Goal: Task Accomplishment & Management: Manage account settings

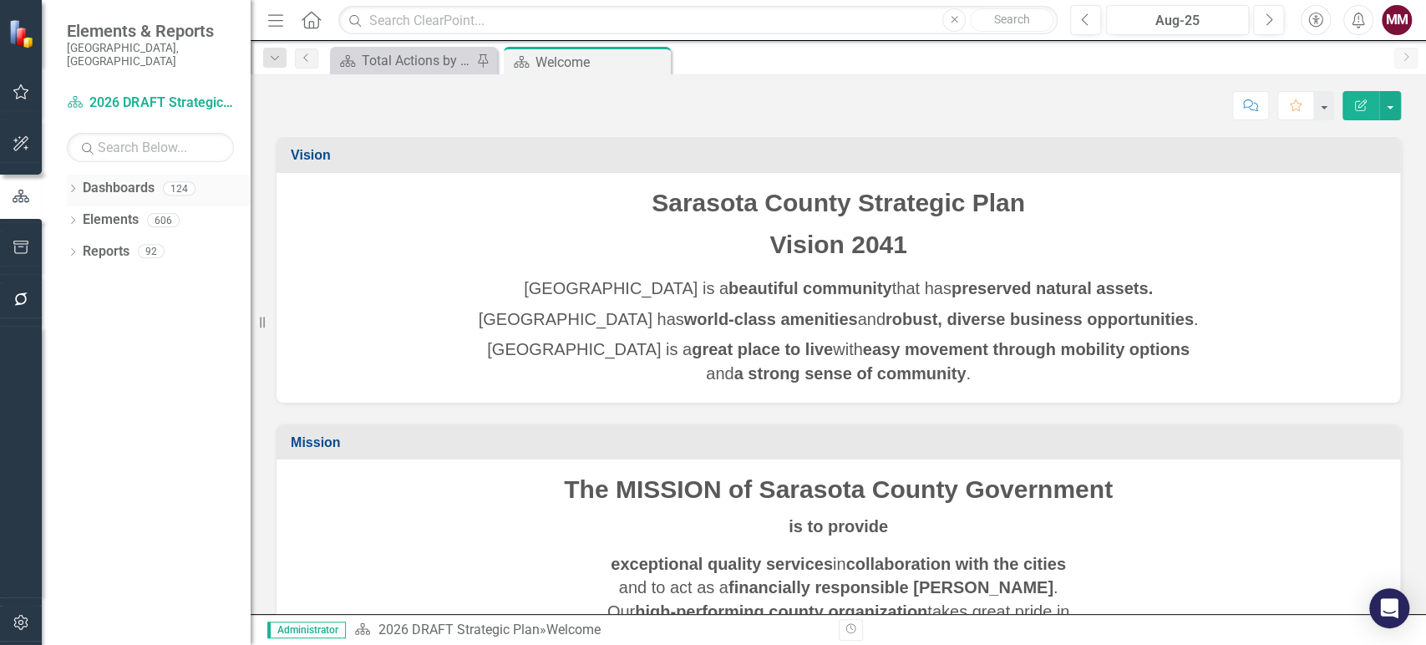
click at [75, 185] on icon "Dropdown" at bounding box center [73, 189] width 12 height 9
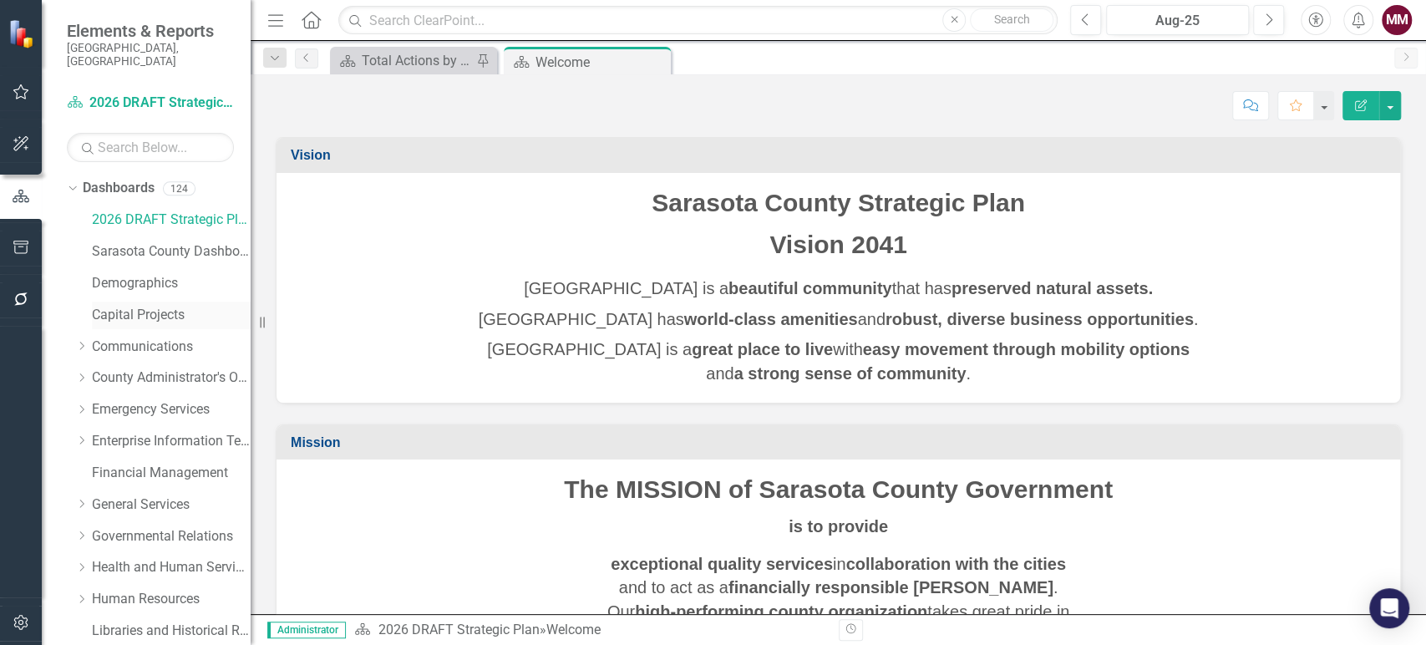
click at [140, 306] on link "Capital Projects" at bounding box center [171, 315] width 159 height 19
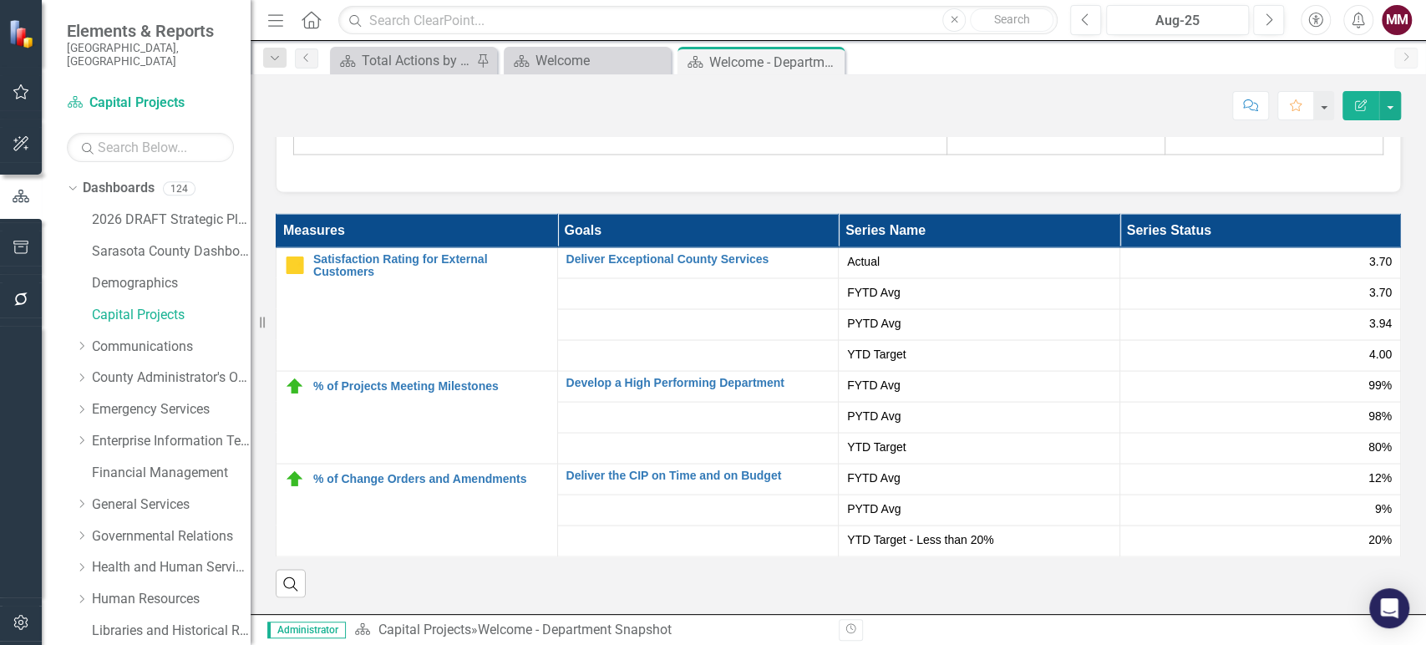
scroll to position [2496, 0]
click at [140, 337] on link "Communications" at bounding box center [171, 346] width 159 height 19
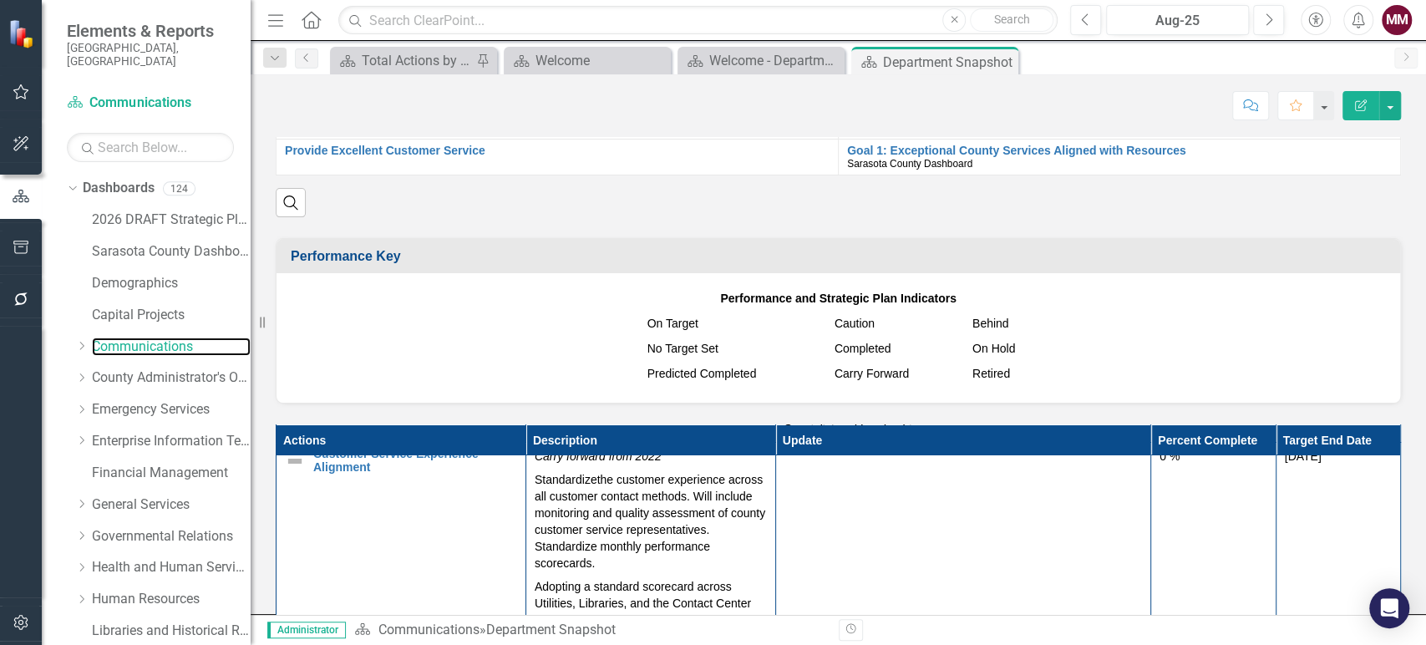
scroll to position [1577, 0]
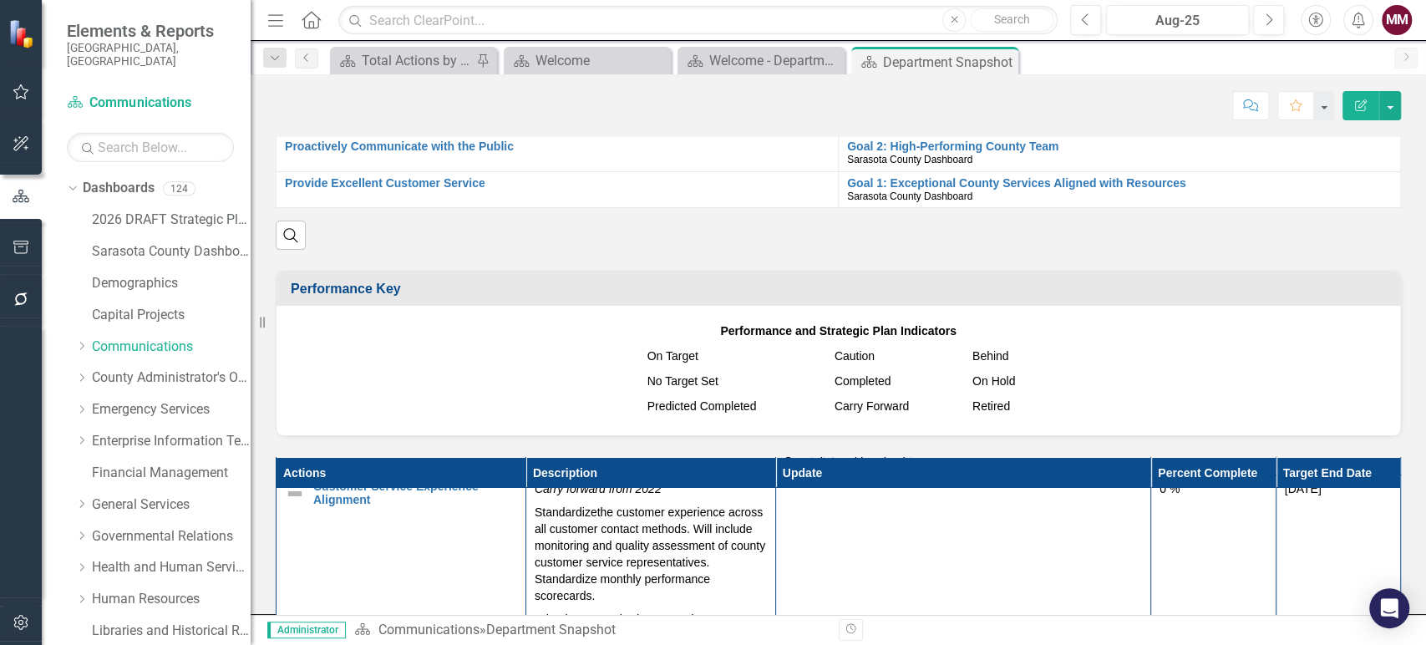
click at [1109, 396] on span "Performance and Strategic Plan Indicators On Target Caution Behind No Target Se…" at bounding box center [838, 368] width 1090 height 100
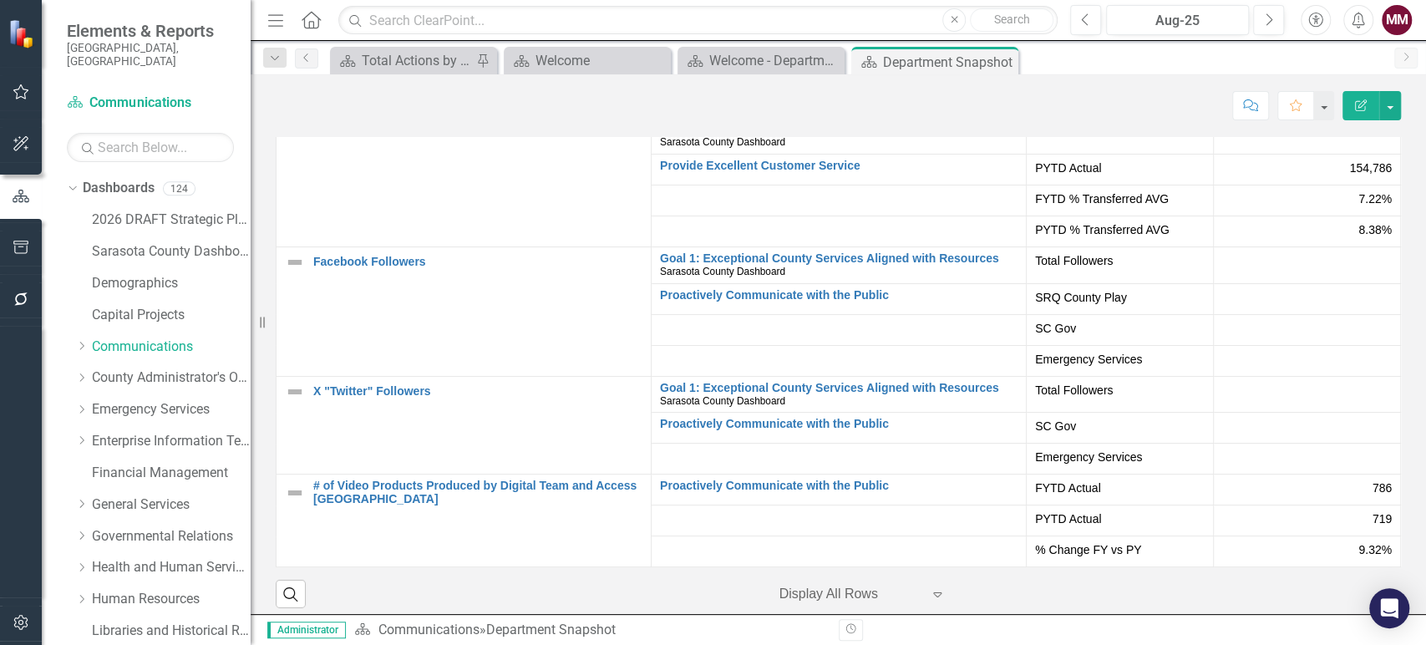
scroll to position [61, 0]
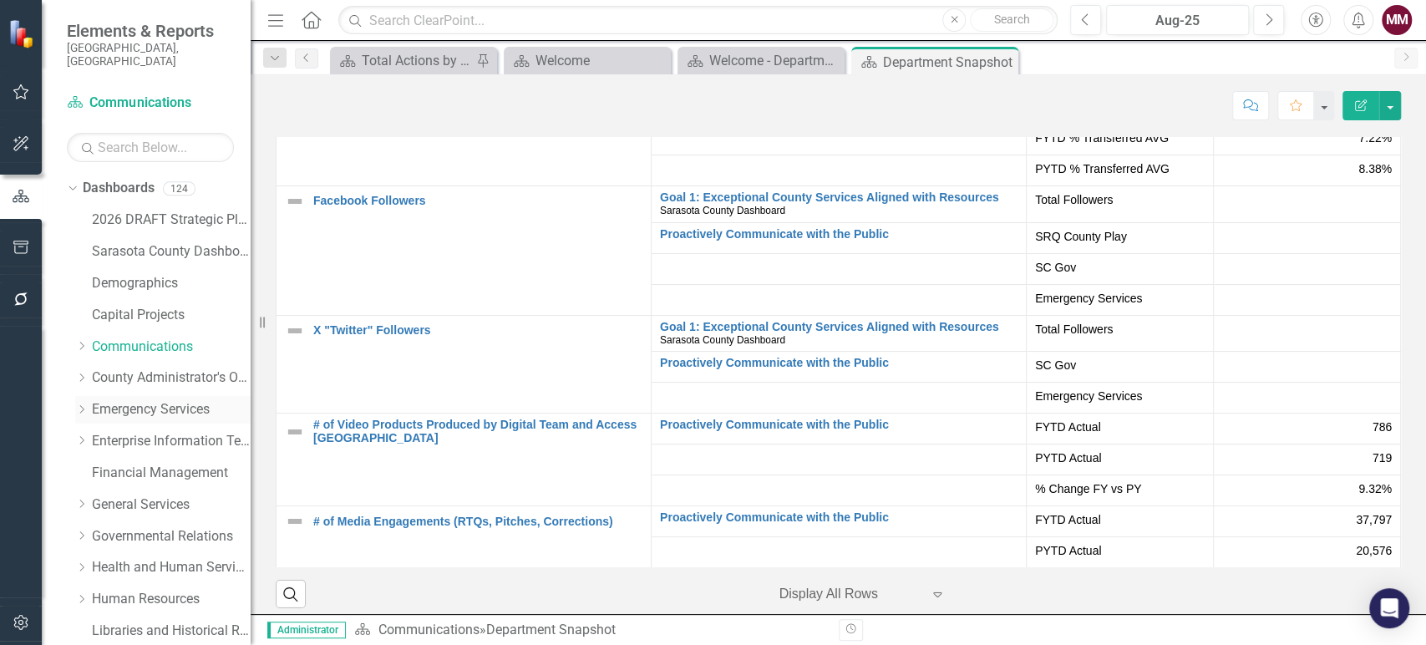
click at [126, 400] on link "Emergency Services" at bounding box center [171, 409] width 159 height 19
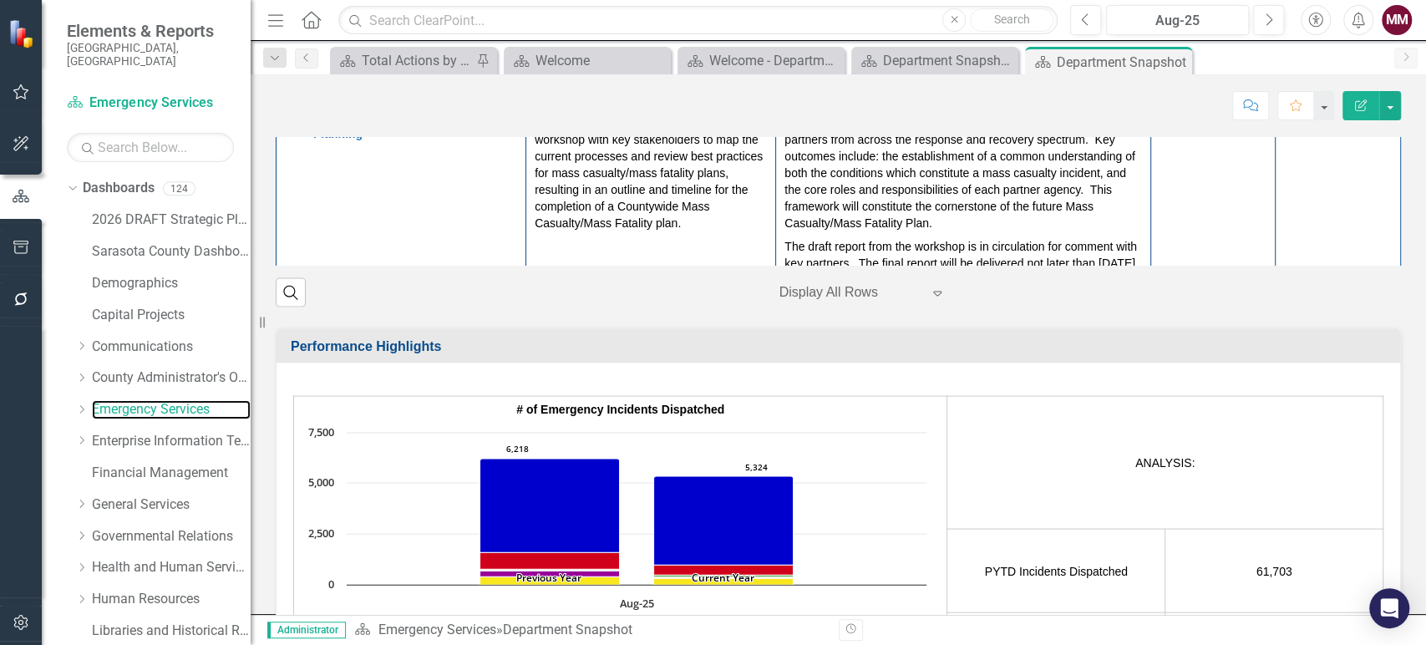
scroll to position [649, 0]
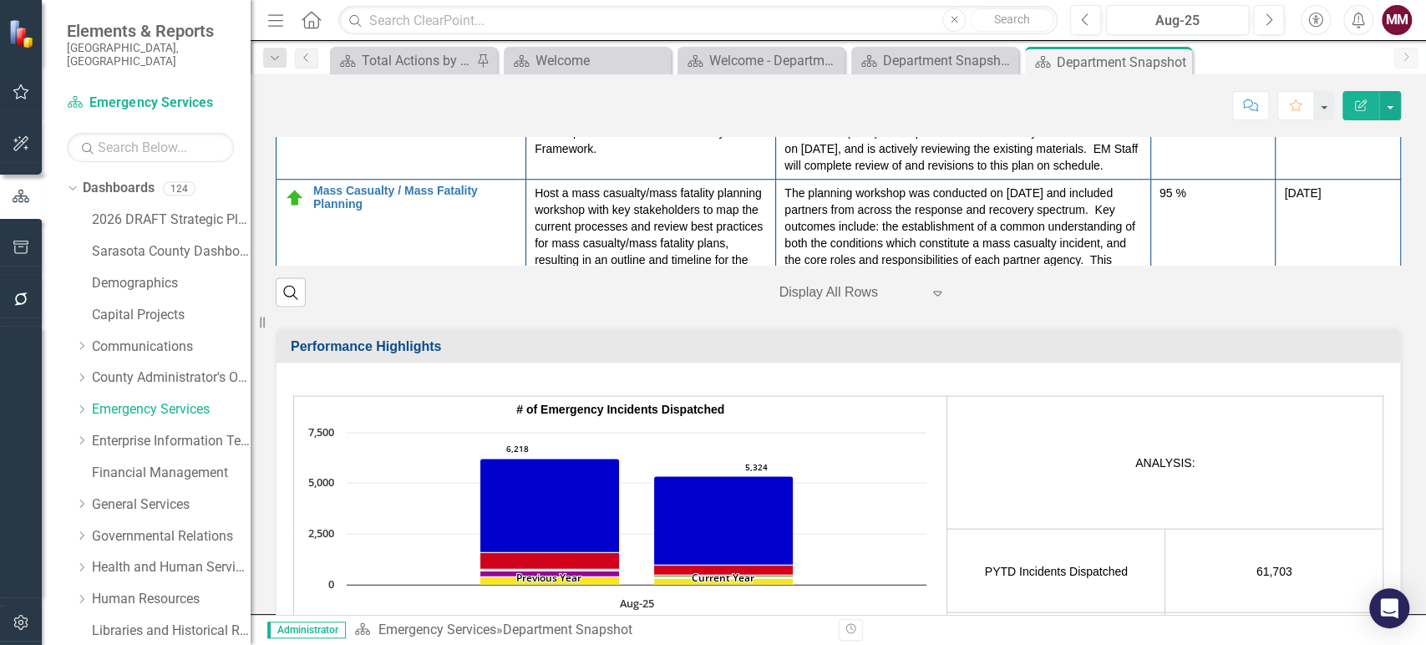
click at [429, 13] on link "Fire Station Location Study" at bounding box center [415, 7] width 204 height 13
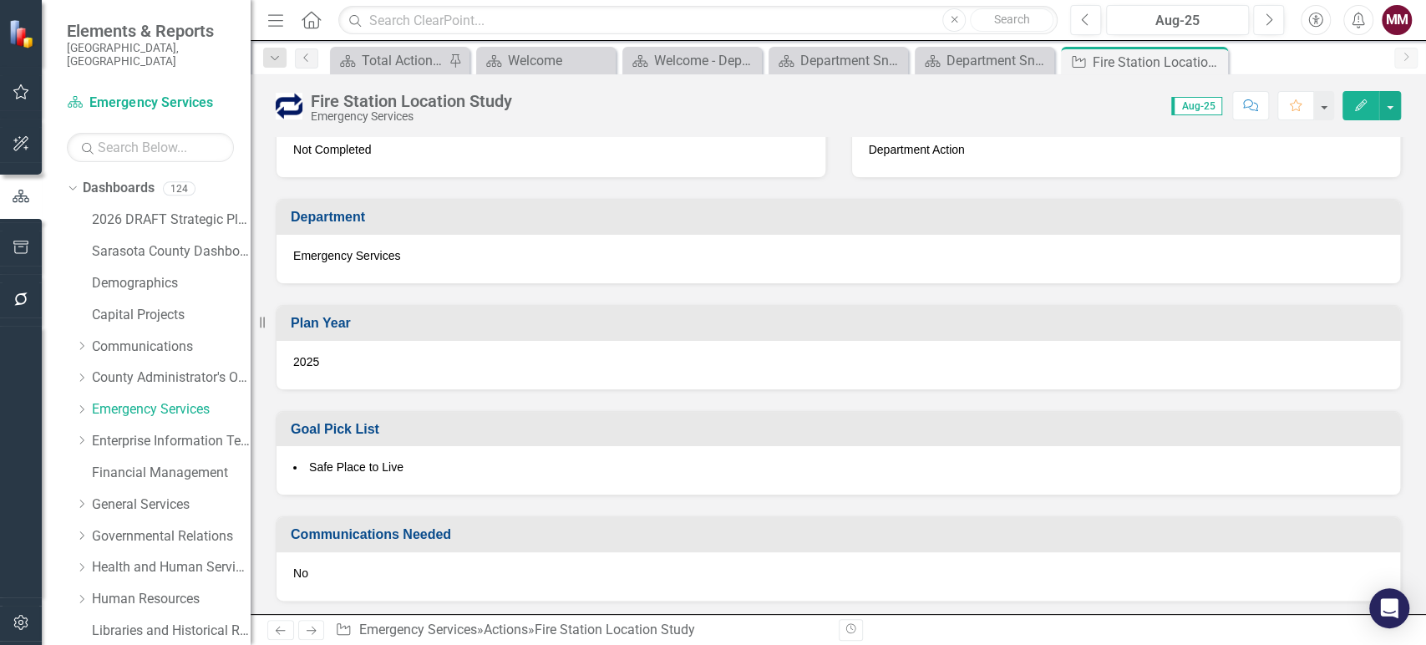
scroll to position [1031, 0]
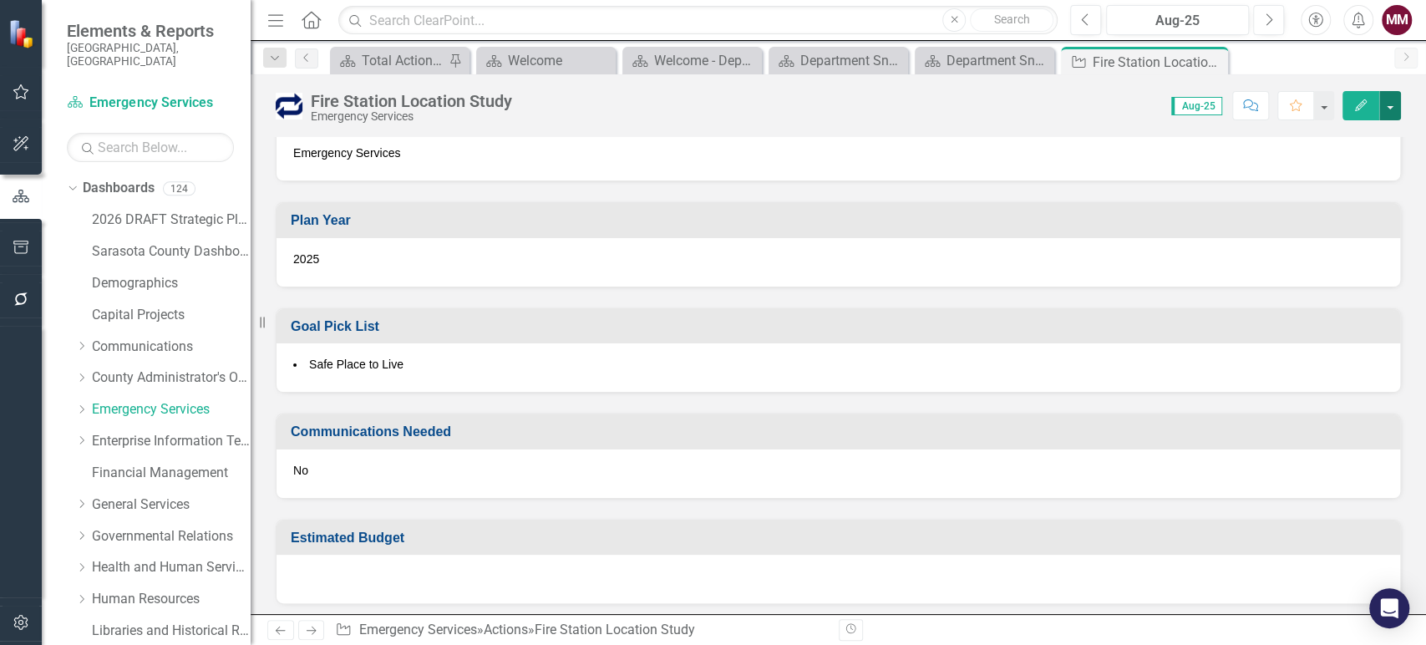
click at [1383, 107] on button "button" at bounding box center [1390, 105] width 22 height 29
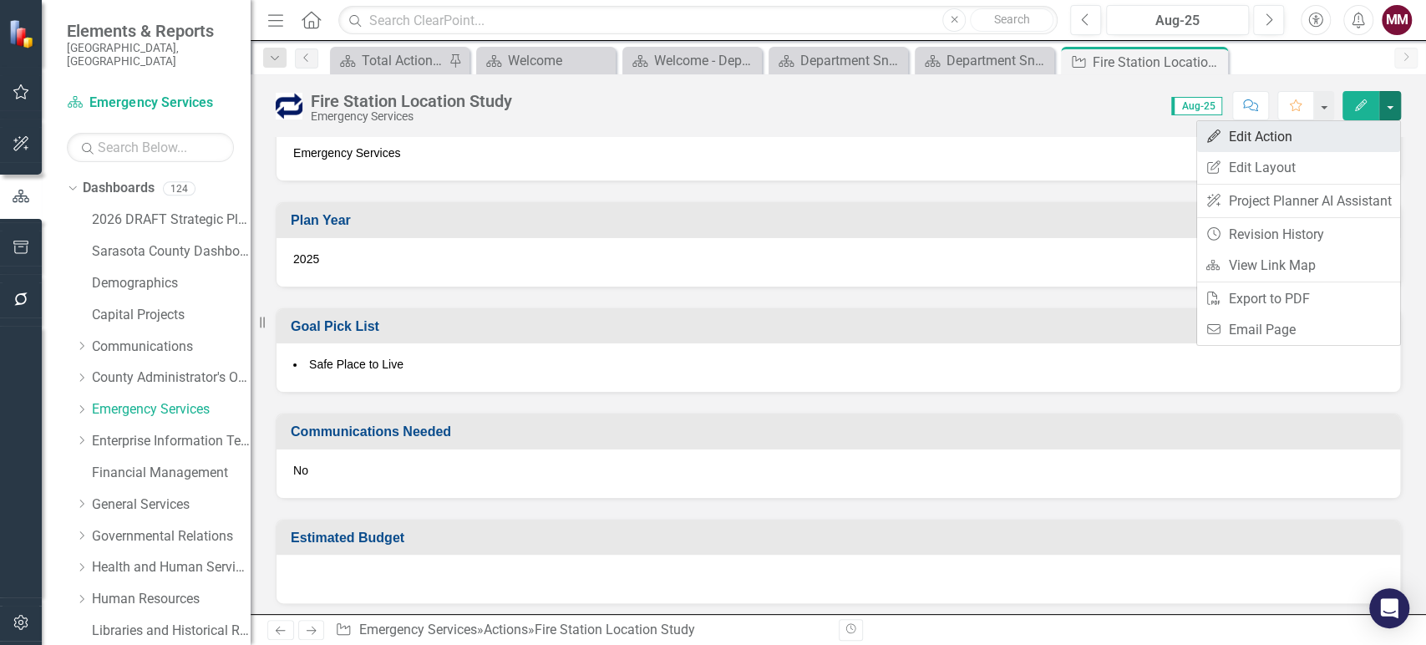
click at [1339, 145] on link "Edit Edit Action" at bounding box center [1298, 136] width 203 height 31
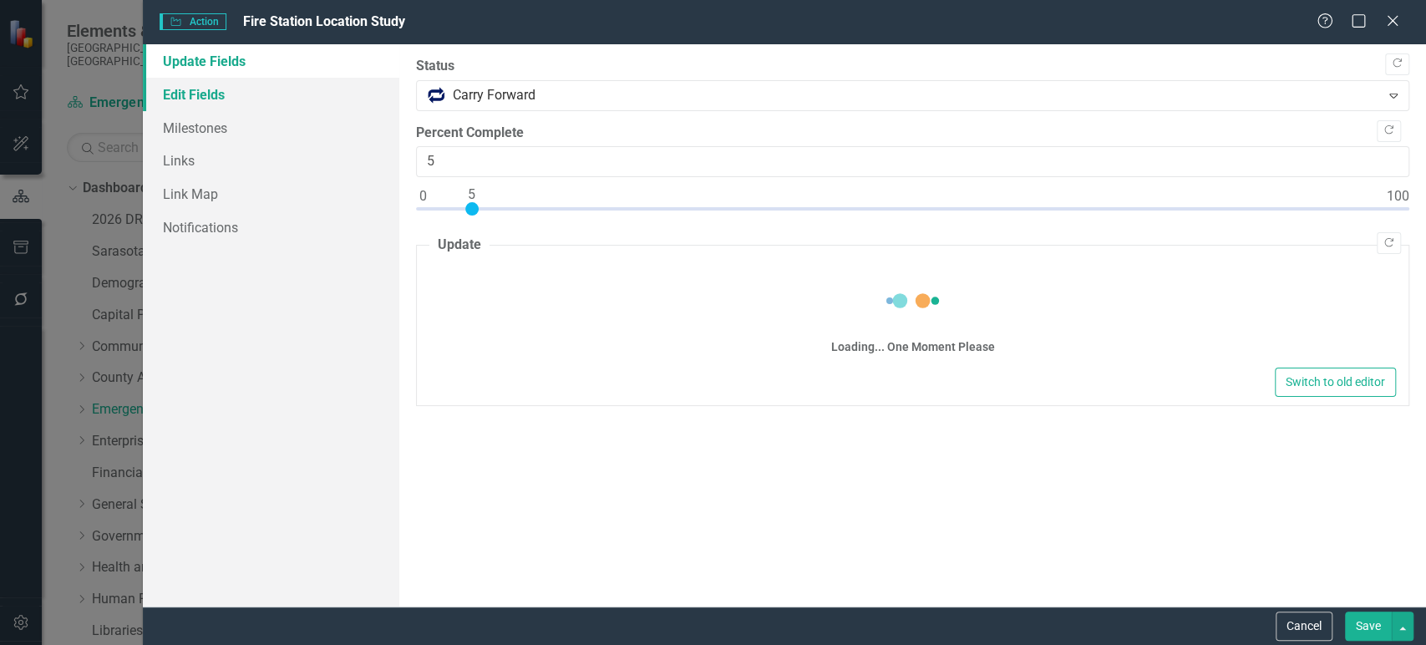
click at [254, 92] on link "Edit Fields" at bounding box center [271, 94] width 256 height 33
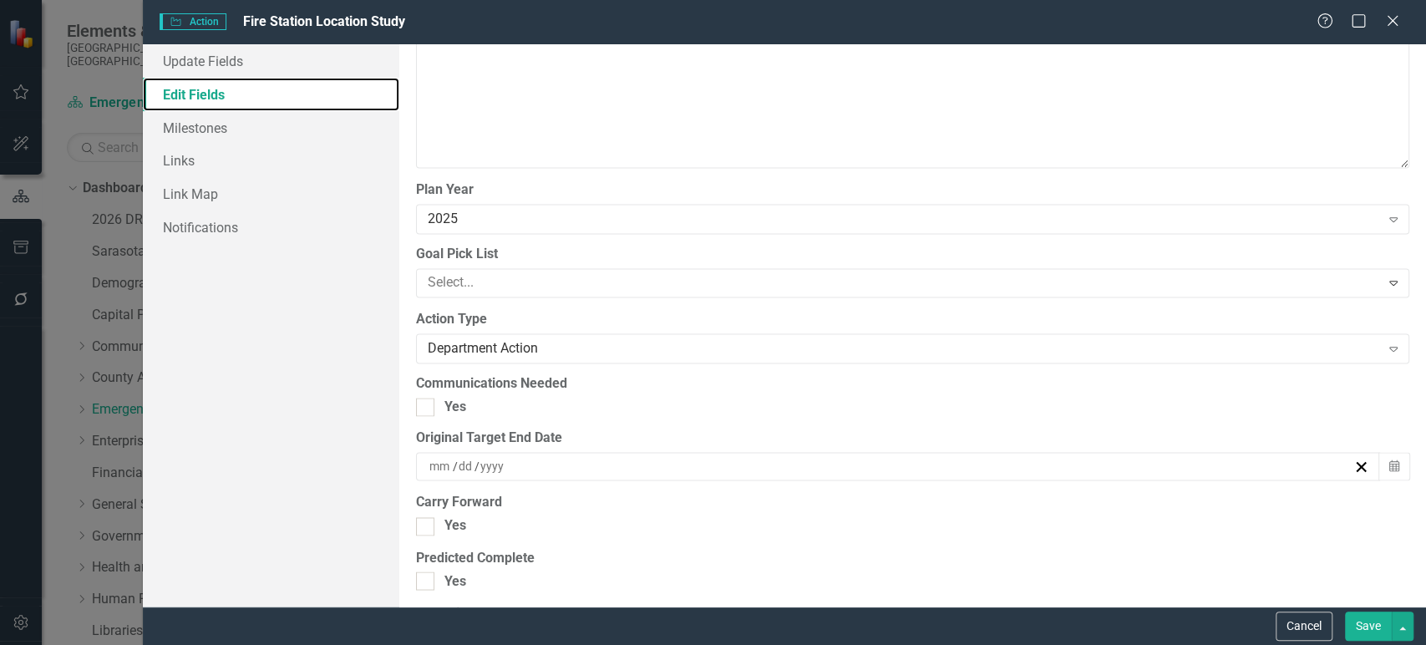
scroll to position [1671, 0]
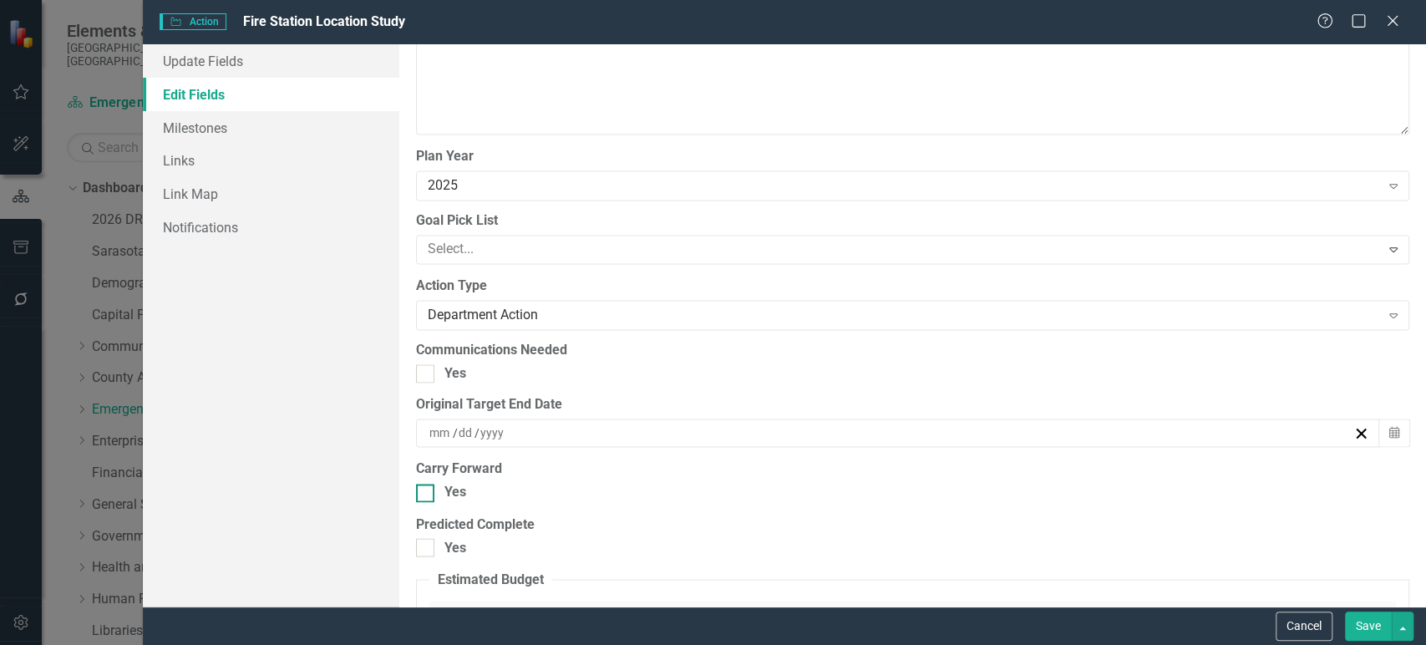
click at [421, 490] on input "Yes" at bounding box center [421, 489] width 11 height 11
checkbox input "true"
click at [1360, 626] on button "Save" at bounding box center [1368, 625] width 47 height 29
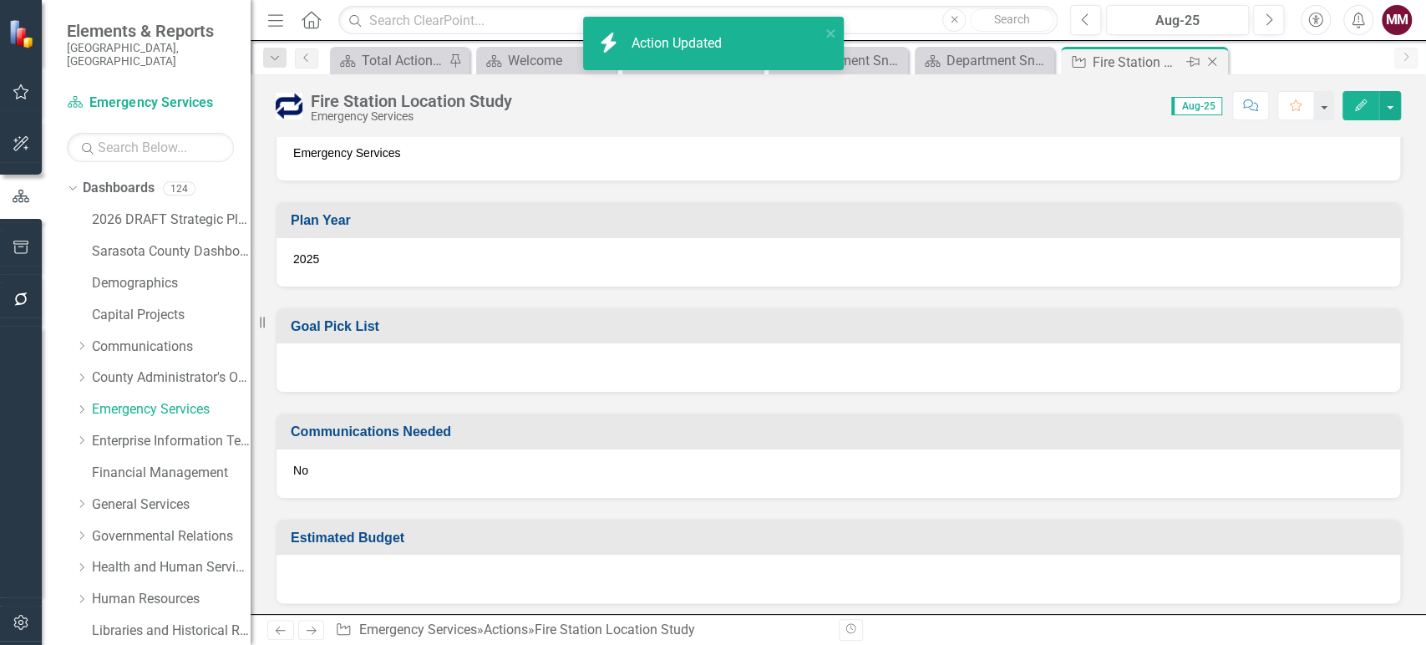
click at [1212, 57] on icon "Close" at bounding box center [1212, 61] width 17 height 13
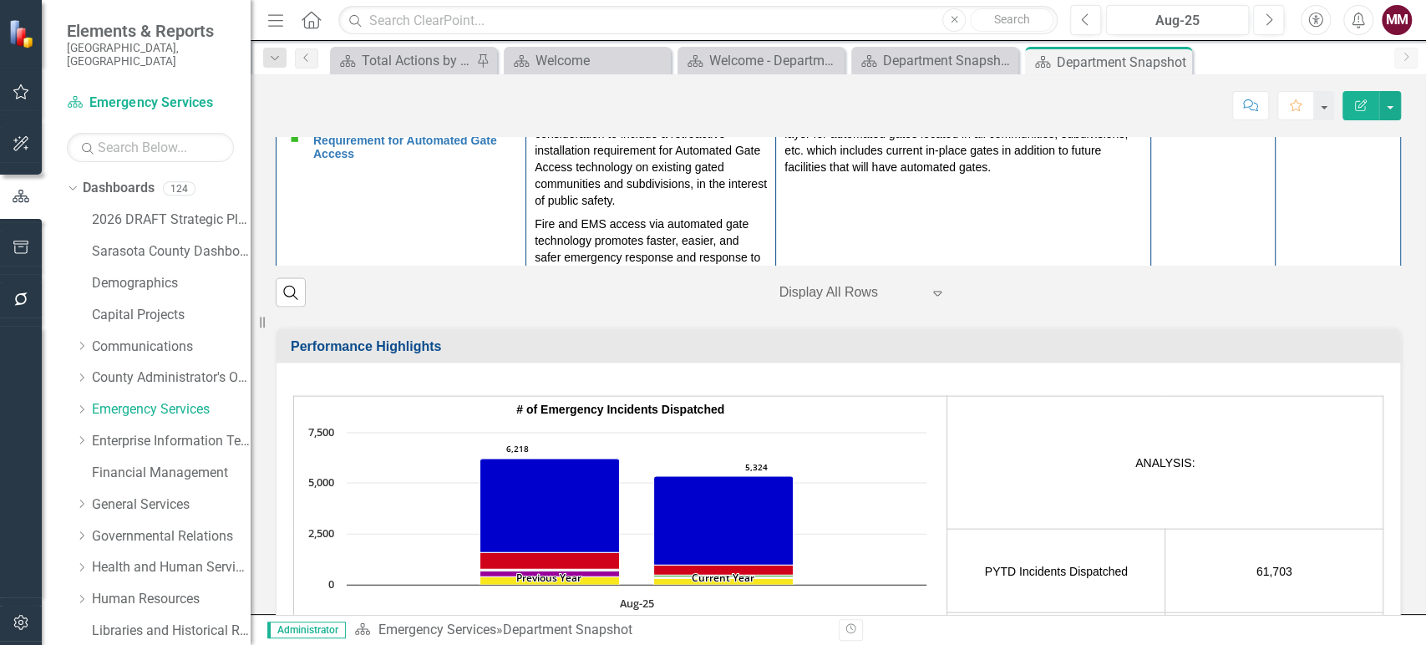
scroll to position [1577, 0]
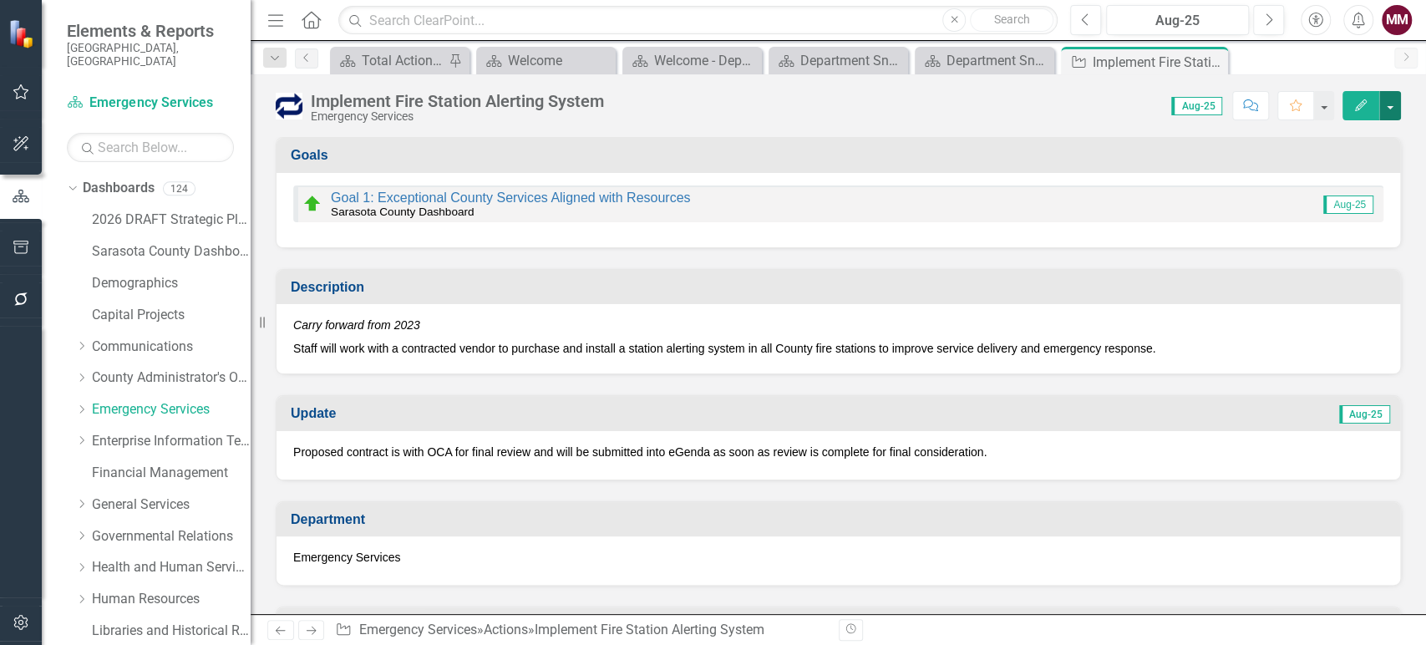
click at [1390, 112] on button "button" at bounding box center [1390, 105] width 22 height 29
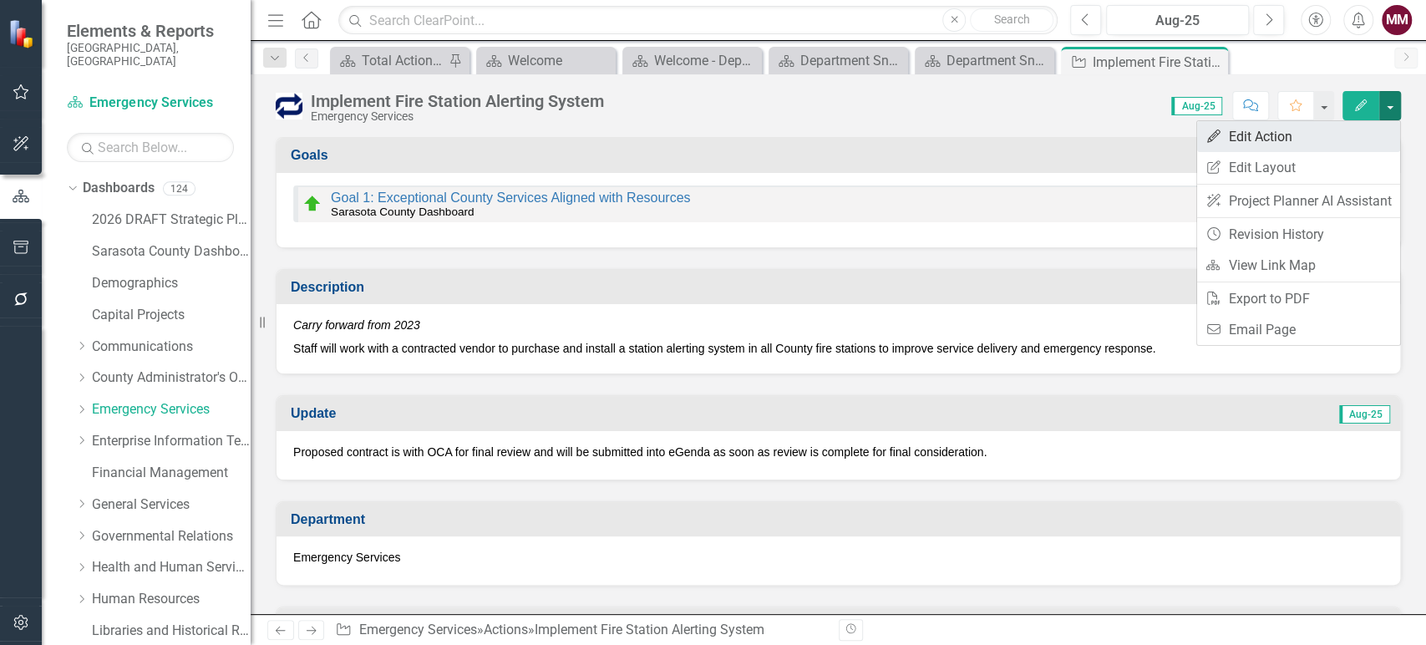
click at [1351, 130] on link "Edit Edit Action" at bounding box center [1298, 136] width 203 height 31
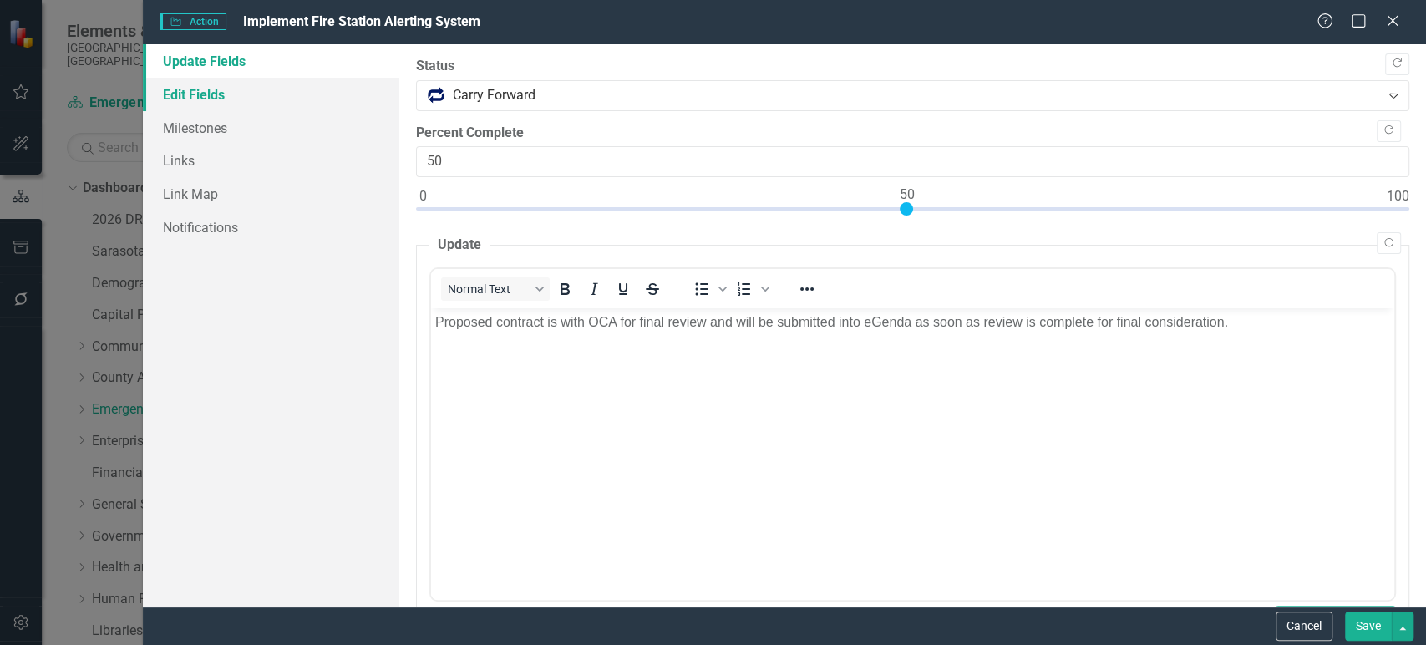
click at [174, 97] on link "Edit Fields" at bounding box center [271, 94] width 256 height 33
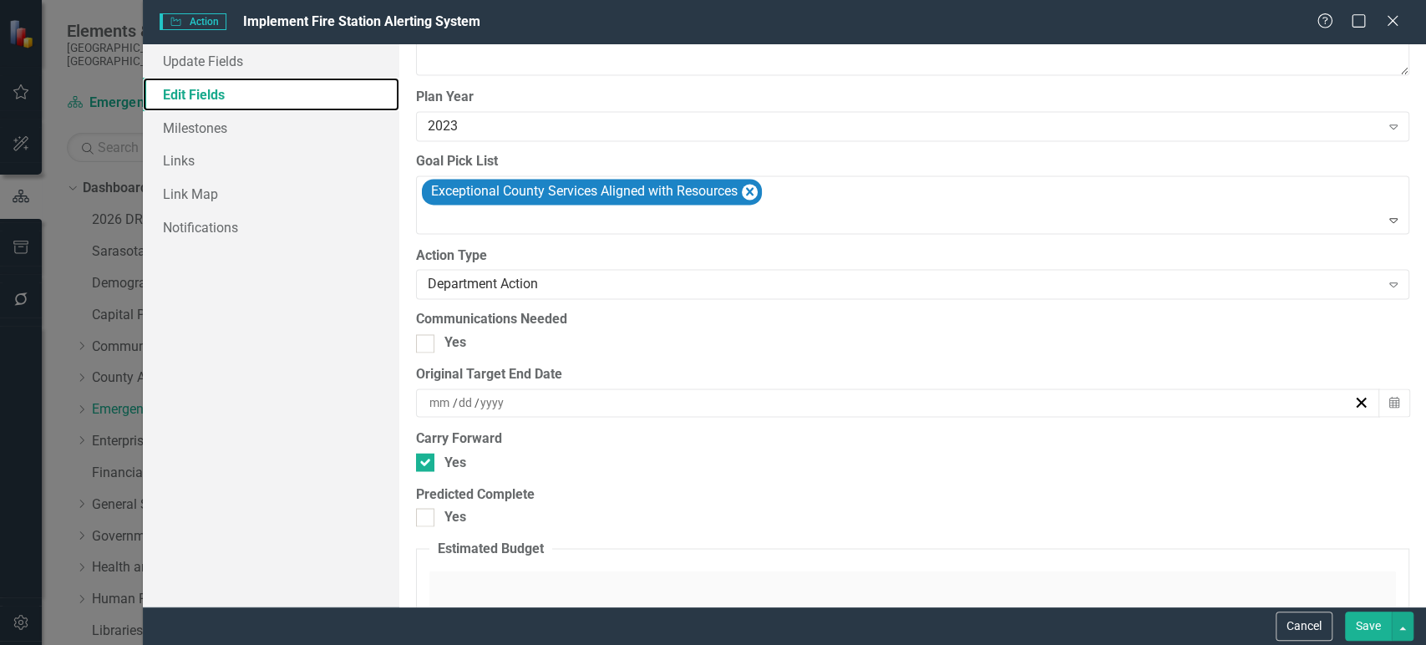
scroll to position [1763, 0]
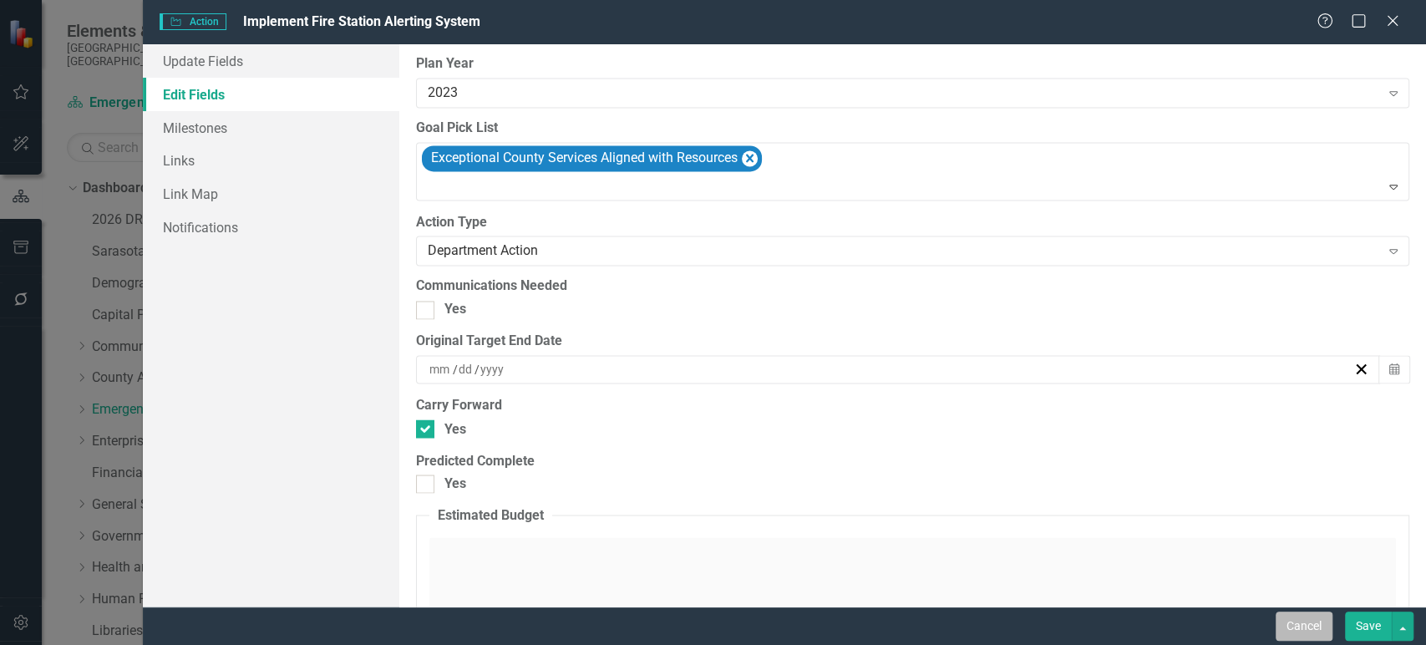
click at [1310, 626] on button "Cancel" at bounding box center [1303, 625] width 57 height 29
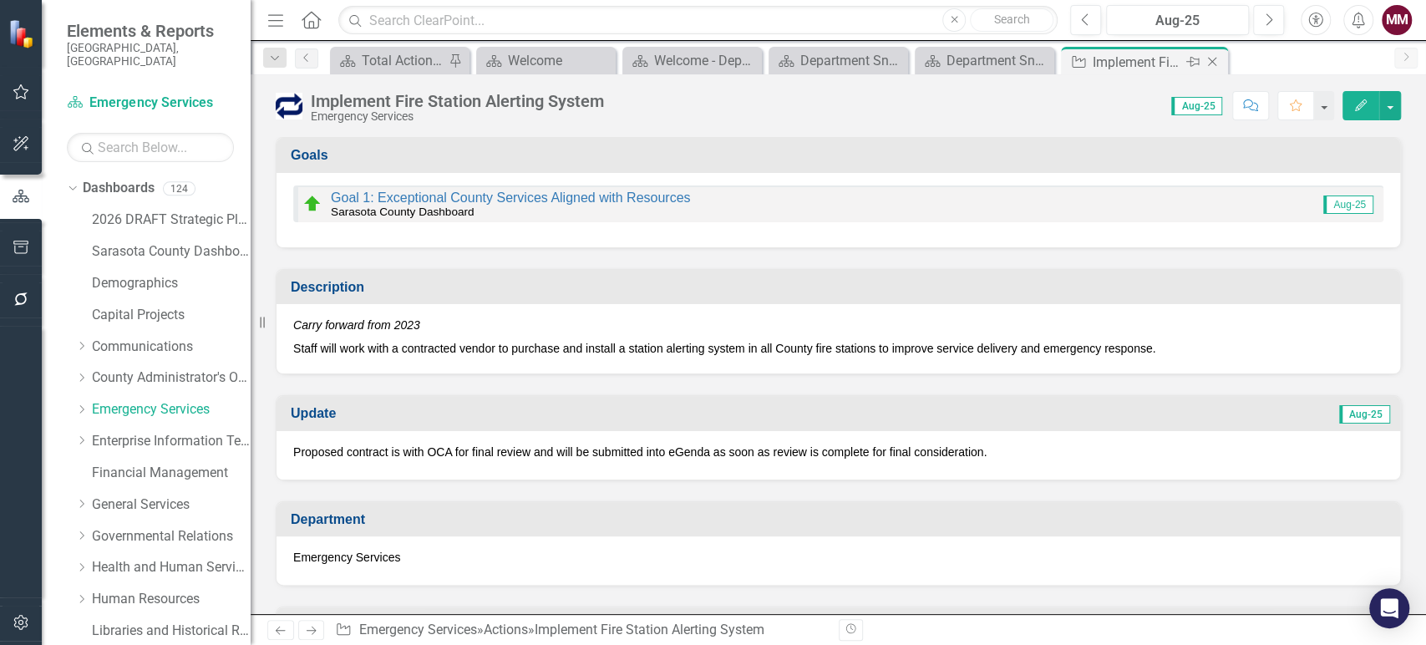
click at [1212, 63] on icon "Close" at bounding box center [1212, 61] width 17 height 13
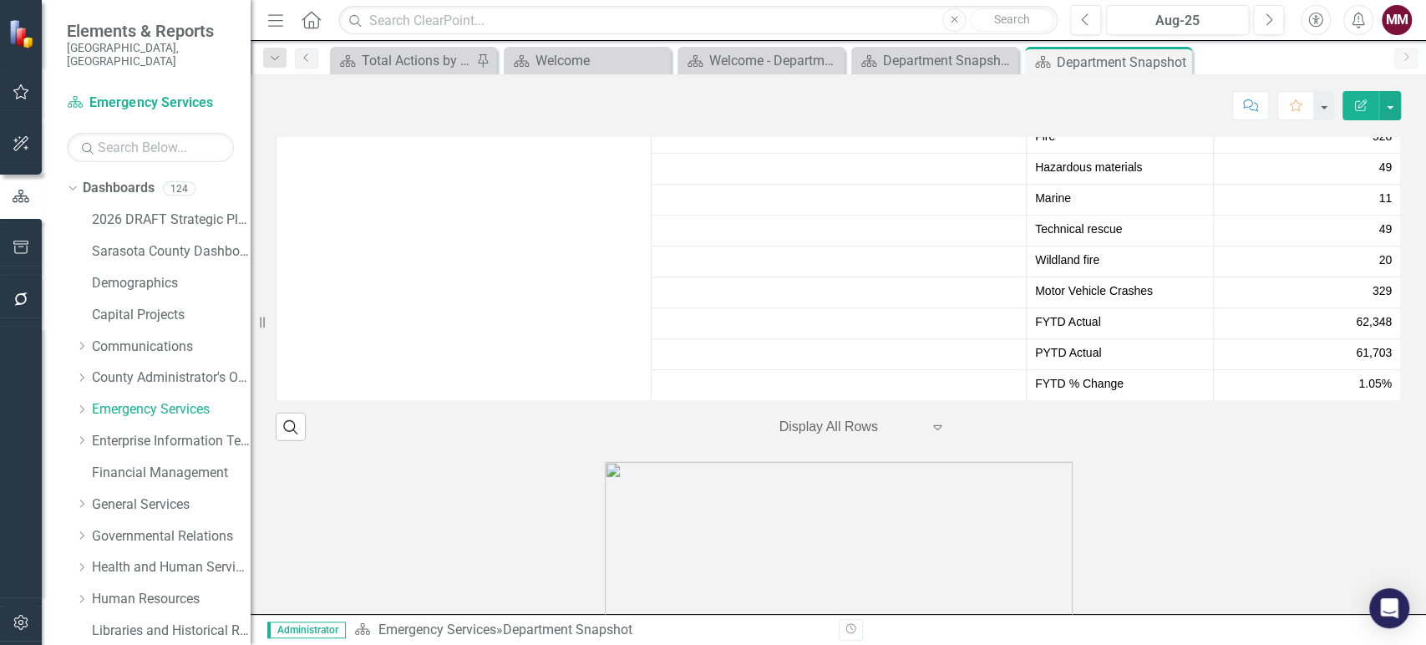
scroll to position [3157, 0]
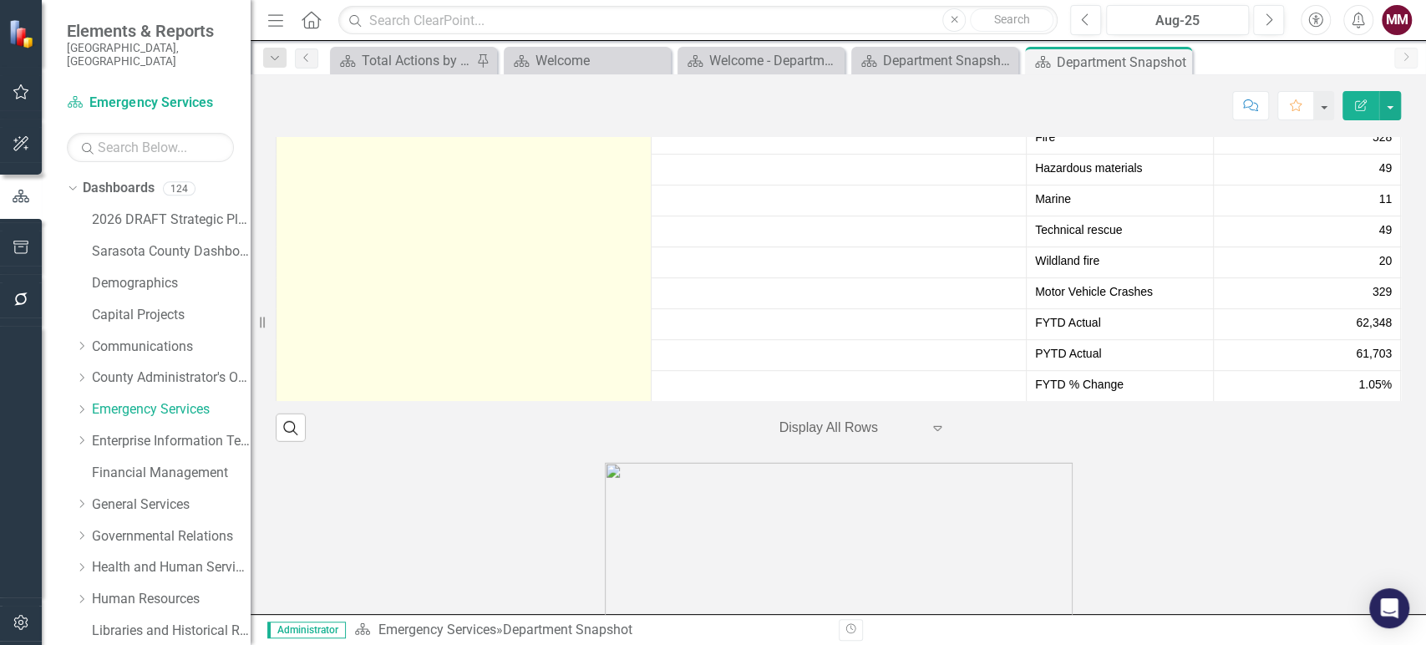
click at [472, 61] on link "# of Emergency Incidents Dispatched" at bounding box center [477, 54] width 329 height 13
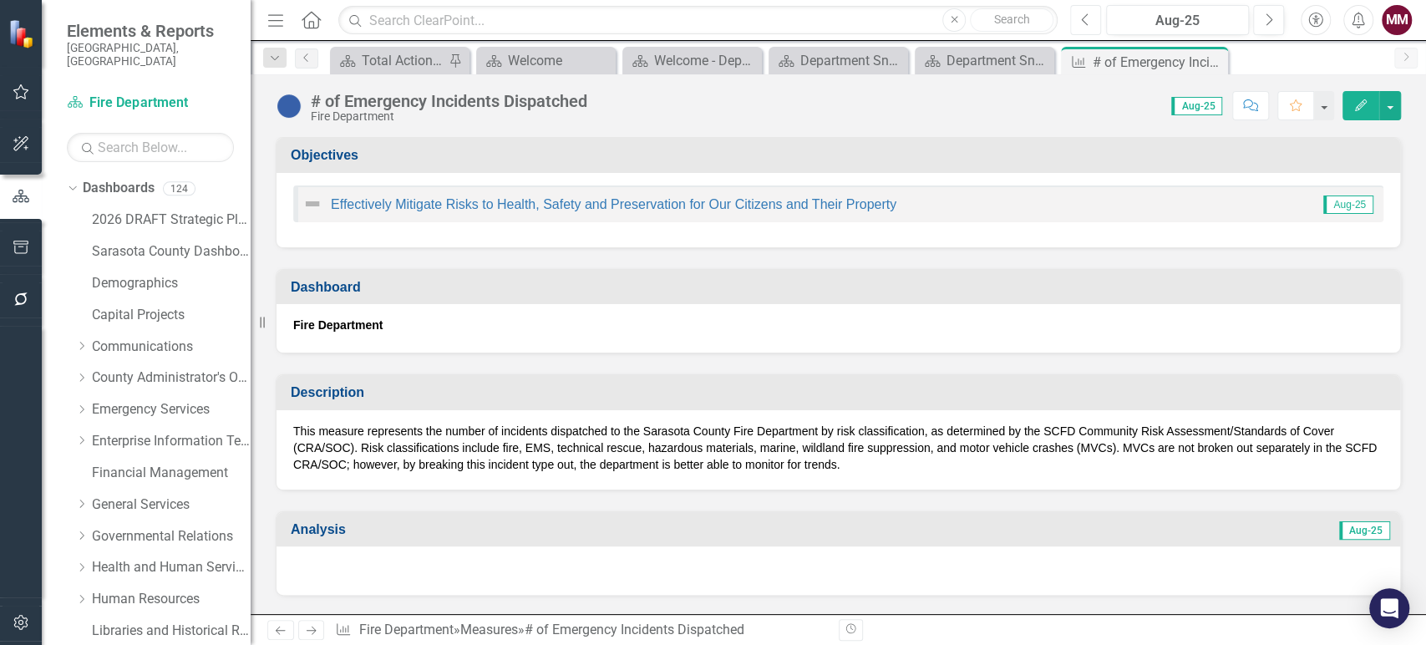
click at [1089, 21] on icon "Previous" at bounding box center [1085, 20] width 9 height 15
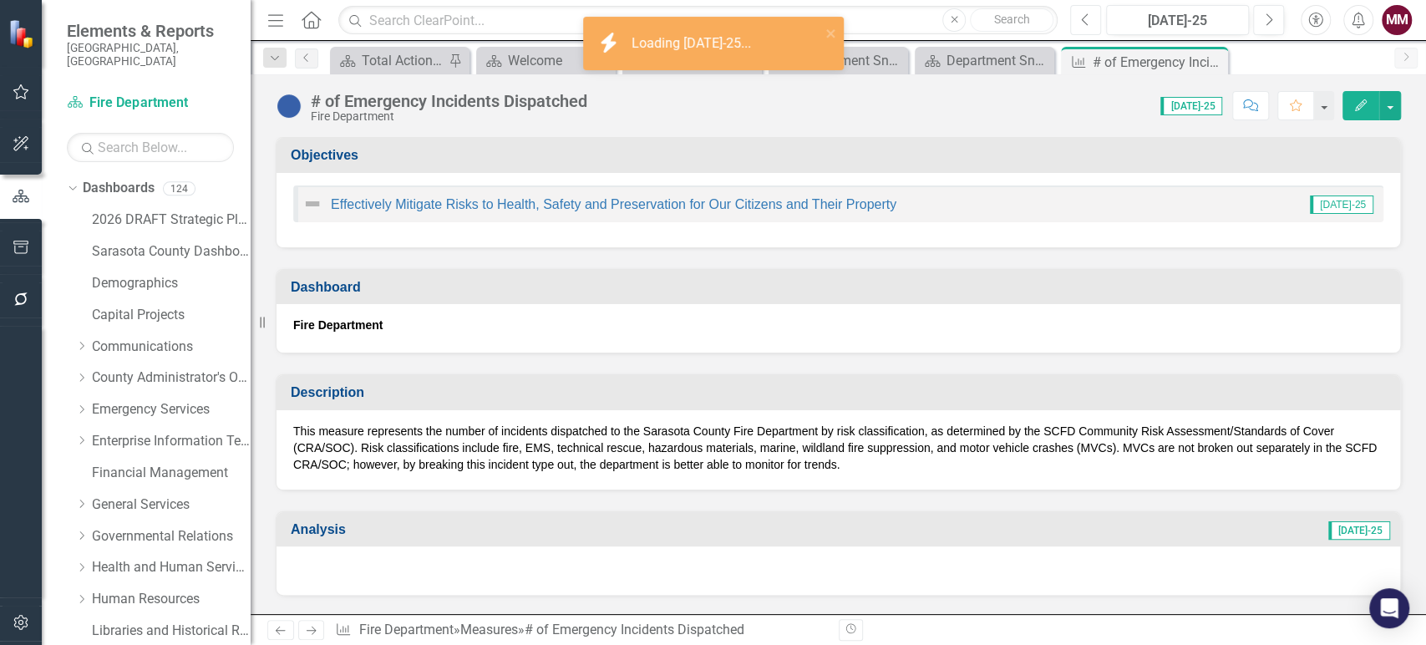
click at [1089, 21] on icon "Previous" at bounding box center [1085, 20] width 9 height 15
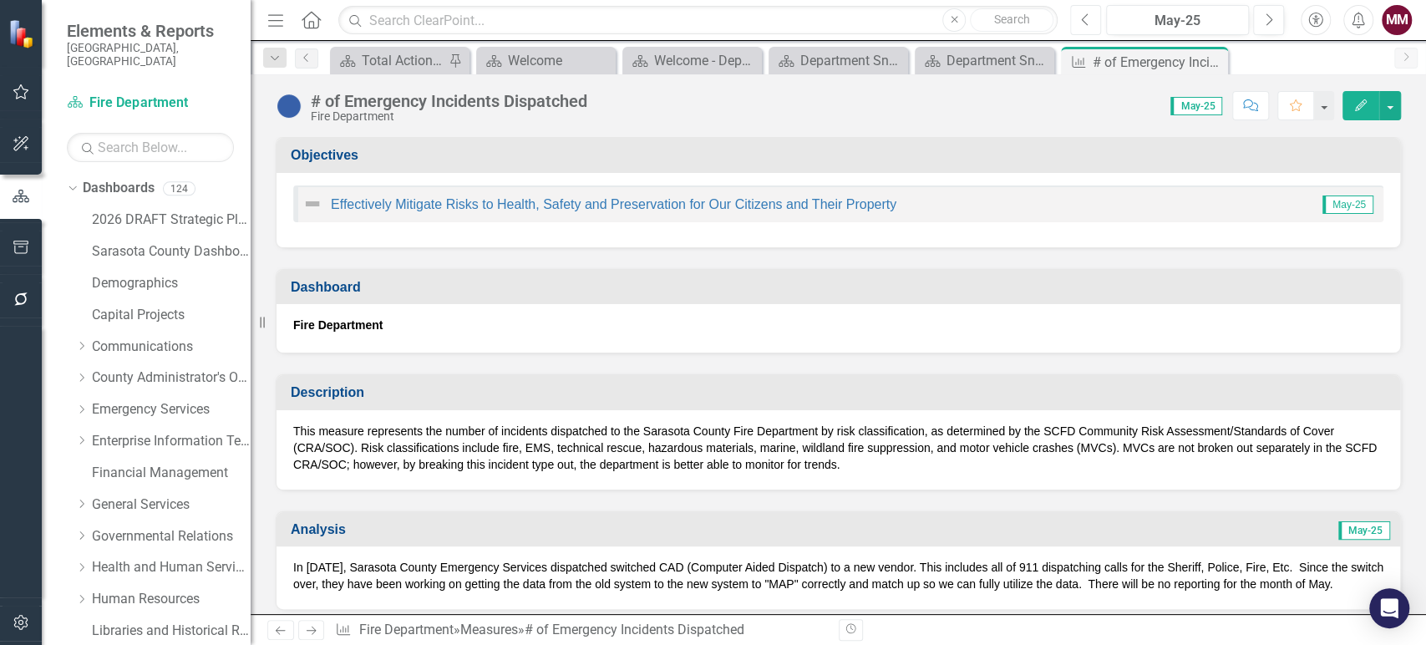
click at [1089, 21] on icon "Previous" at bounding box center [1085, 20] width 9 height 15
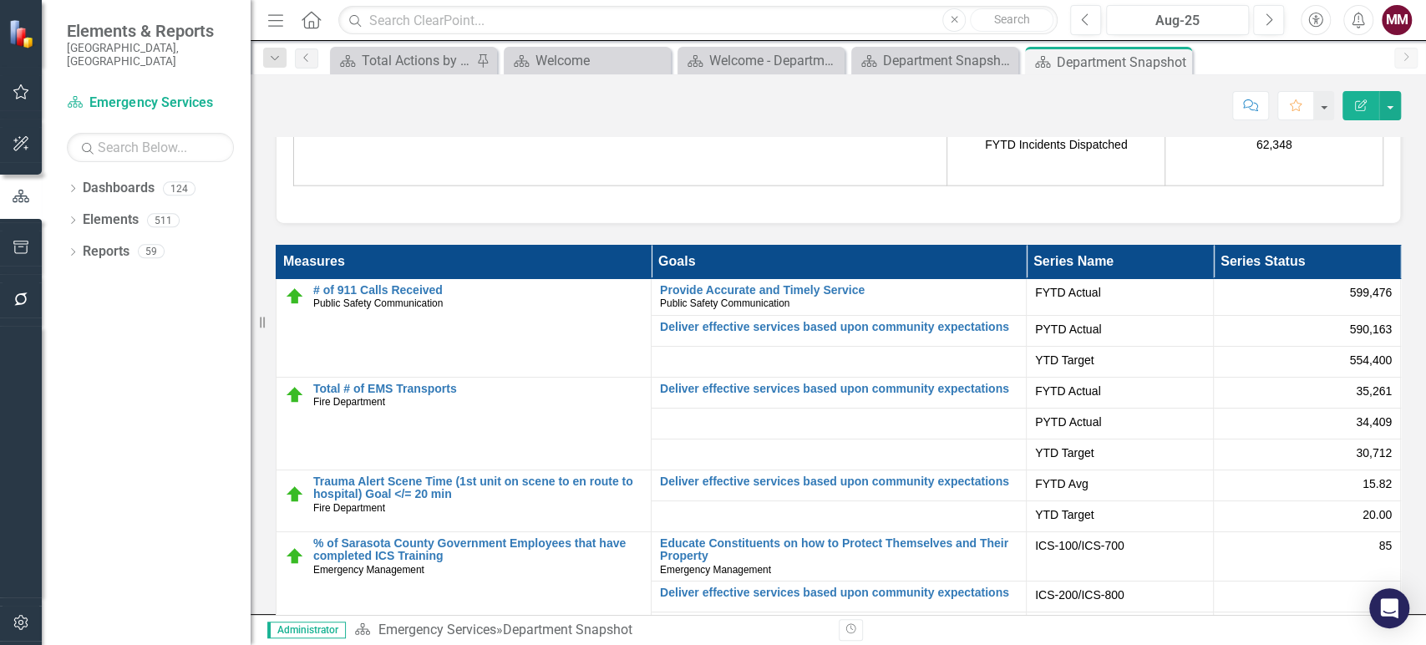
scroll to position [2784, 0]
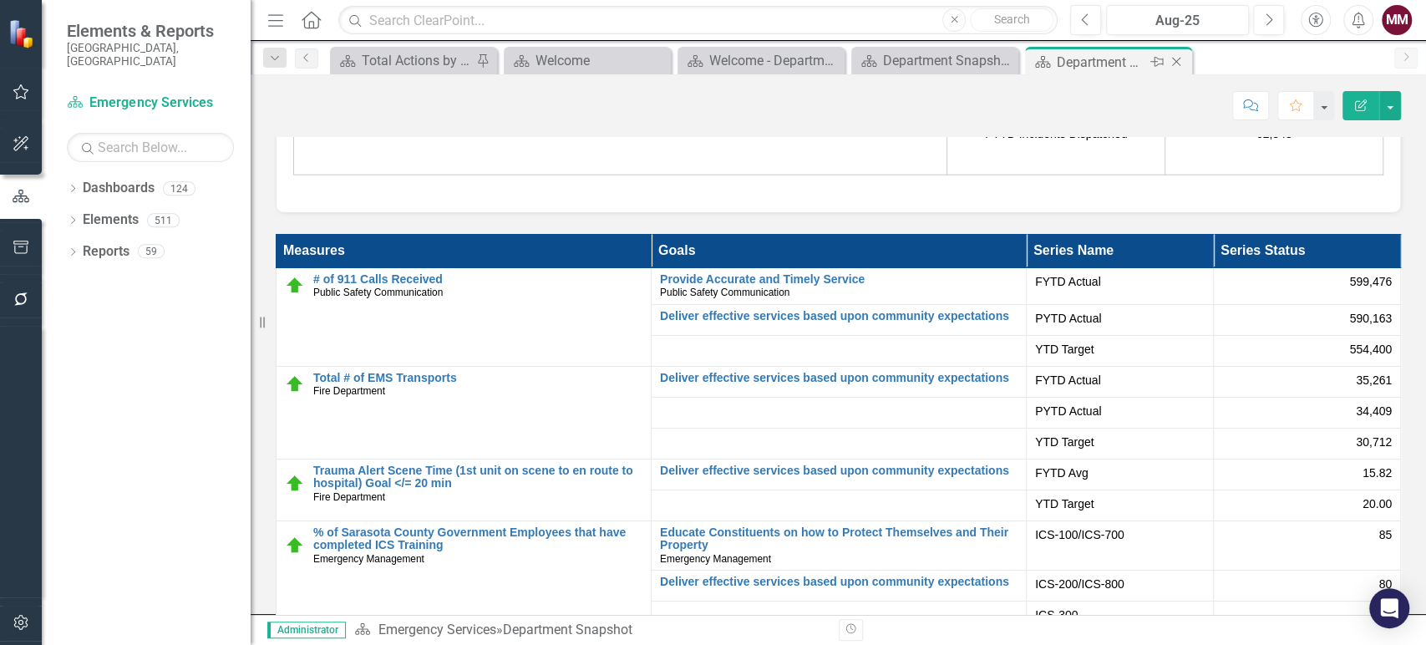
click at [1179, 65] on icon at bounding box center [1176, 62] width 9 height 9
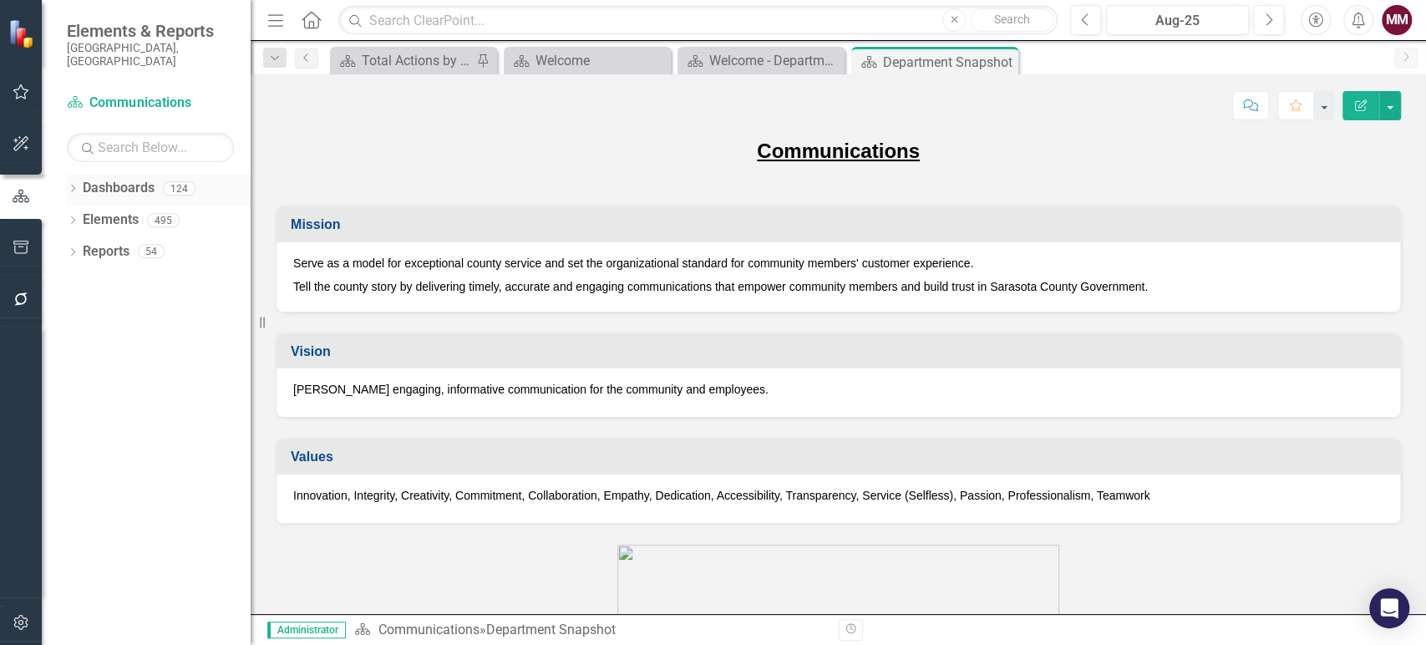
click at [68, 185] on icon "Dropdown" at bounding box center [73, 189] width 12 height 9
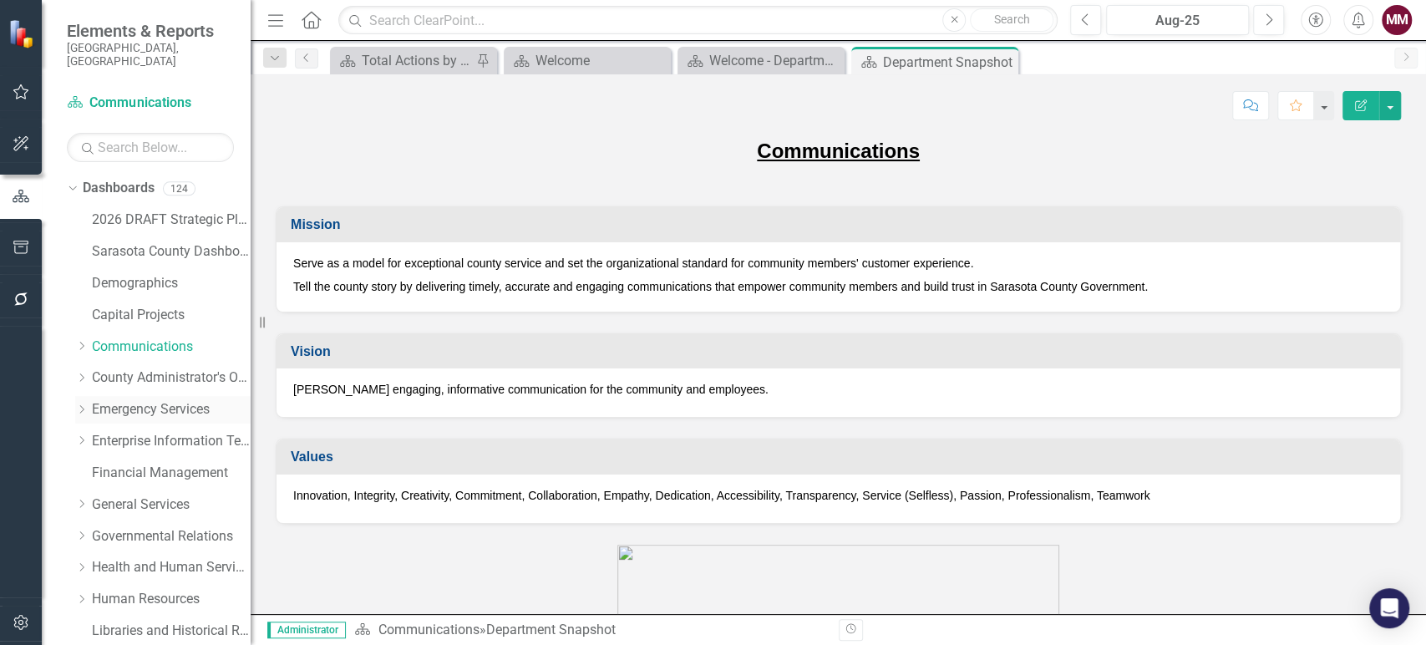
click at [126, 400] on link "Emergency Services" at bounding box center [171, 409] width 159 height 19
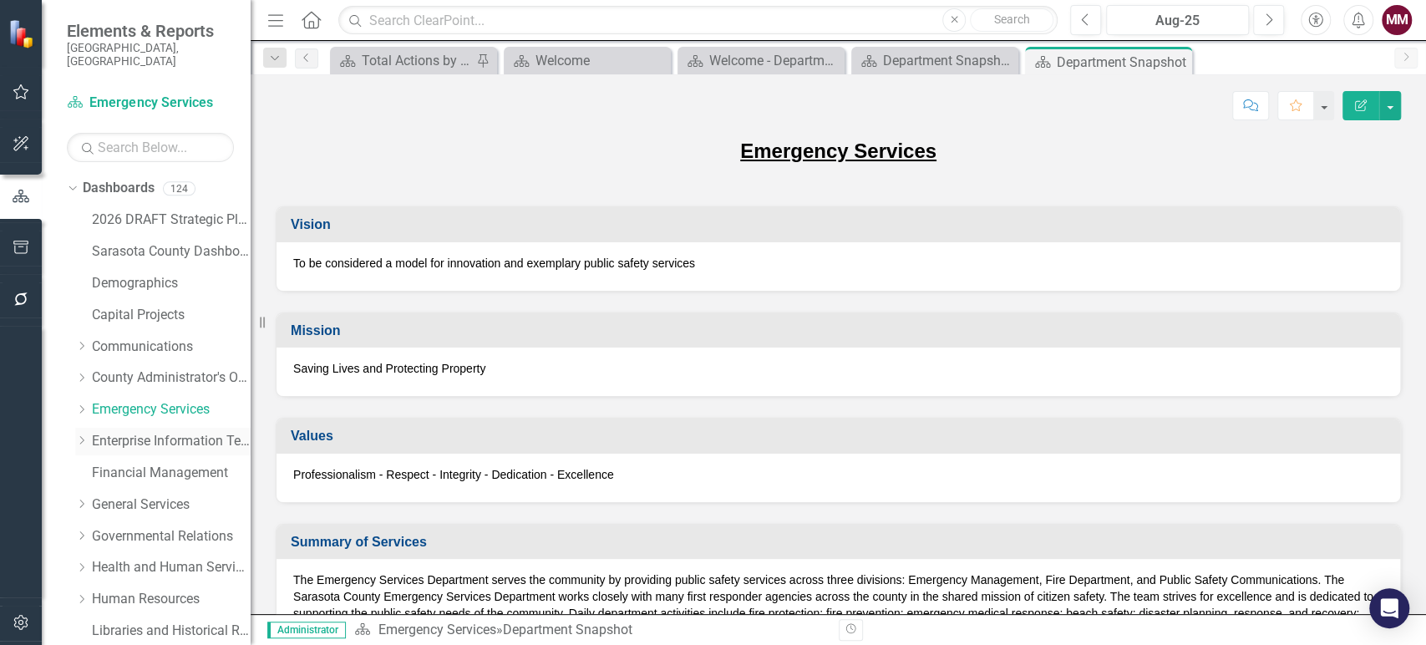
click at [166, 433] on link "Enterprise Information Technology" at bounding box center [171, 441] width 159 height 19
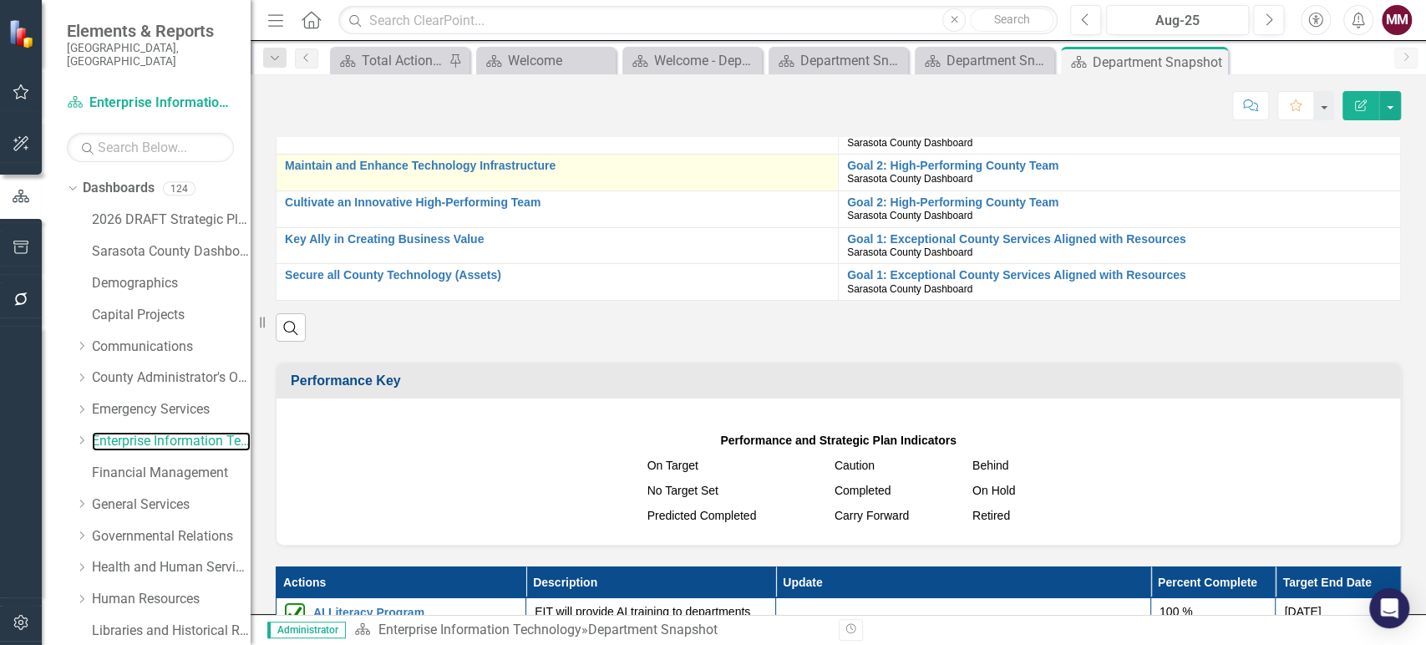
scroll to position [1577, 0]
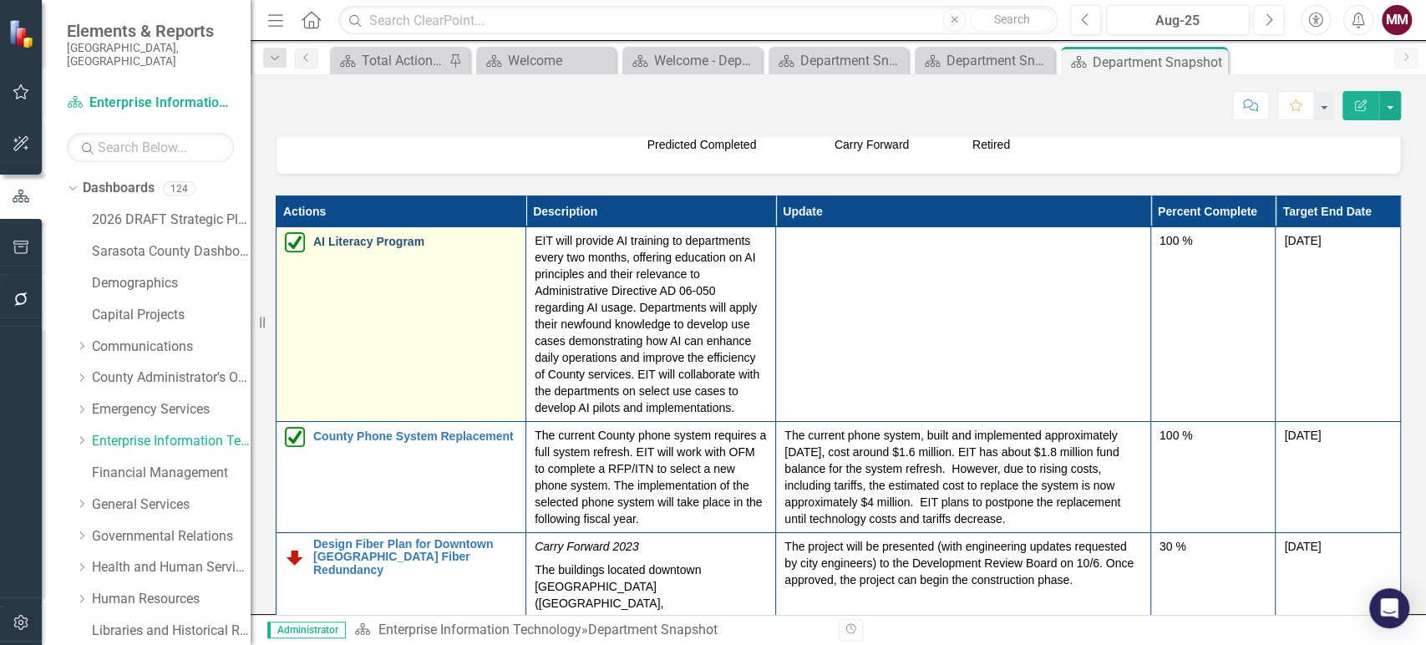
click at [354, 248] on link "AI Literacy Program" at bounding box center [415, 242] width 204 height 13
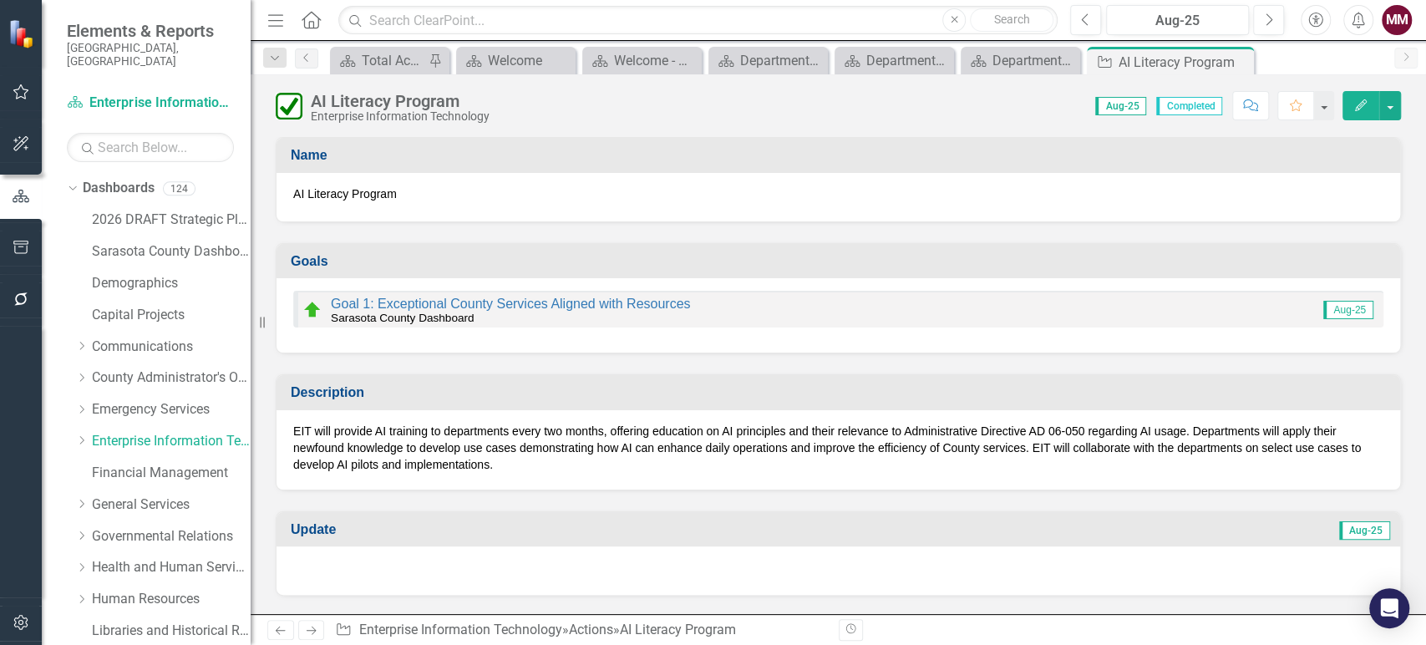
click at [803, 572] on div at bounding box center [837, 570] width 1123 height 48
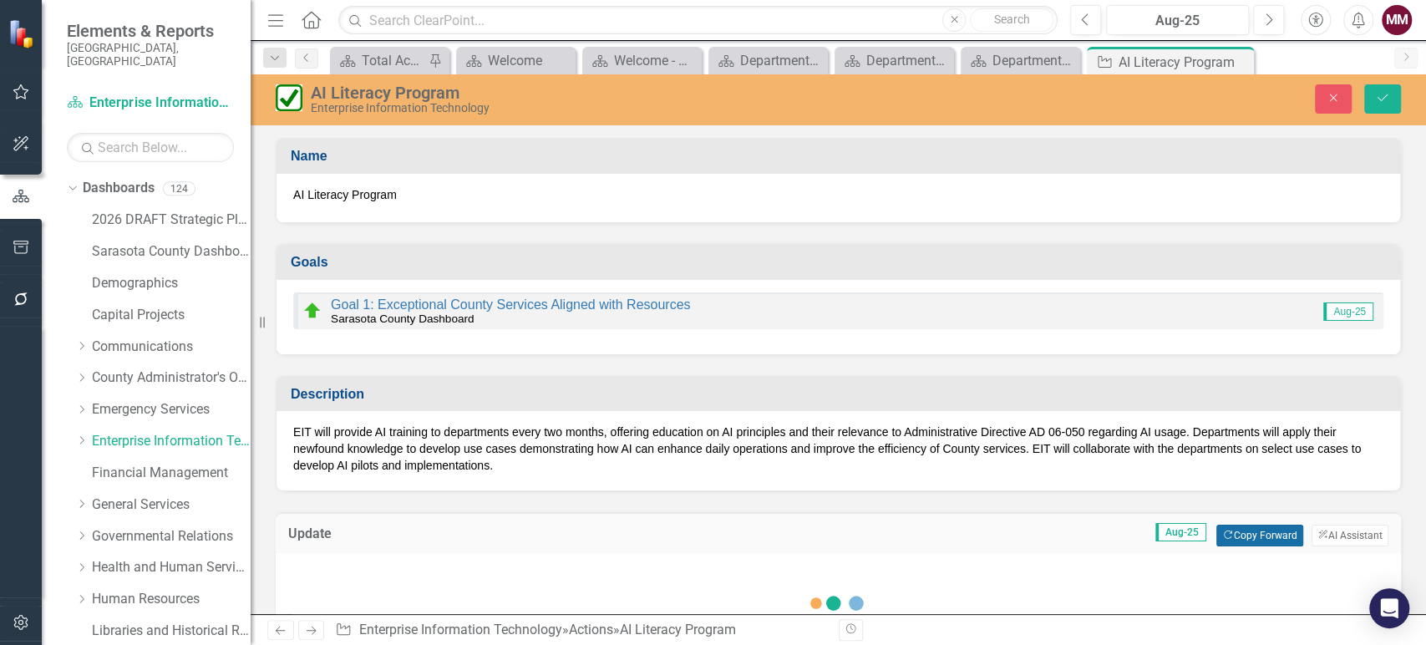
click at [1228, 530] on button "Copy Forward Copy Forward" at bounding box center [1259, 536] width 86 height 22
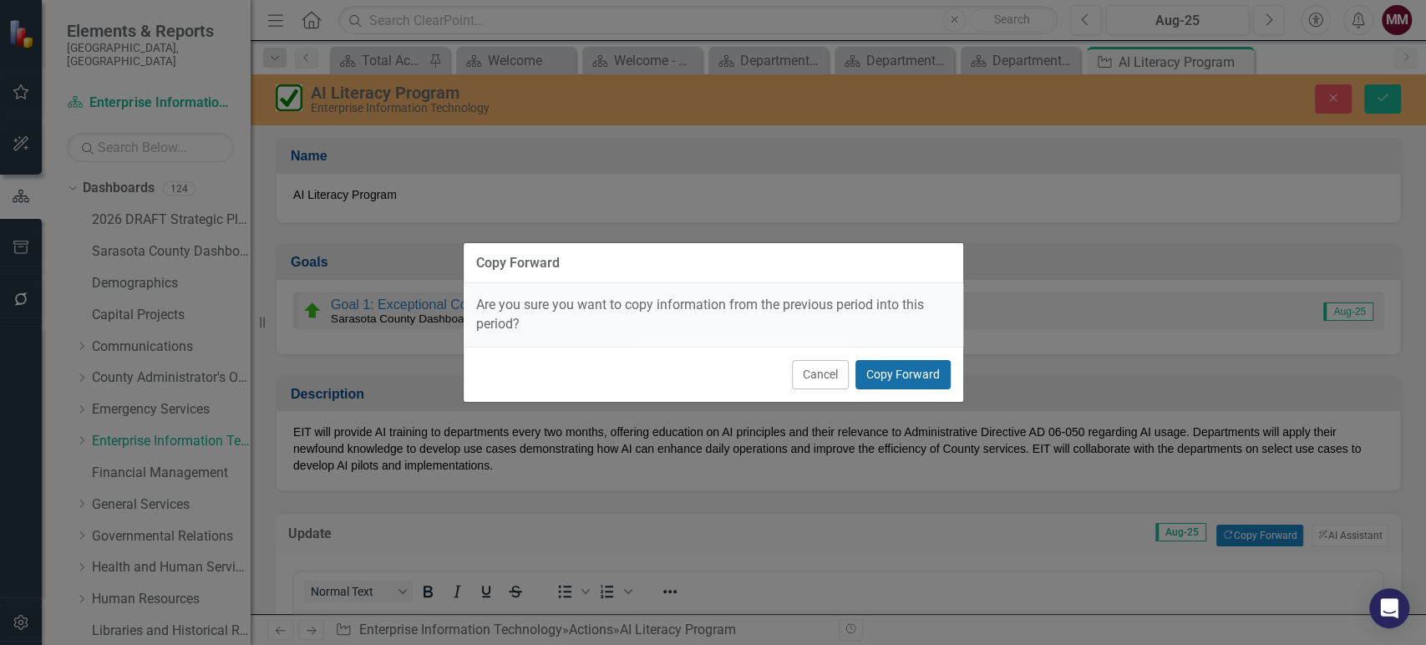
click at [880, 365] on button "Copy Forward" at bounding box center [902, 374] width 95 height 29
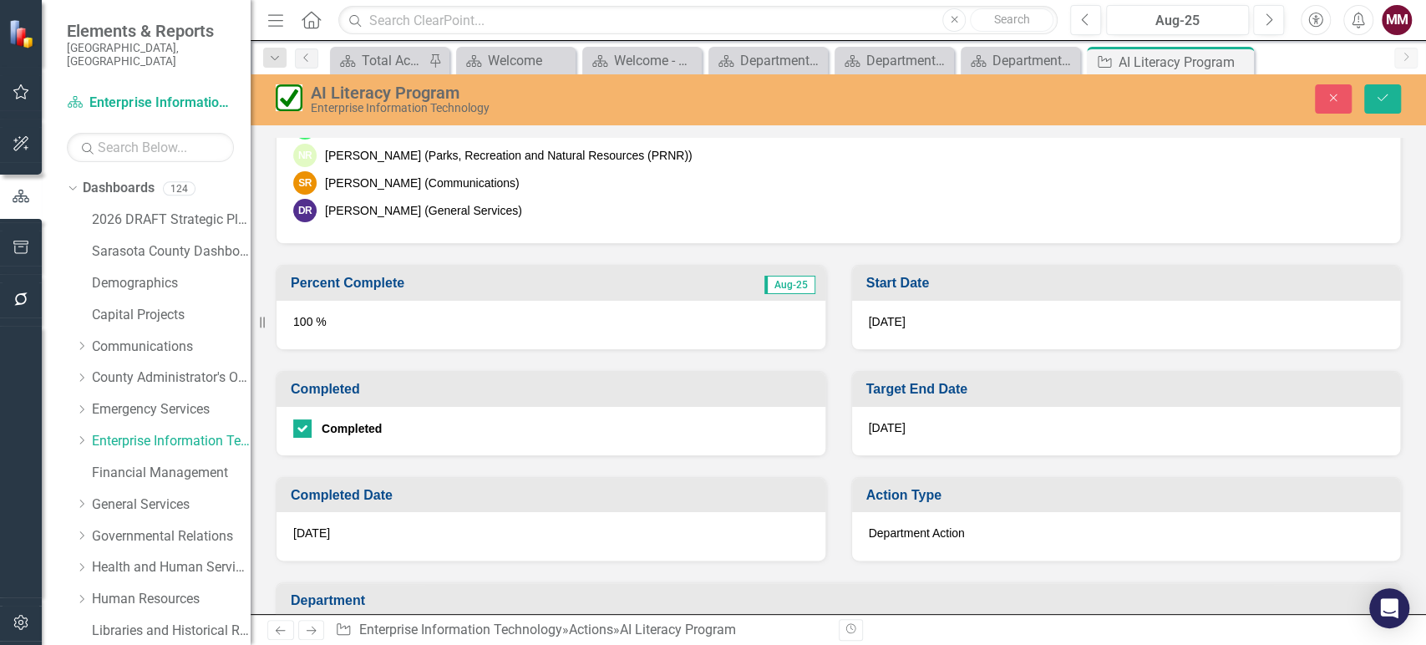
scroll to position [1206, 0]
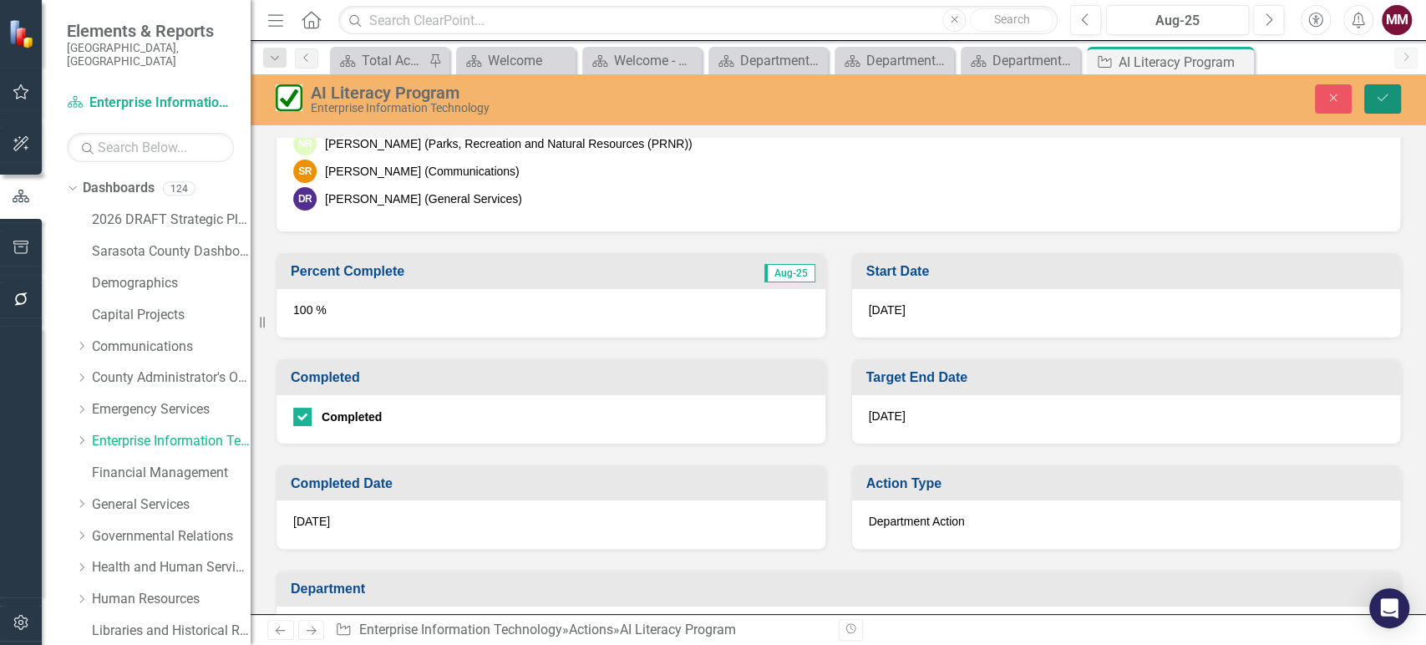
click at [1391, 104] on button "Save" at bounding box center [1382, 98] width 37 height 29
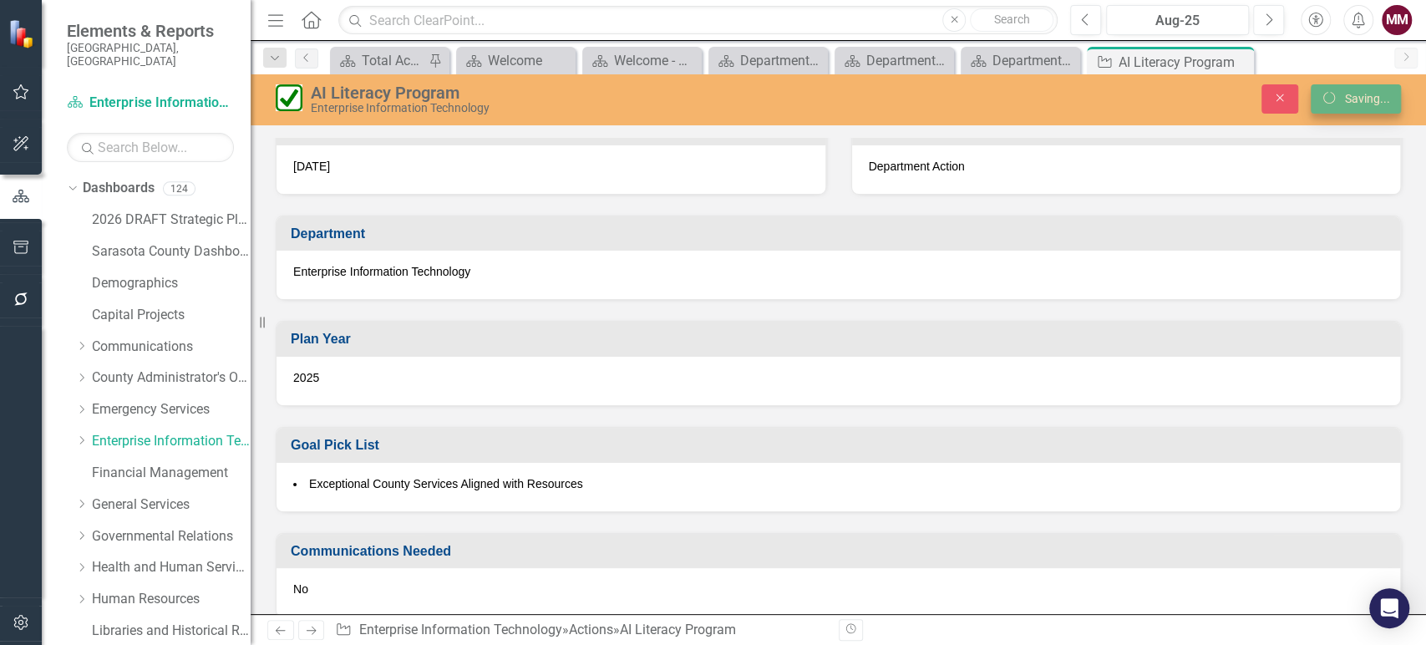
scroll to position [850, 0]
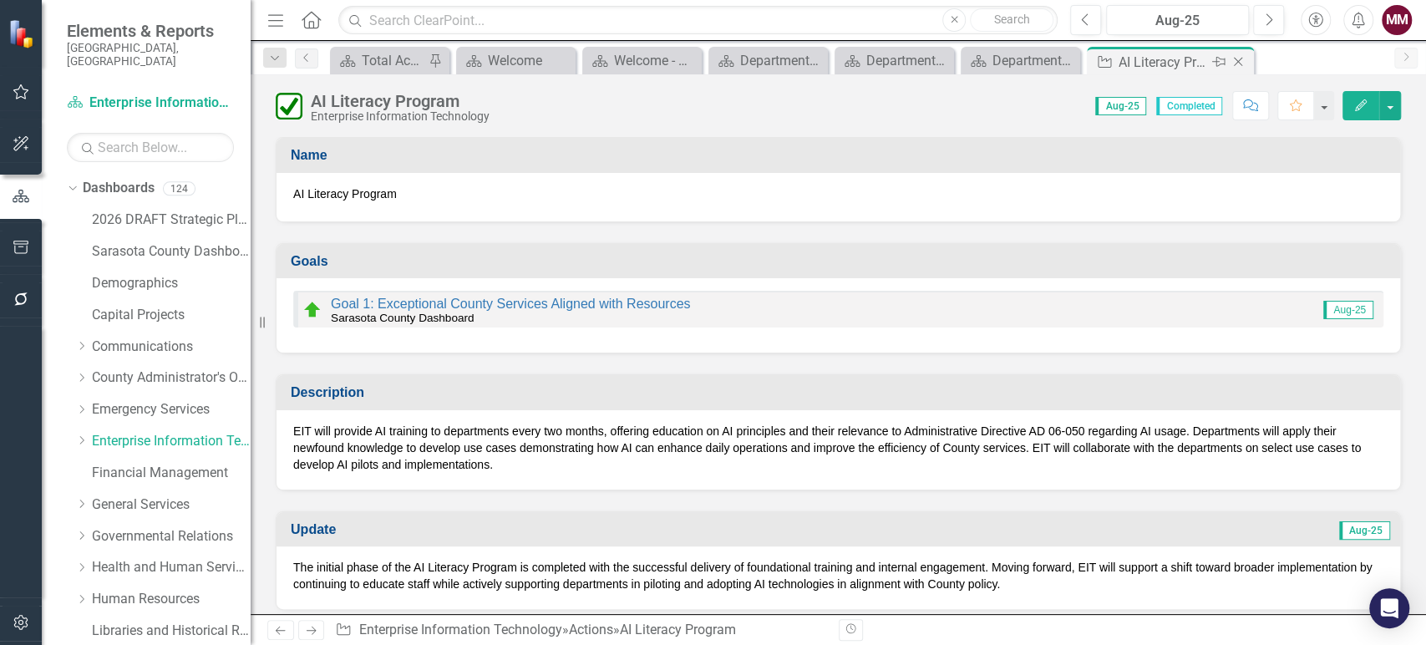
click at [1242, 58] on icon "Close" at bounding box center [1238, 61] width 17 height 13
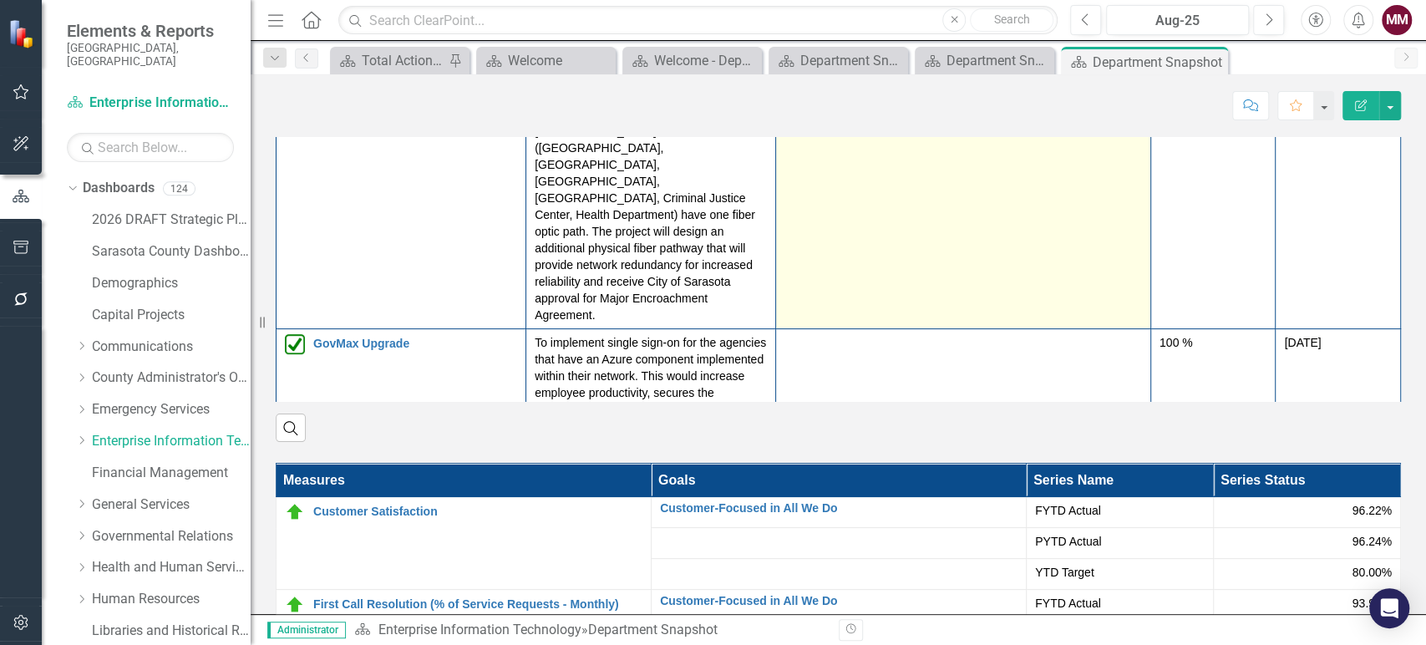
scroll to position [1856, 0]
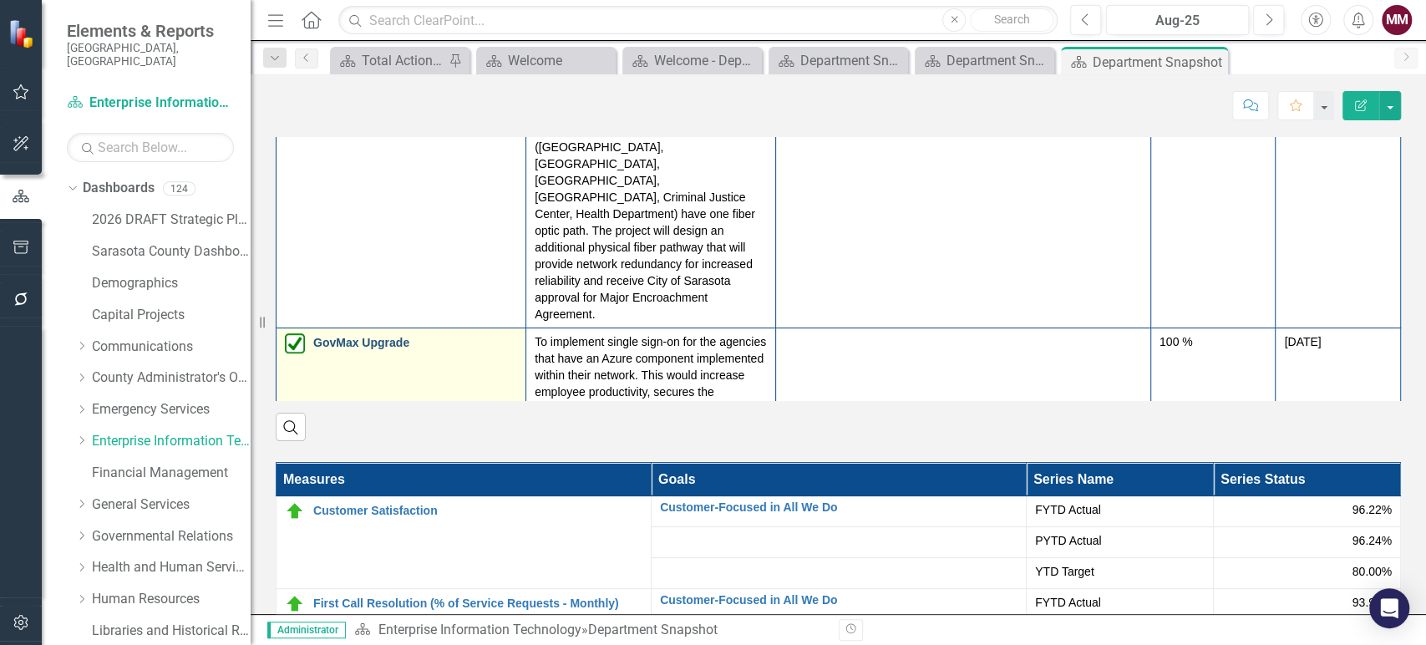
click at [326, 337] on link "GovMax Upgrade" at bounding box center [415, 343] width 204 height 13
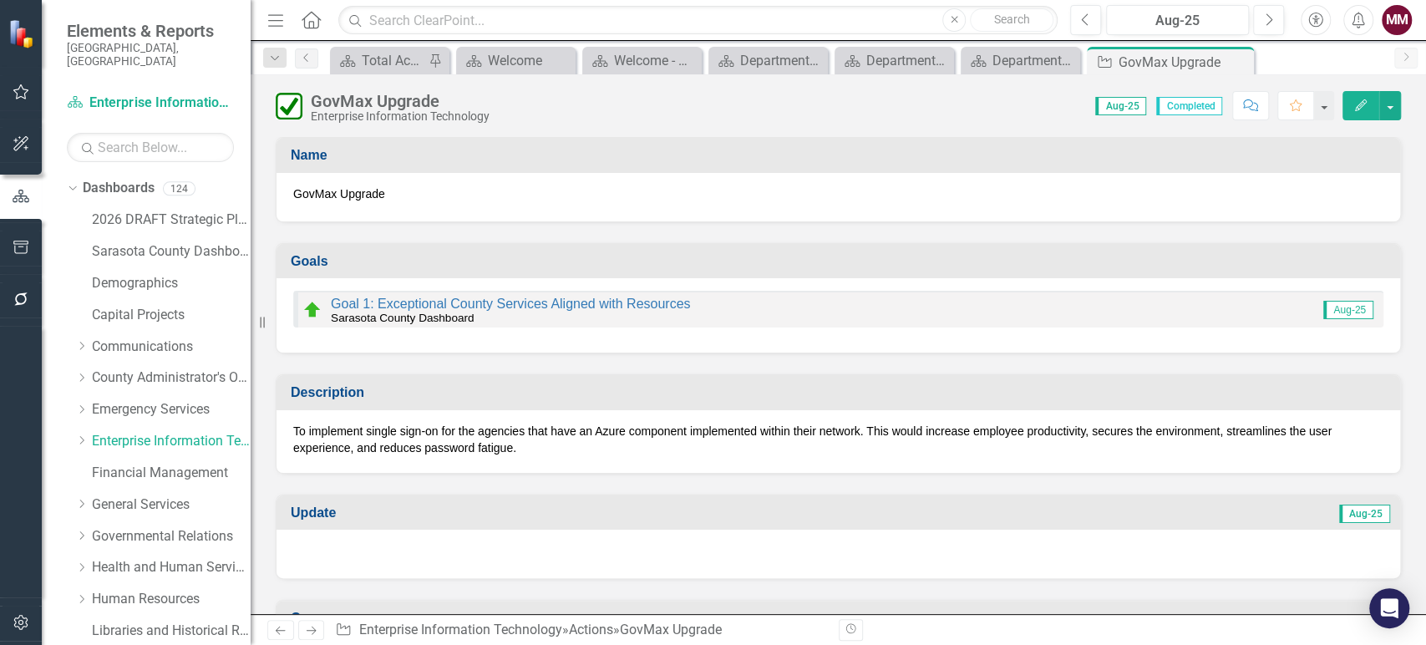
scroll to position [93, 0]
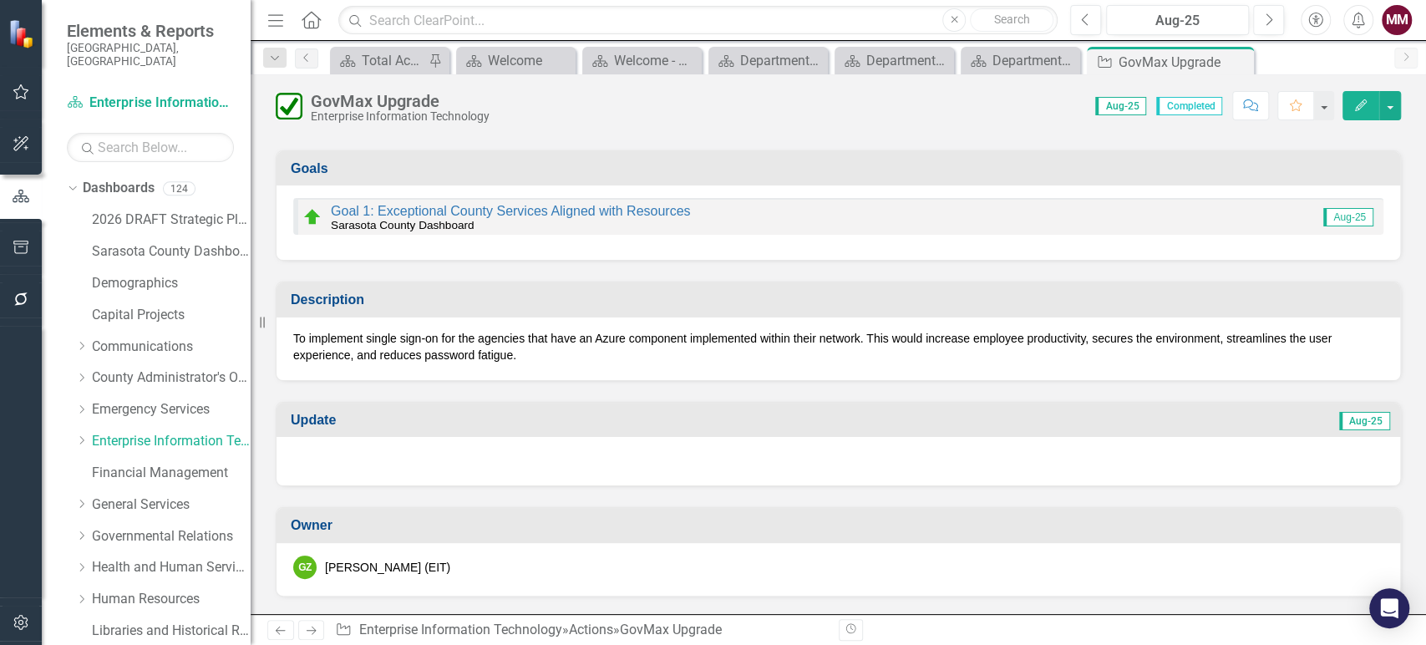
click at [809, 452] on div at bounding box center [837, 461] width 1123 height 48
click at [809, 453] on div at bounding box center [837, 461] width 1123 height 48
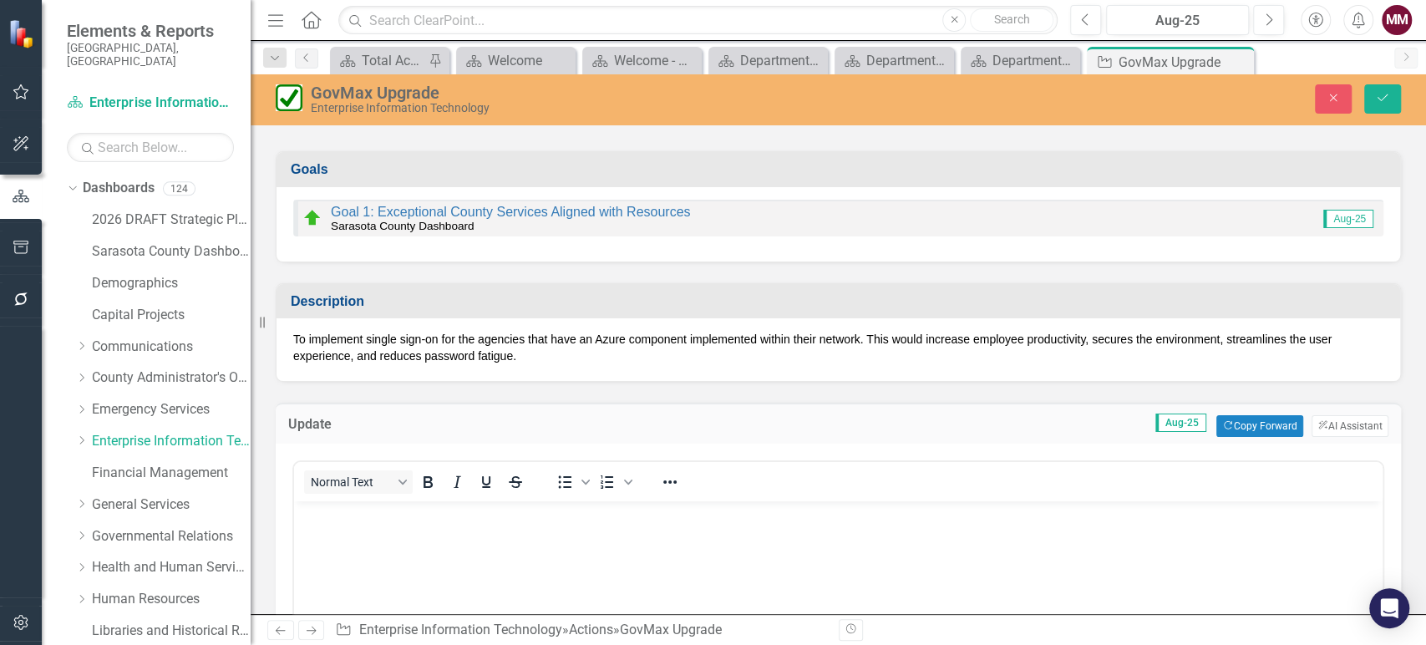
scroll to position [0, 0]
click at [1260, 424] on button "Copy Forward Copy Forward" at bounding box center [1259, 426] width 86 height 22
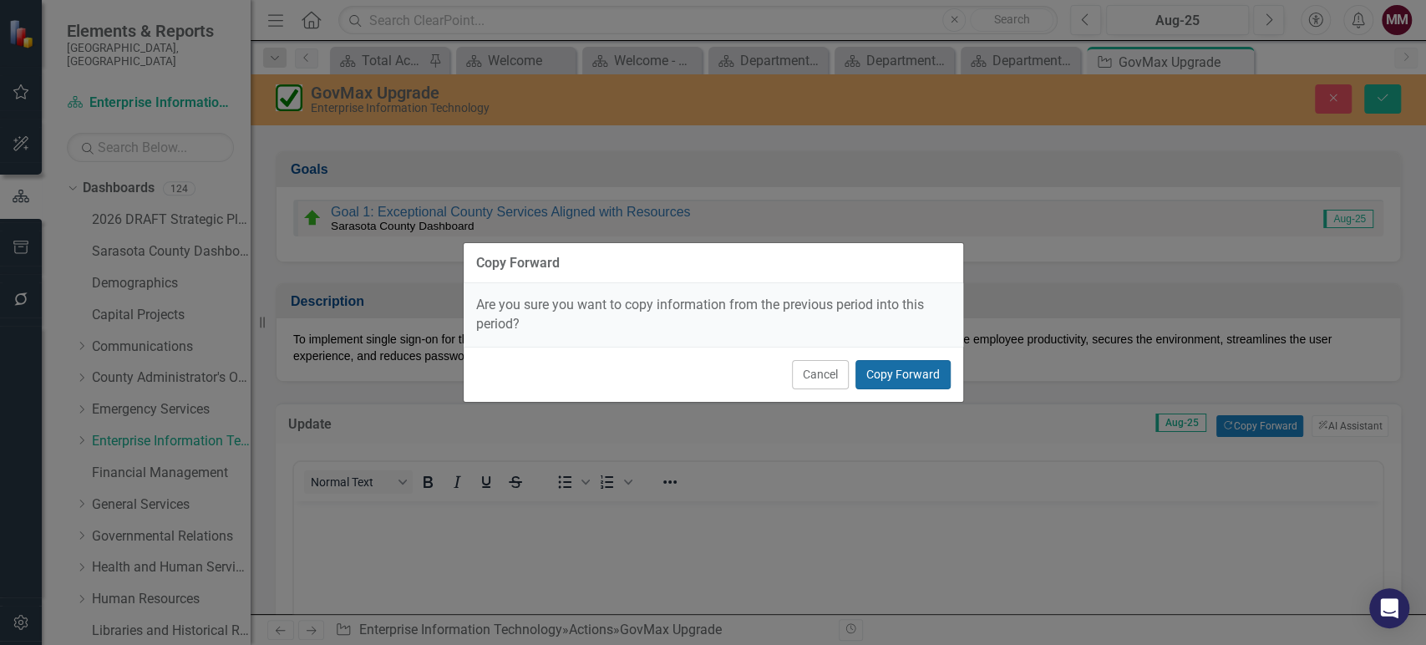
click at [908, 376] on button "Copy Forward" at bounding box center [902, 374] width 95 height 29
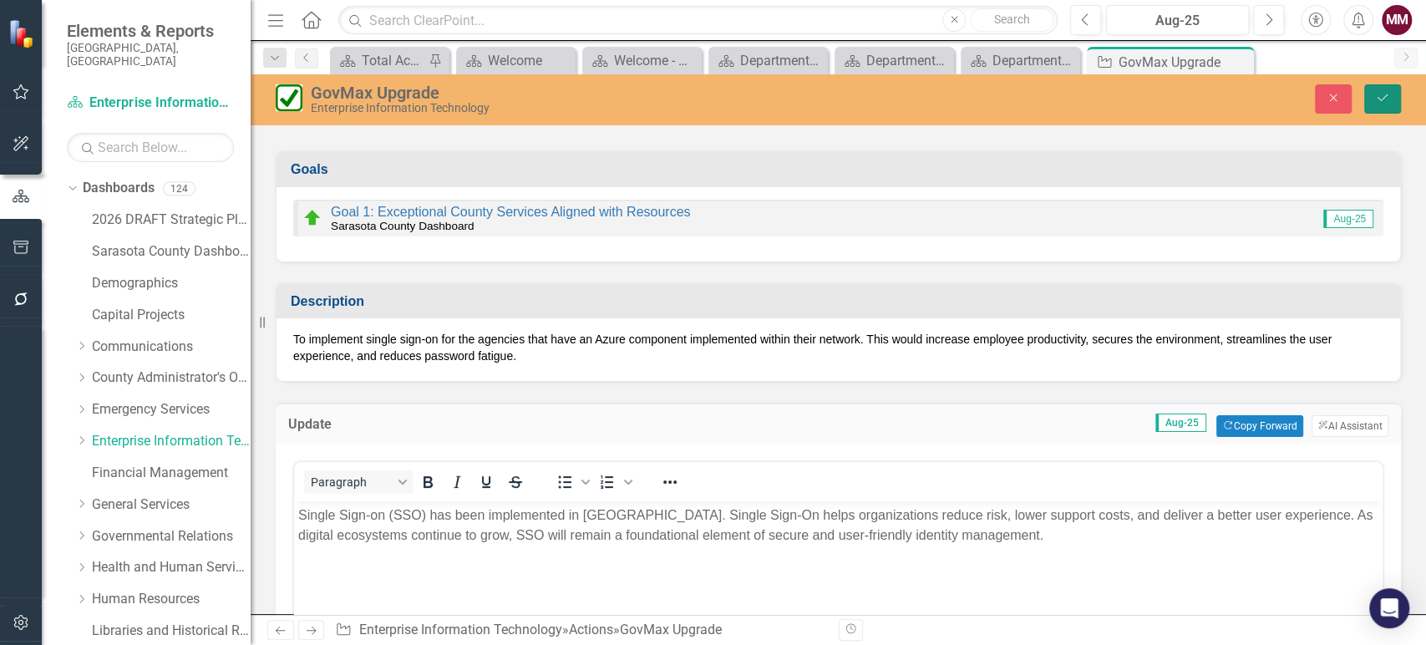
click at [1377, 92] on icon "Save" at bounding box center [1382, 98] width 15 height 12
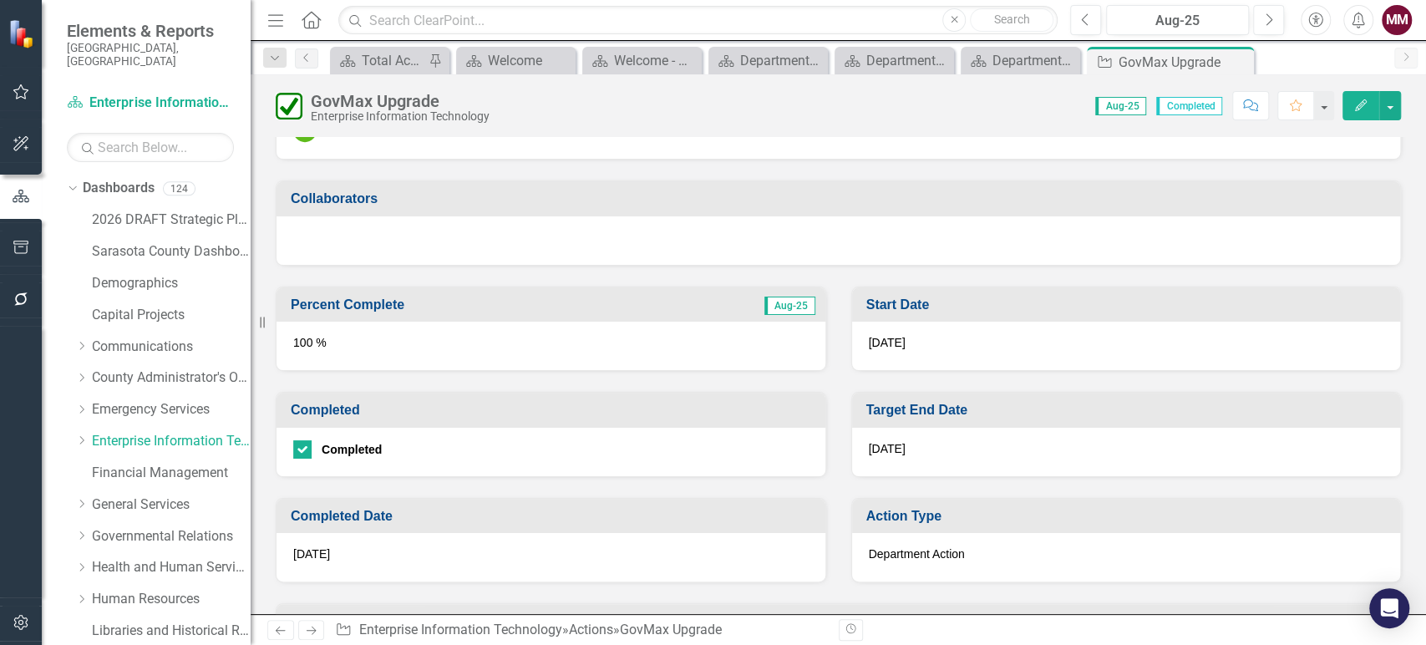
scroll to position [556, 0]
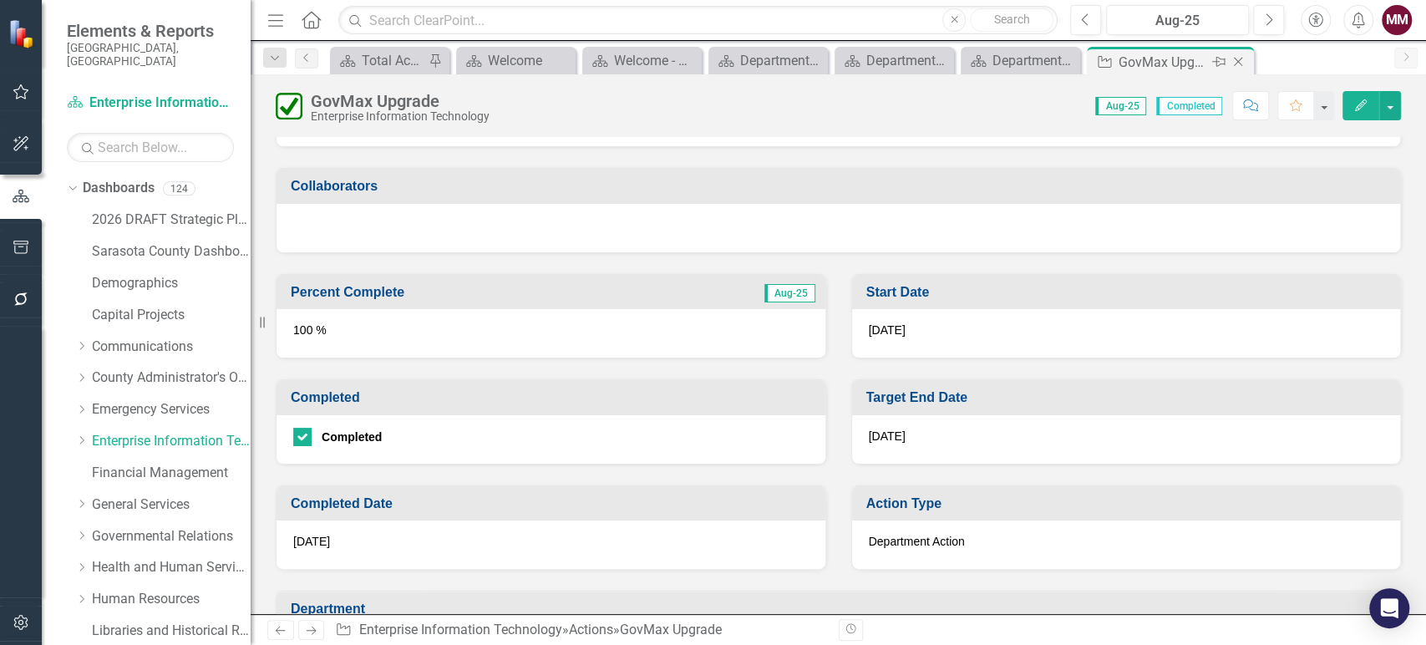
click at [1233, 64] on icon "Close" at bounding box center [1238, 61] width 17 height 13
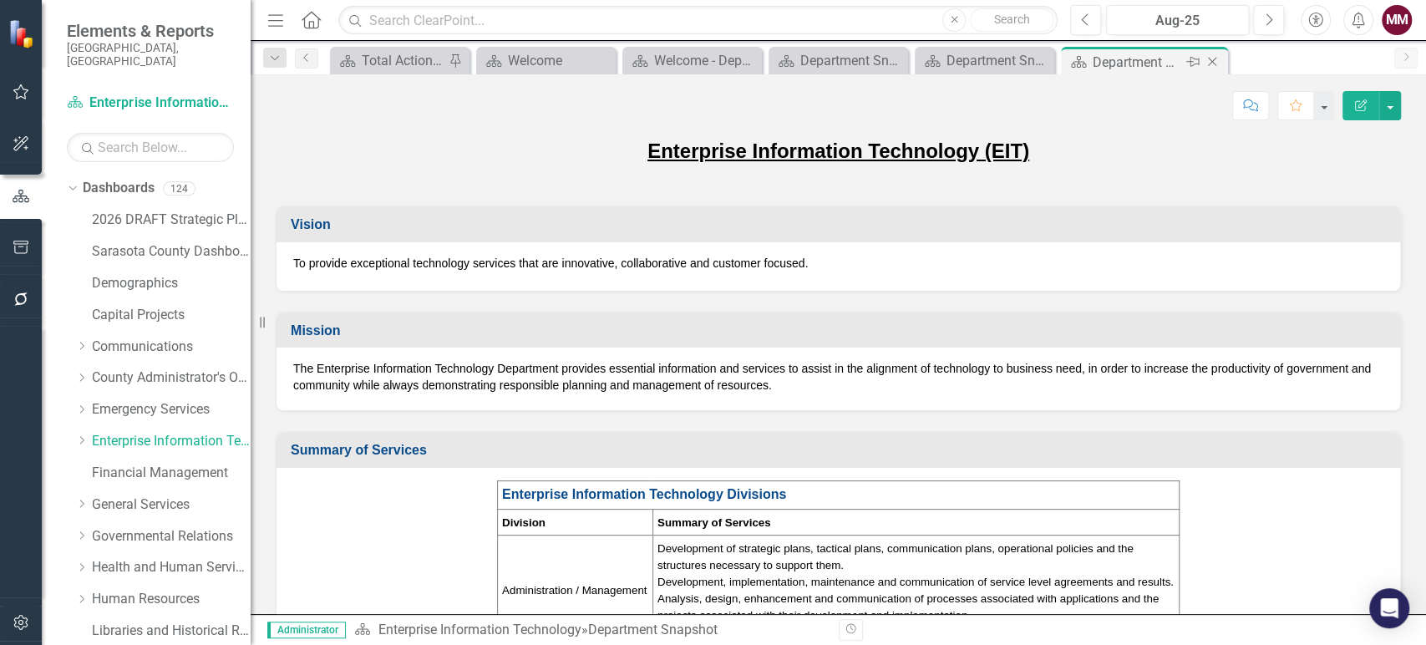
click at [1207, 62] on icon "Close" at bounding box center [1212, 61] width 17 height 13
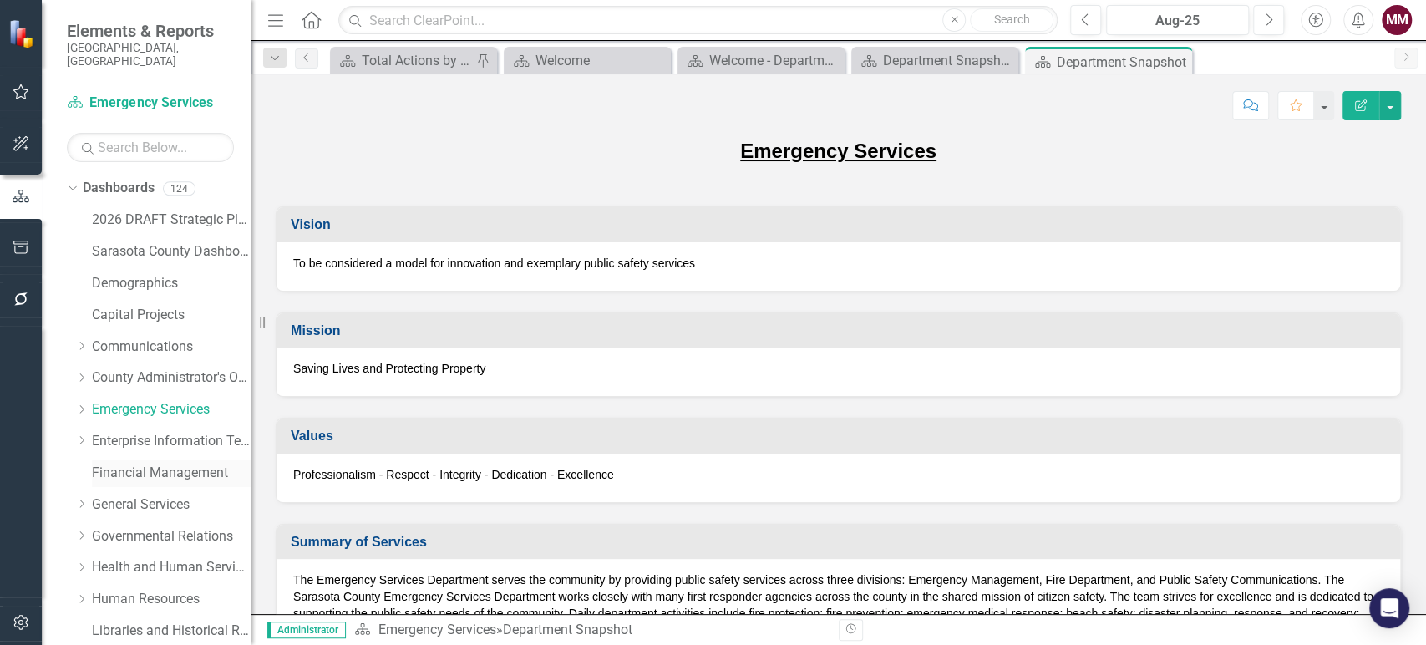
click at [99, 464] on link "Financial Management" at bounding box center [171, 473] width 159 height 19
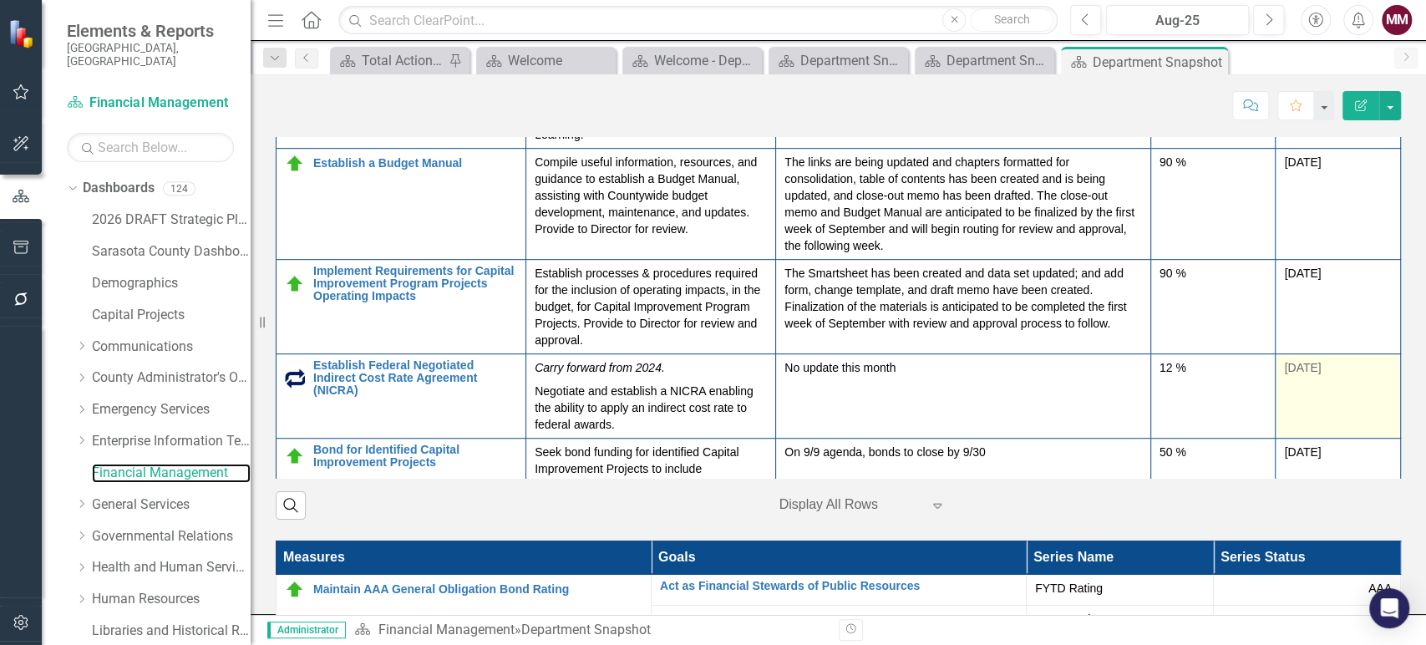
scroll to position [597, 0]
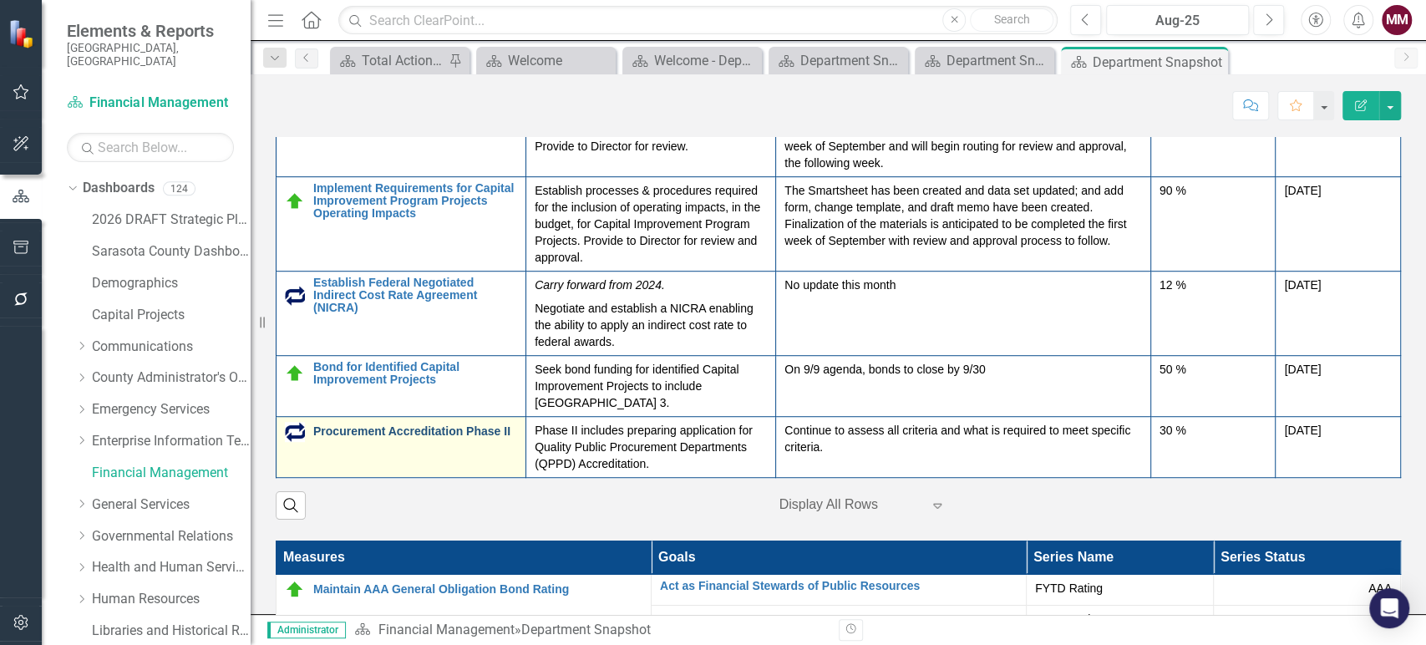
click at [388, 431] on link "Procurement Accreditation Phase II" at bounding box center [415, 432] width 204 height 13
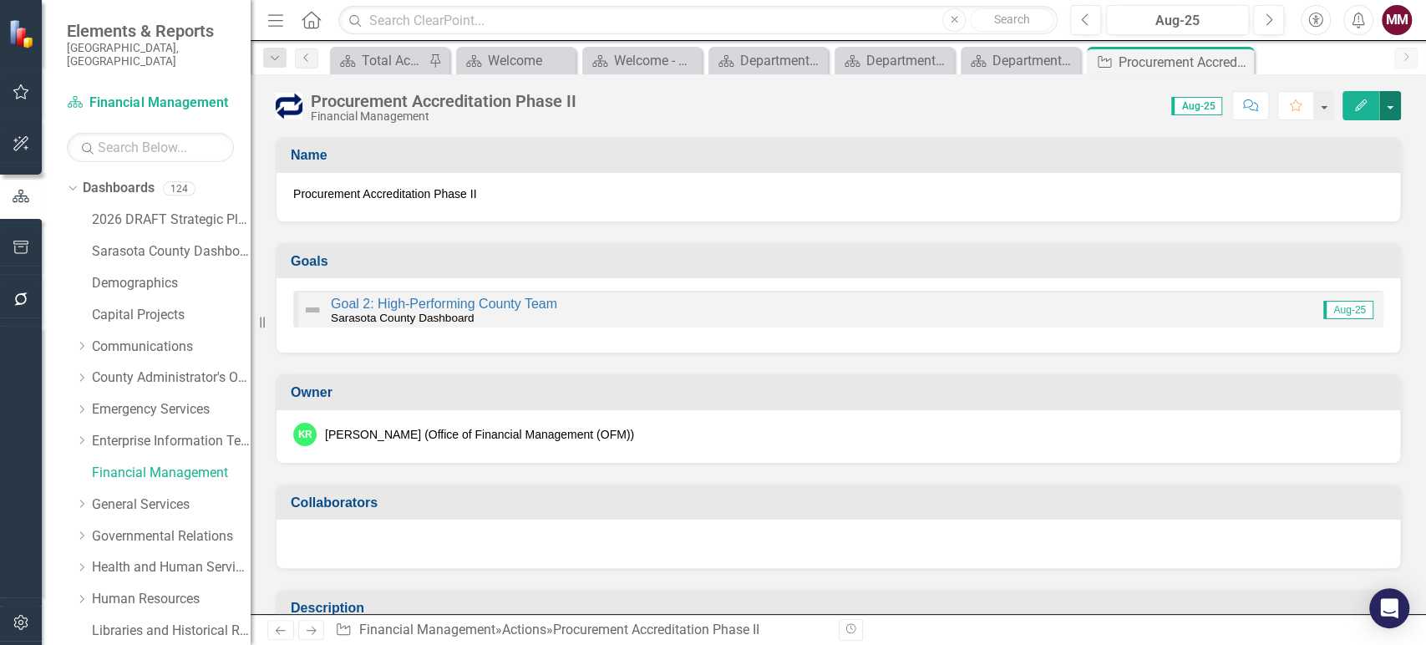
click at [1386, 110] on button "button" at bounding box center [1390, 105] width 22 height 29
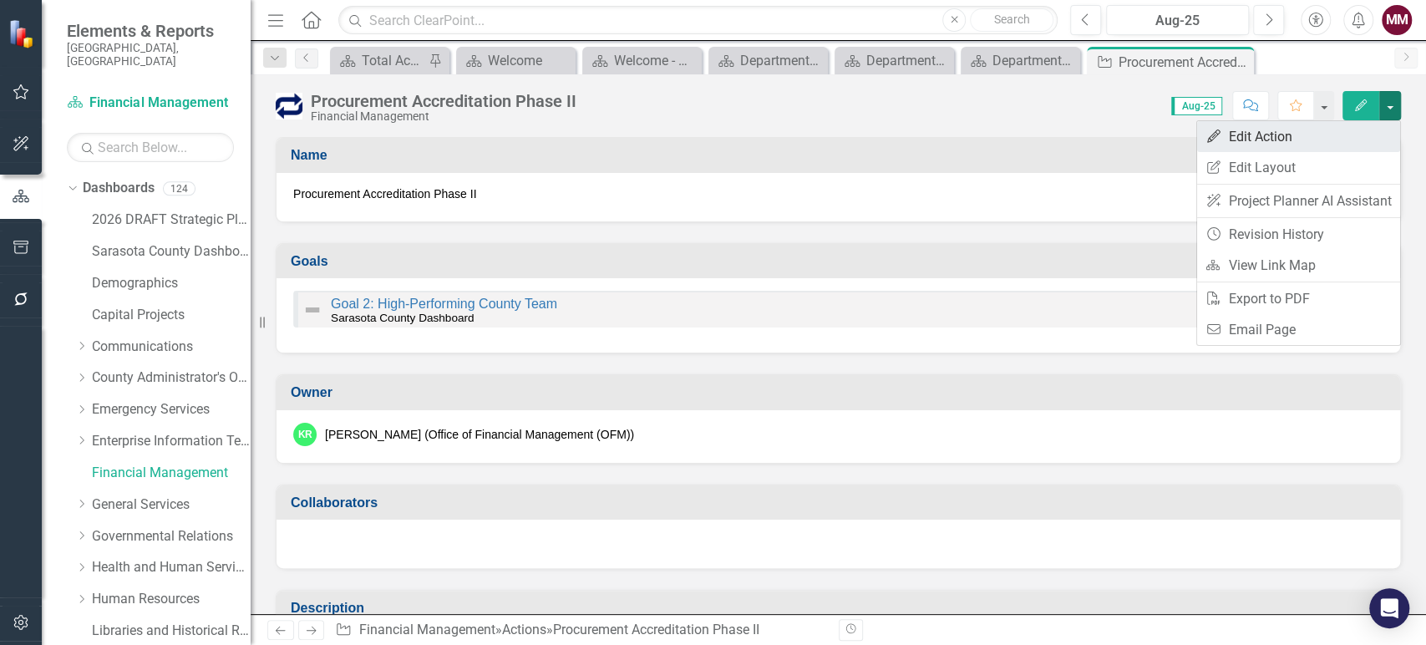
click at [1360, 133] on link "Edit Edit Action" at bounding box center [1298, 136] width 203 height 31
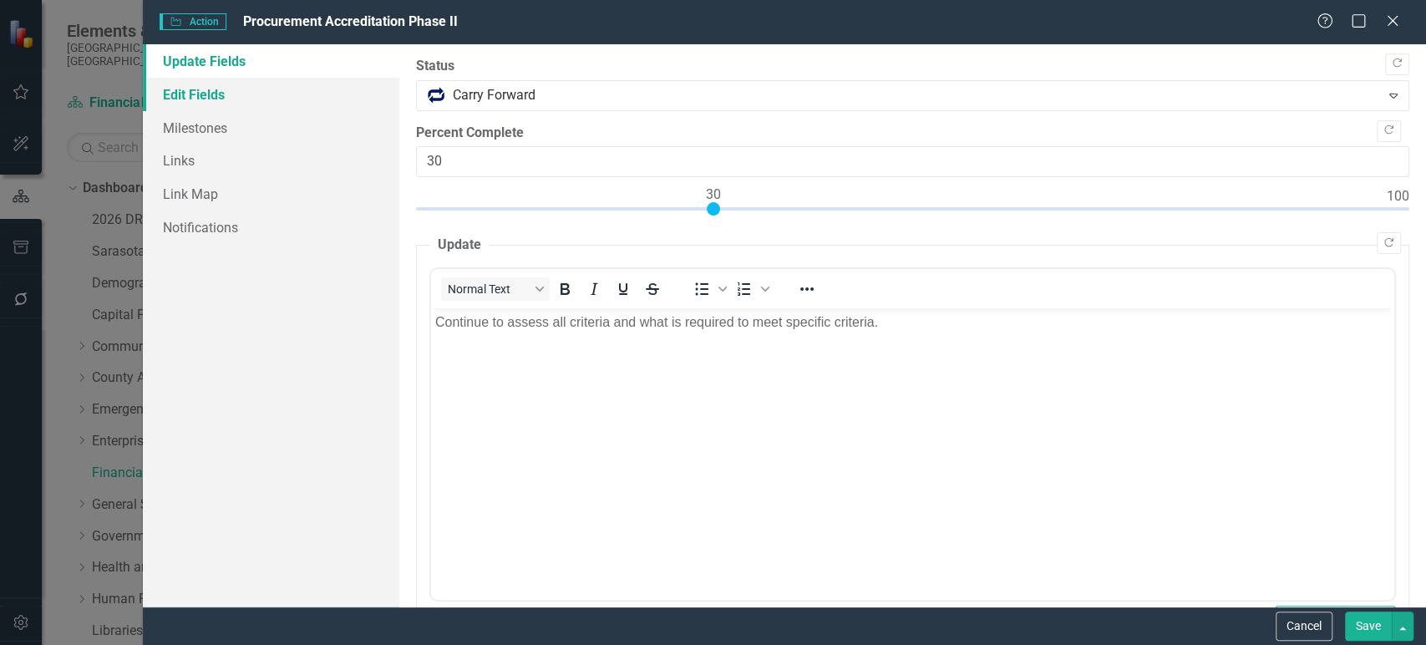
click at [248, 89] on link "Edit Fields" at bounding box center [271, 94] width 256 height 33
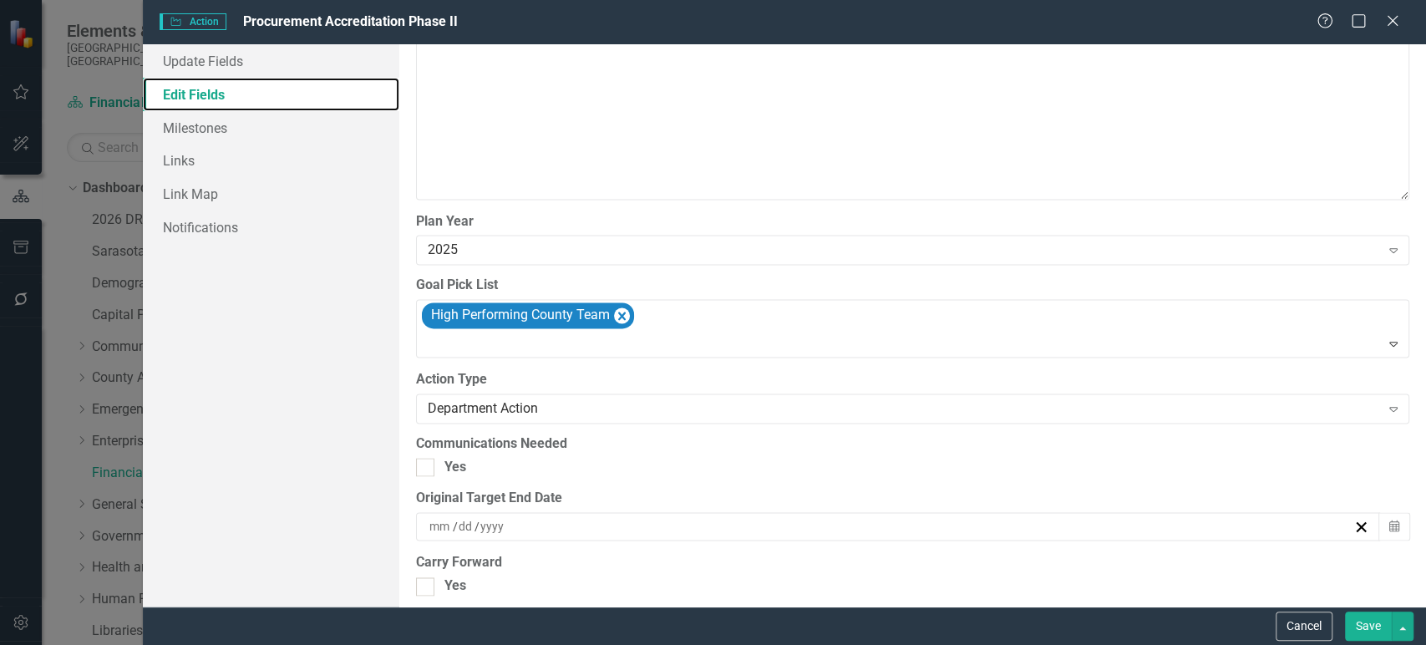
scroll to position [1671, 0]
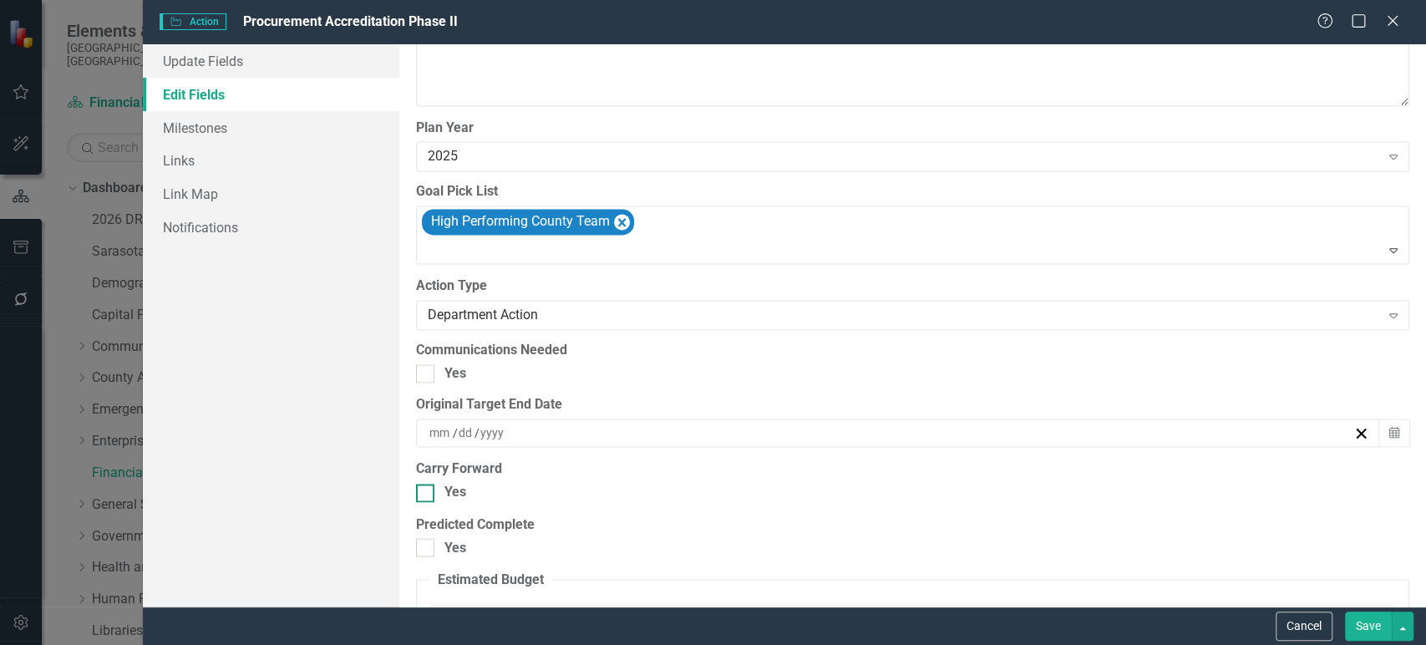
click at [428, 485] on div at bounding box center [425, 493] width 18 height 18
click at [427, 485] on input "Yes" at bounding box center [421, 489] width 11 height 11
checkbox input "true"
click at [1363, 626] on button "Save" at bounding box center [1368, 625] width 47 height 29
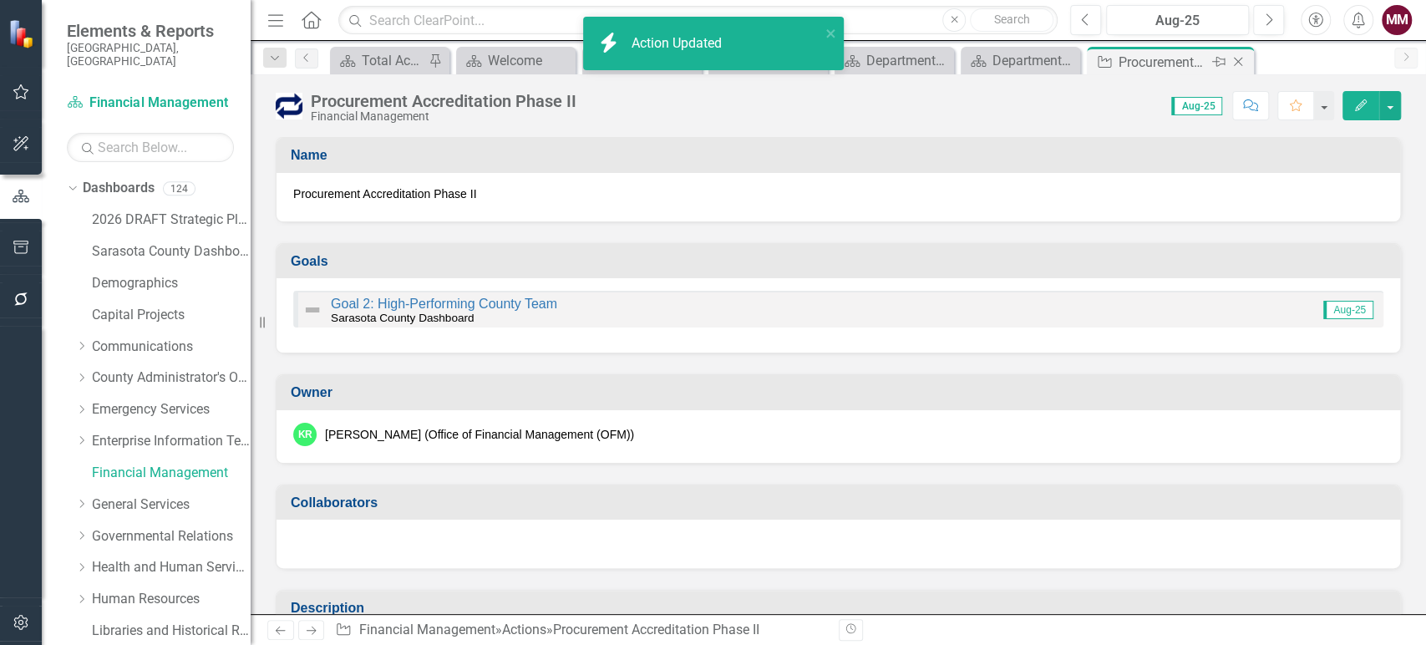
click at [1243, 63] on icon "Close" at bounding box center [1238, 61] width 17 height 13
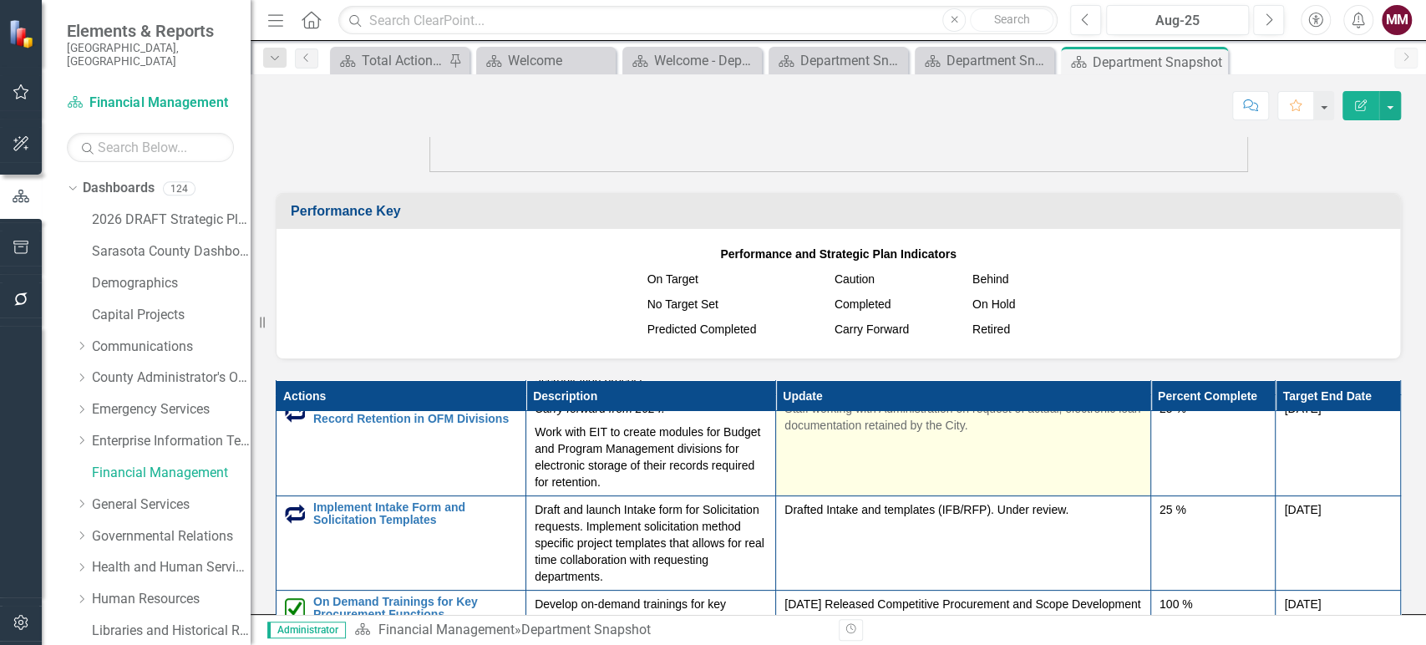
scroll to position [278, 0]
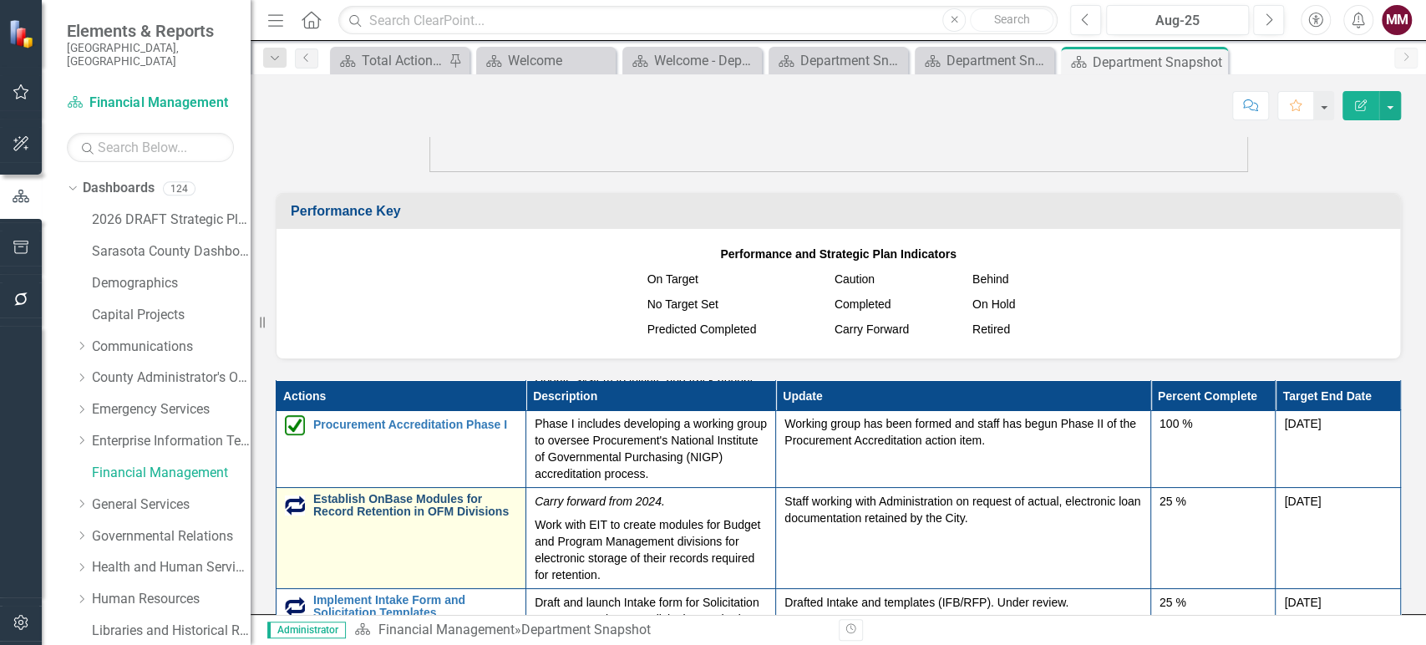
click at [463, 517] on link "Establish OnBase Modules for Record Retention in OFM Divisions" at bounding box center [415, 506] width 204 height 26
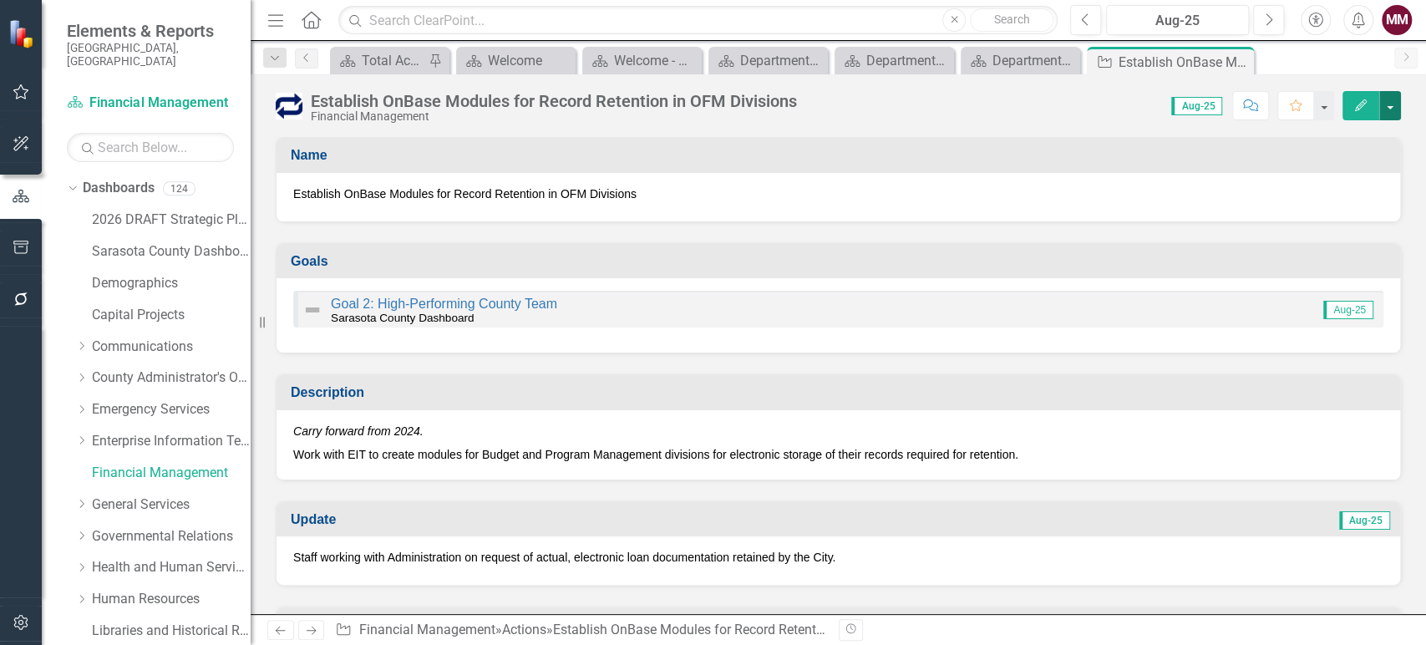
click at [1392, 106] on button "button" at bounding box center [1390, 105] width 22 height 29
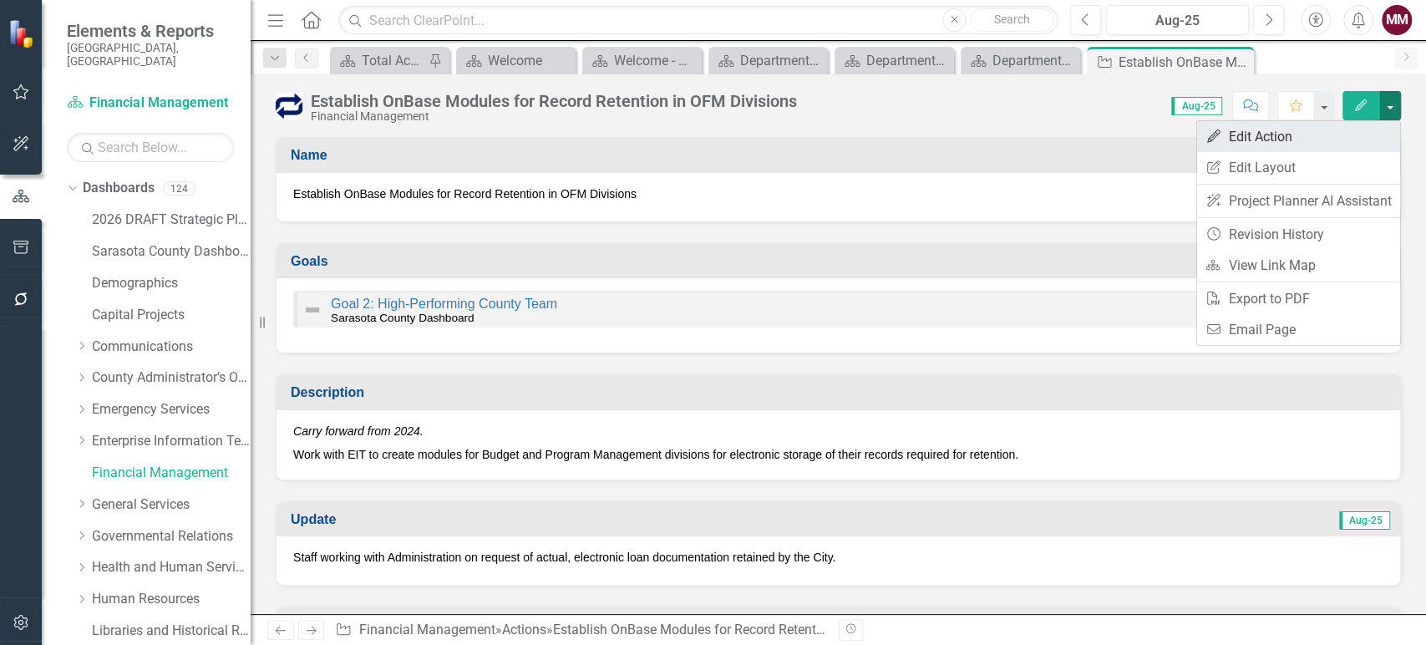
click at [1362, 132] on link "Edit Edit Action" at bounding box center [1298, 136] width 203 height 31
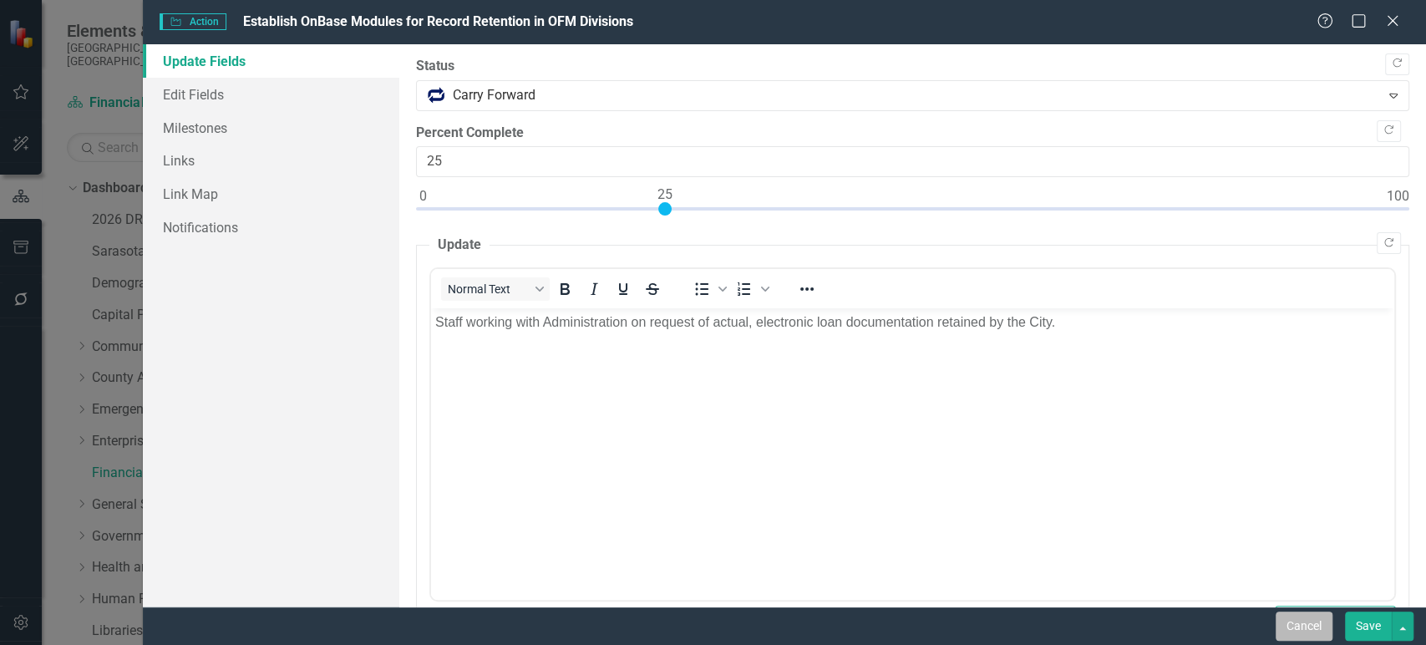
drag, startPoint x: 1296, startPoint y: 629, endPoint x: 1288, endPoint y: 611, distance: 20.2
click at [1295, 629] on button "Cancel" at bounding box center [1303, 625] width 57 height 29
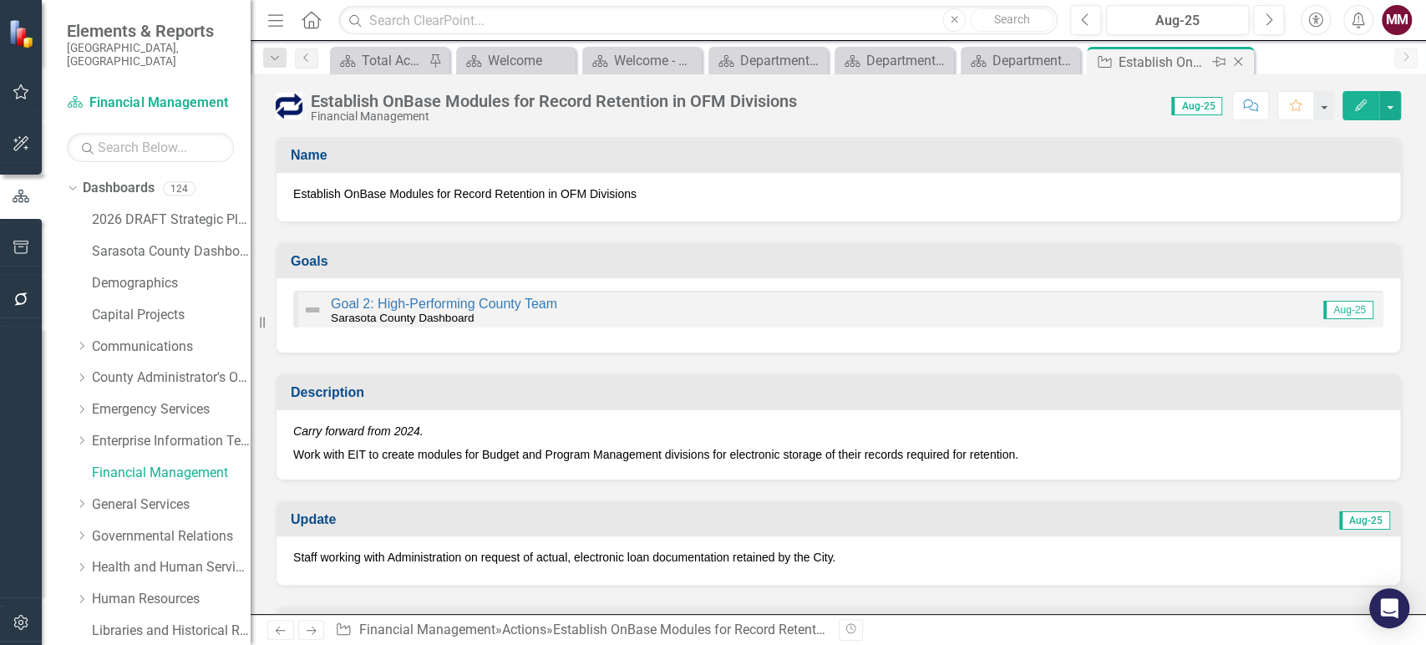
click at [1233, 61] on icon "Close" at bounding box center [1238, 61] width 17 height 13
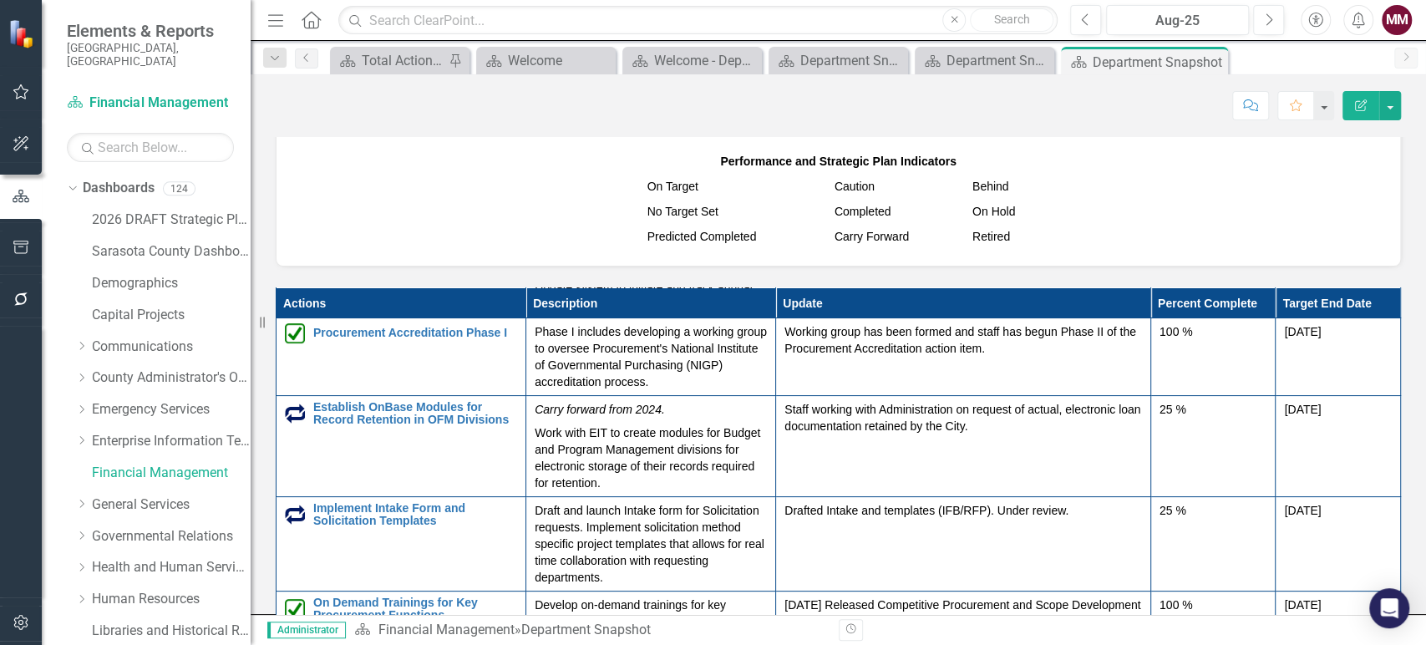
scroll to position [278, 0]
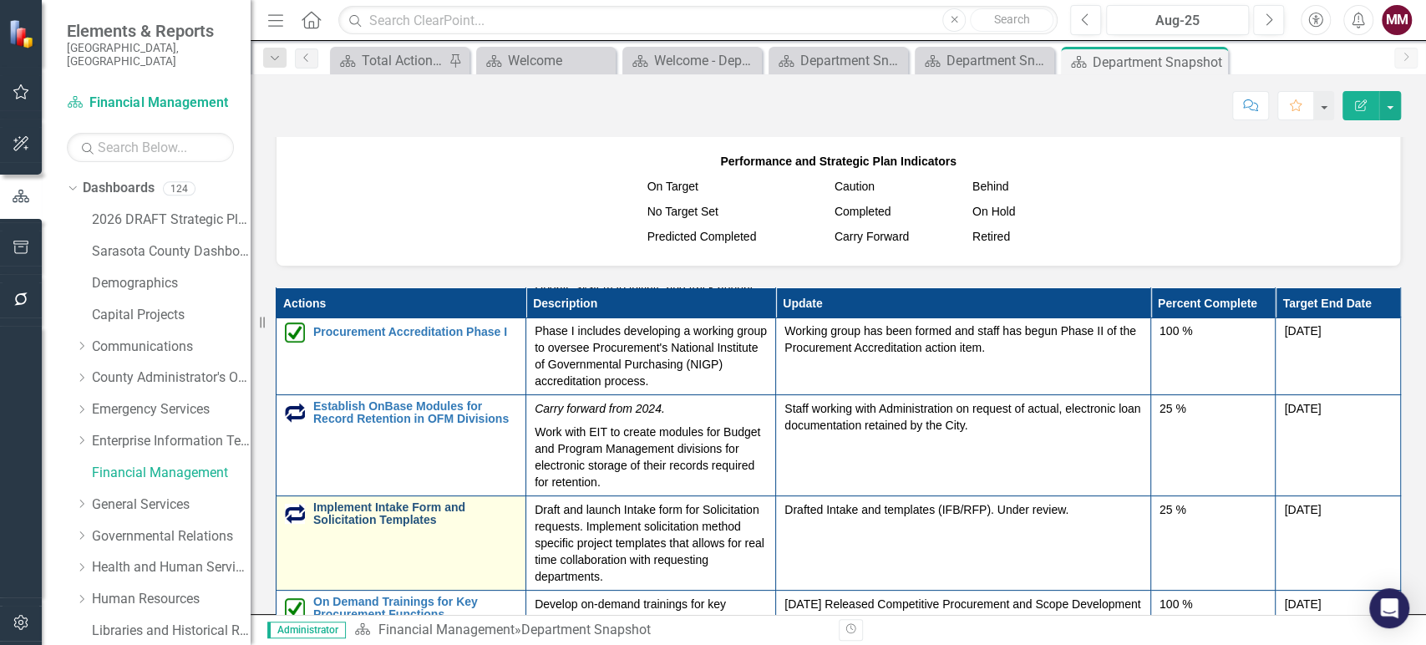
click at [373, 510] on link "Implement Intake Form and Solicitation Templates" at bounding box center [415, 514] width 204 height 26
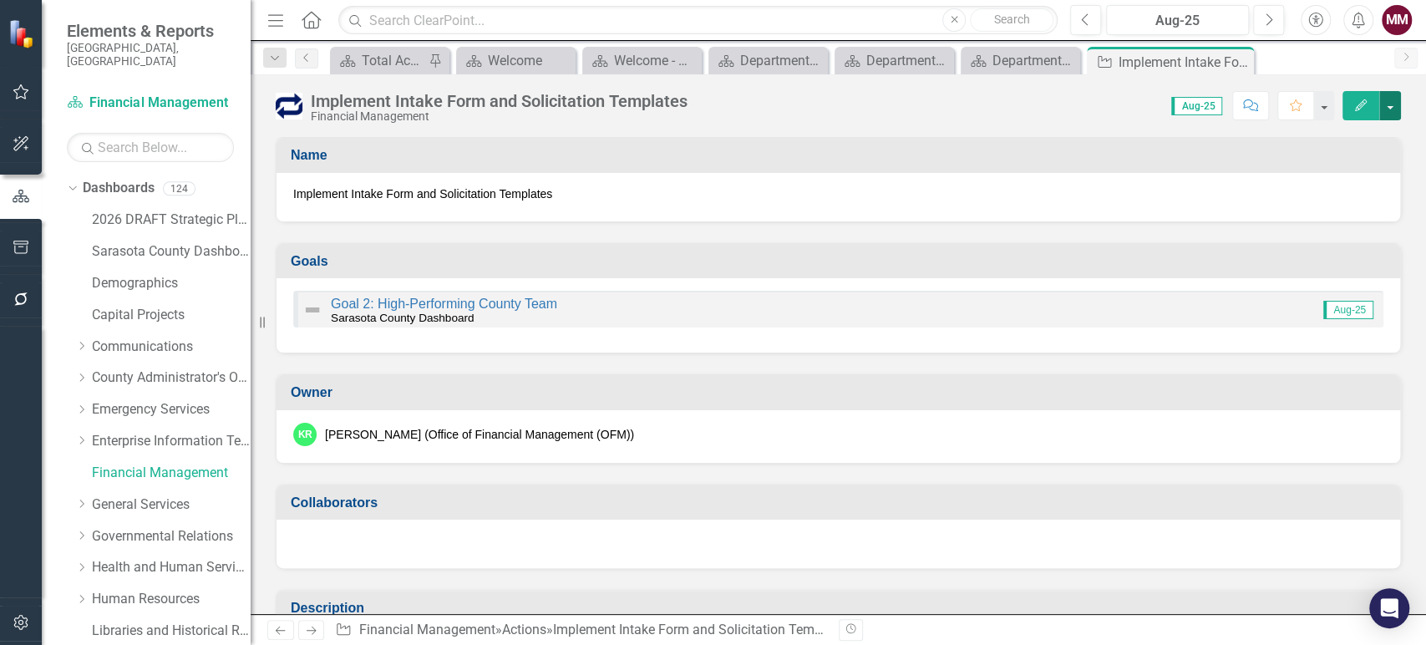
click at [1397, 114] on button "button" at bounding box center [1390, 105] width 22 height 29
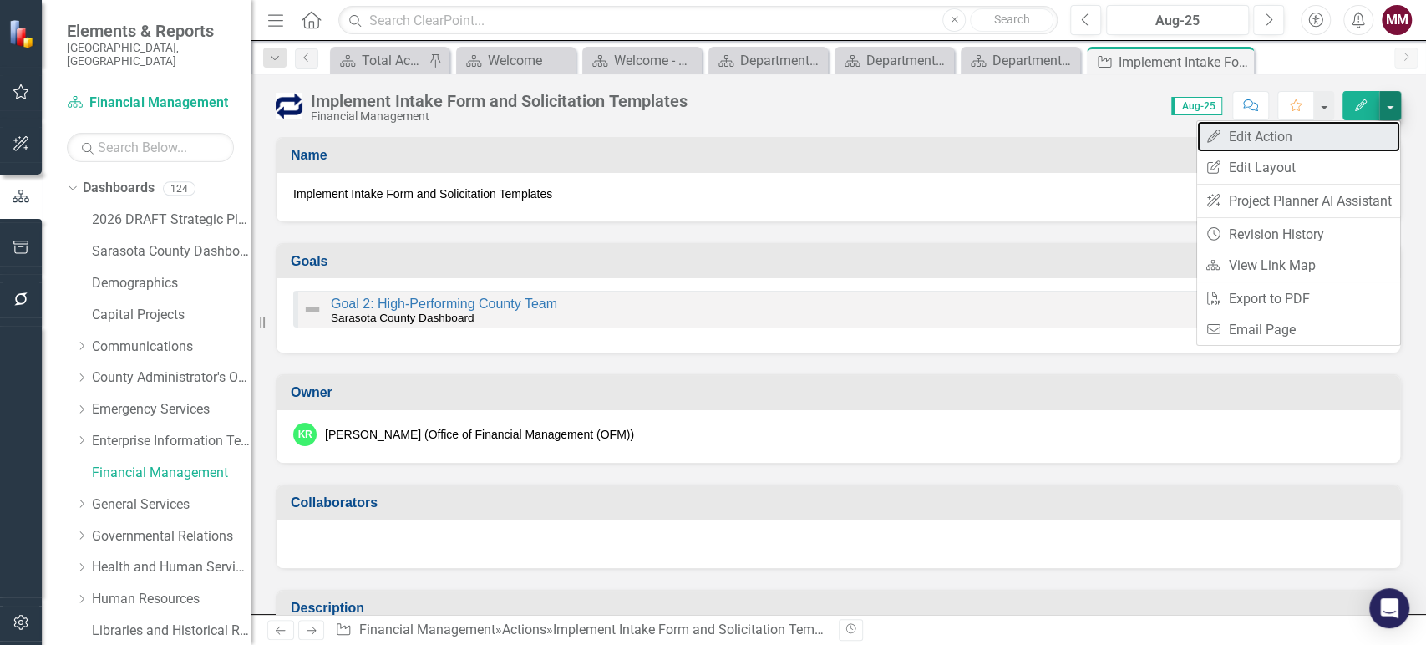
click at [1345, 130] on link "Edit Edit Action" at bounding box center [1298, 136] width 203 height 31
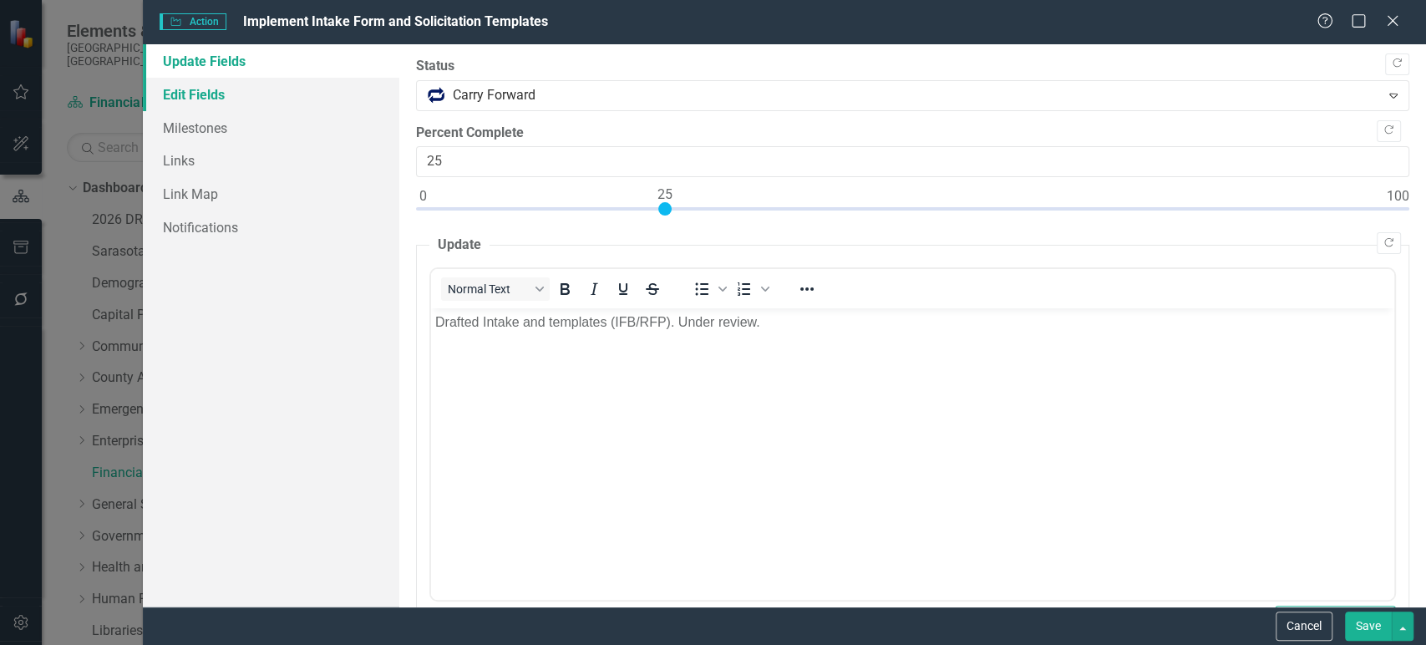
click at [186, 89] on link "Edit Fields" at bounding box center [271, 94] width 256 height 33
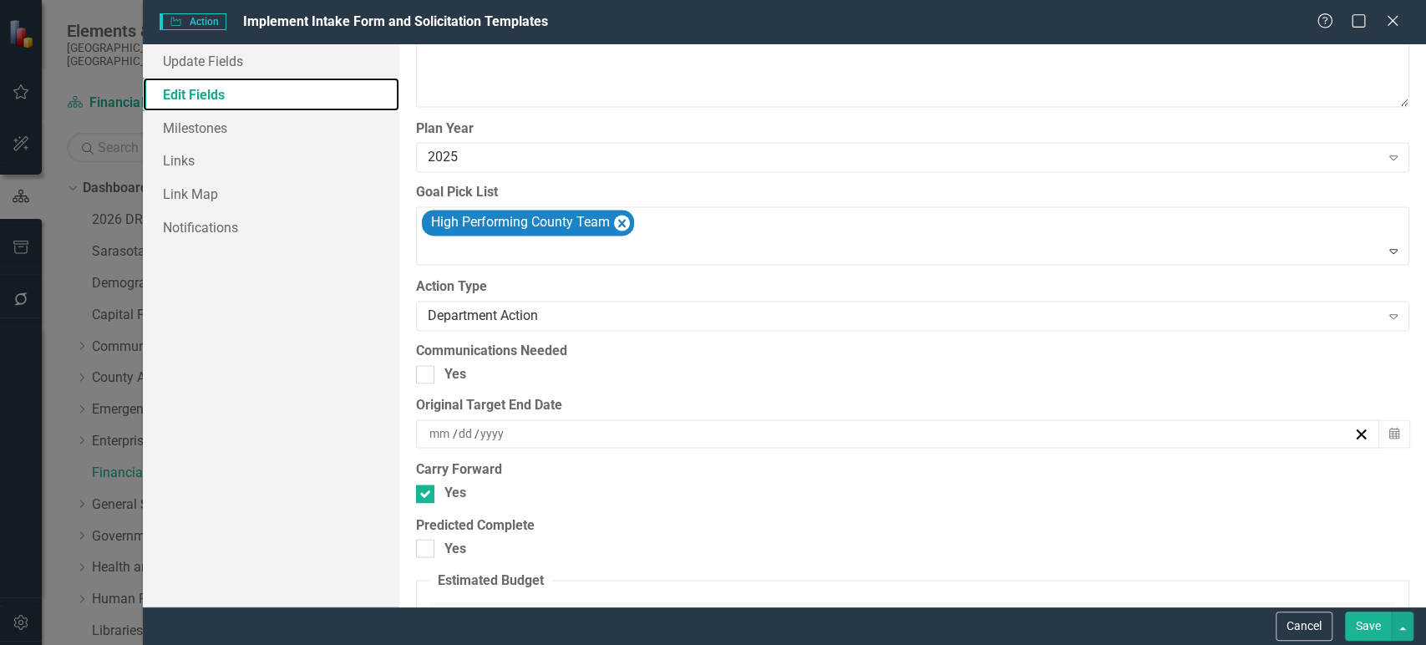
scroll to position [1671, 0]
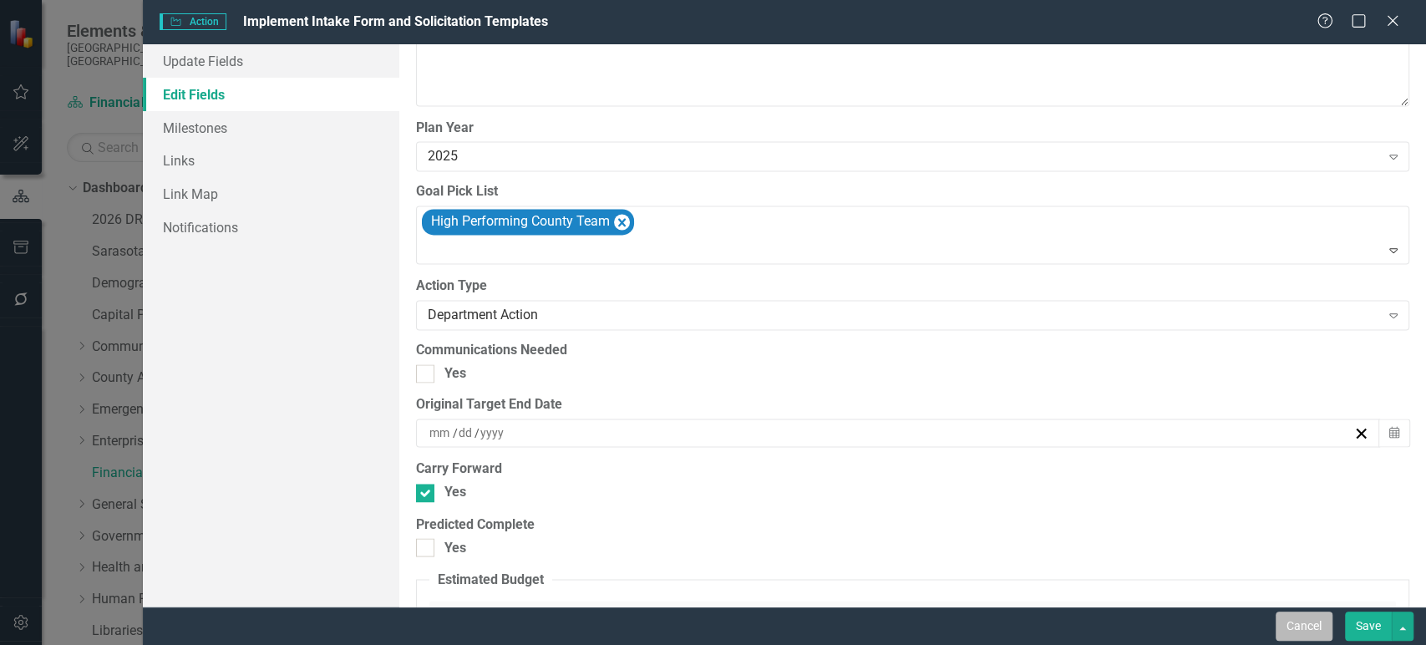
click at [1296, 625] on button "Cancel" at bounding box center [1303, 625] width 57 height 29
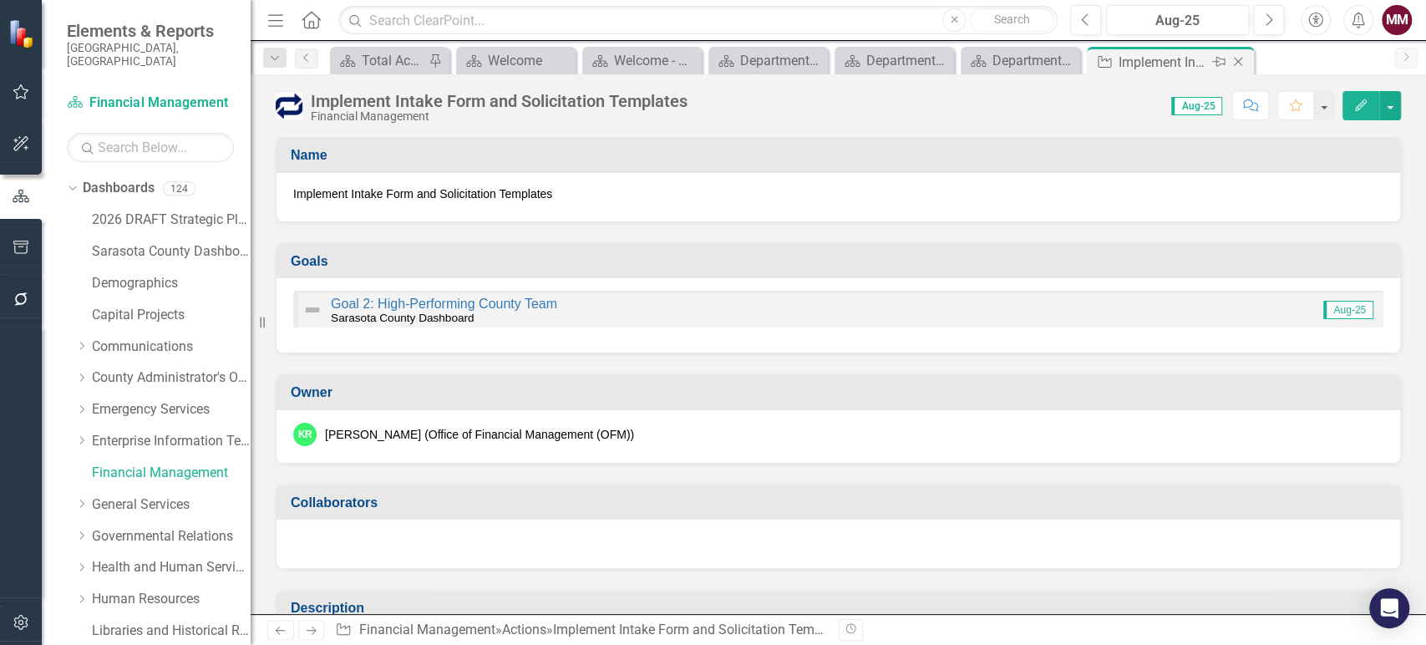
click at [1239, 56] on icon "Close" at bounding box center [1238, 61] width 17 height 13
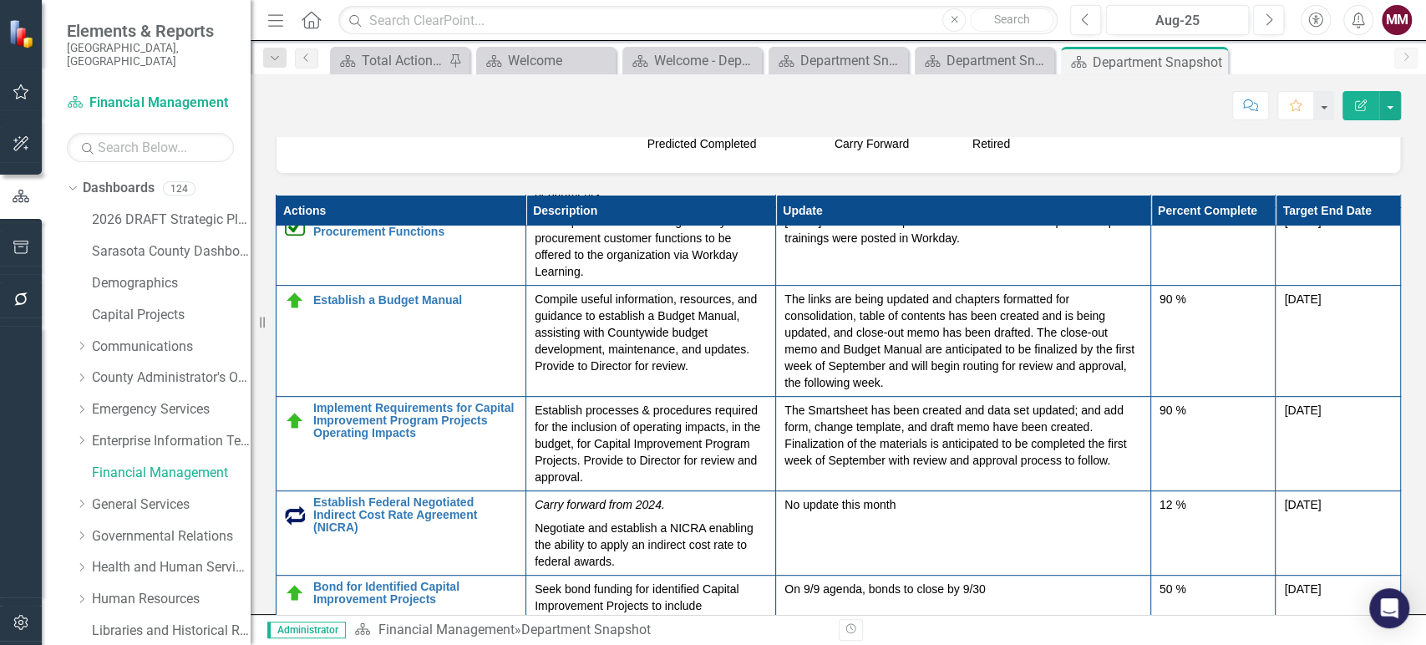
scroll to position [597, 0]
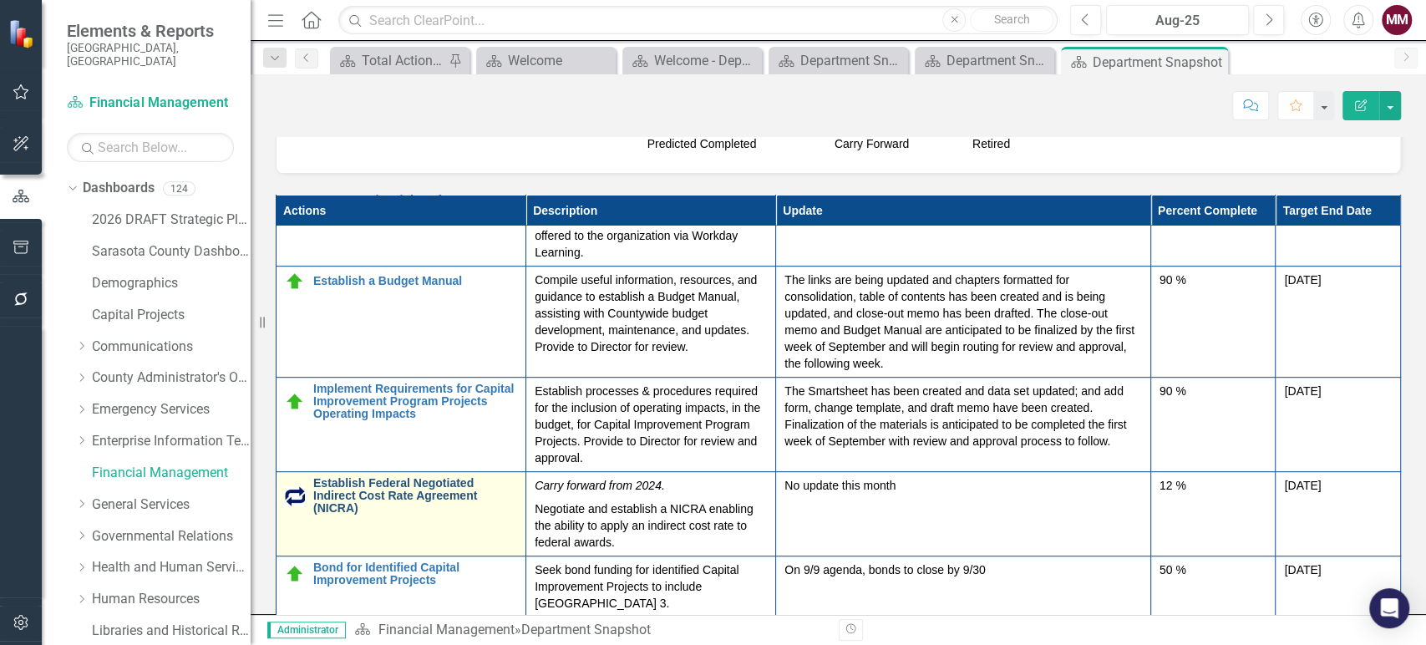
click at [390, 485] on link "Establish Federal Negotiated Indirect Cost Rate Agreement (NICRA)" at bounding box center [415, 496] width 204 height 38
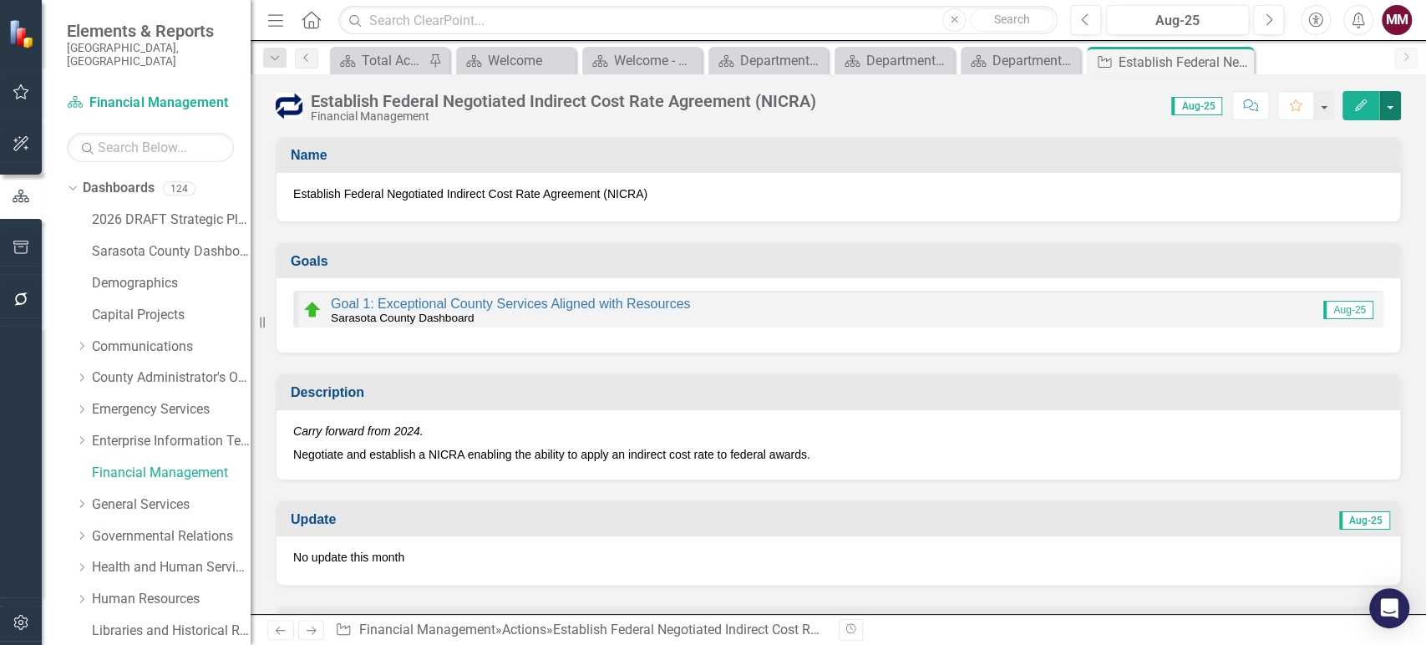
click at [1397, 97] on button "button" at bounding box center [1390, 105] width 22 height 29
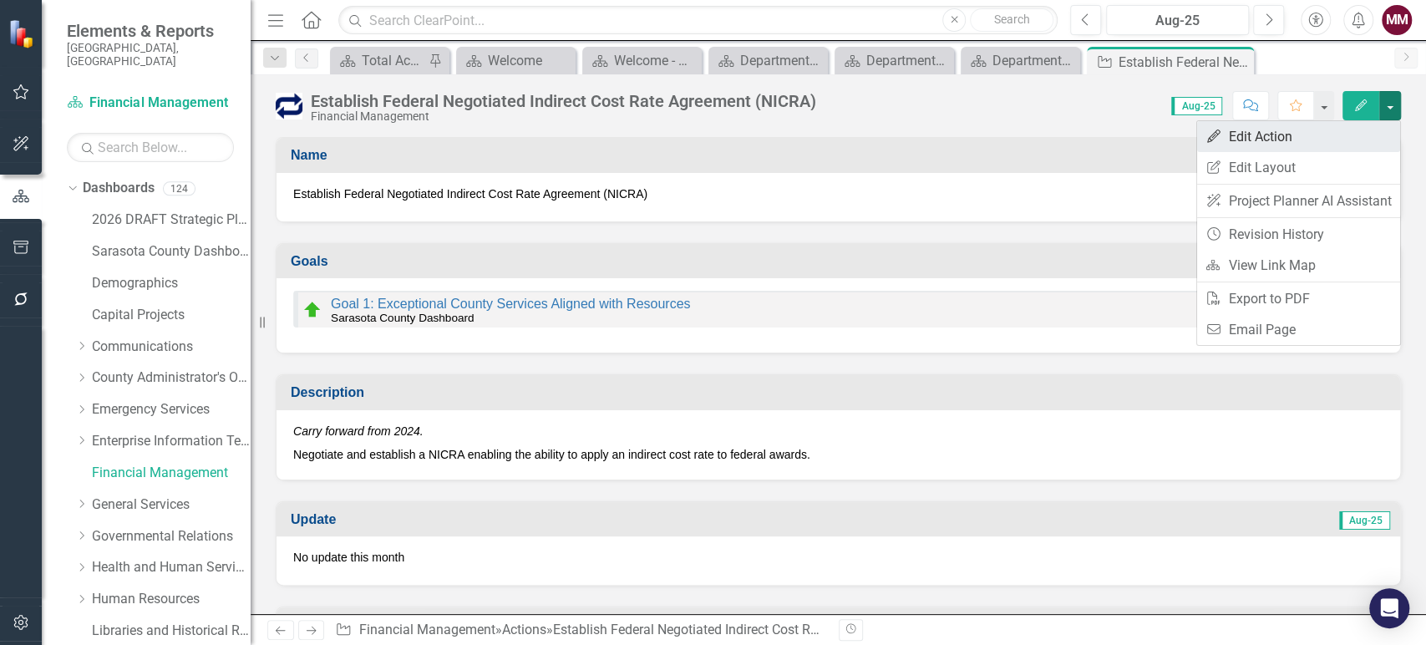
click at [1270, 139] on link "Edit Edit Action" at bounding box center [1298, 136] width 203 height 31
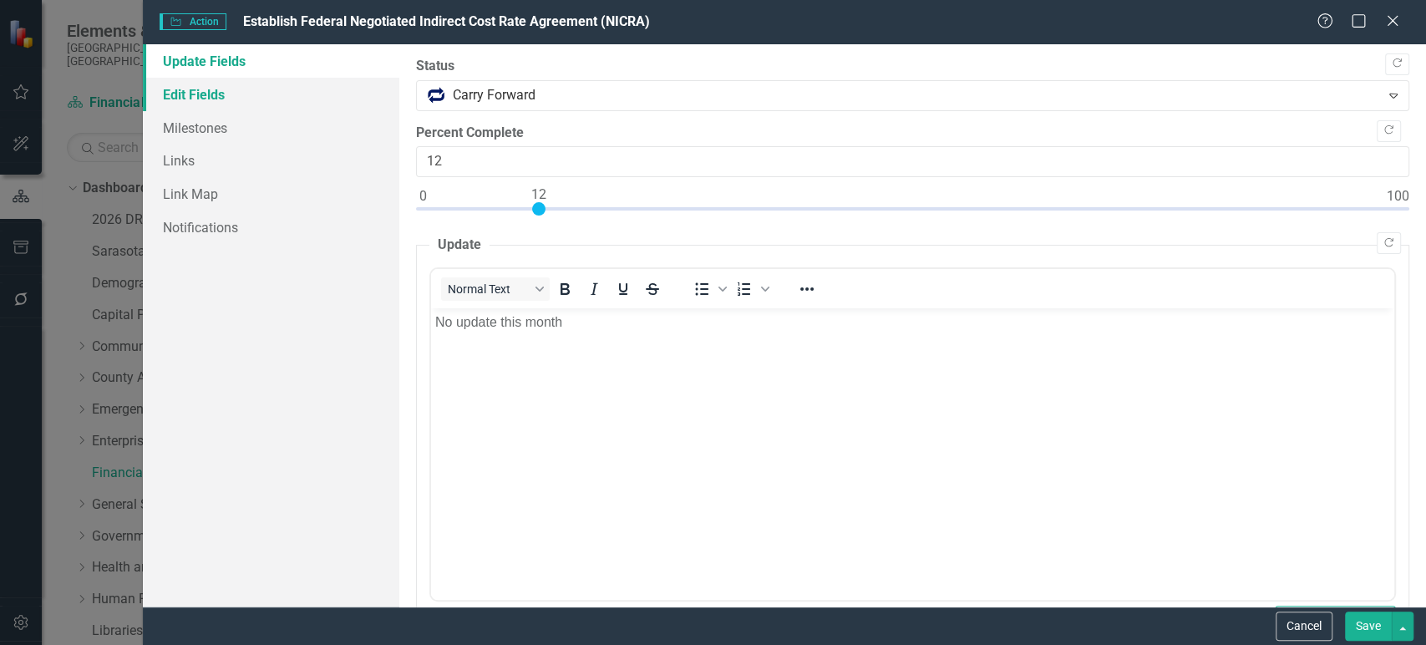
click at [242, 94] on link "Edit Fields" at bounding box center [271, 94] width 256 height 33
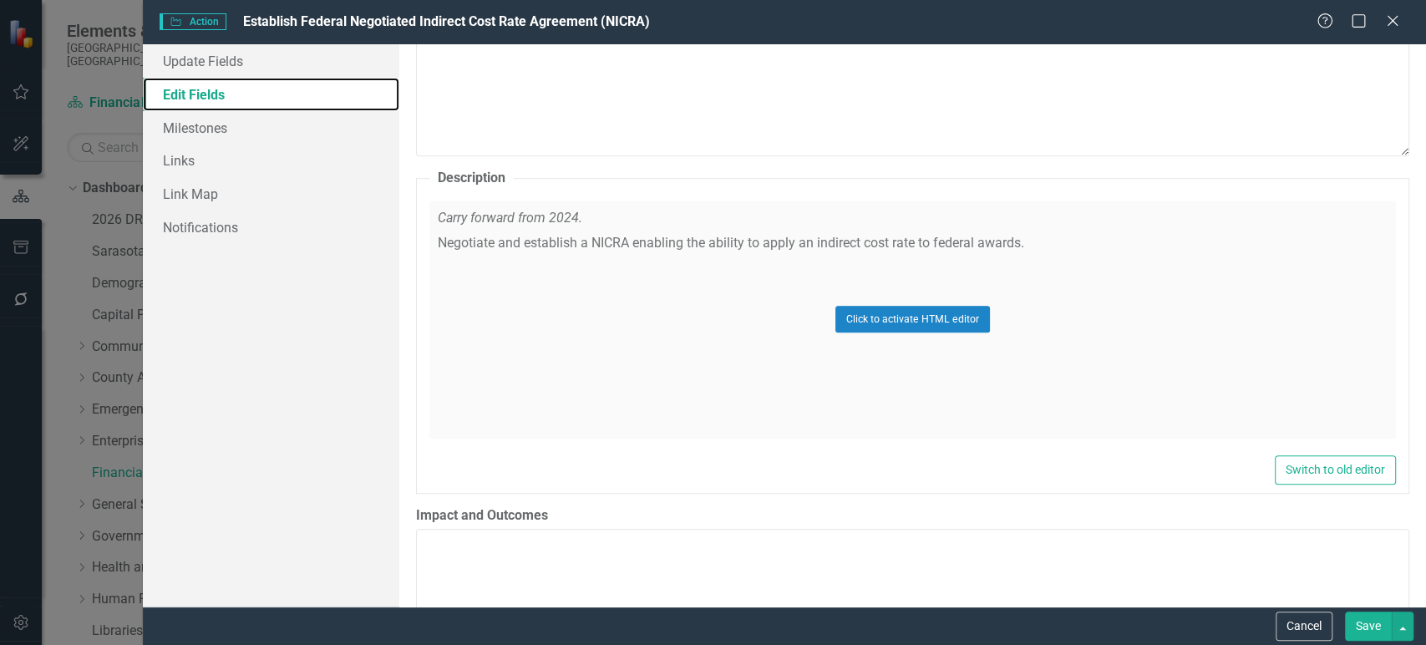
scroll to position [464, 0]
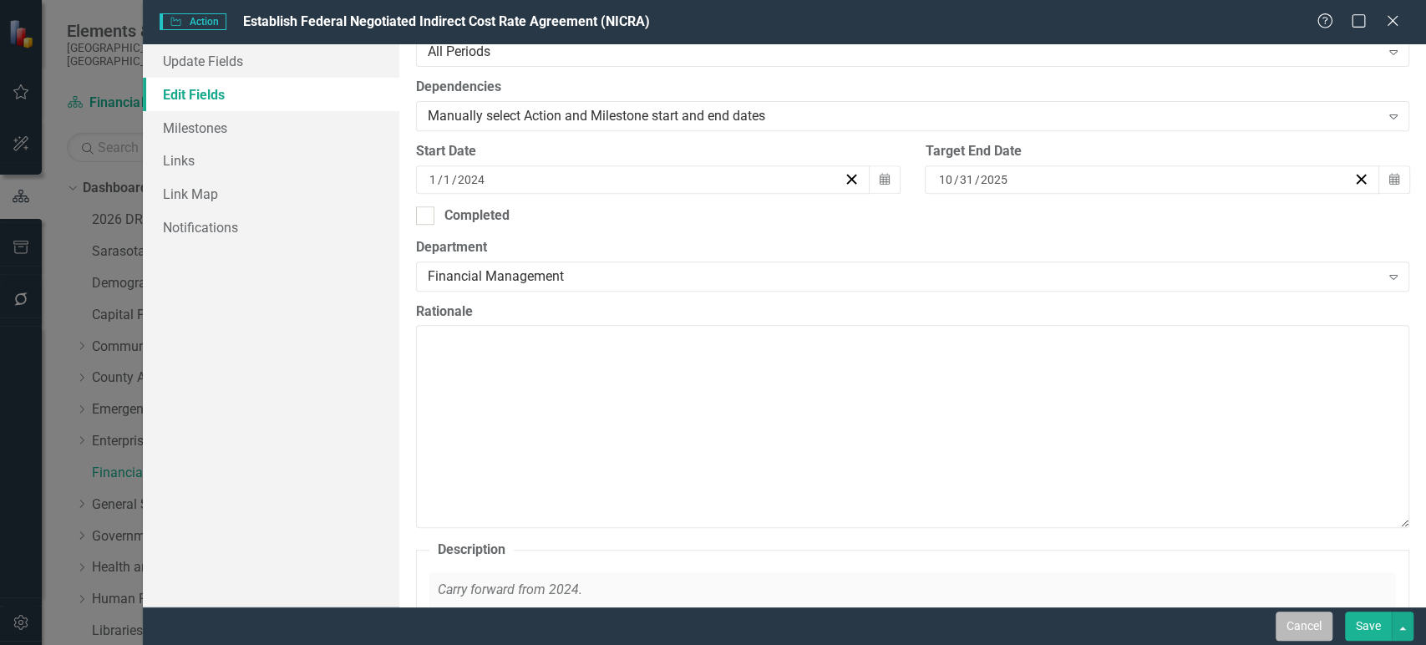
click at [1280, 620] on button "Cancel" at bounding box center [1303, 625] width 57 height 29
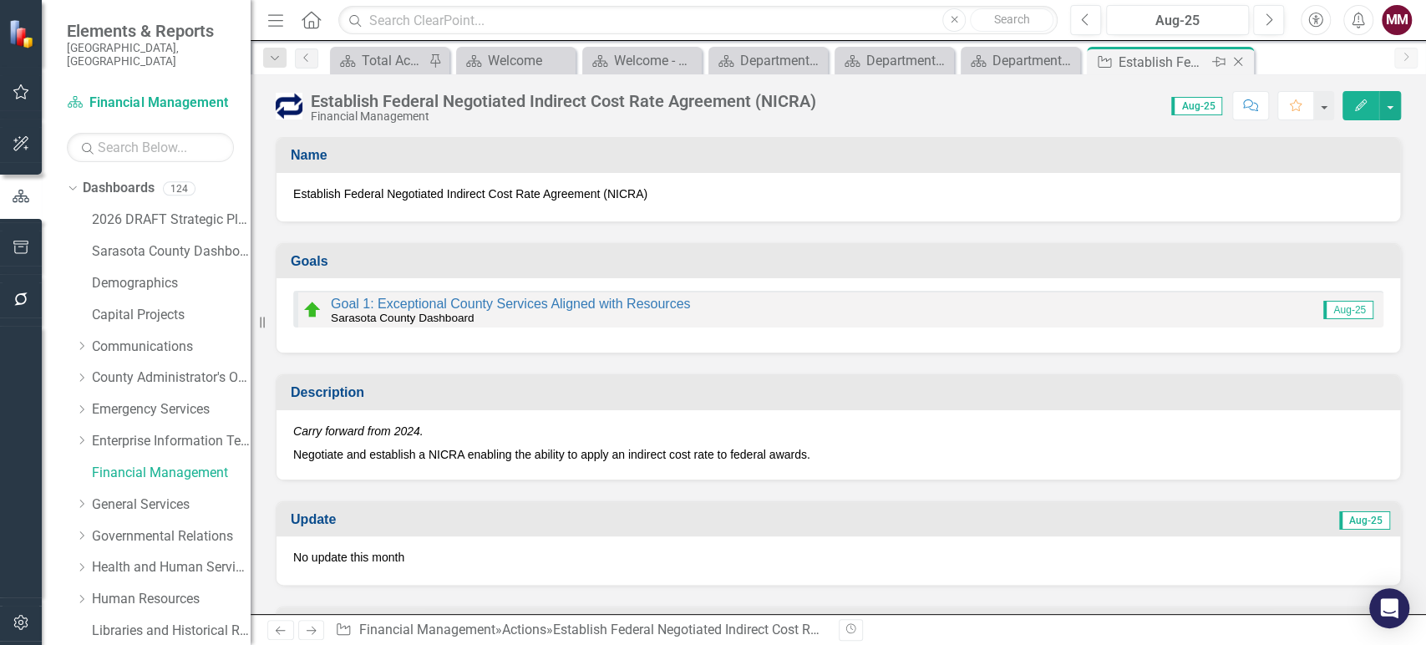
click at [1233, 59] on icon "Close" at bounding box center [1238, 61] width 17 height 13
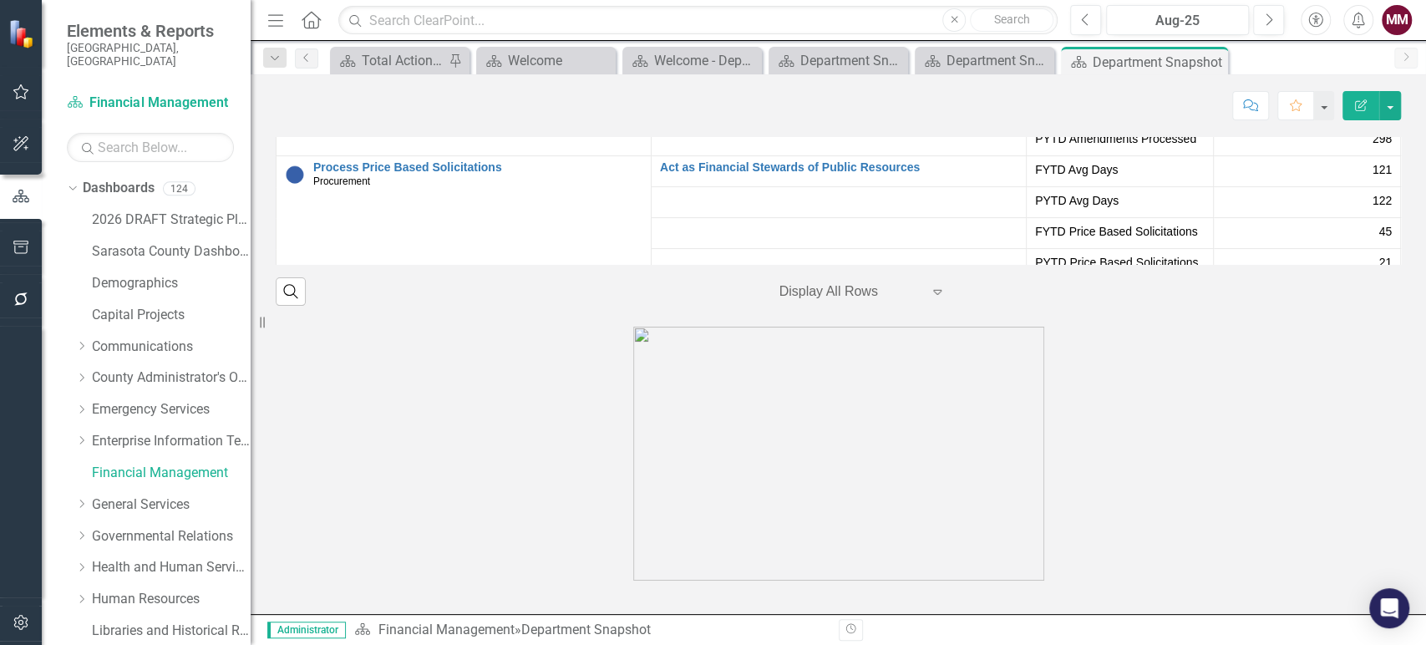
scroll to position [3195, 0]
drag, startPoint x: 174, startPoint y: 496, endPoint x: 183, endPoint y: 478, distance: 20.5
click at [174, 496] on link "General Services" at bounding box center [171, 504] width 159 height 19
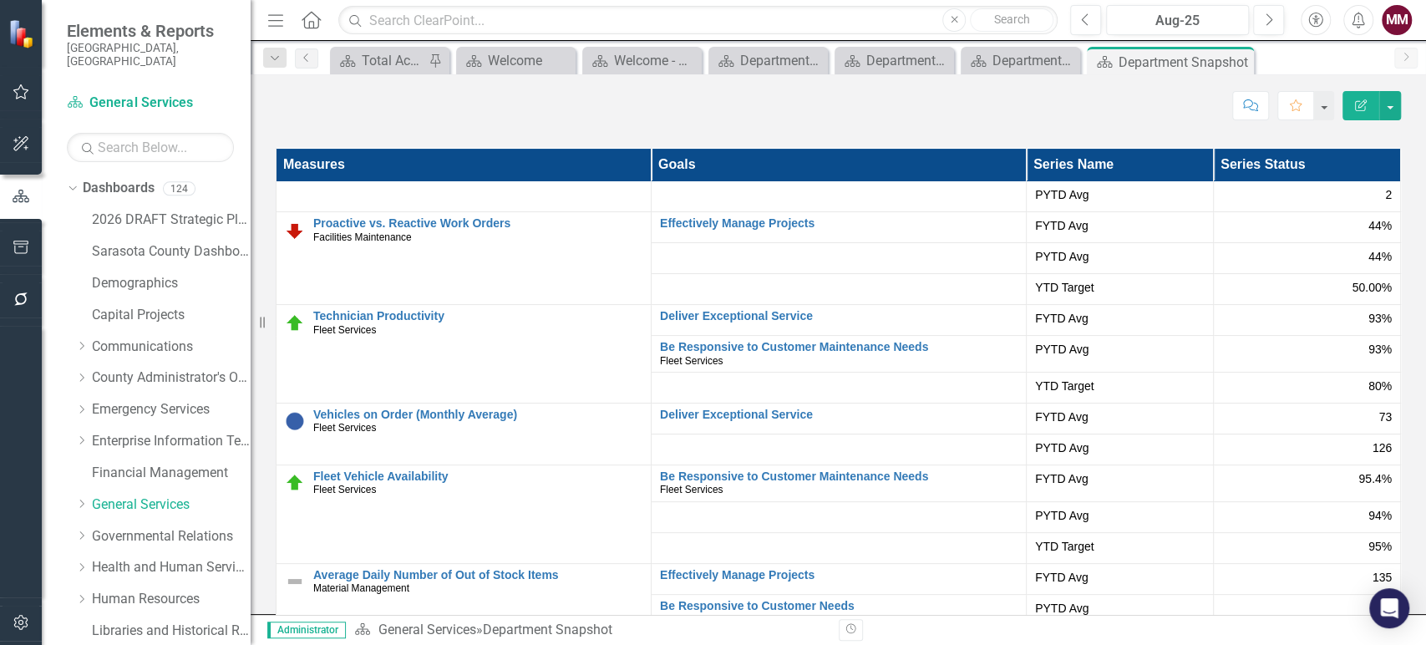
scroll to position [274, 0]
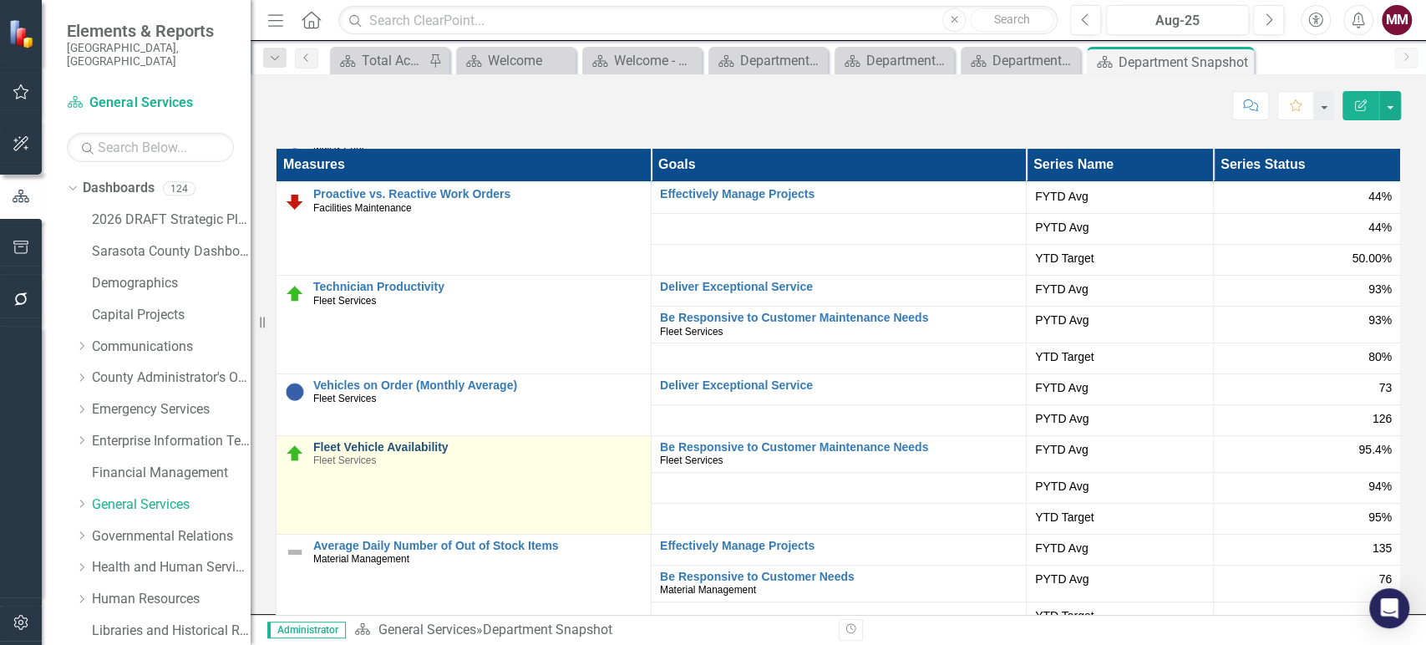
click at [419, 450] on link "Fleet Vehicle Availability" at bounding box center [477, 447] width 329 height 13
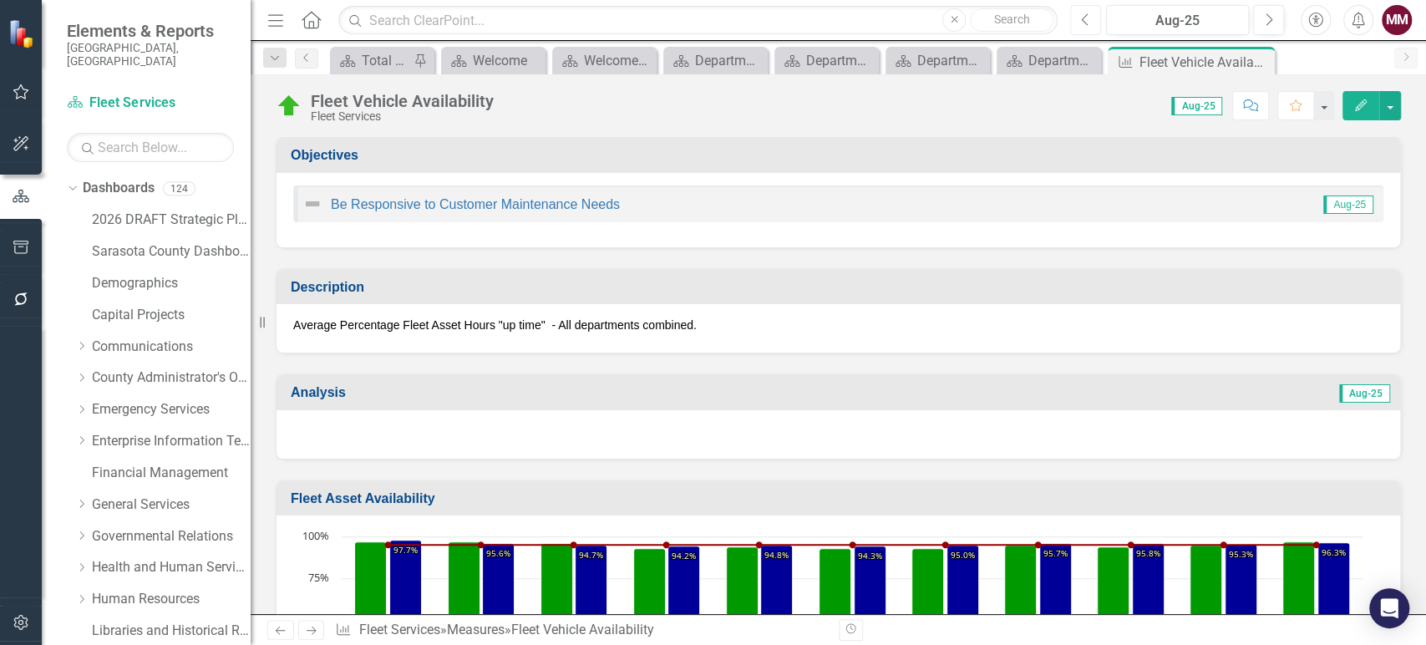
click at [1087, 17] on icon "Previous" at bounding box center [1085, 20] width 9 height 15
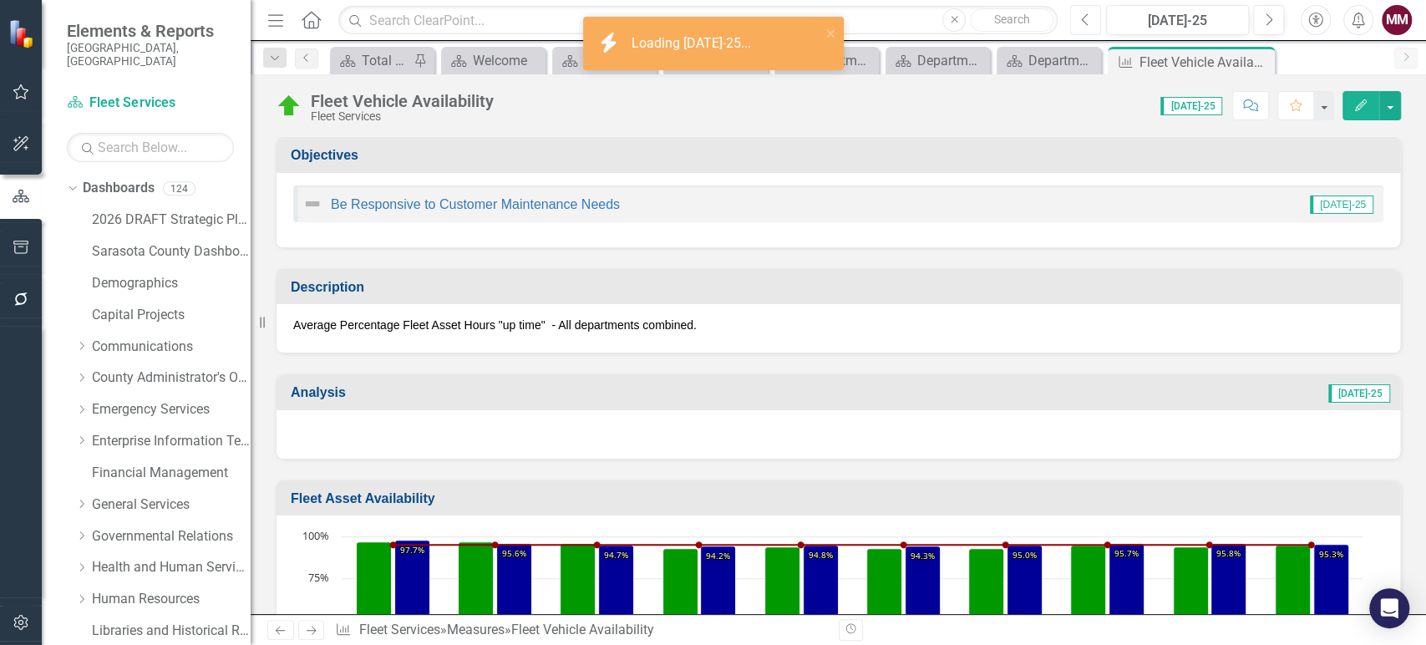
click at [1087, 17] on icon "Previous" at bounding box center [1085, 20] width 9 height 15
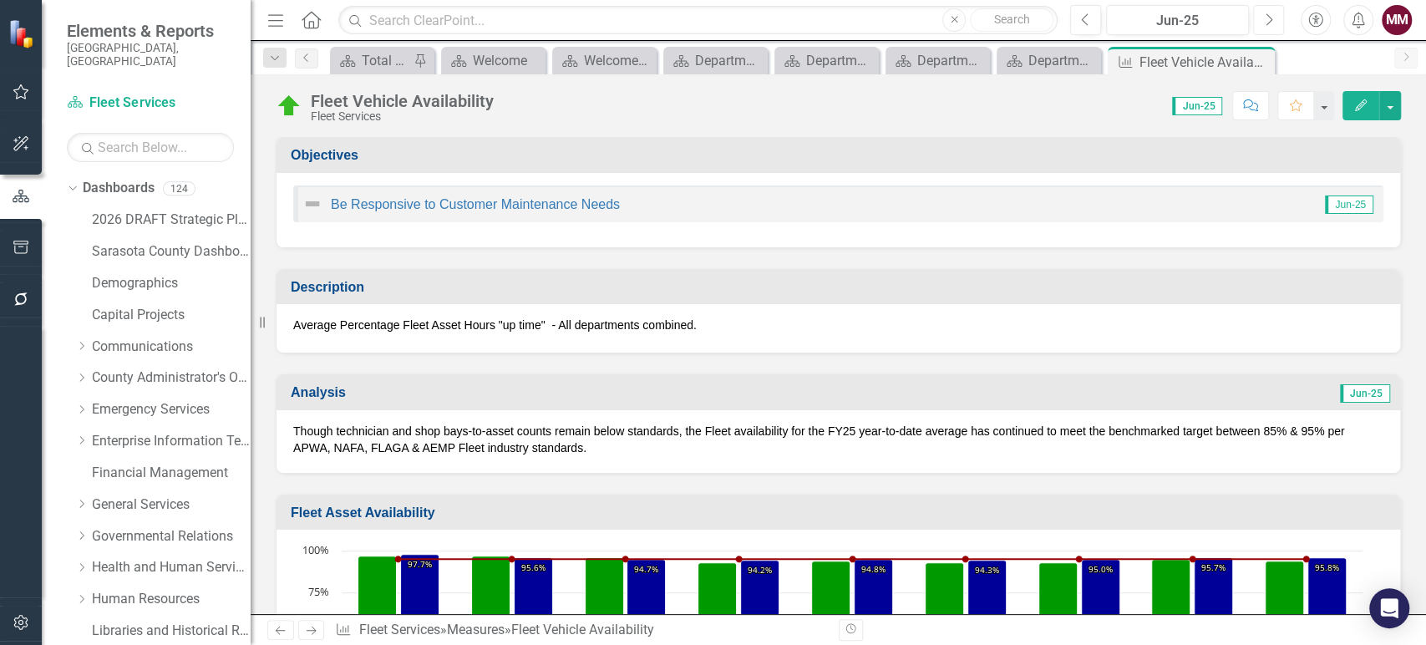
click at [1268, 21] on icon "Next" at bounding box center [1268, 20] width 9 height 15
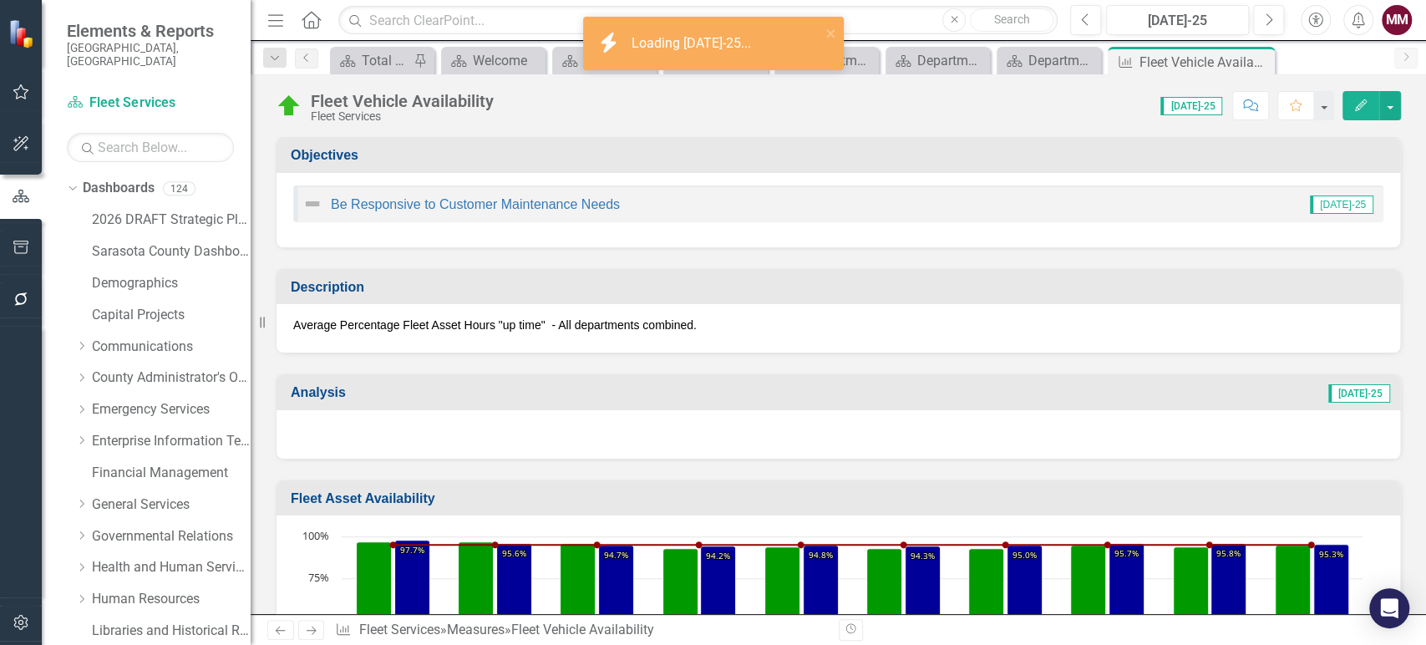
click at [1107, 435] on div at bounding box center [837, 434] width 1123 height 48
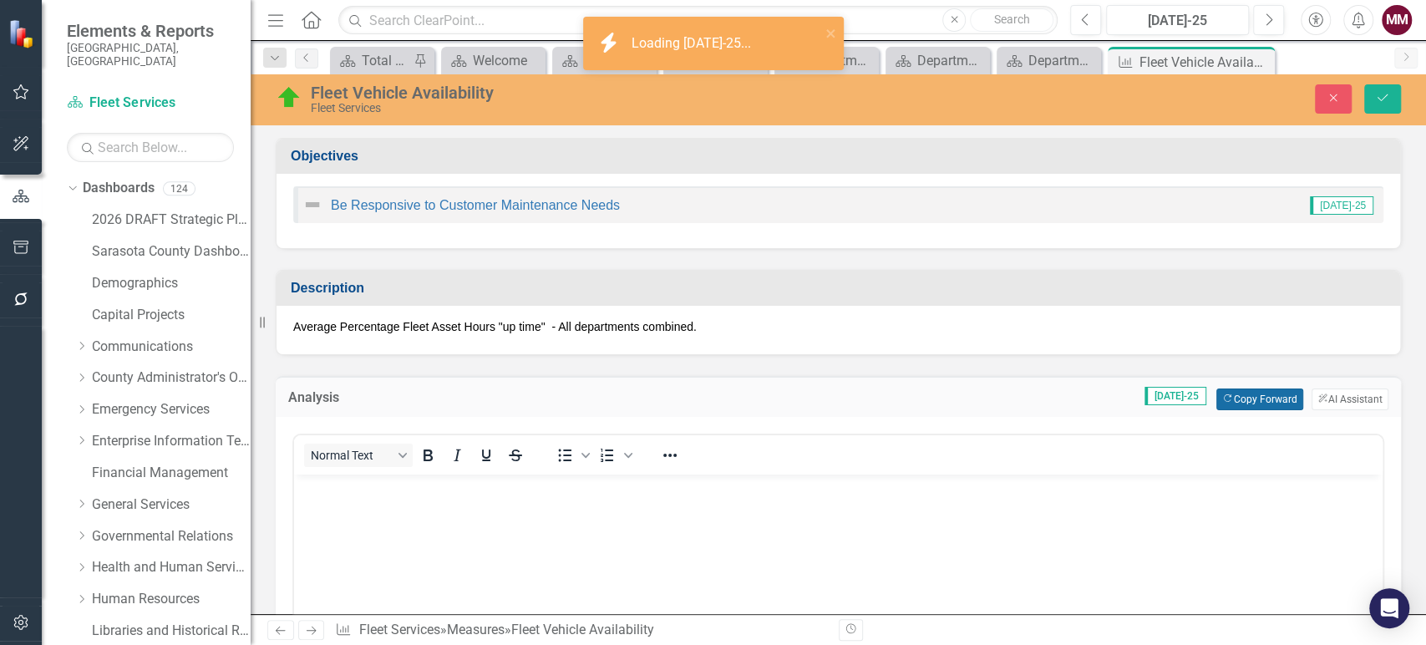
click at [1221, 395] on button "Copy Forward Copy Forward" at bounding box center [1259, 399] width 86 height 22
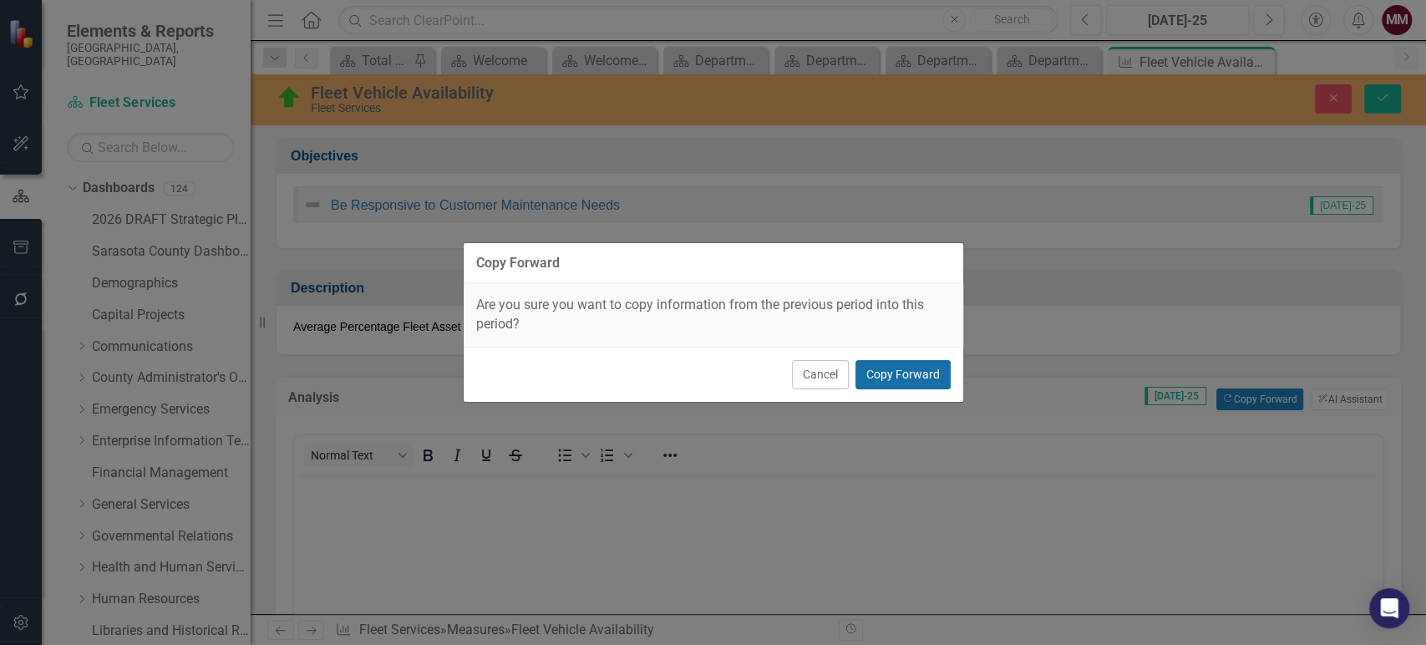
click at [911, 368] on button "Copy Forward" at bounding box center [902, 374] width 95 height 29
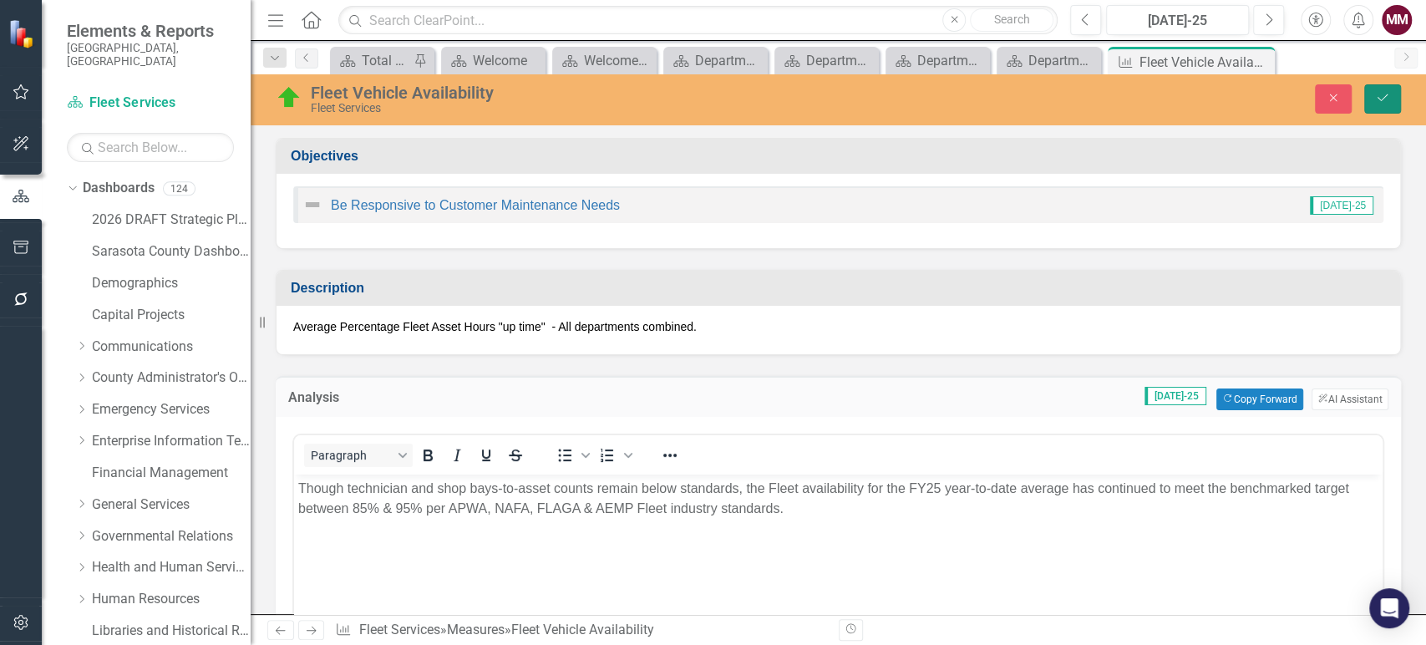
click at [1372, 99] on button "Save" at bounding box center [1382, 98] width 37 height 29
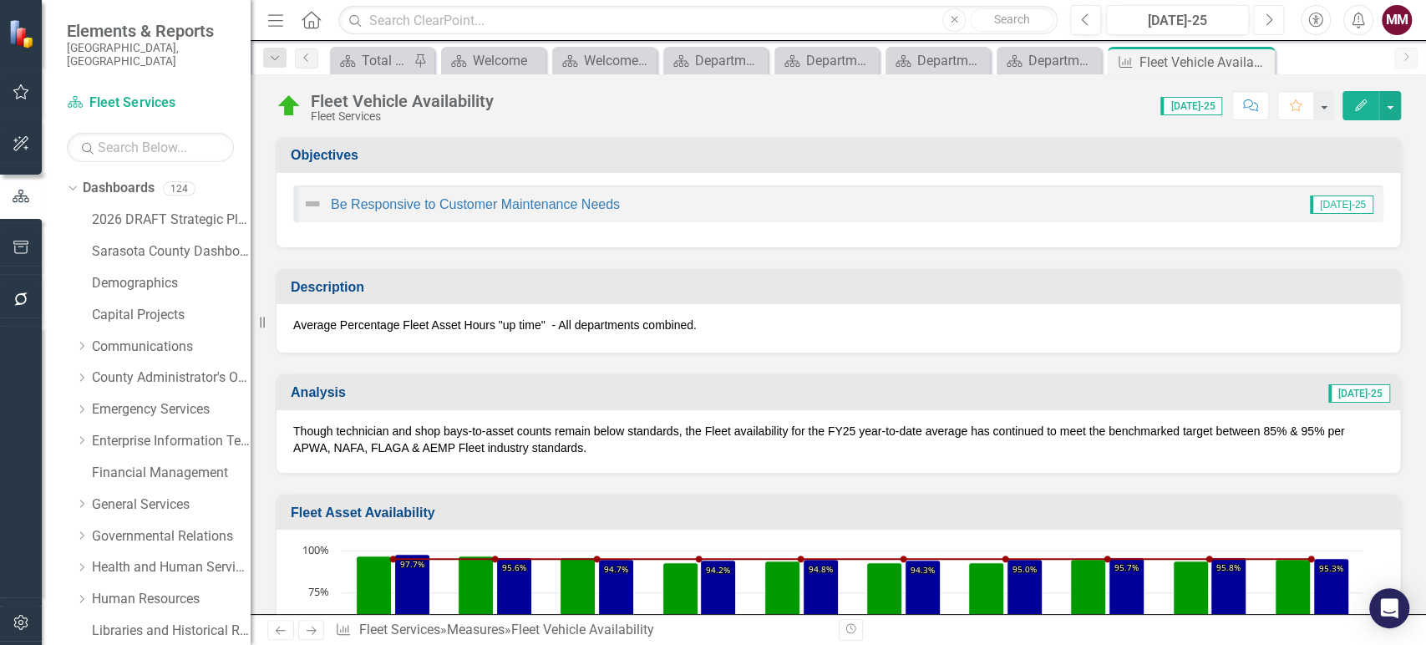
click at [1261, 23] on button "Next" at bounding box center [1268, 20] width 31 height 30
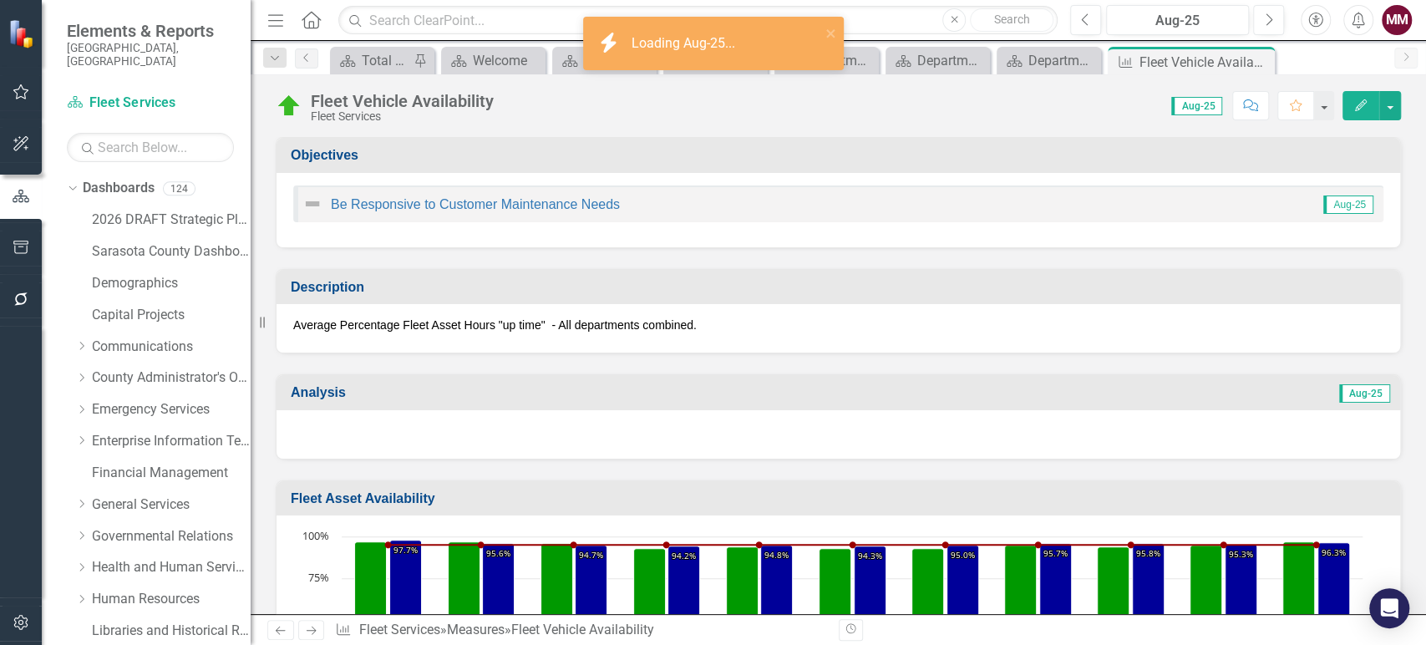
click at [1072, 431] on div at bounding box center [837, 434] width 1123 height 48
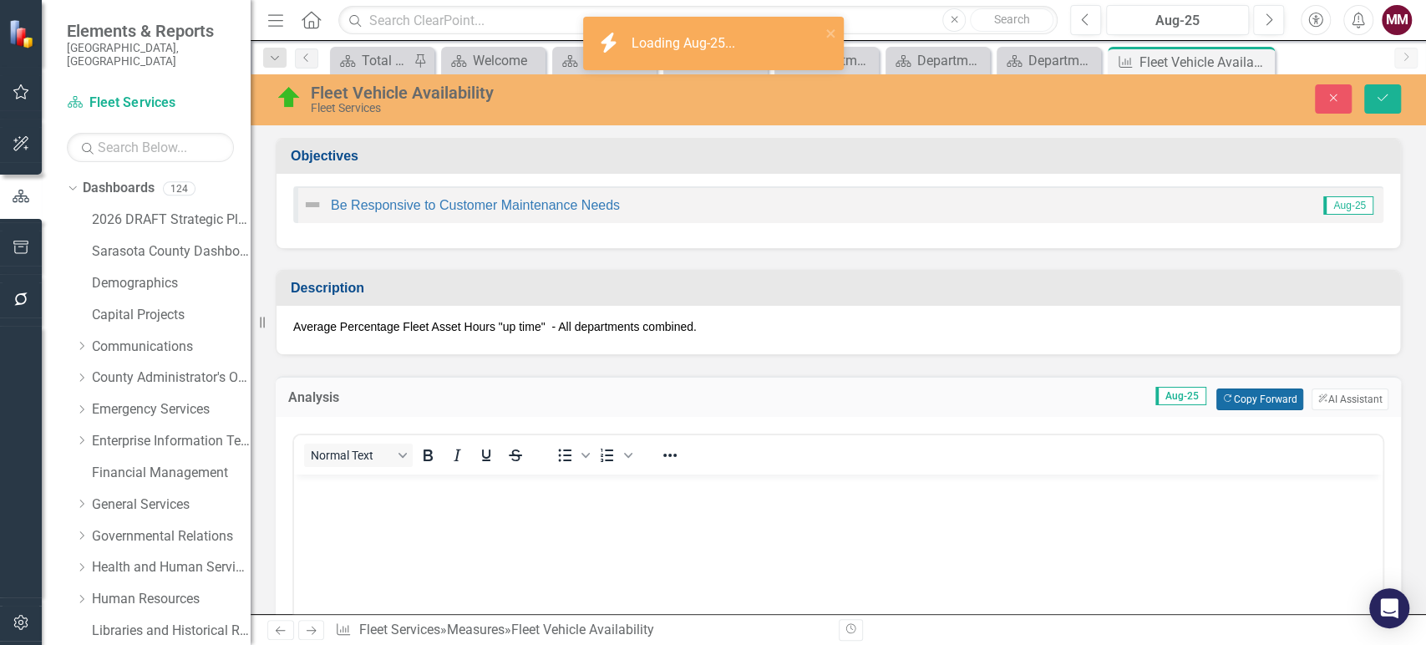
click at [1238, 400] on button "Copy Forward Copy Forward" at bounding box center [1259, 399] width 86 height 22
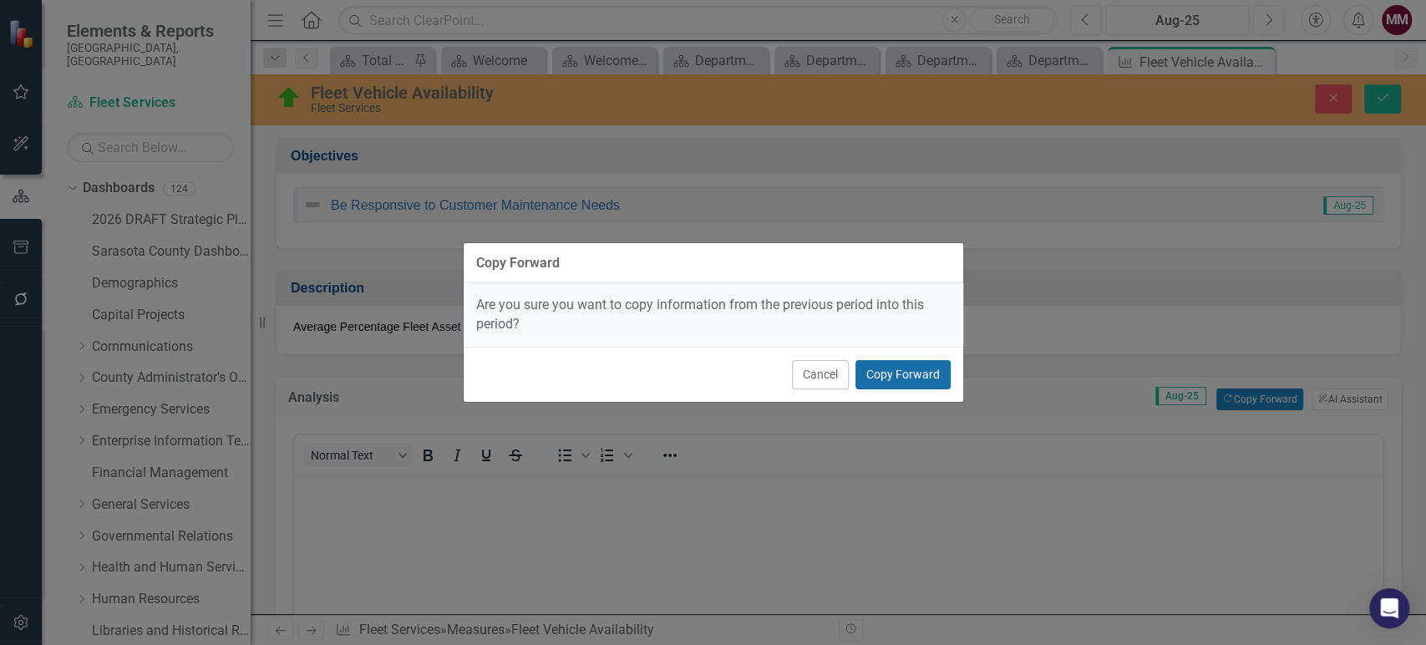
click at [898, 373] on button "Copy Forward" at bounding box center [902, 374] width 95 height 29
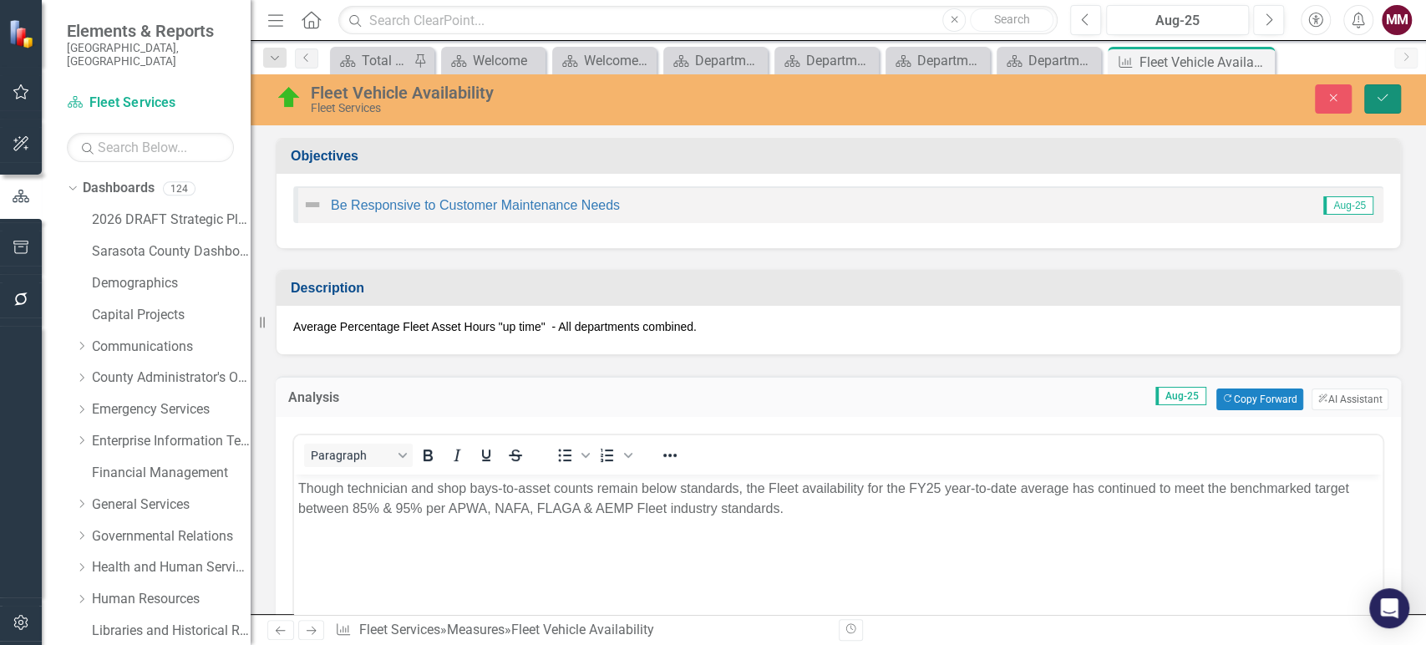
click at [1383, 97] on icon "Save" at bounding box center [1382, 98] width 15 height 12
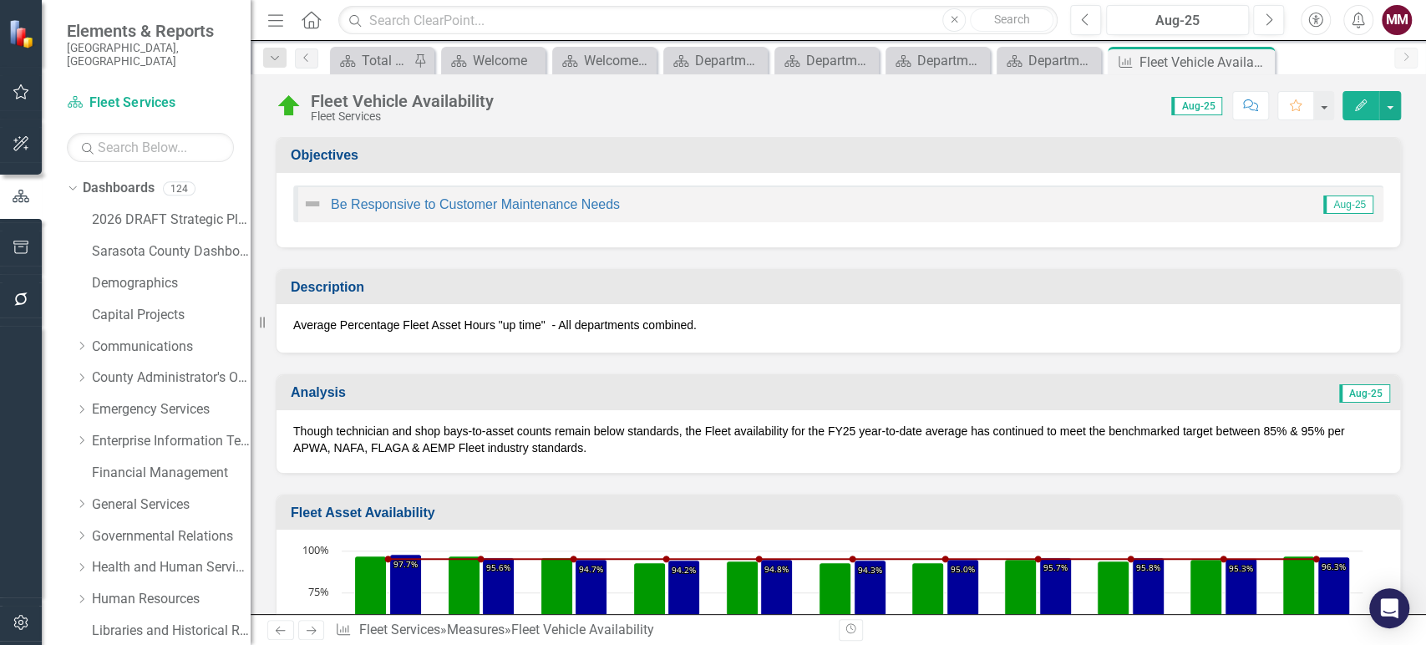
click at [944, 419] on div "Though technician and shop bays-to-asset counts remain below standards, the Fle…" at bounding box center [837, 441] width 1123 height 63
click at [1255, 58] on icon "Close" at bounding box center [1258, 61] width 17 height 13
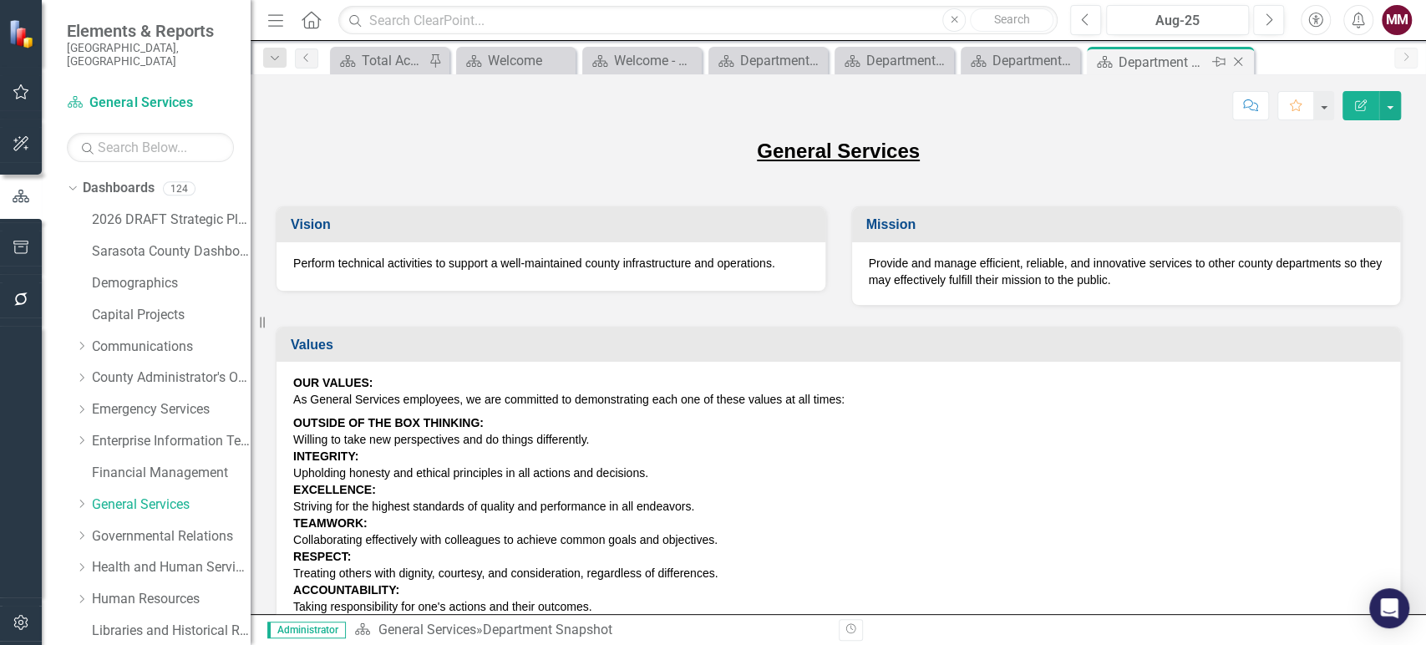
click at [1236, 62] on icon at bounding box center [1238, 62] width 9 height 9
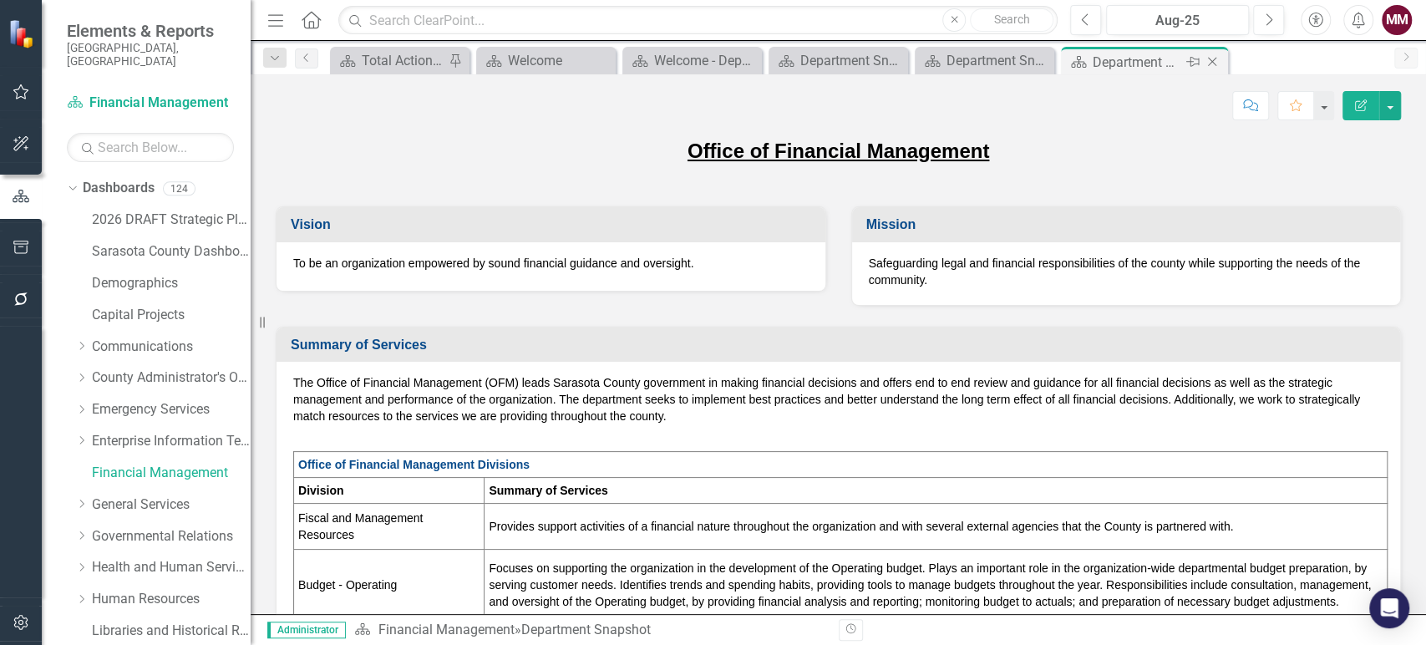
click at [1207, 58] on icon "Close" at bounding box center [1212, 61] width 17 height 13
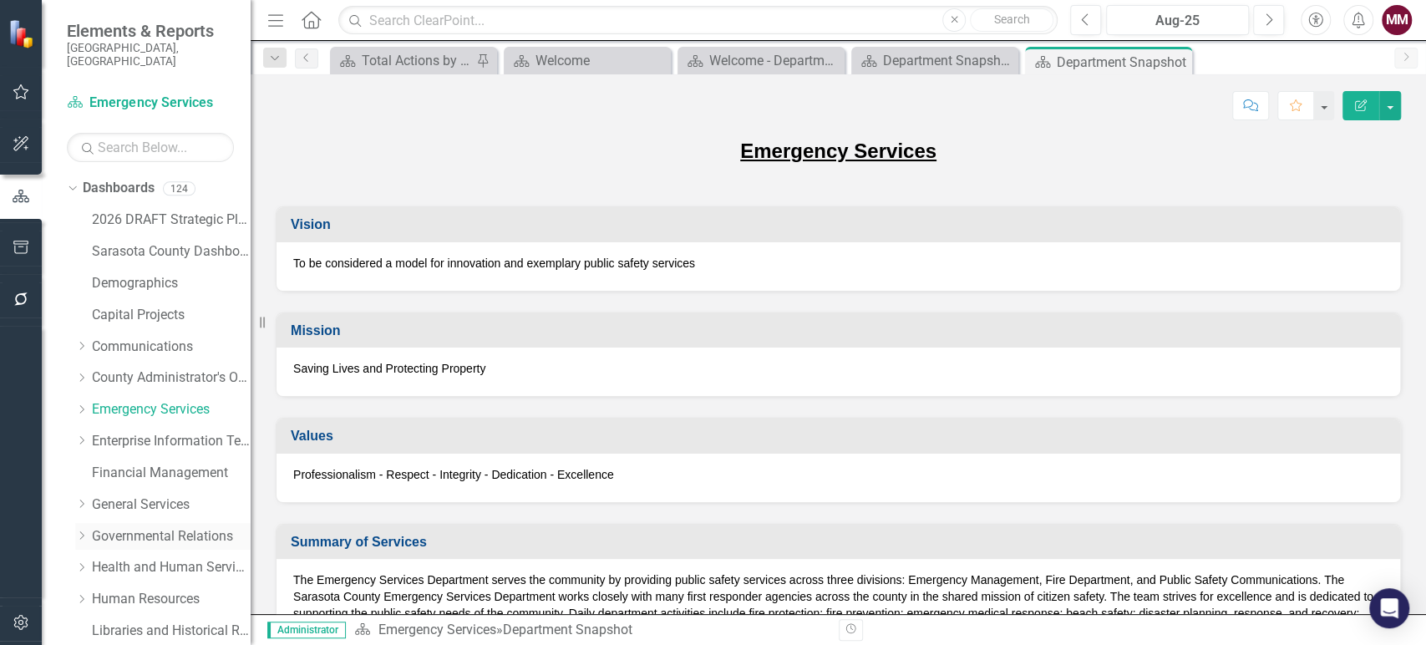
click at [124, 527] on link "Governmental Relations" at bounding box center [171, 536] width 159 height 19
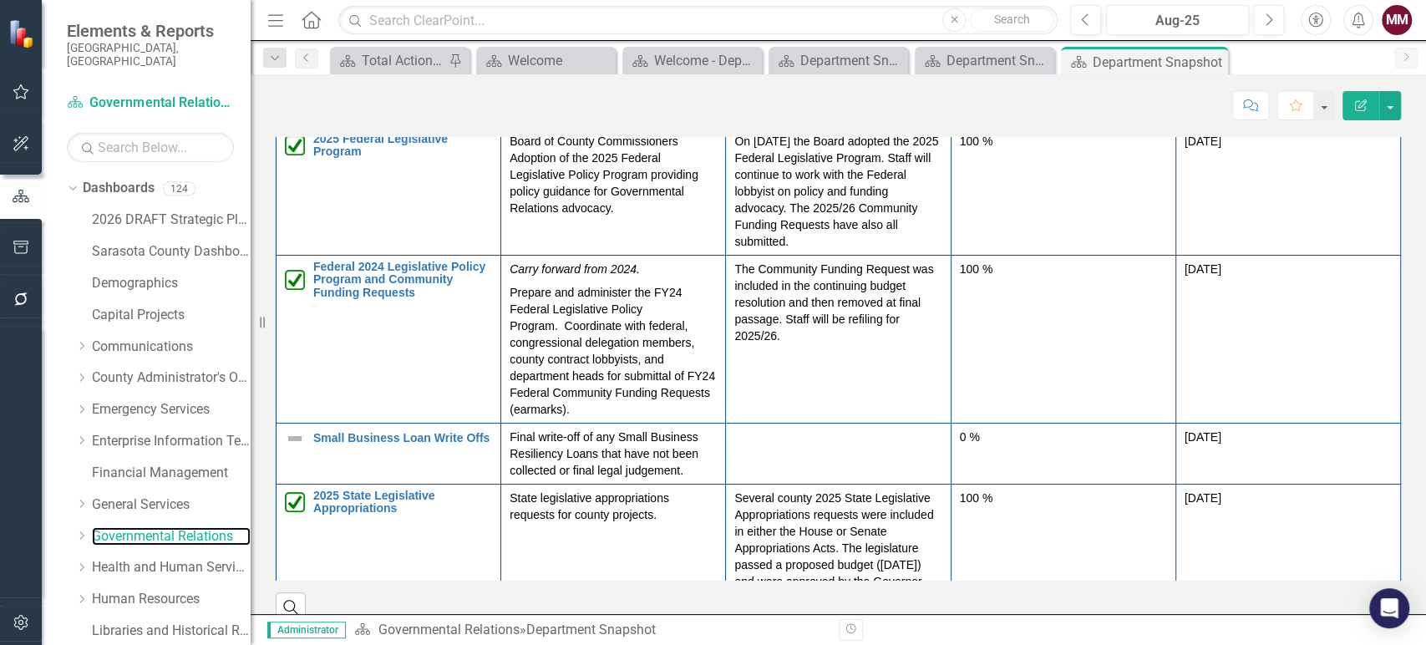
scroll to position [1392, 0]
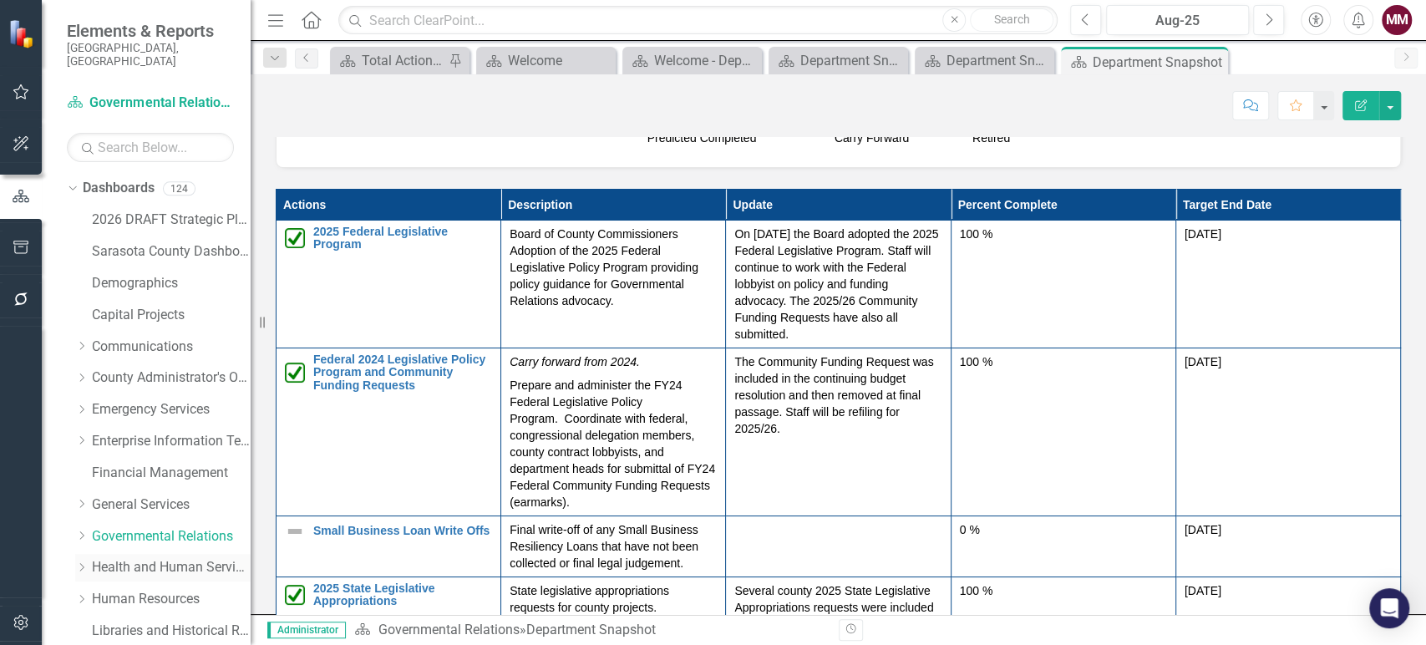
click at [129, 558] on link "Health and Human Services" at bounding box center [171, 567] width 159 height 19
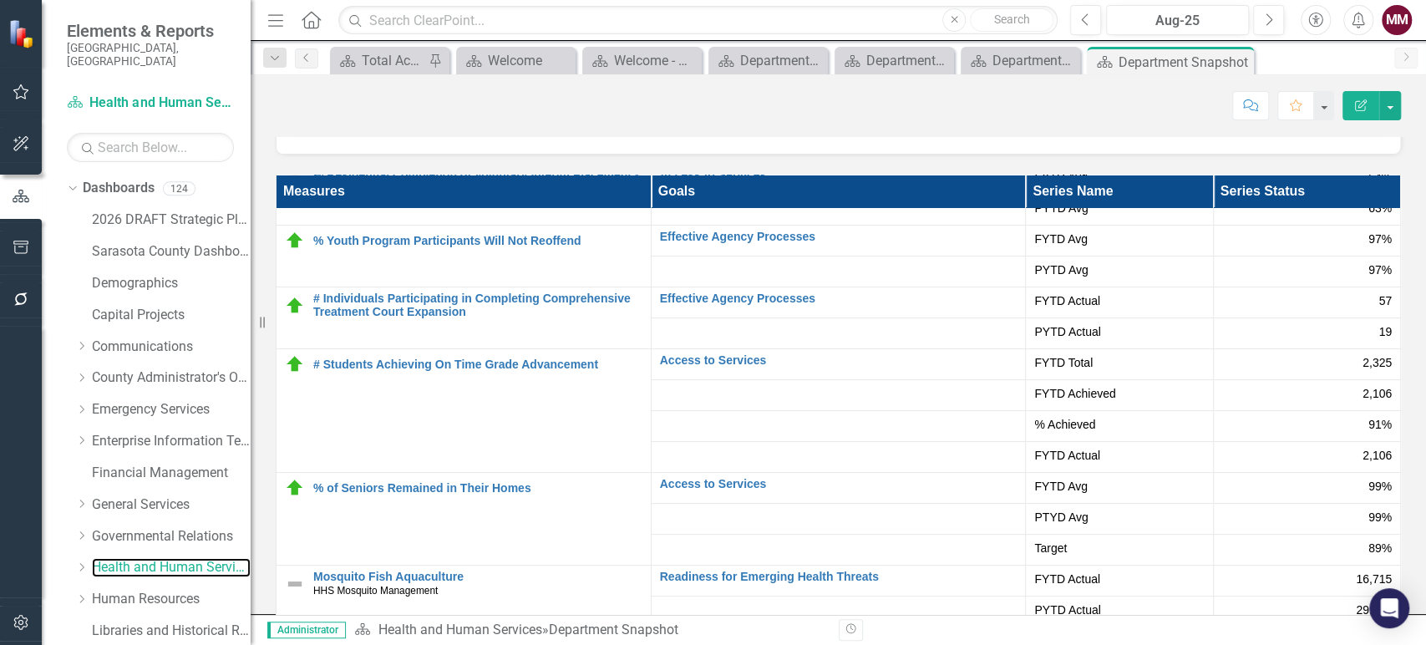
scroll to position [3619, 0]
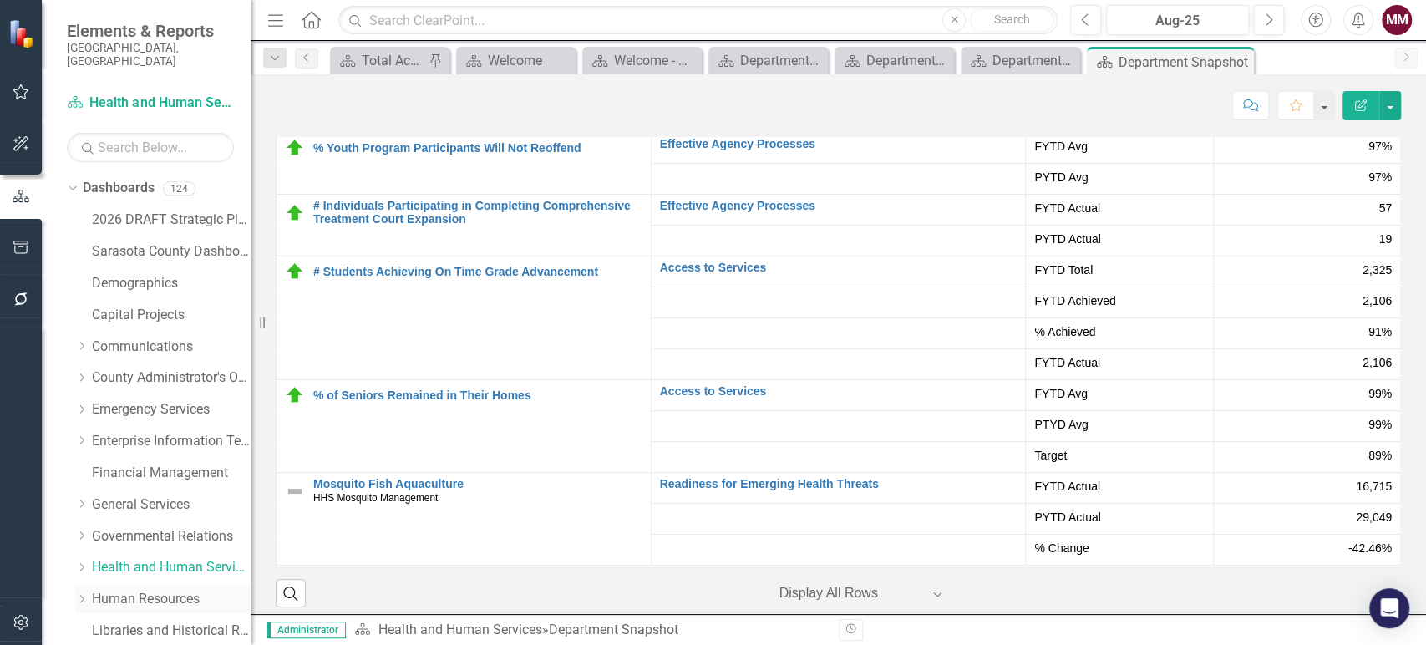
click at [114, 590] on link "Human Resources" at bounding box center [171, 599] width 159 height 19
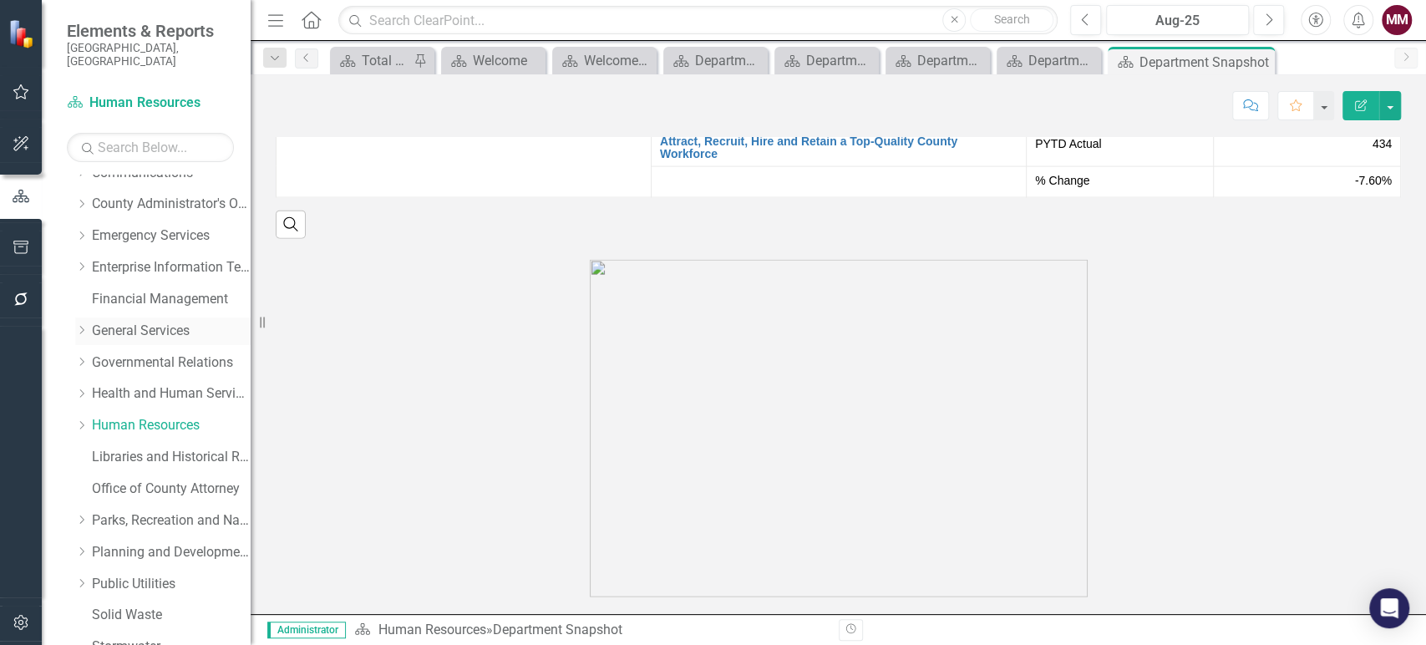
scroll to position [185, 0]
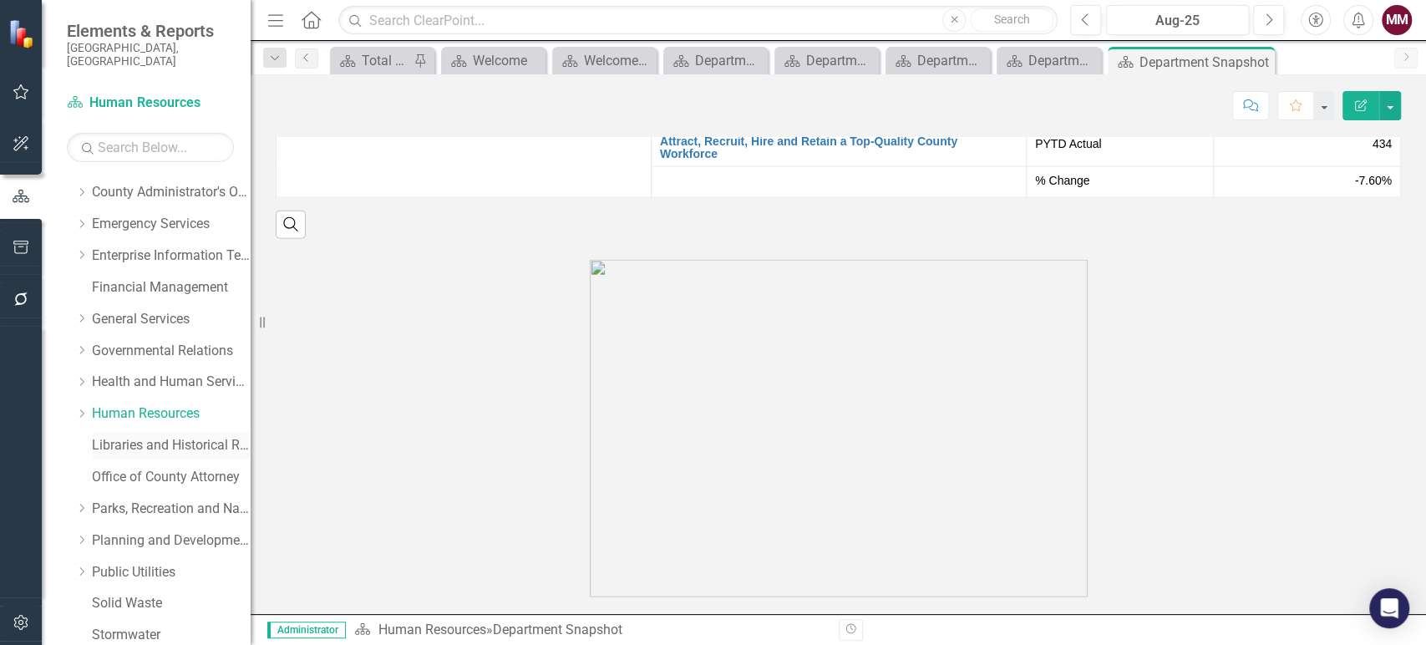
click at [145, 436] on link "Libraries and Historical Resources" at bounding box center [171, 445] width 159 height 19
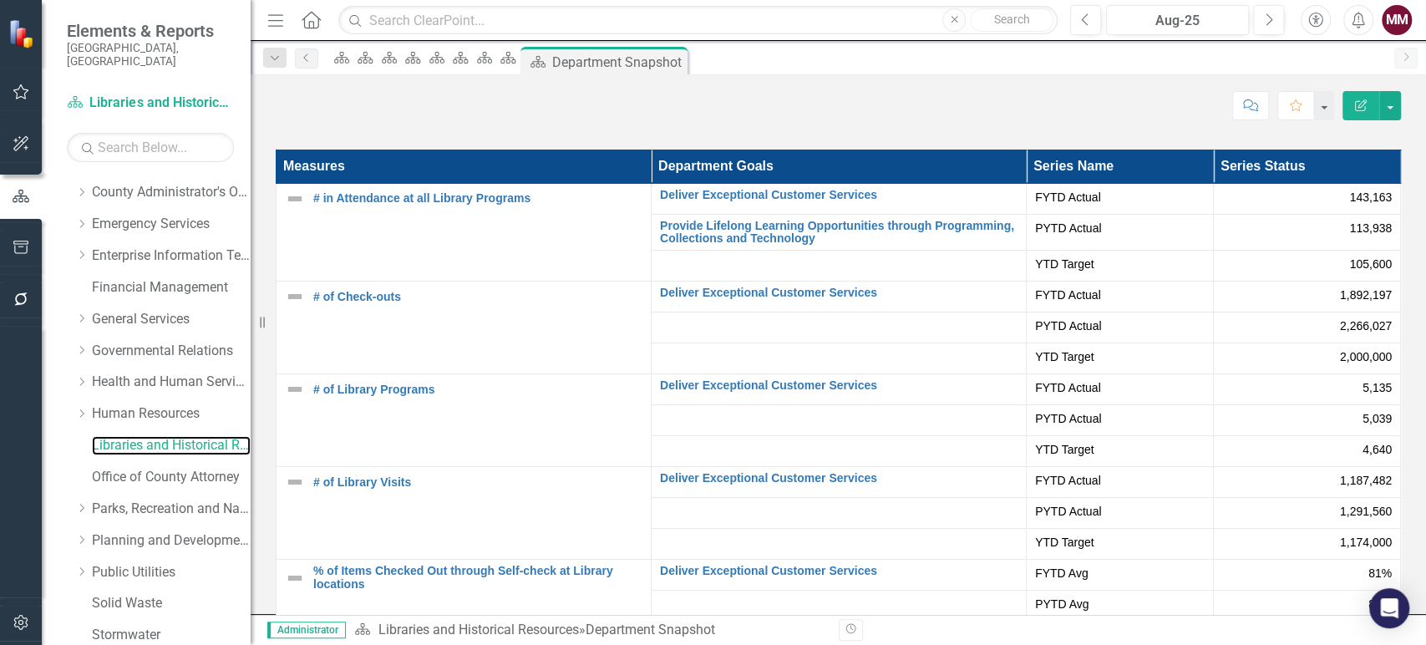
scroll to position [3155, 0]
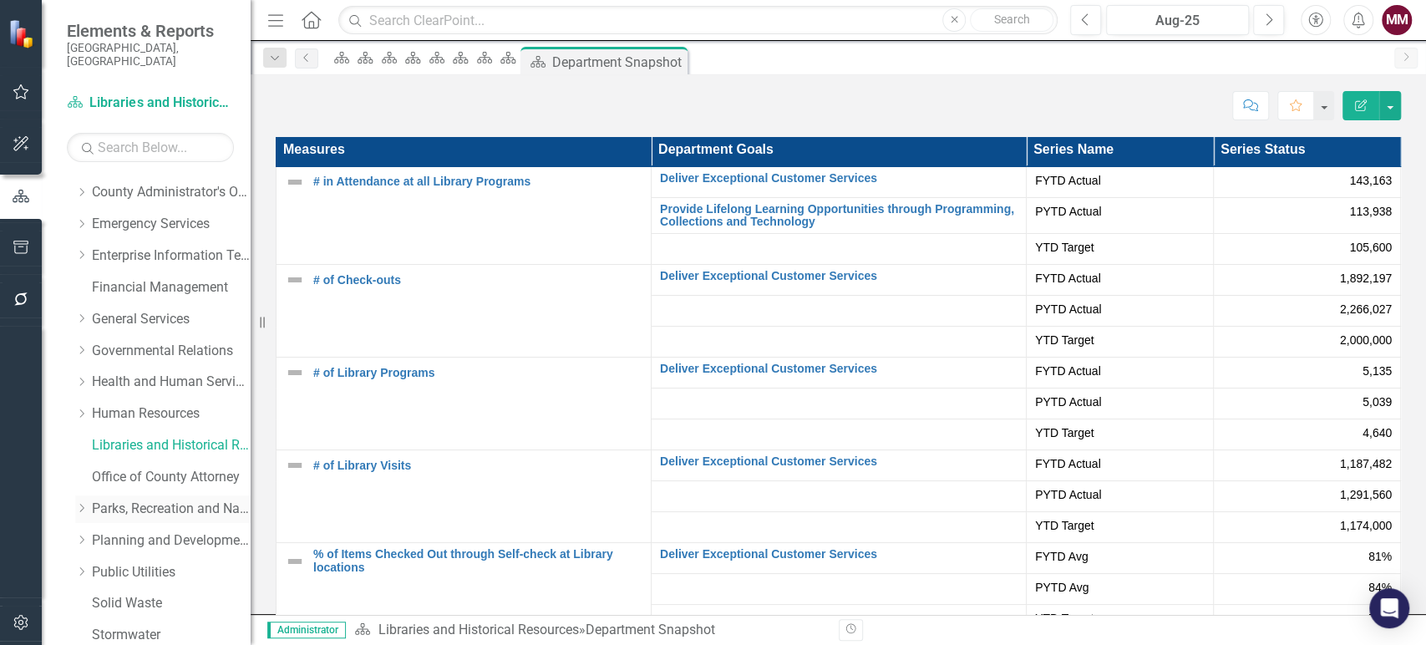
click at [114, 500] on link "Parks, Recreation and Natural Resources" at bounding box center [171, 509] width 159 height 19
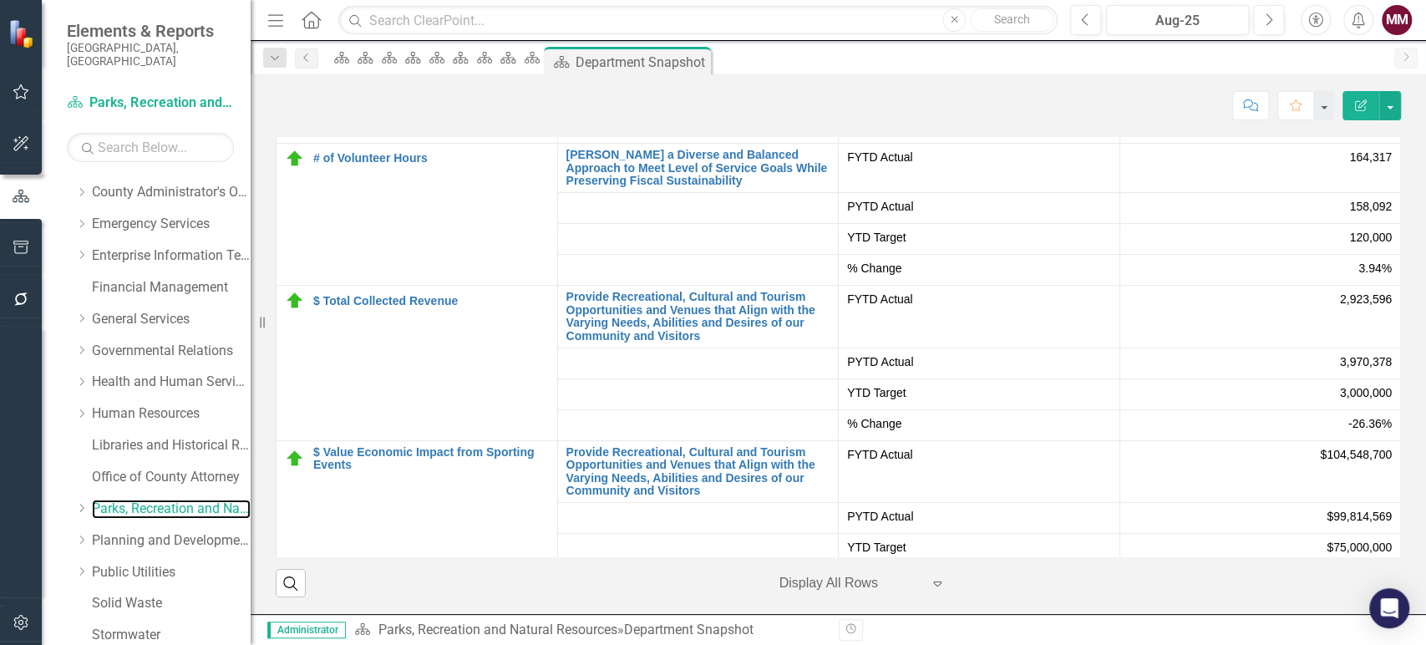
scroll to position [278, 0]
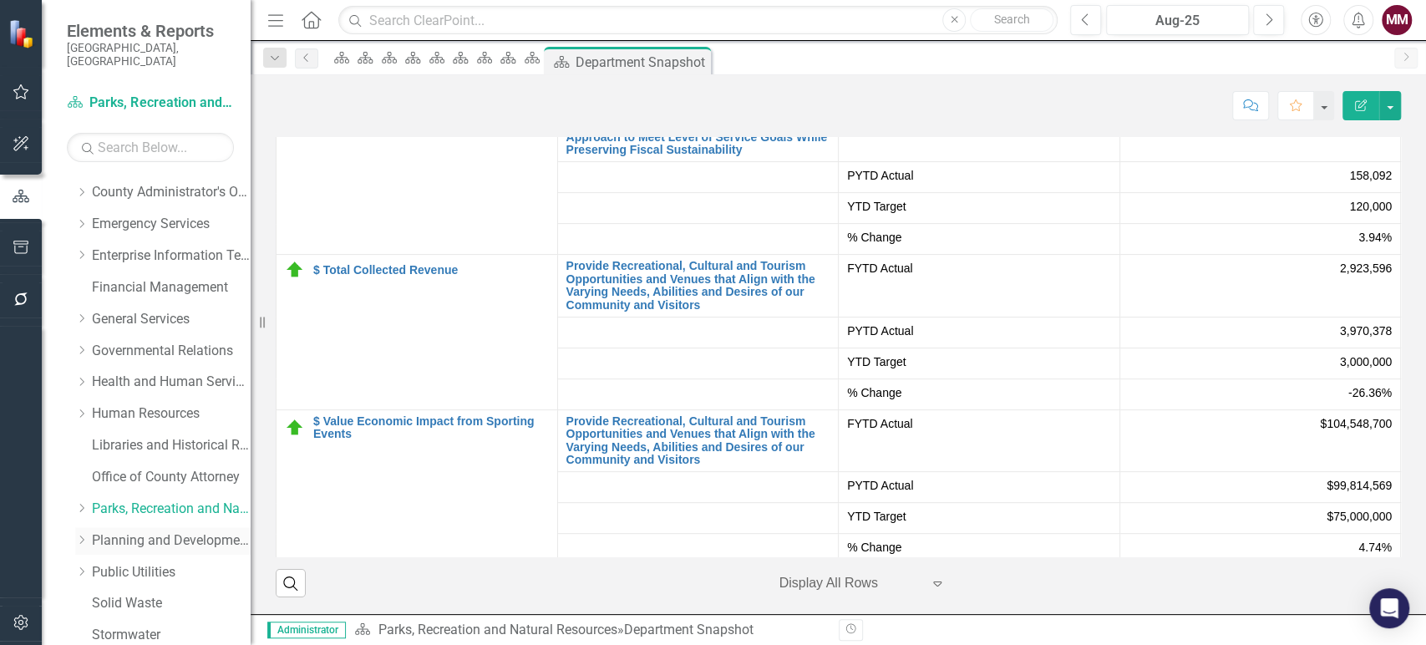
click at [150, 531] on link "Planning and Development Services" at bounding box center [171, 540] width 159 height 19
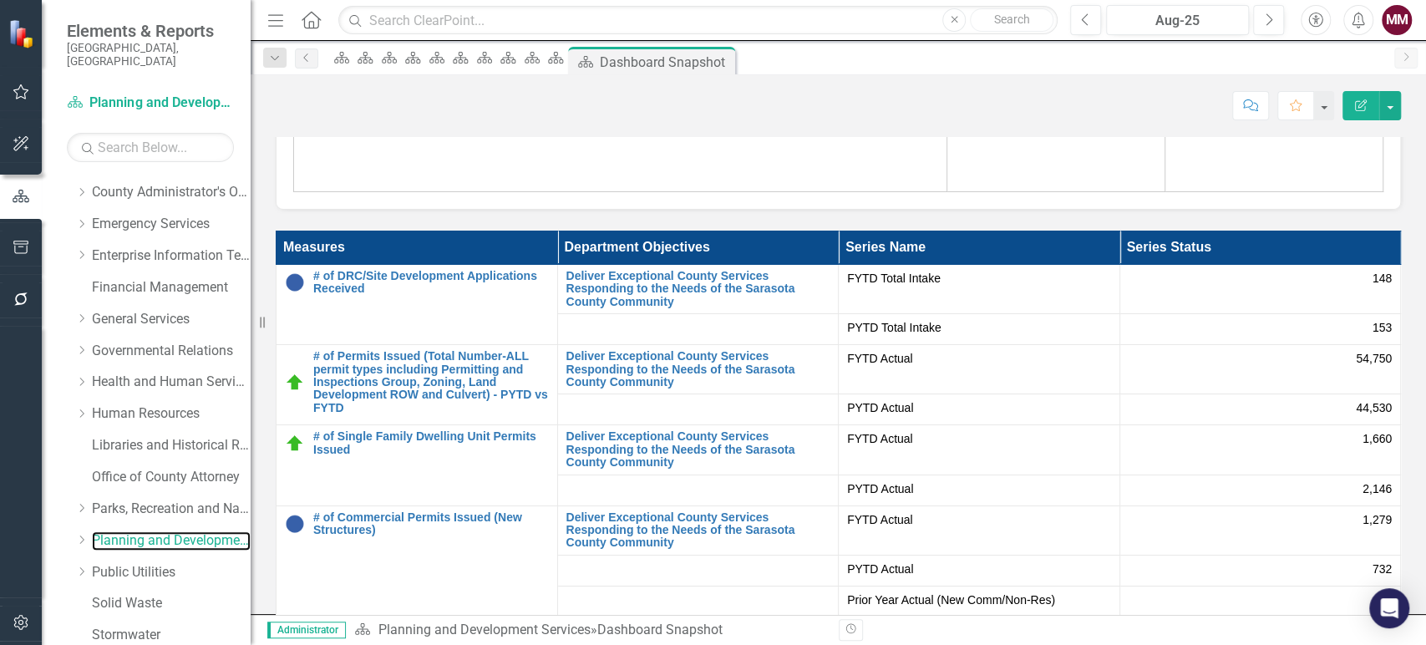
scroll to position [4176, 0]
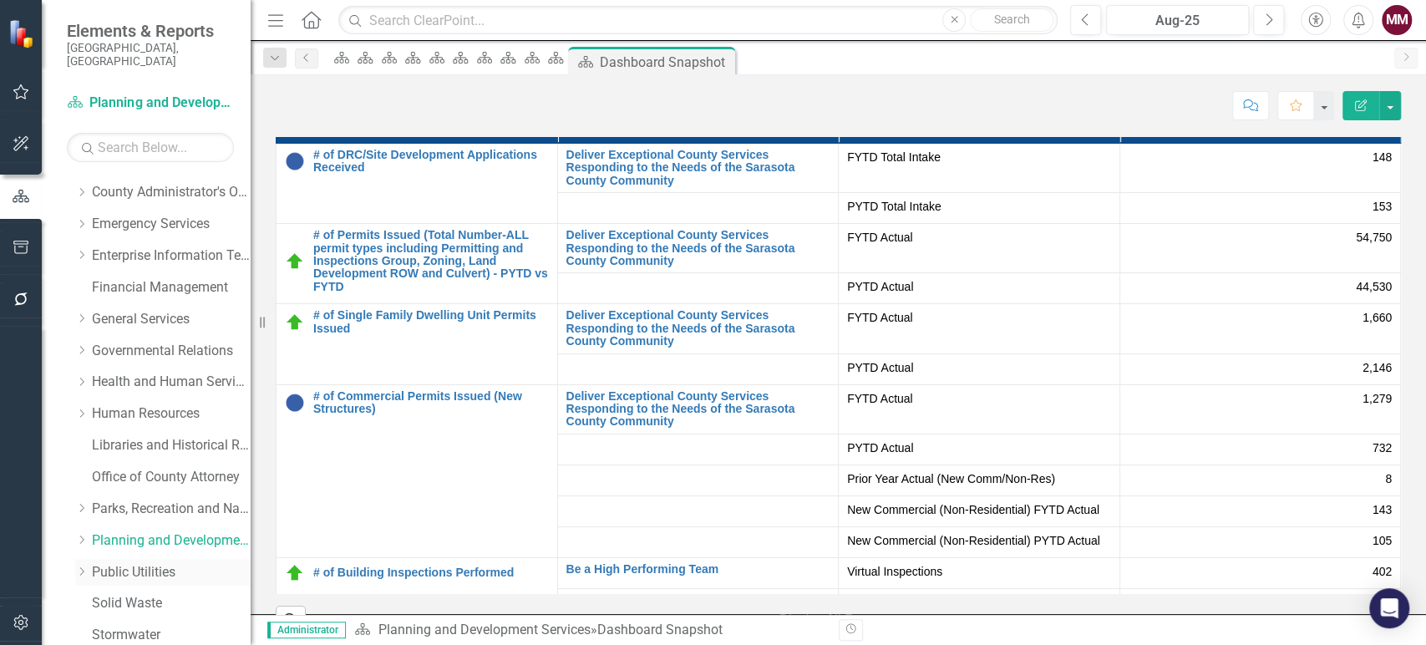
click at [170, 563] on link "Public Utilities" at bounding box center [171, 572] width 159 height 19
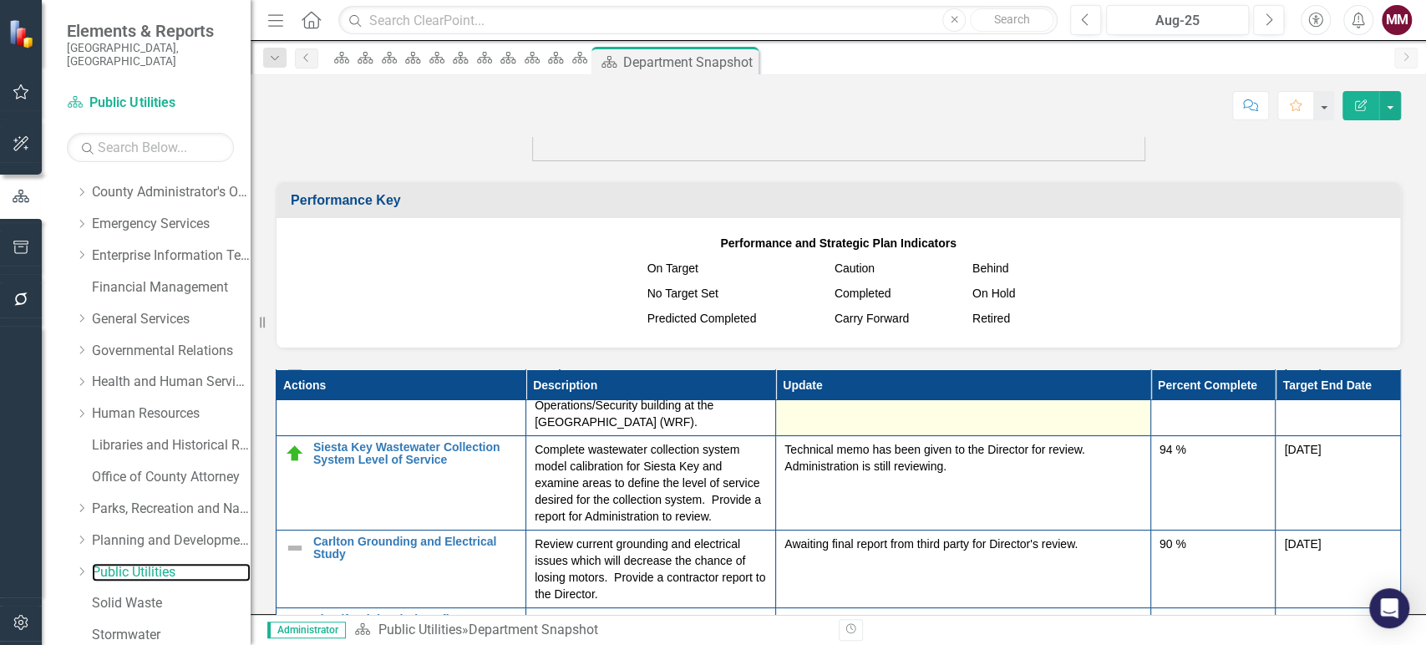
scroll to position [371, 0]
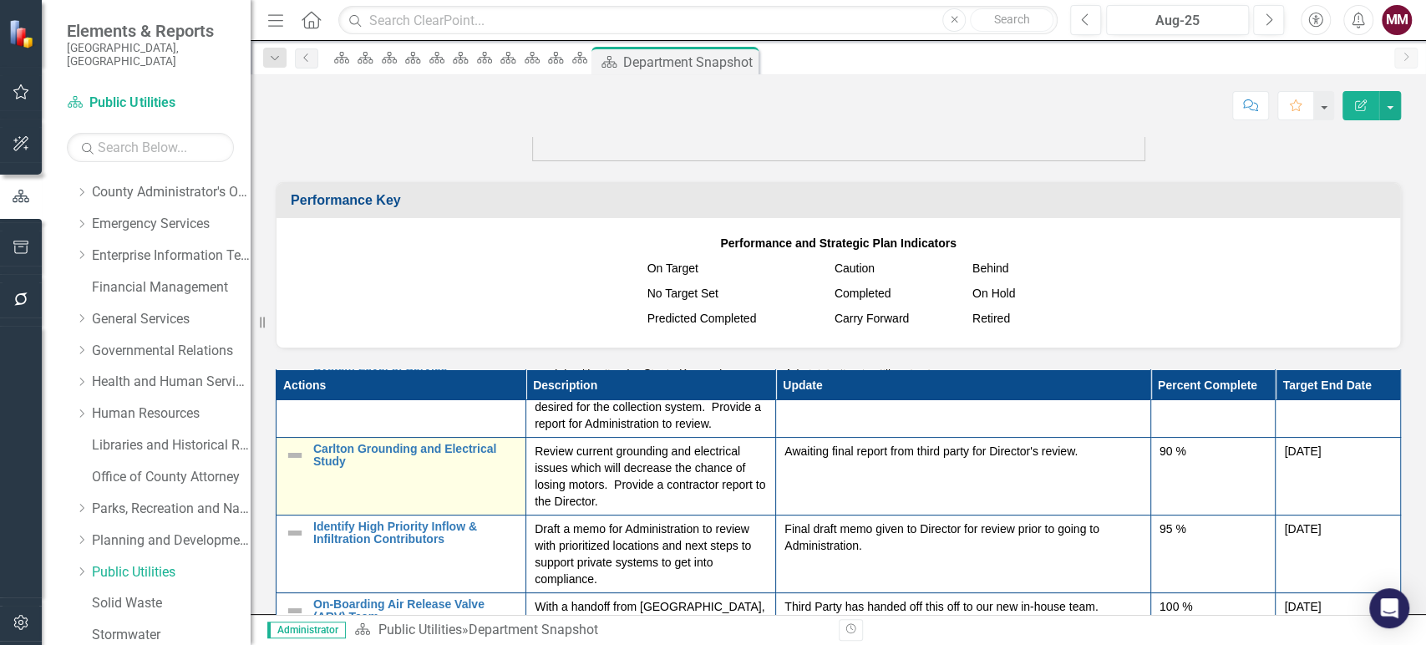
click at [302, 462] on img at bounding box center [295, 455] width 20 height 20
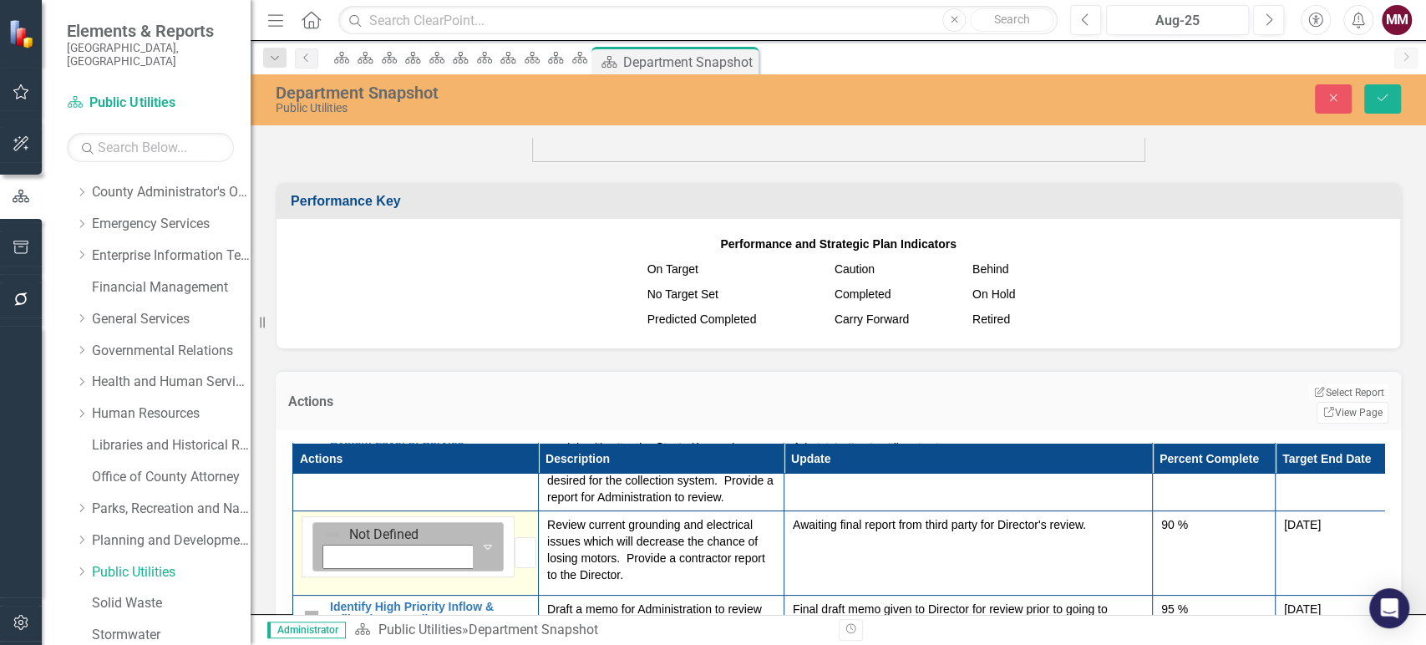
click at [327, 525] on div "Not Defined" at bounding box center [409, 535] width 170 height 20
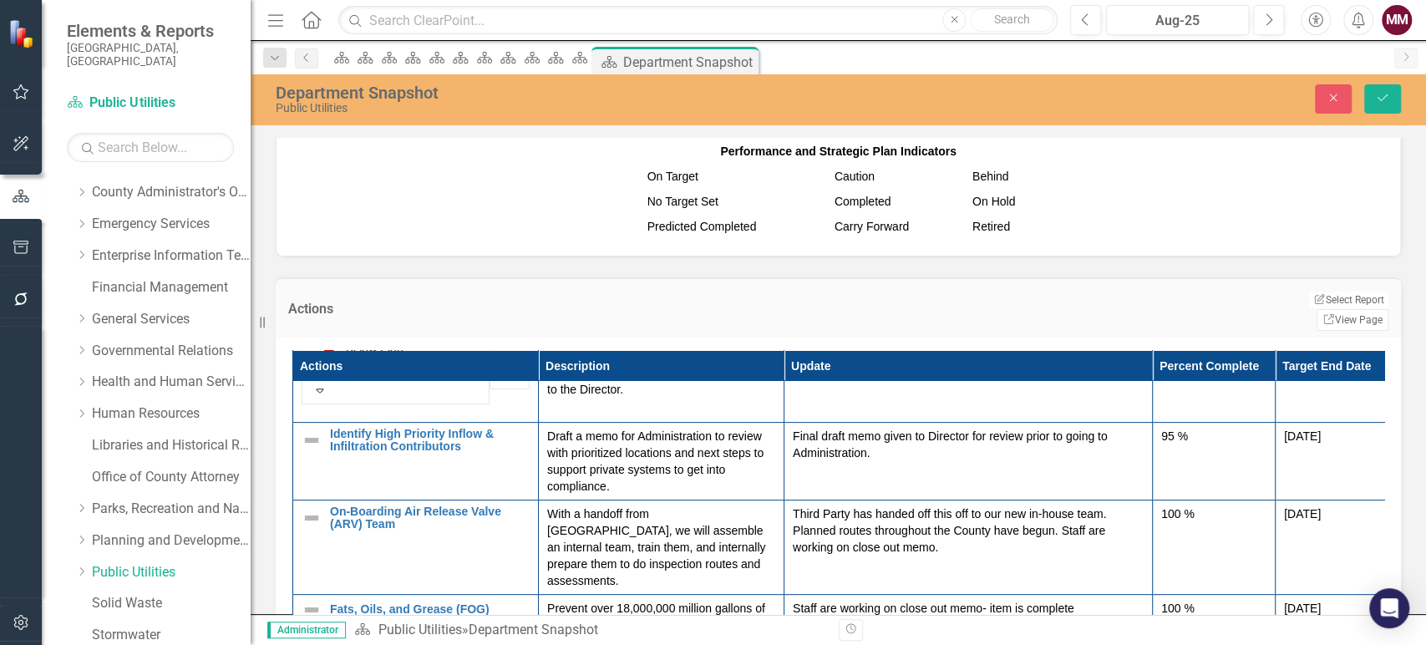
scroll to position [2187, 0]
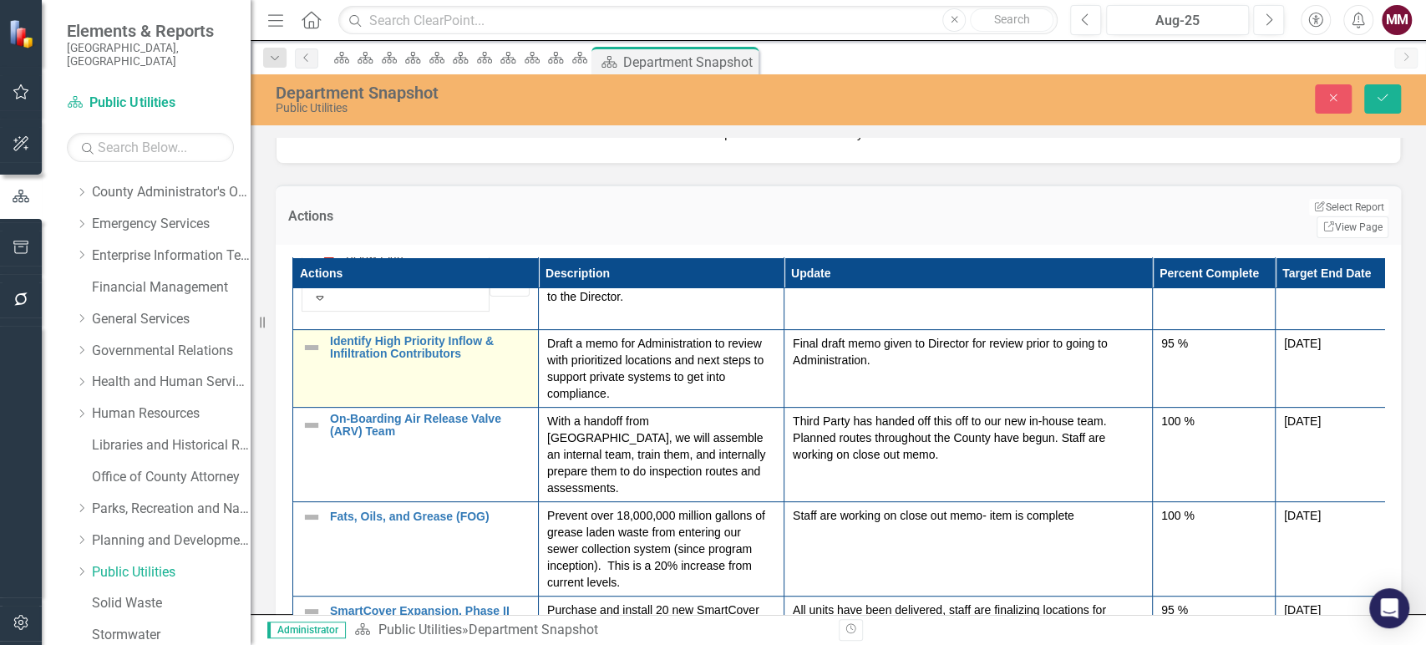
click at [315, 337] on img at bounding box center [312, 347] width 20 height 20
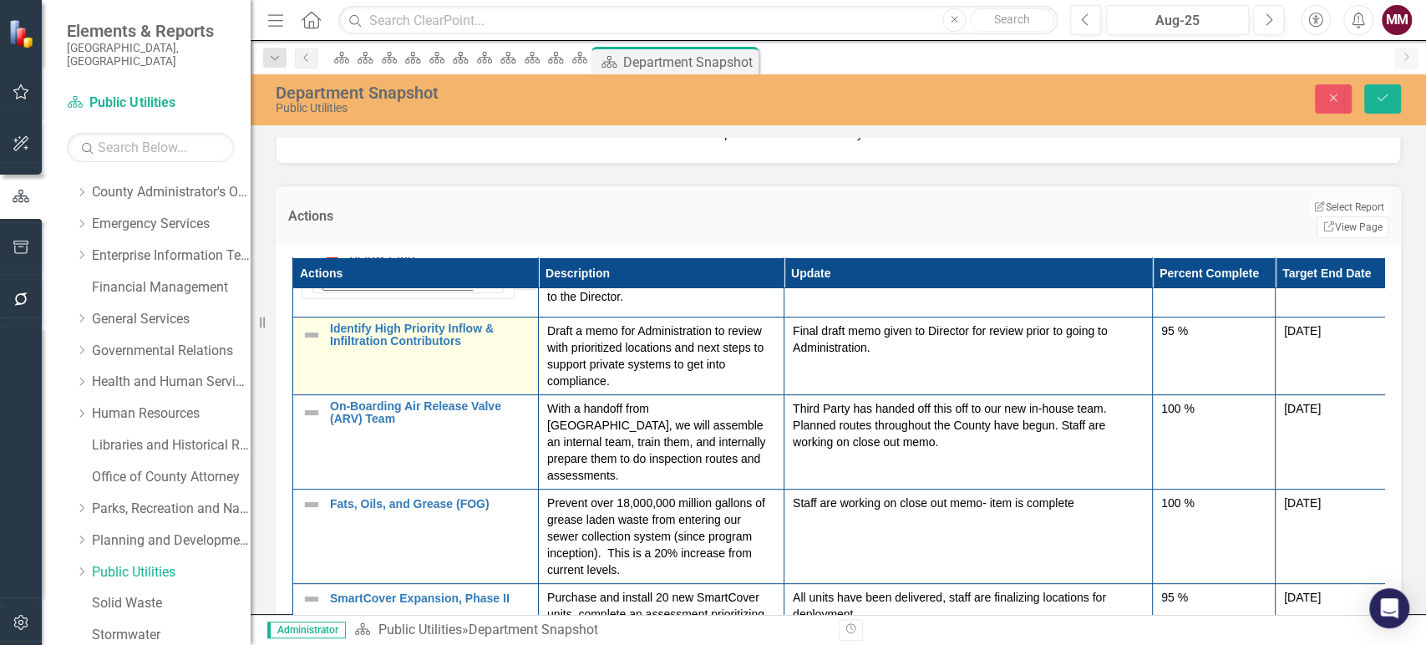
click at [315, 325] on img at bounding box center [312, 335] width 20 height 20
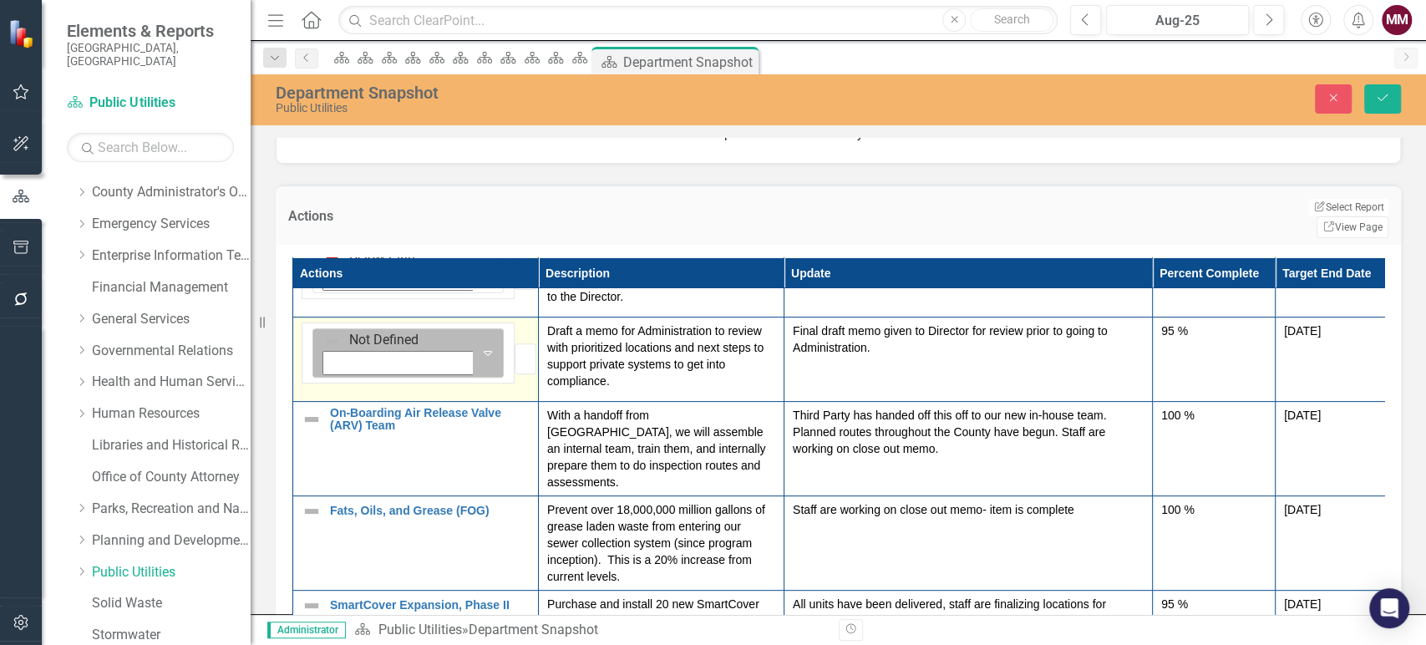
click at [324, 332] on img at bounding box center [332, 340] width 17 height 17
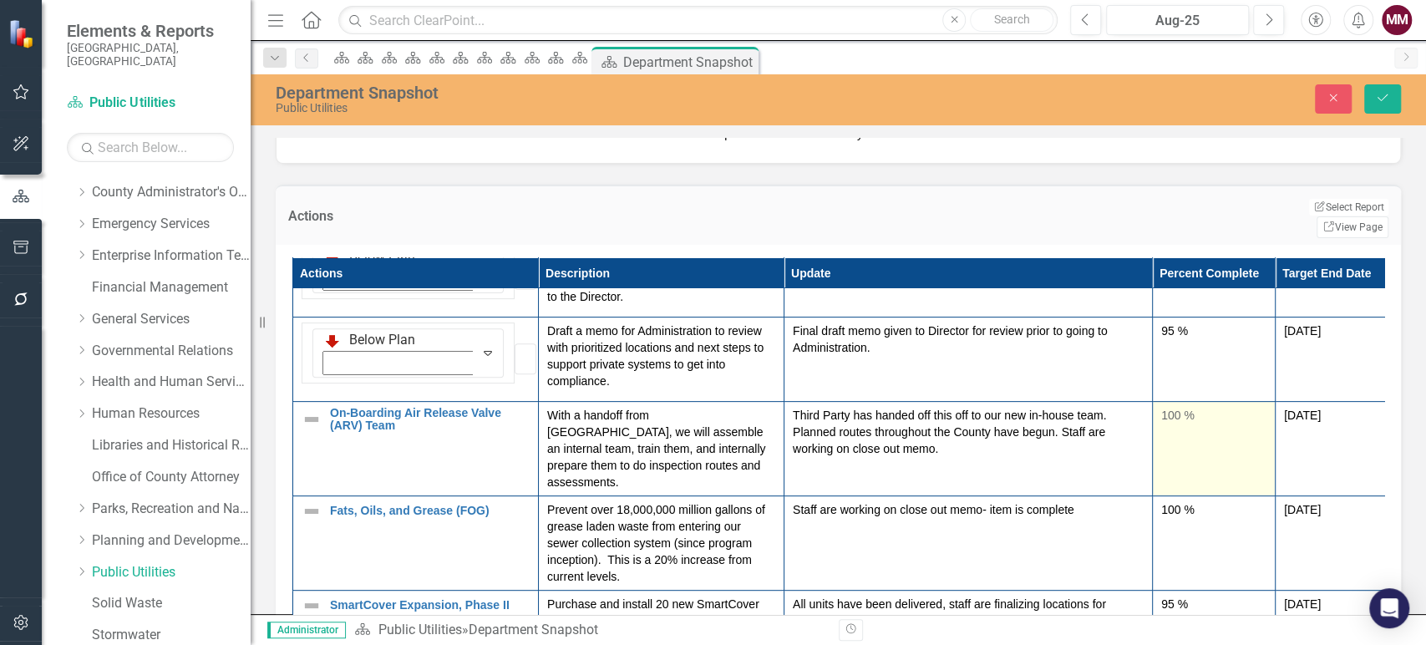
click at [1174, 407] on div "100 %" at bounding box center [1213, 415] width 105 height 17
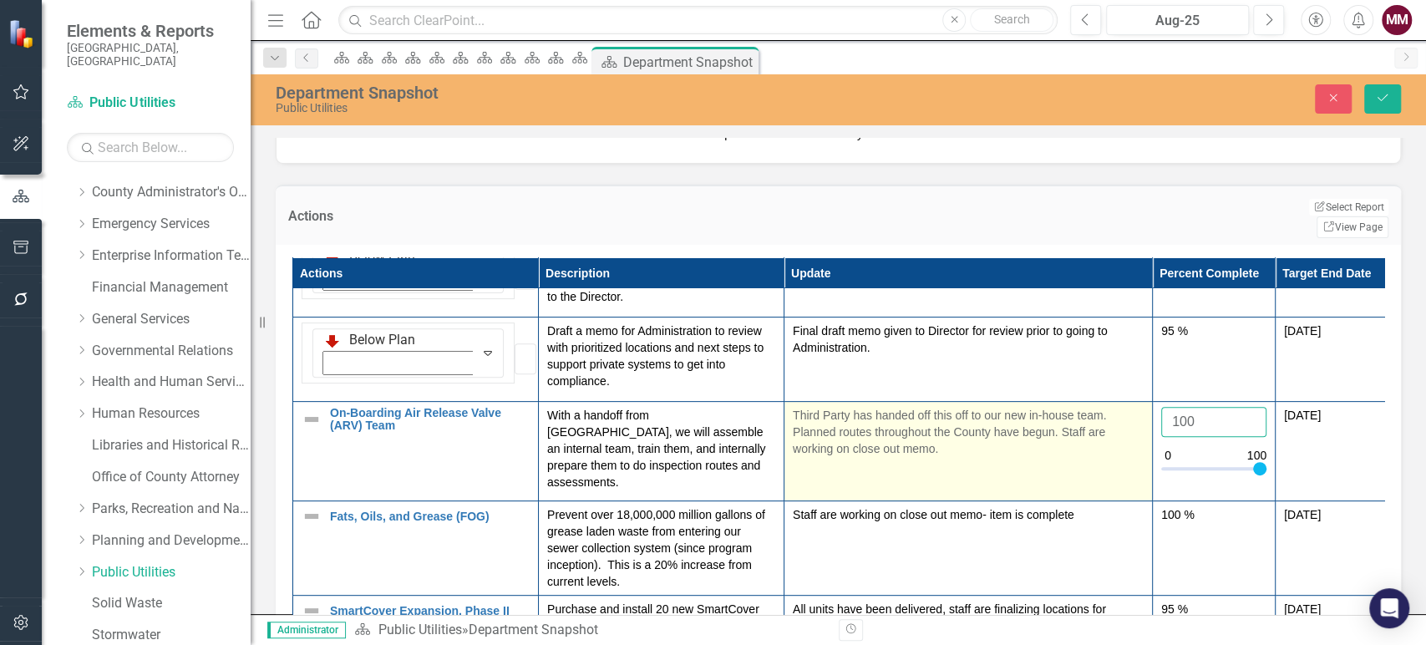
drag, startPoint x: 1206, startPoint y: 394, endPoint x: 1109, endPoint y: 398, distance: 97.0
click at [1110, 401] on tr "On-Boarding Air Release Valve (ARV) Team Link Map View Link Map Edit Edit Actio…" at bounding box center [845, 451] width 1105 height 100
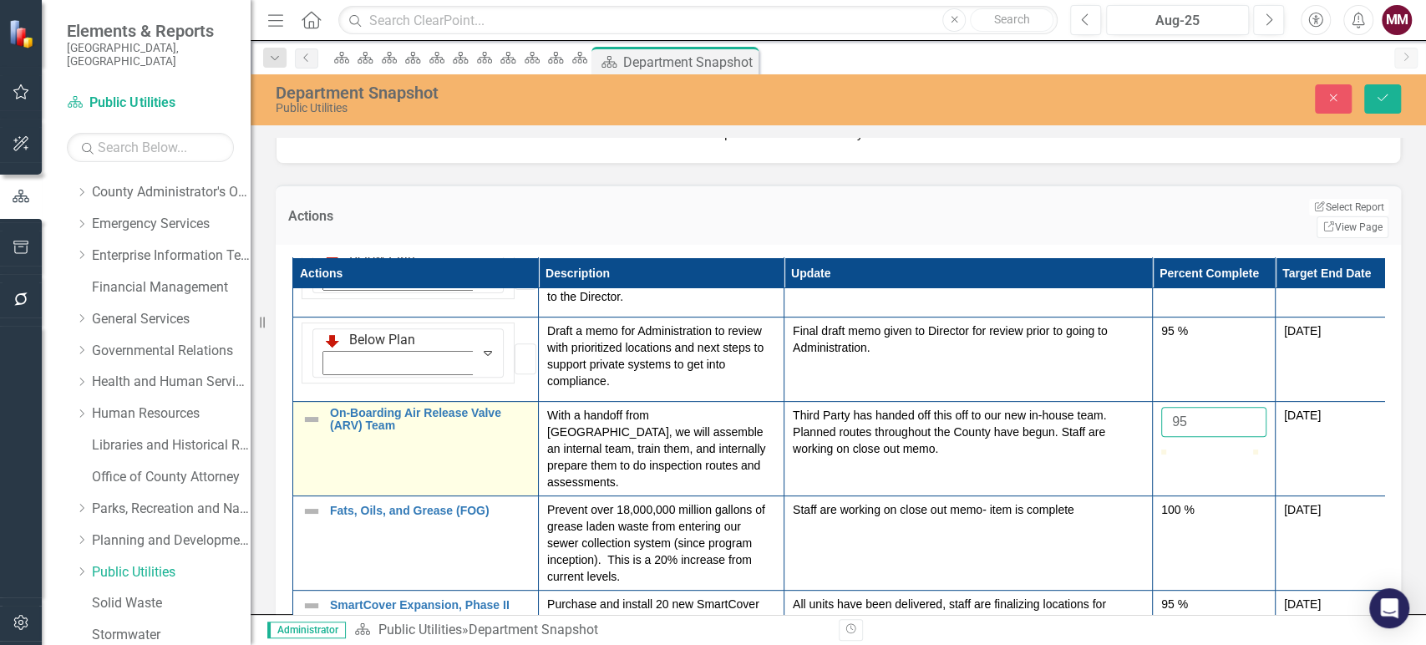
type input "95"
click at [307, 409] on img at bounding box center [312, 419] width 20 height 20
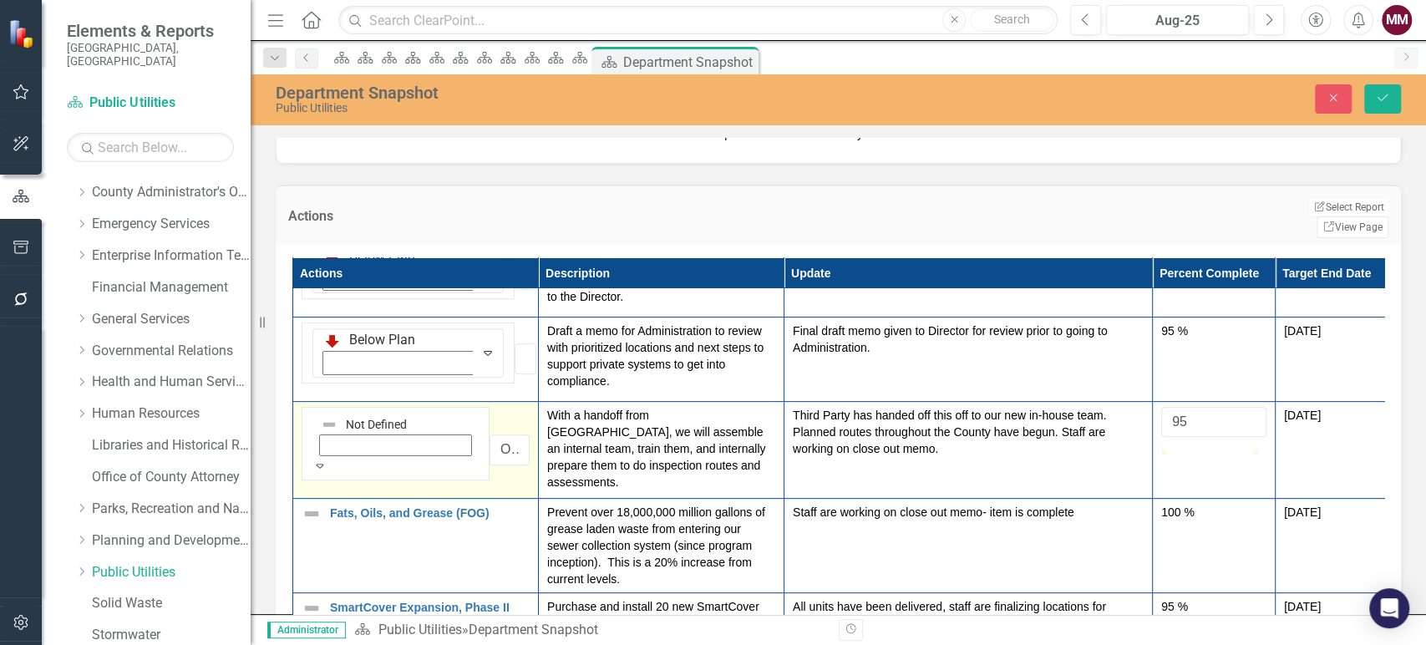
click at [321, 416] on img at bounding box center [329, 424] width 17 height 17
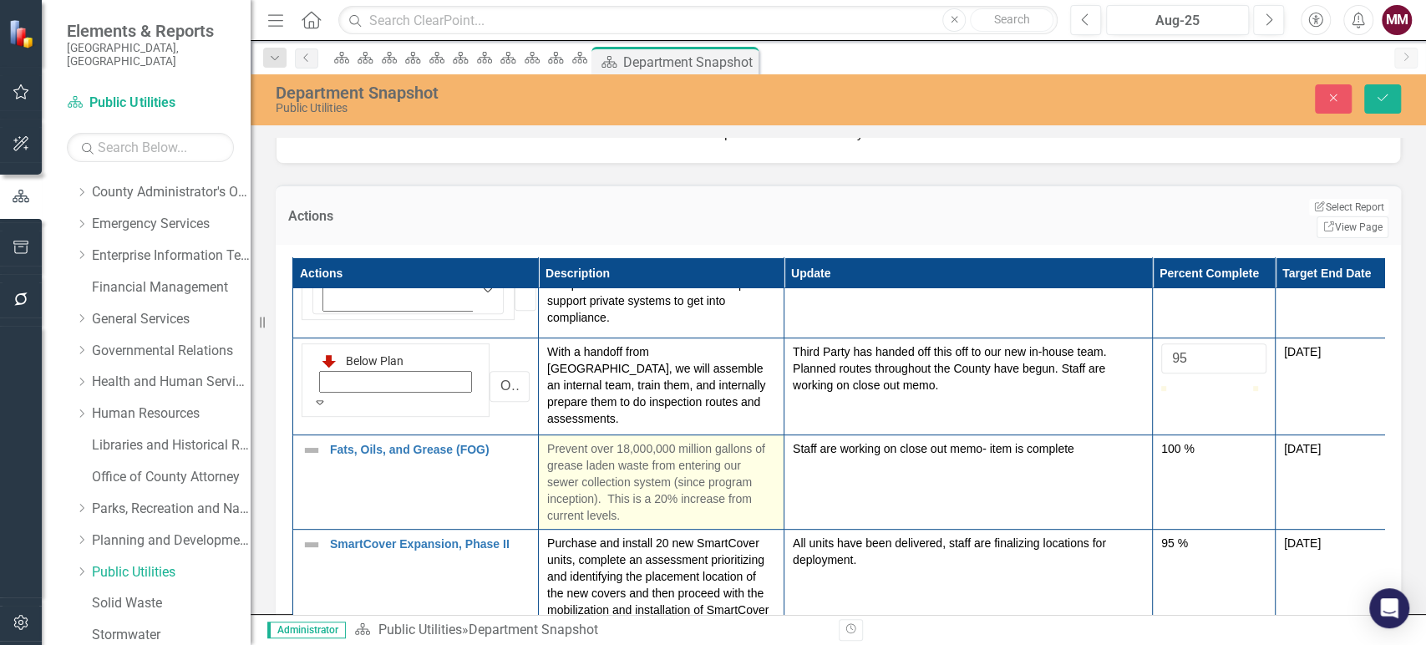
scroll to position [556, 0]
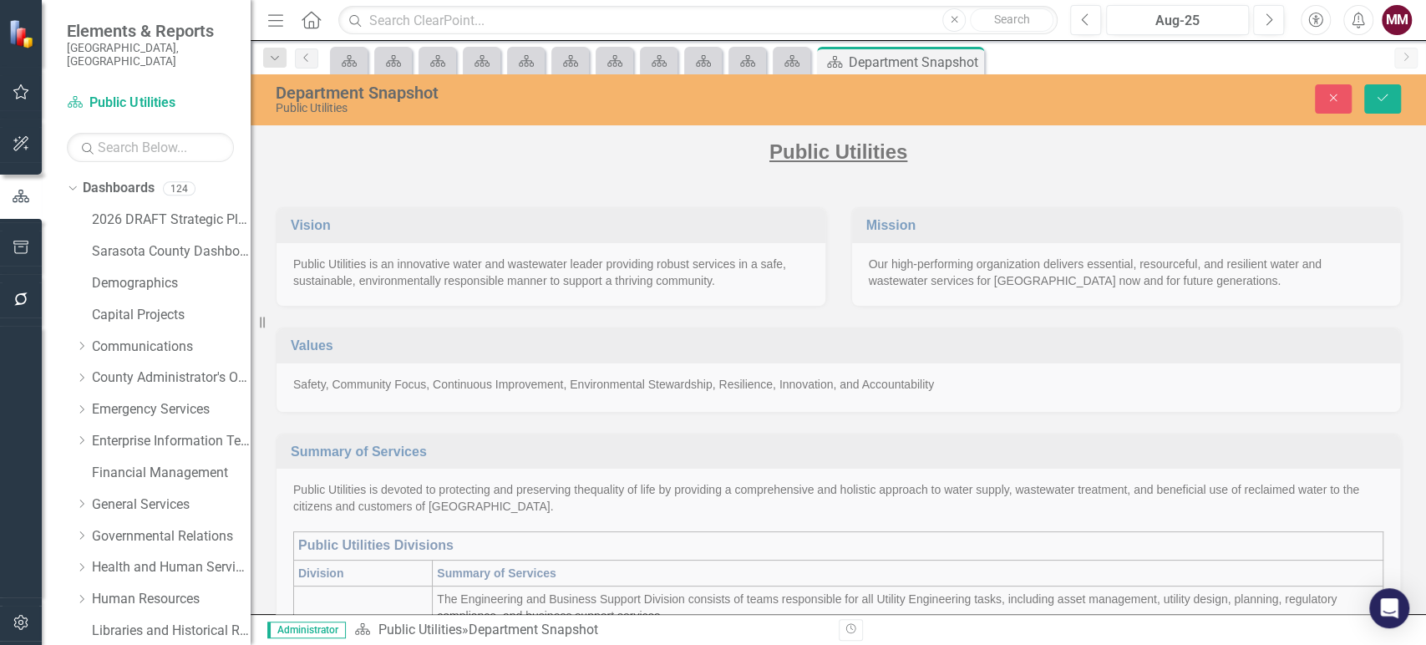
scroll to position [556, 0]
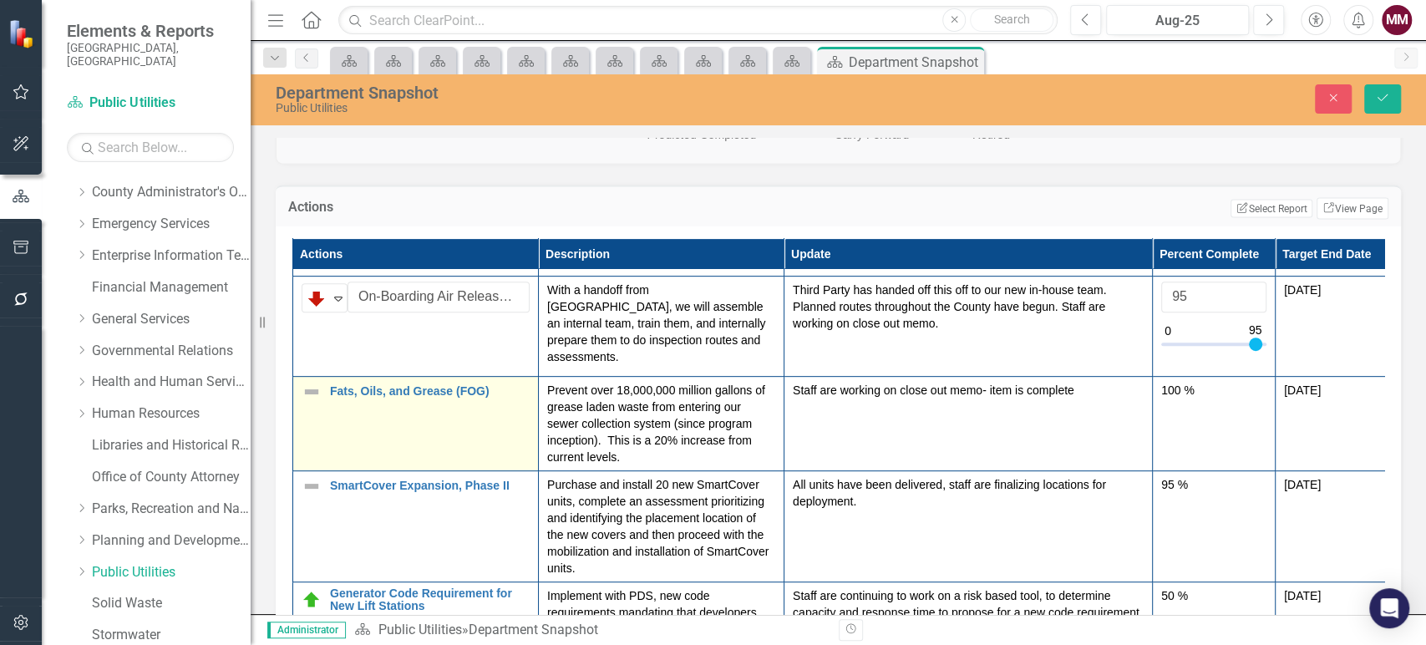
click at [310, 395] on img at bounding box center [312, 392] width 20 height 20
click at [310, 395] on img at bounding box center [317, 398] width 20 height 20
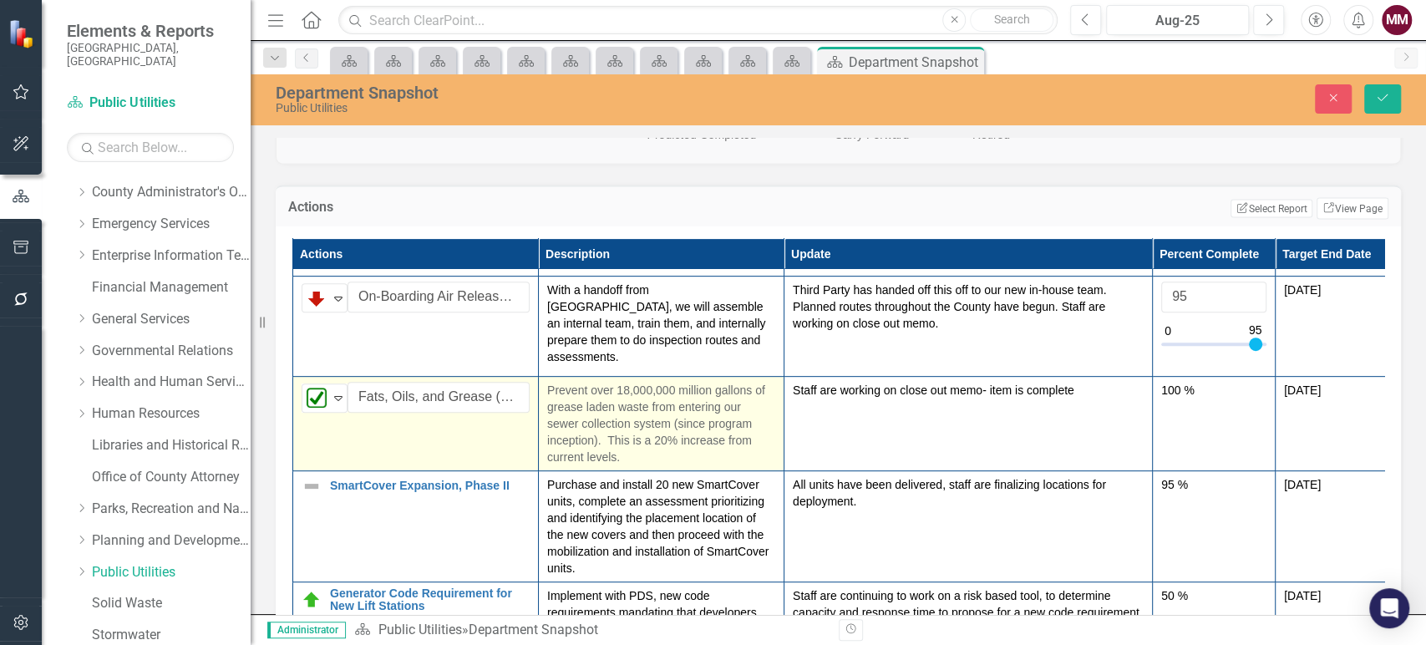
scroll to position [649, 0]
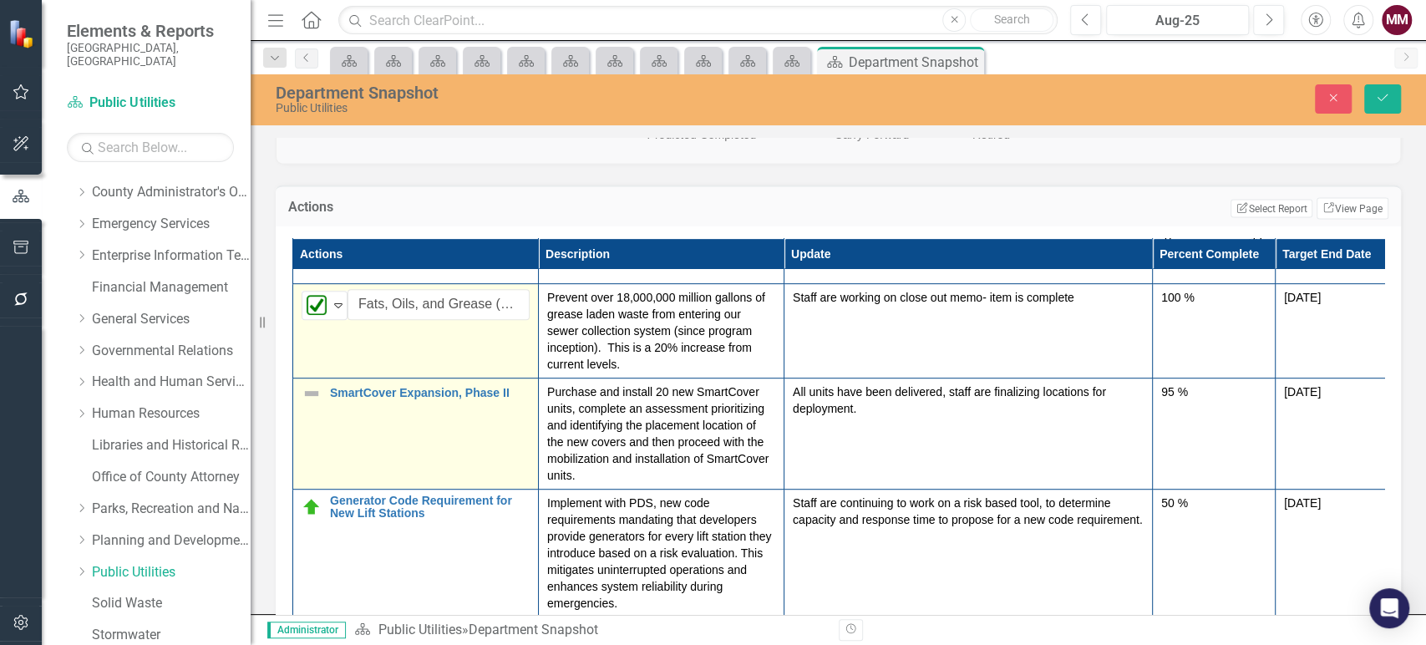
click at [305, 395] on img at bounding box center [312, 393] width 20 height 20
click at [309, 396] on img at bounding box center [317, 399] width 20 height 20
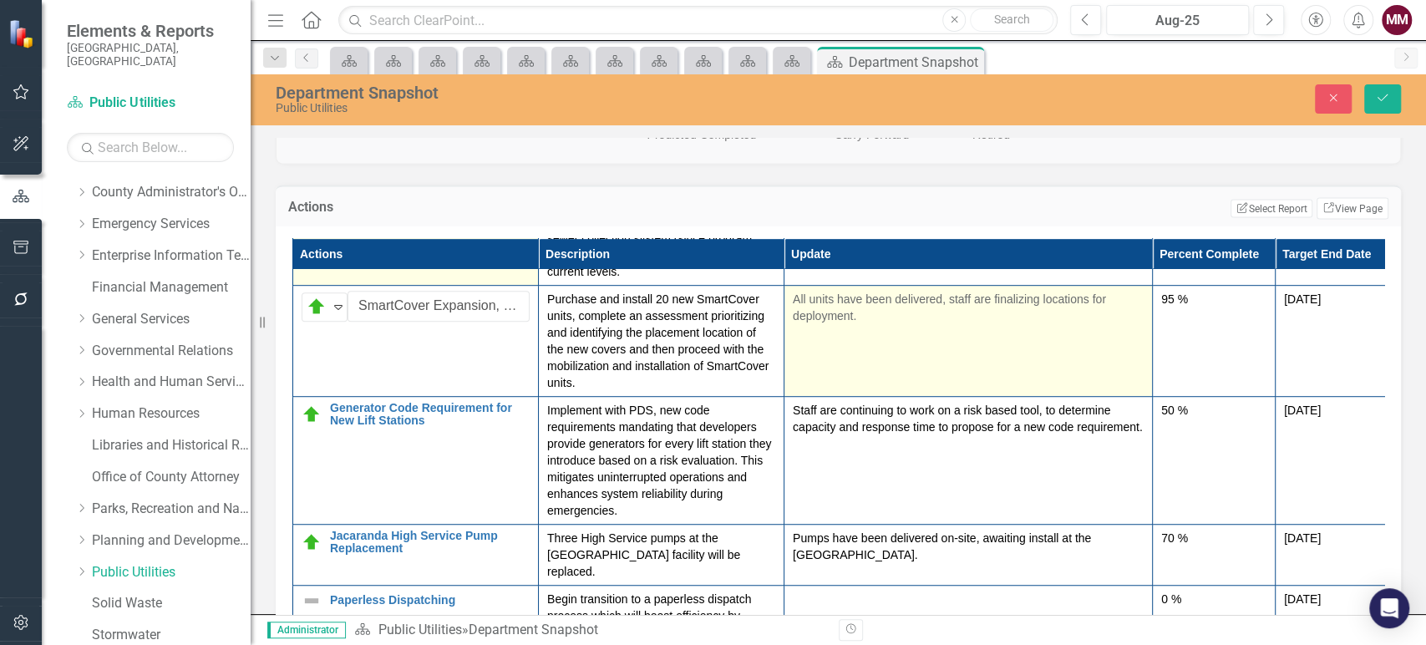
scroll to position [743, 0]
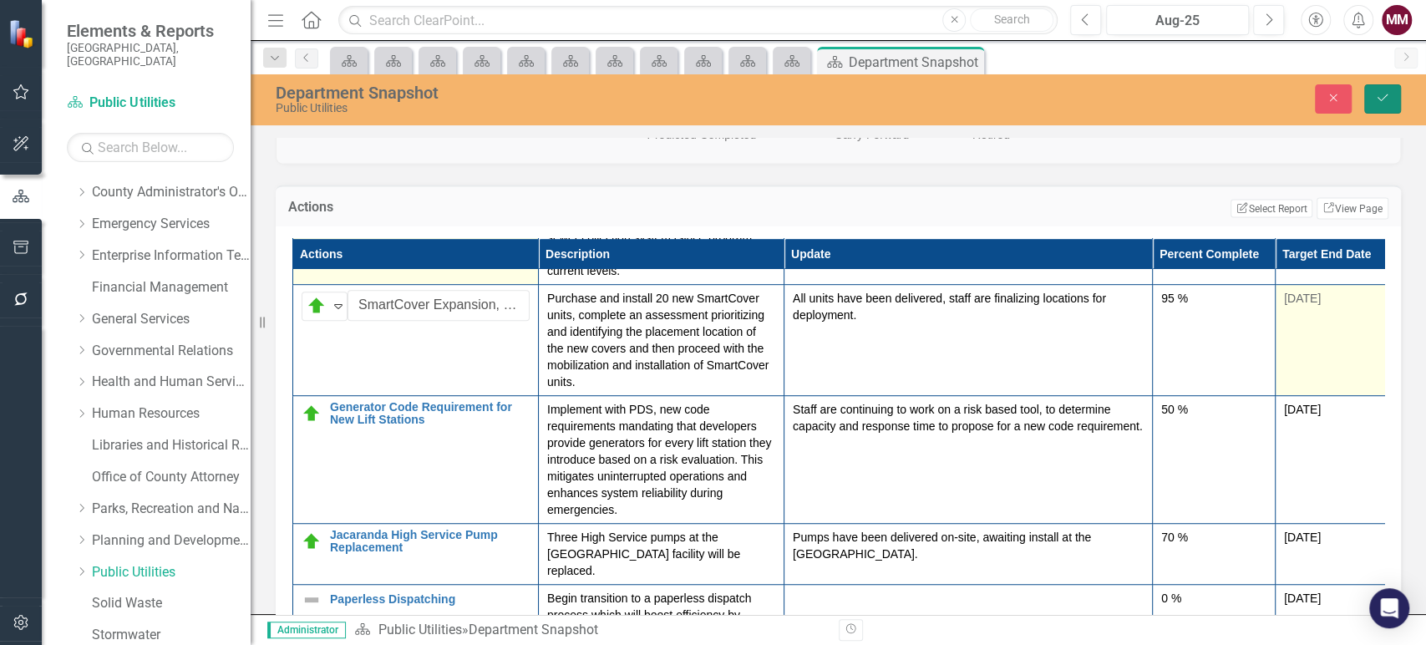
drag, startPoint x: 1380, startPoint y: 99, endPoint x: 1287, endPoint y: 256, distance: 183.1
click at [1380, 99] on icon "submit" at bounding box center [1382, 97] width 10 height 7
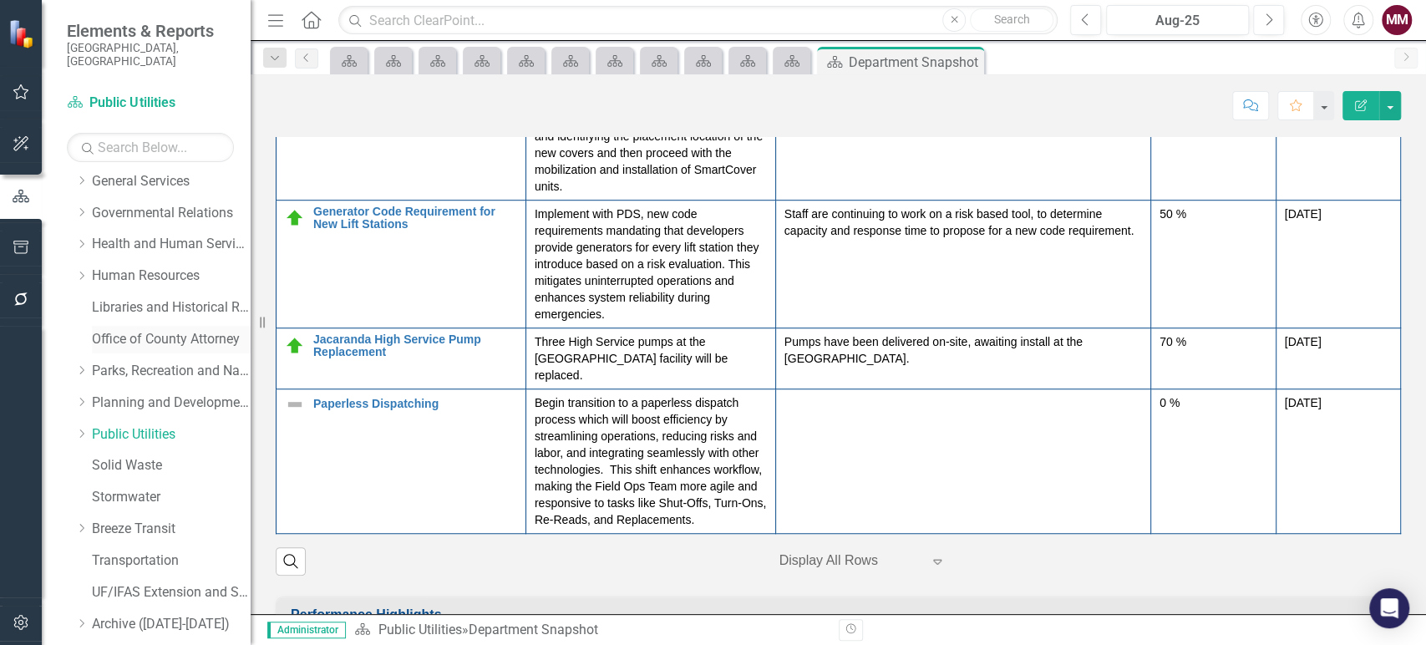
scroll to position [371, 0]
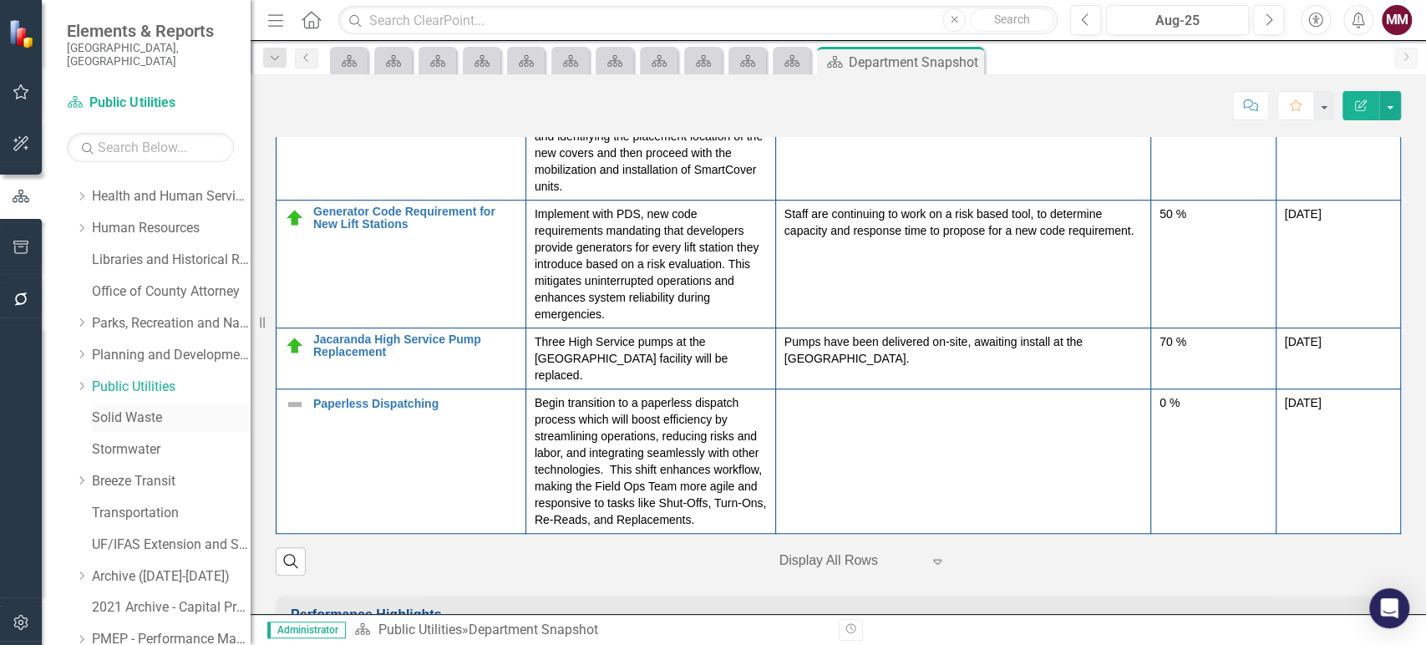
click at [137, 408] on link "Solid Waste" at bounding box center [171, 417] width 159 height 19
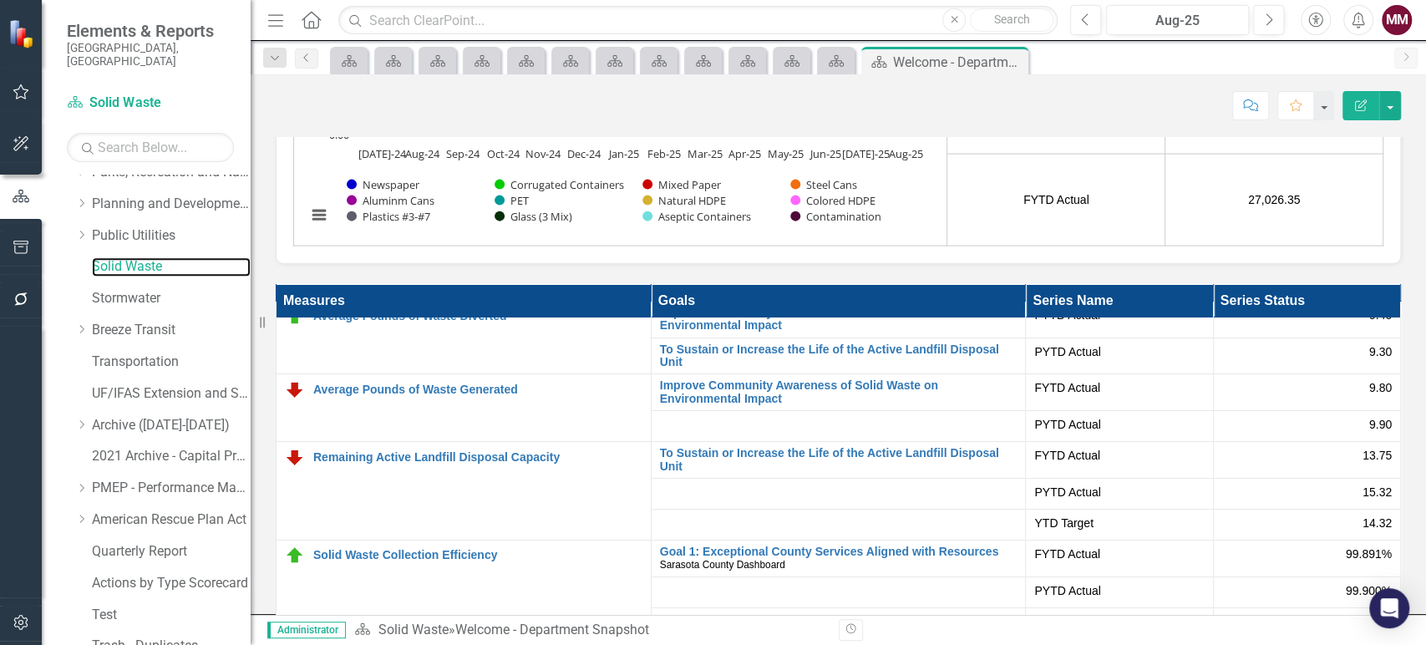
scroll to position [556, 0]
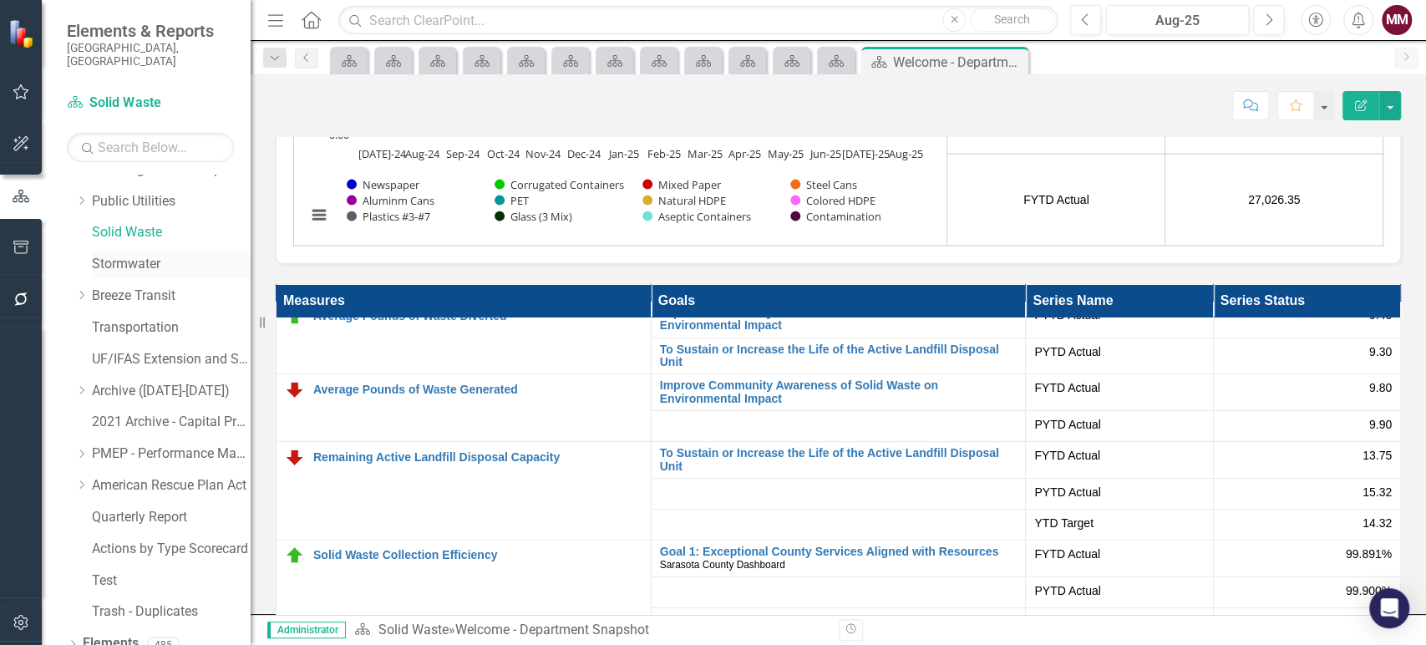
click at [122, 255] on link "Stormwater" at bounding box center [171, 264] width 159 height 19
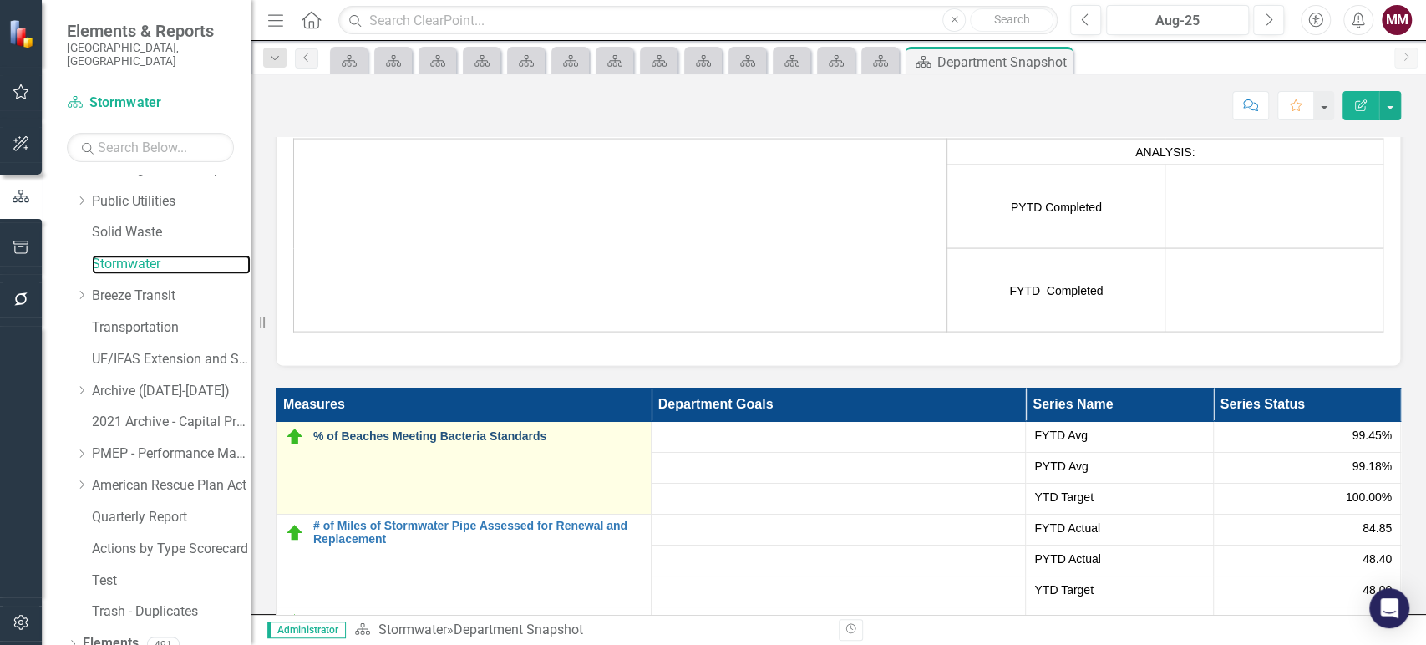
scroll to position [2320, 0]
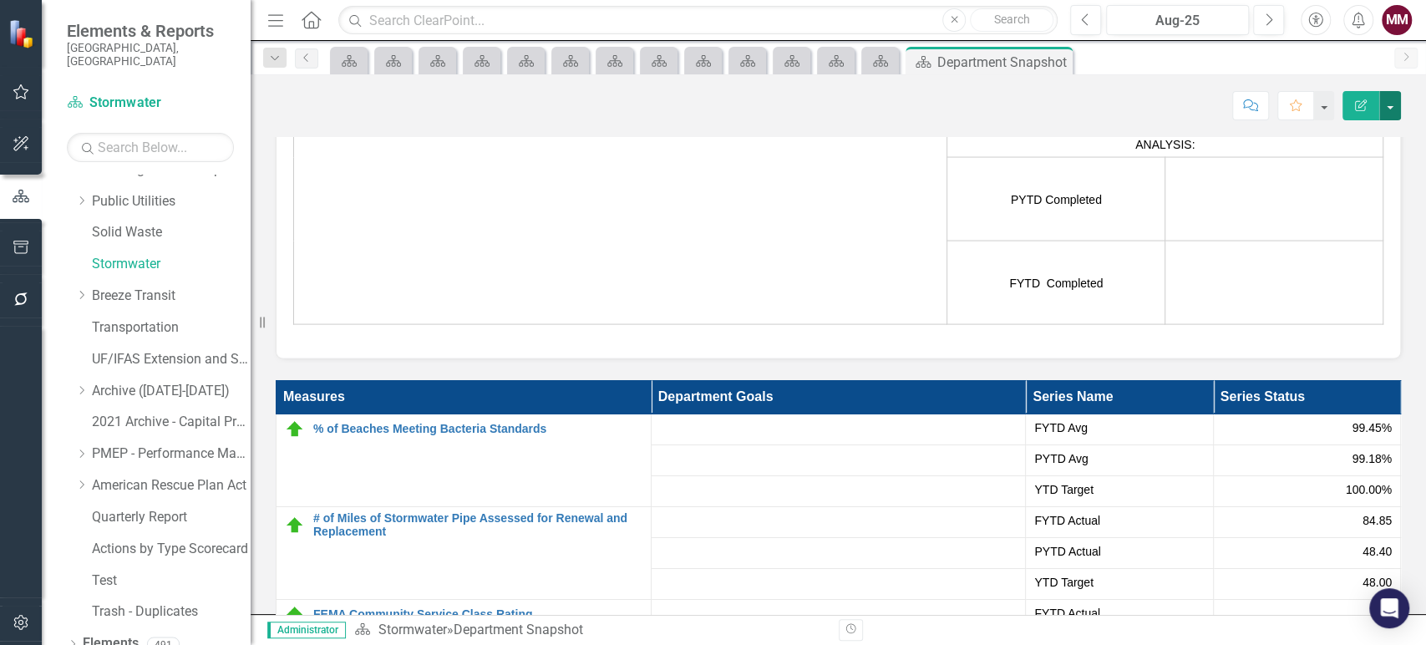
click at [1392, 98] on button "button" at bounding box center [1390, 105] width 22 height 29
click at [1339, 172] on link "Edit Report Edit Layout" at bounding box center [1332, 167] width 135 height 31
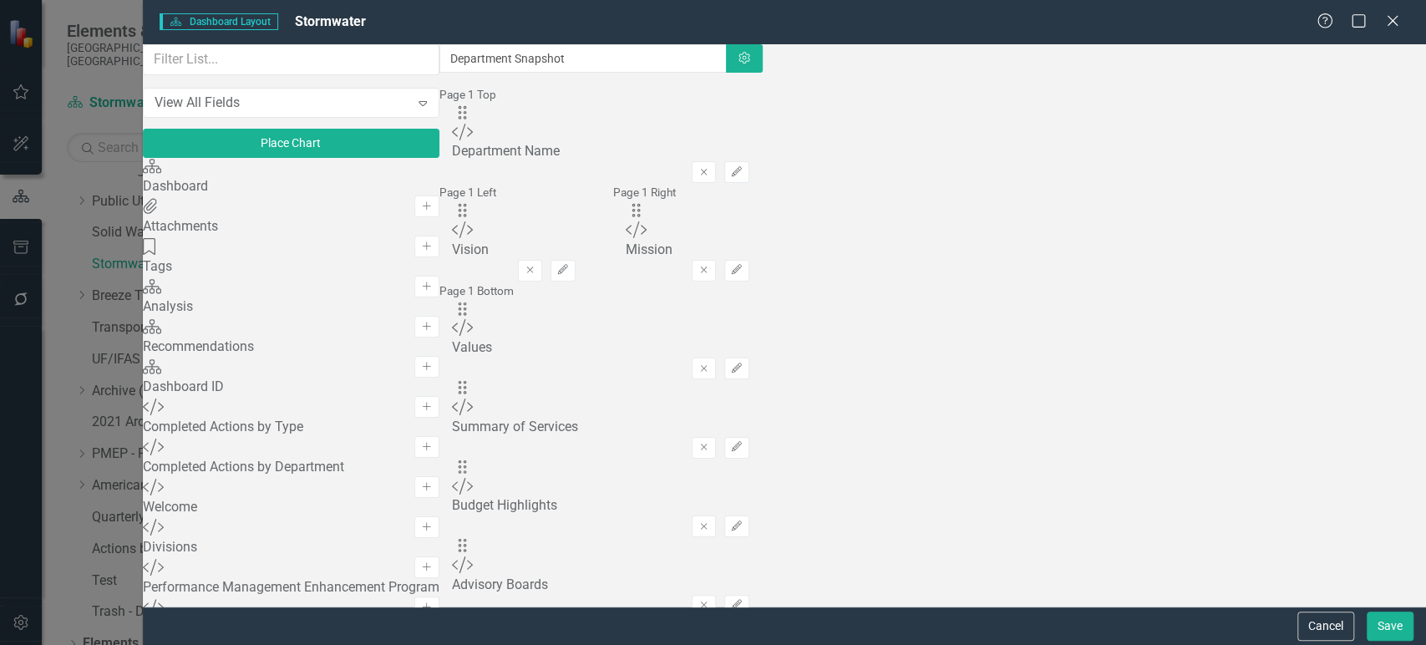
scroll to position [464, 0]
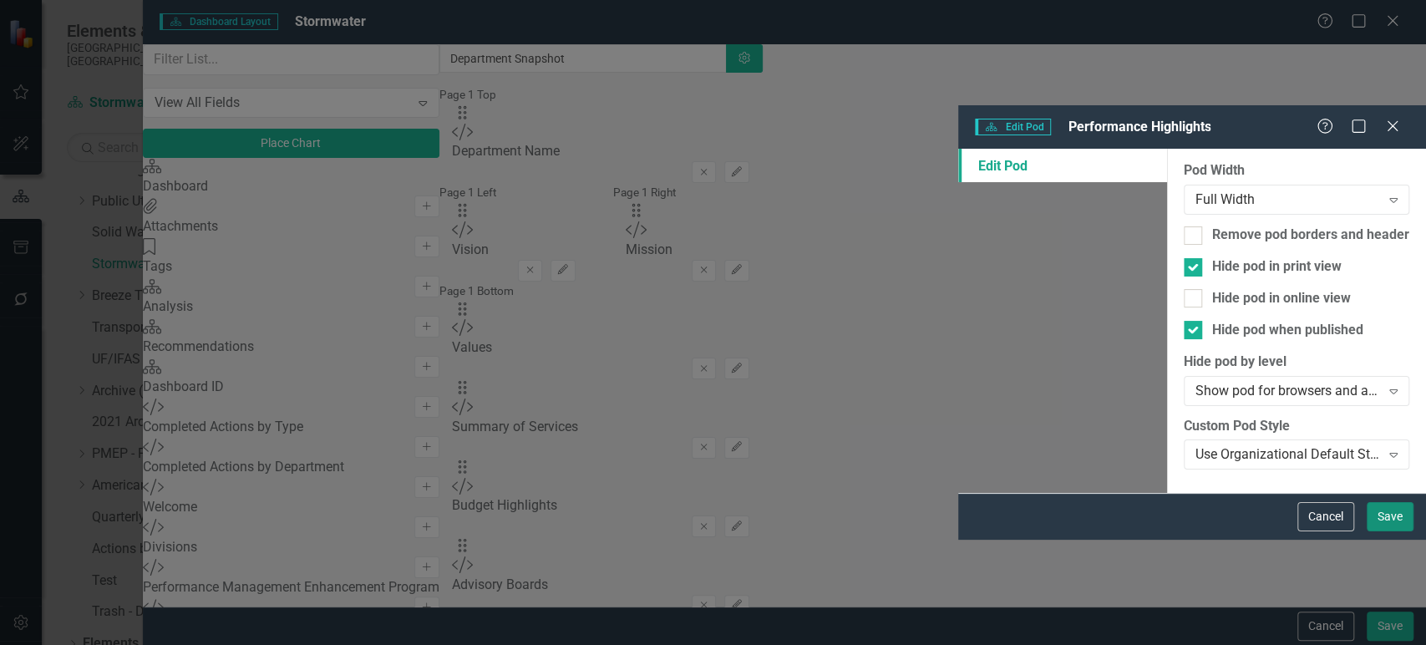
click at [1389, 531] on button "Save" at bounding box center [1390, 516] width 47 height 29
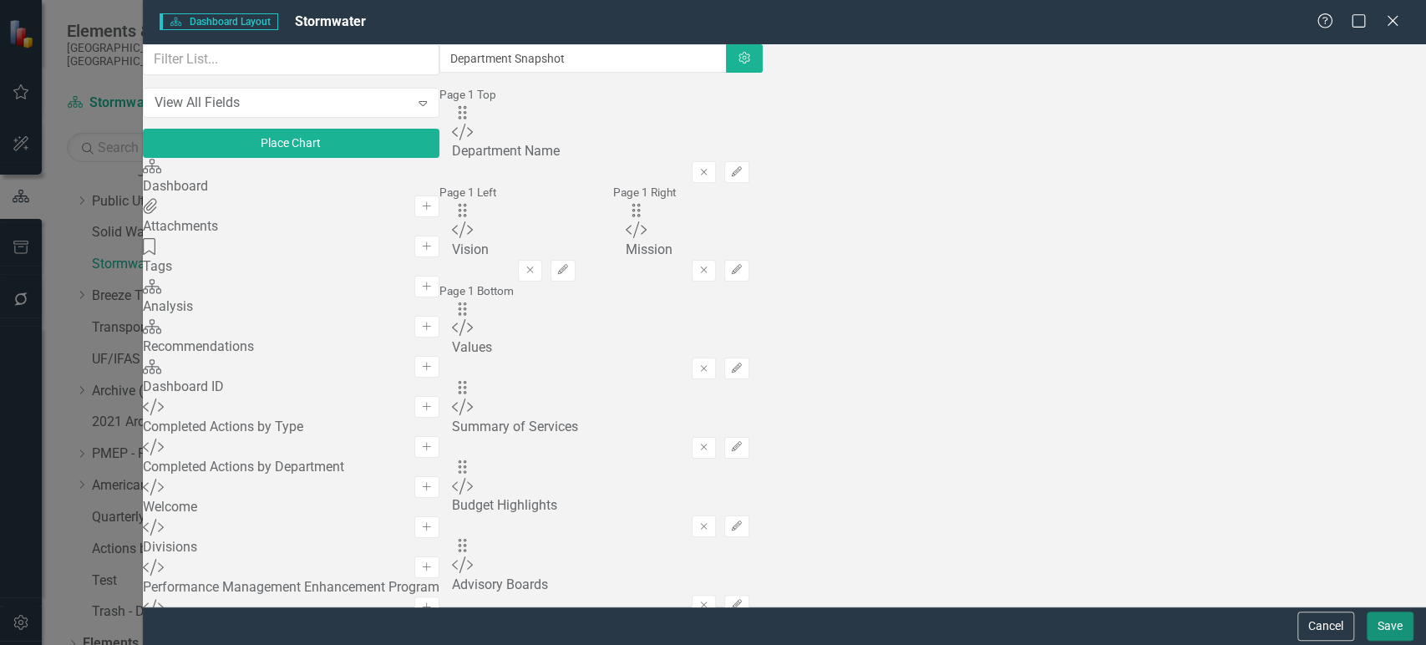
click at [1381, 626] on button "Save" at bounding box center [1390, 625] width 47 height 29
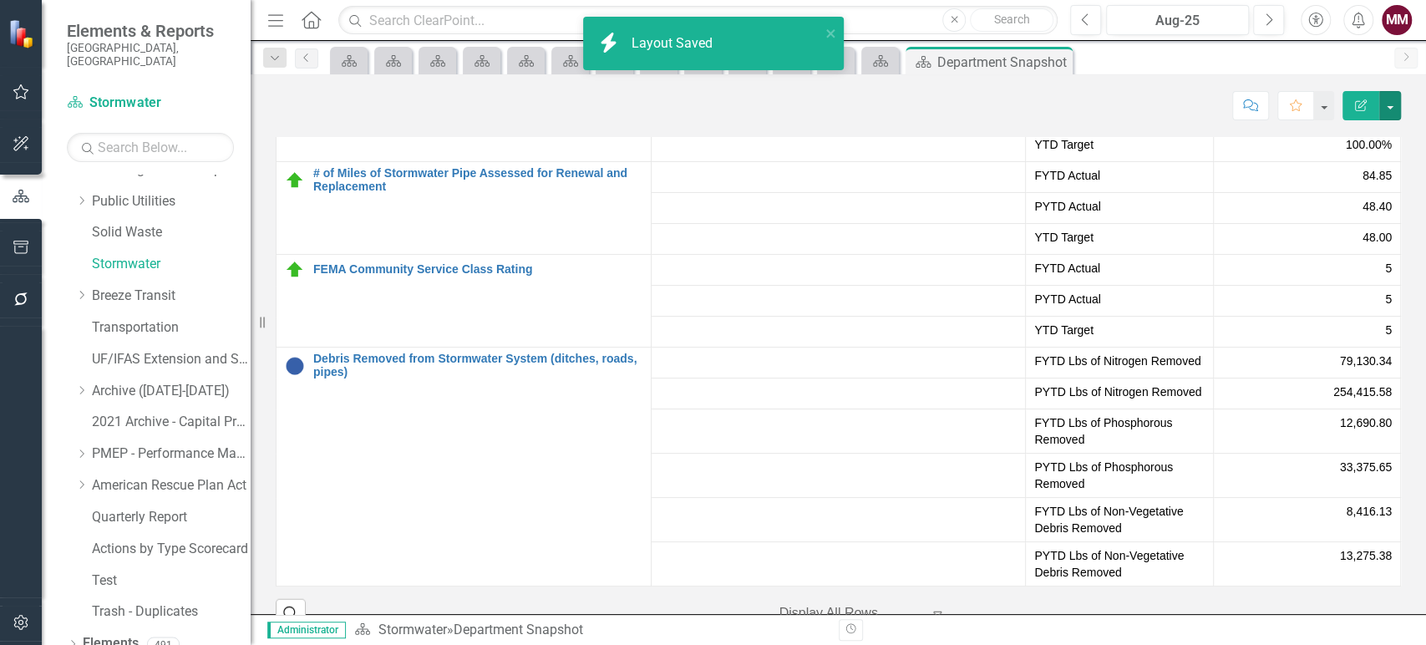
scroll to position [2599, 0]
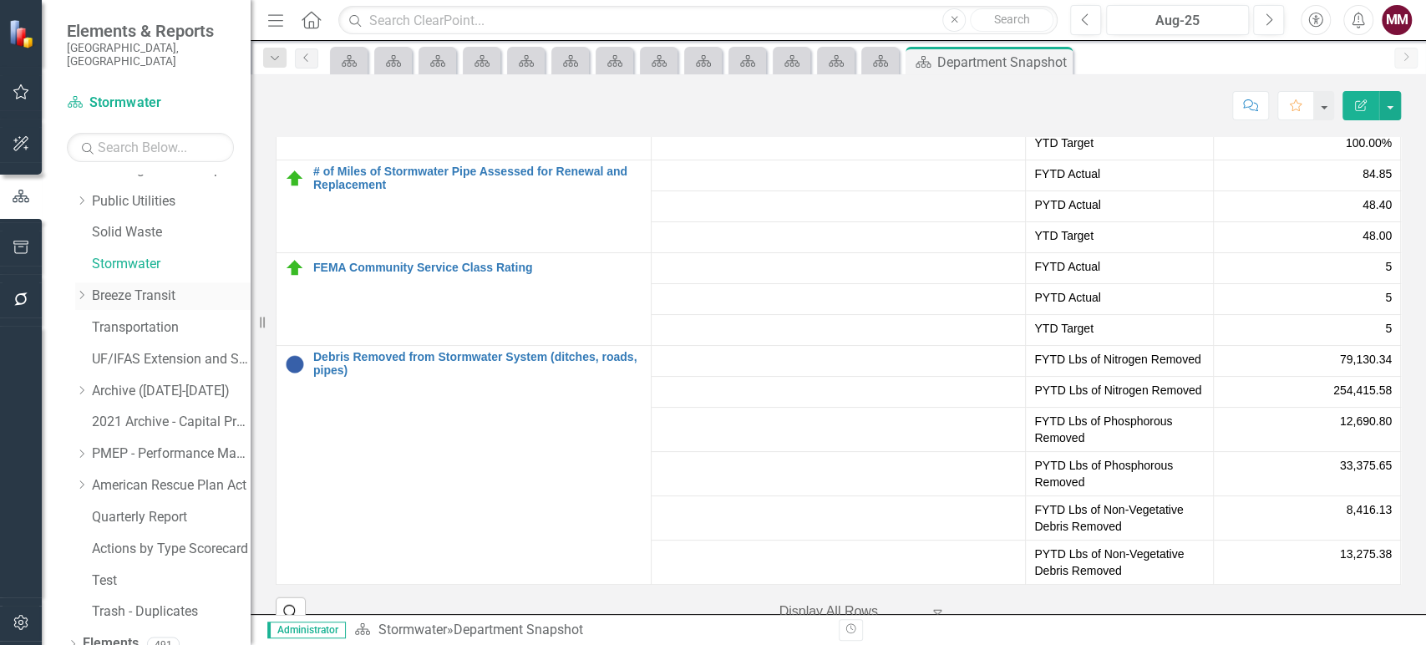
click at [124, 287] on link "Breeze Transit" at bounding box center [171, 296] width 159 height 19
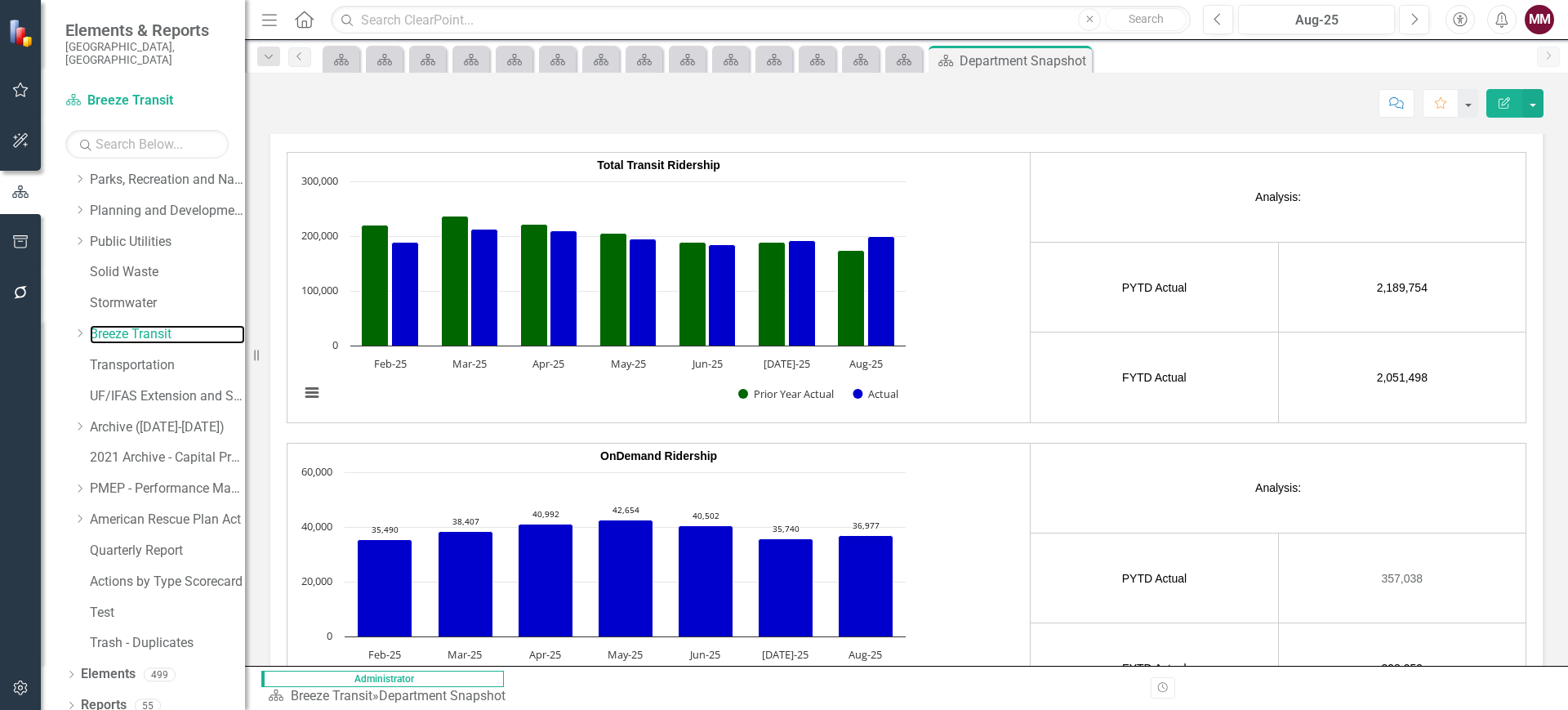
scroll to position [333, 0]
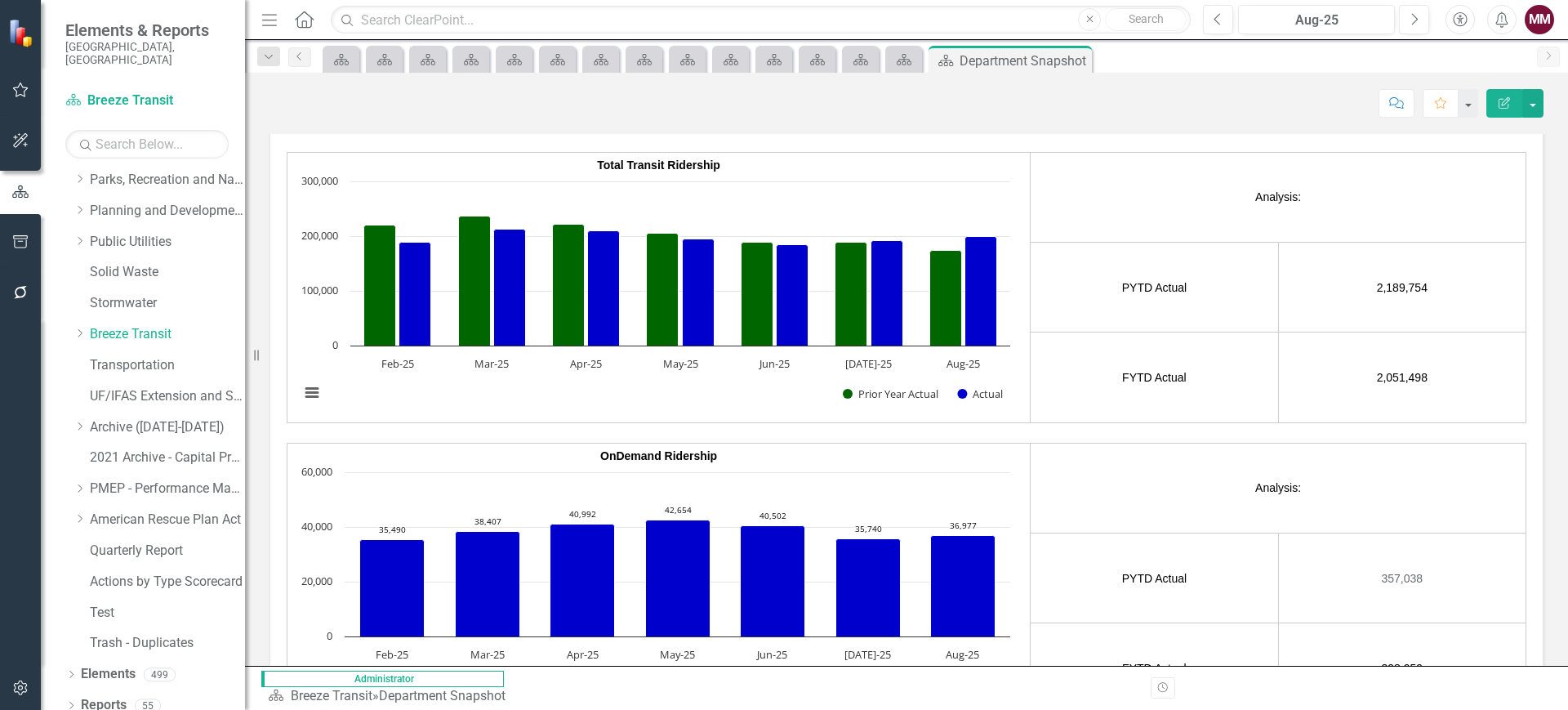
drag, startPoint x: 1366, startPoint y: 1, endPoint x: 1094, endPoint y: 178, distance: 324.5
click at [1094, 178] on td "Analysis:" at bounding box center [1278, 197] width 496 height 90
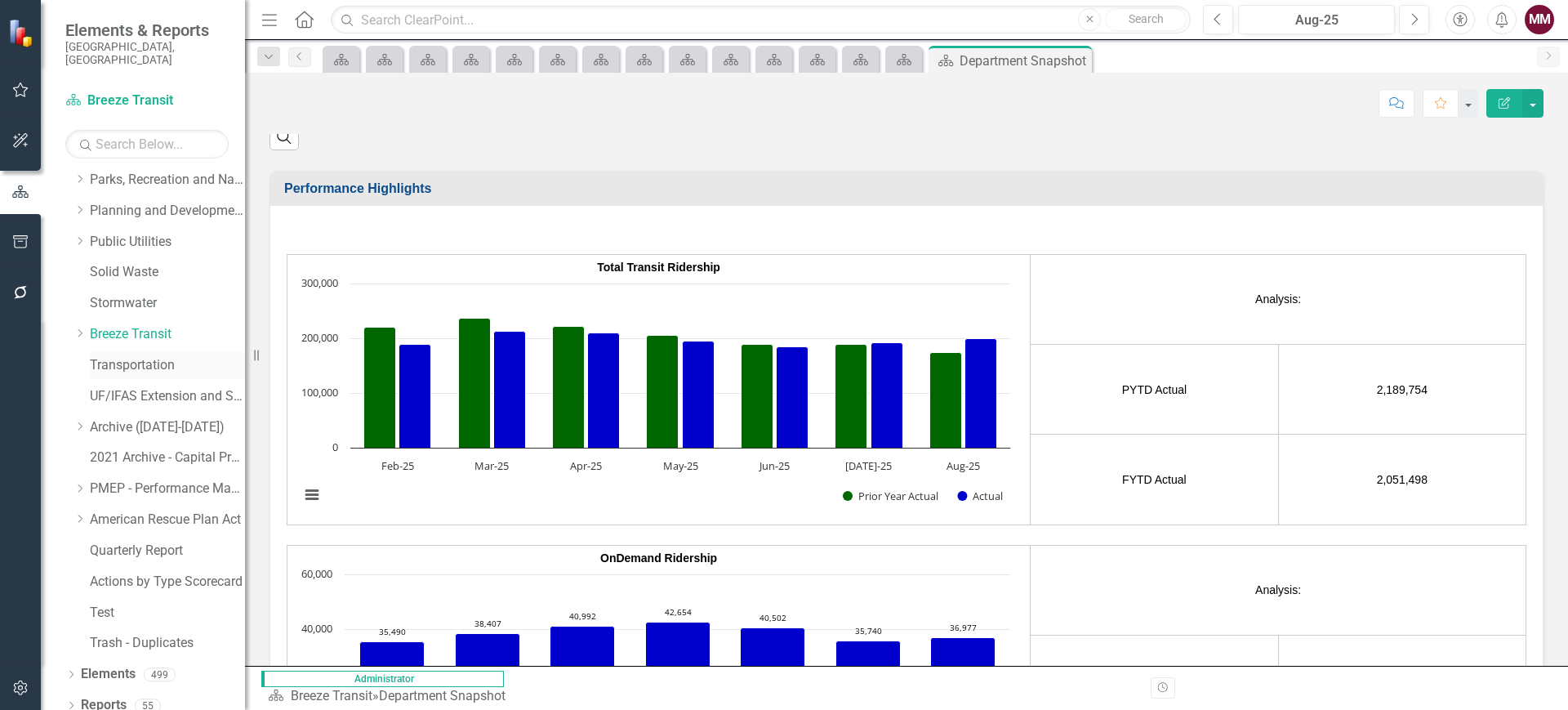
click at [120, 356] on link "Transportation" at bounding box center [167, 365] width 155 height 19
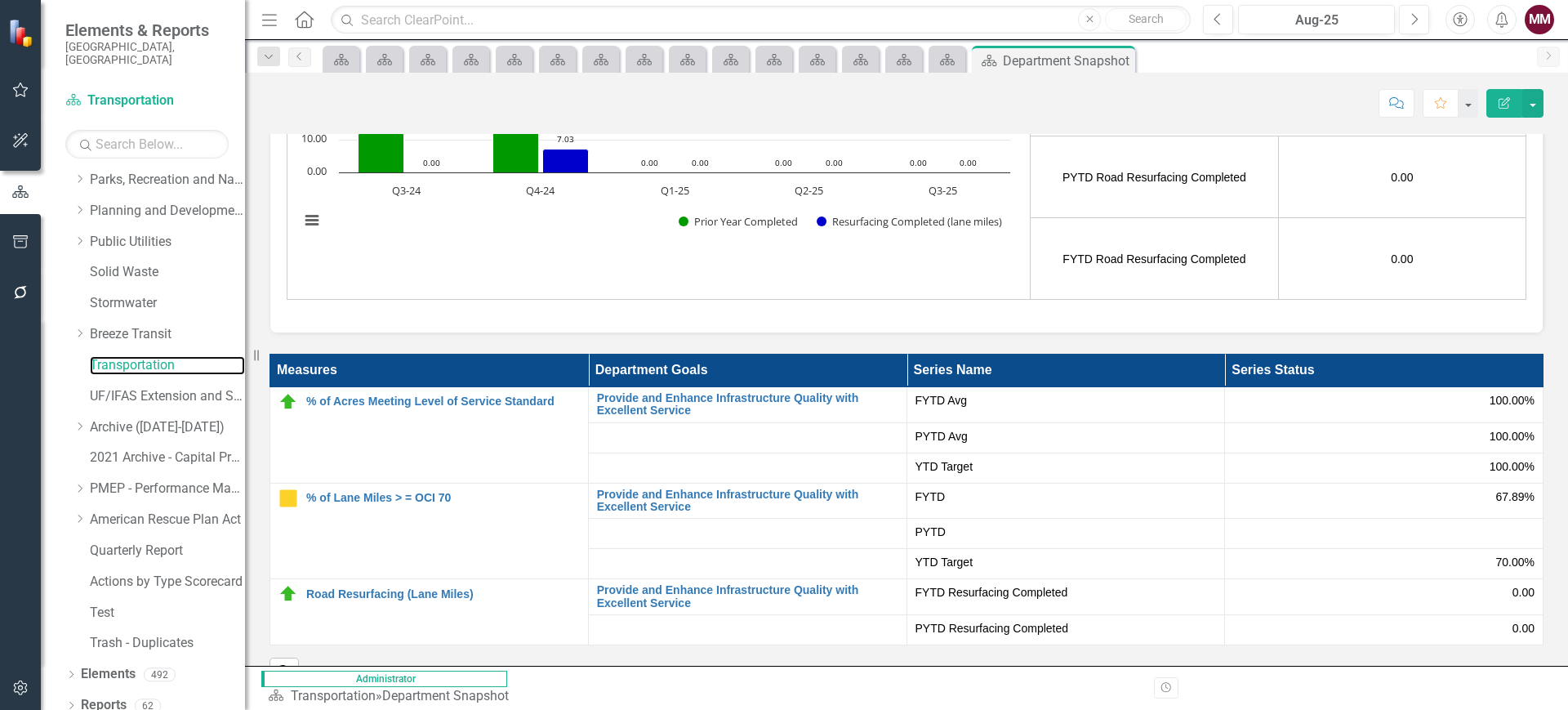
scroll to position [2475, 0]
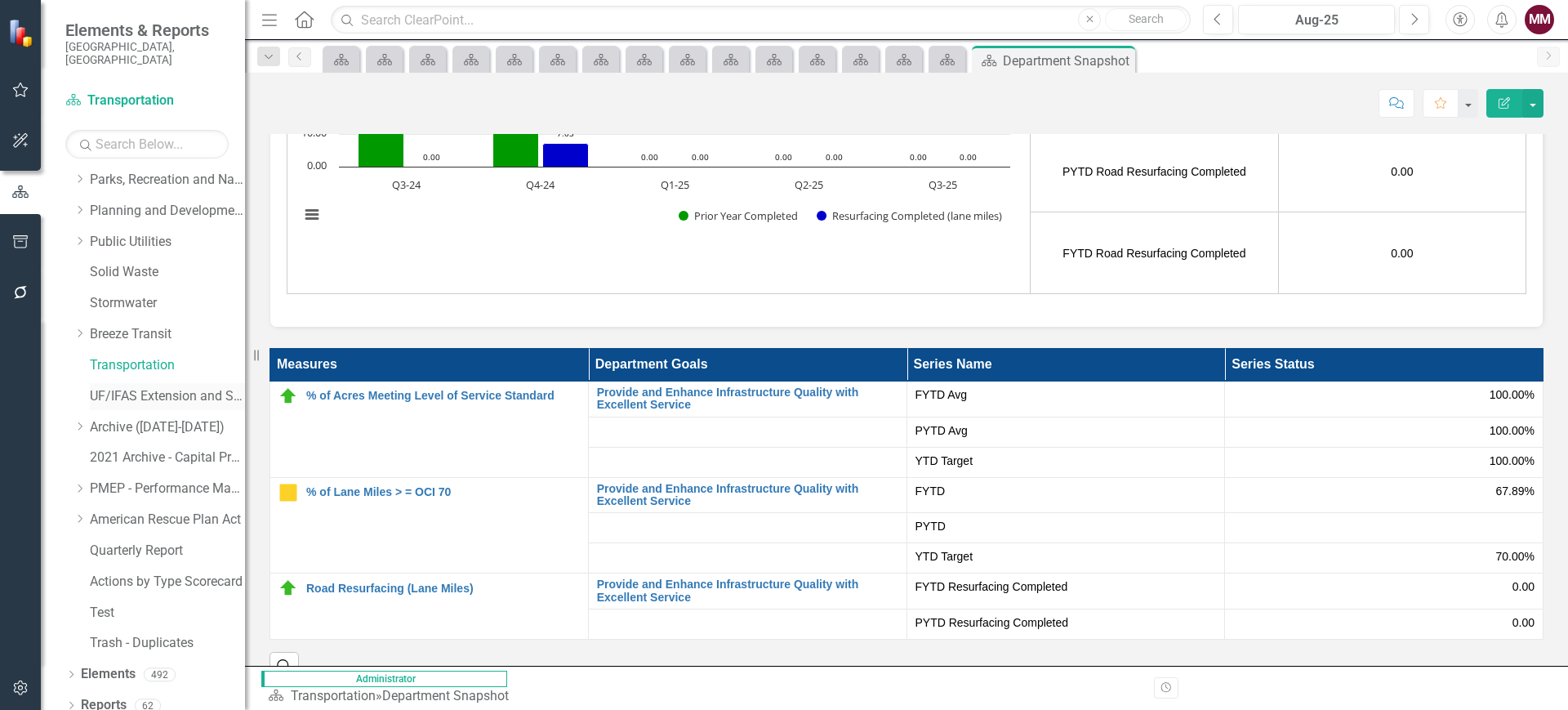
click at [128, 387] on link "UF/IFAS Extension and Sustainability" at bounding box center [167, 396] width 155 height 19
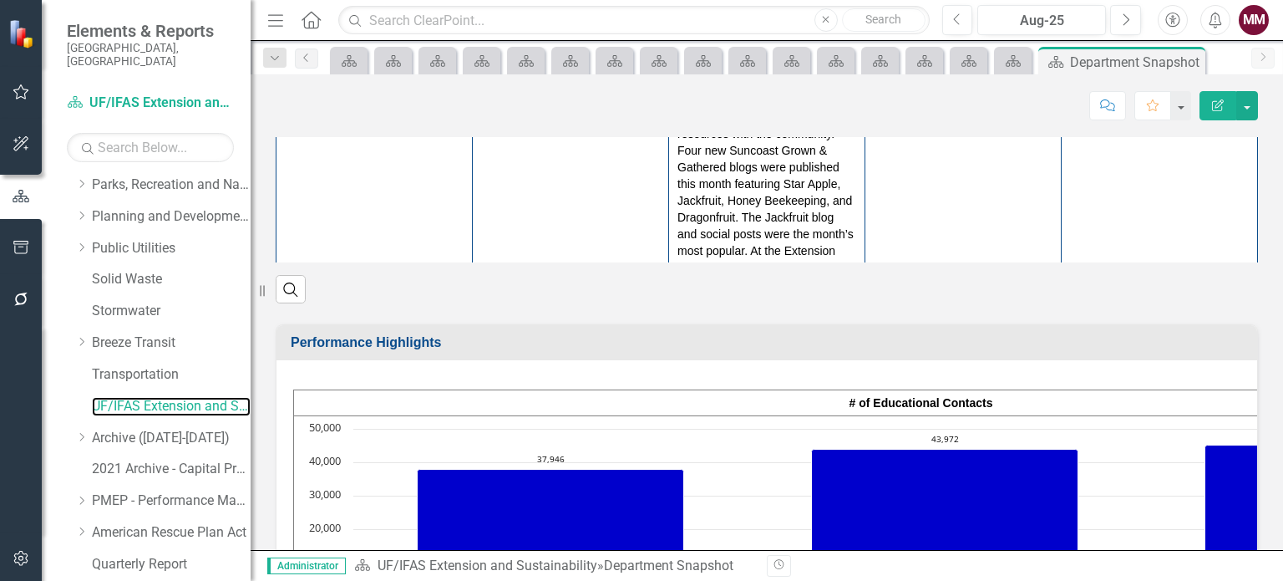
scroll to position [2213, 0]
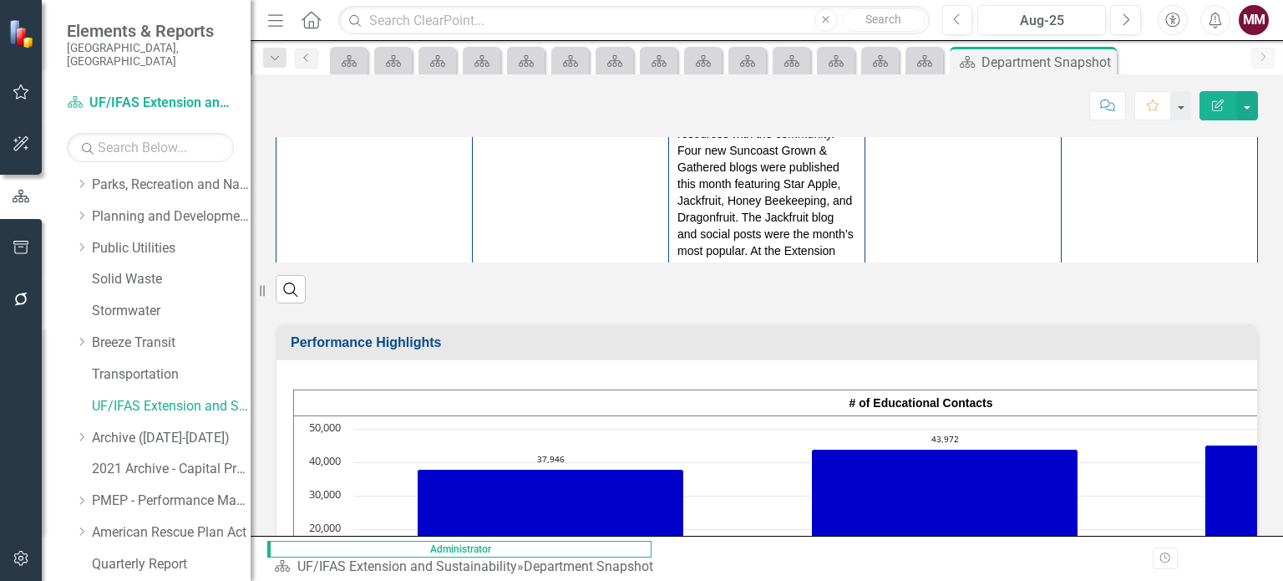
drag, startPoint x: 1585, startPoint y: 3, endPoint x: 958, endPoint y: 307, distance: 697.1
click at [958, 303] on div "Search" at bounding box center [767, 282] width 982 height 41
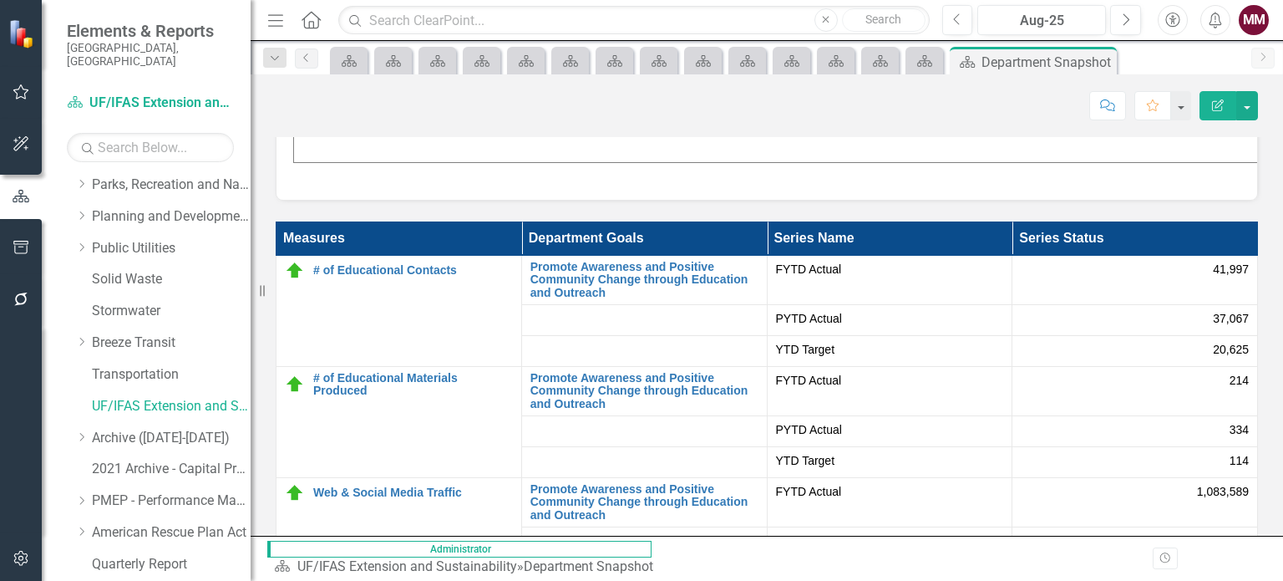
scroll to position [3048, 0]
